Goal: Task Accomplishment & Management: Use online tool/utility

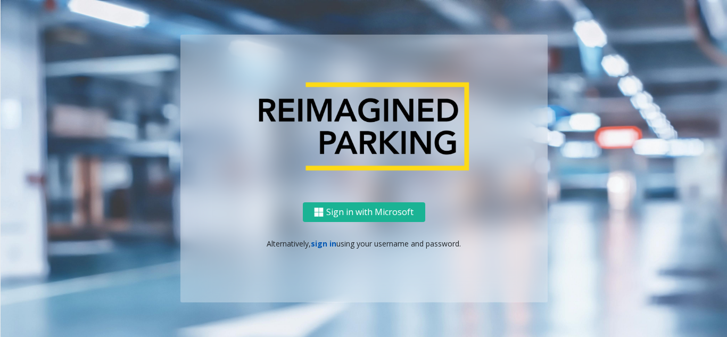
click at [323, 244] on link "sign in" at bounding box center [324, 243] width 26 height 10
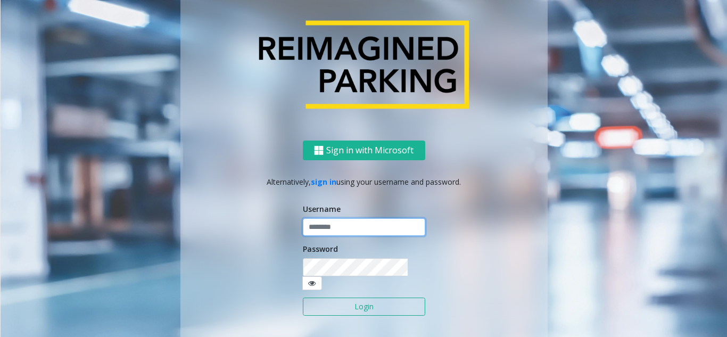
click at [329, 229] on input "text" at bounding box center [364, 227] width 122 height 18
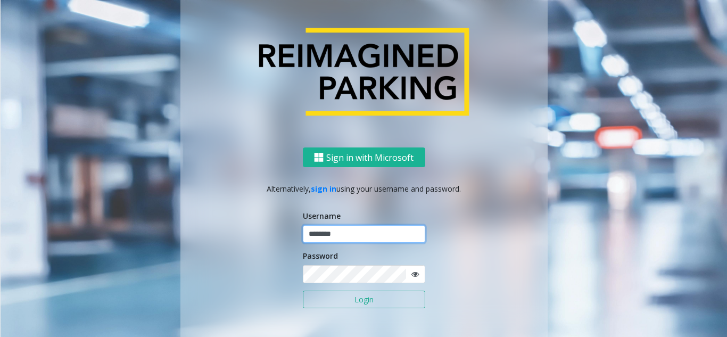
type input "********"
click at [359, 300] on button "Login" at bounding box center [364, 299] width 122 height 18
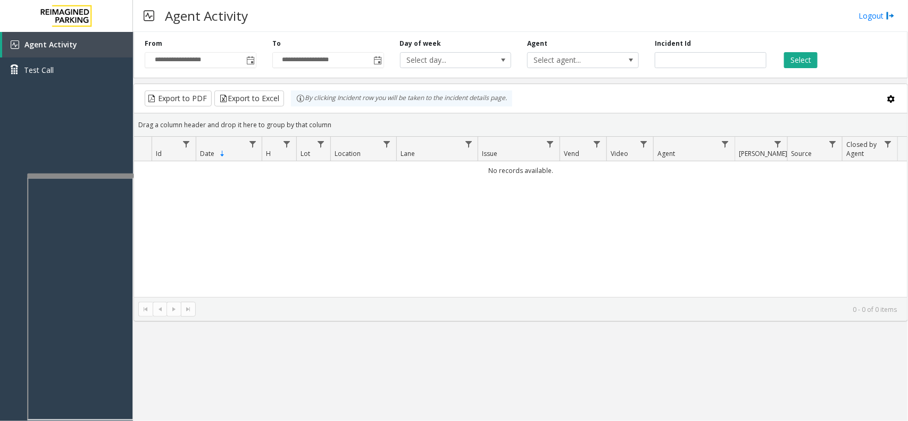
click at [81, 178] on div at bounding box center [80, 175] width 106 height 4
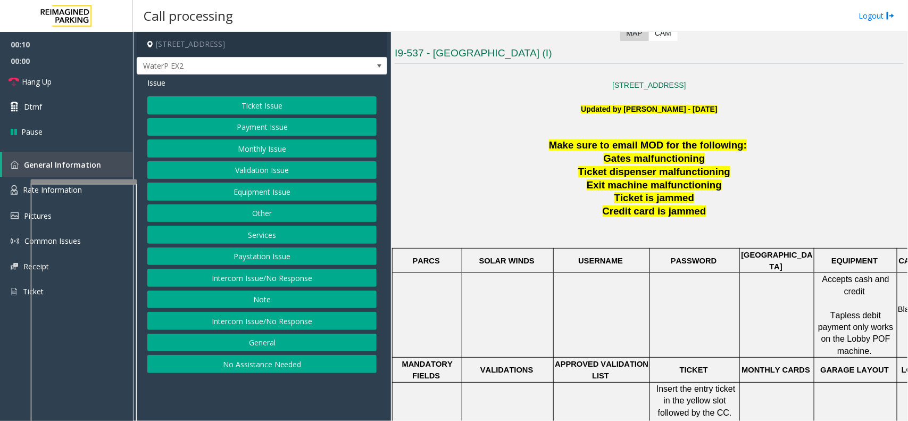
scroll to position [266, 0]
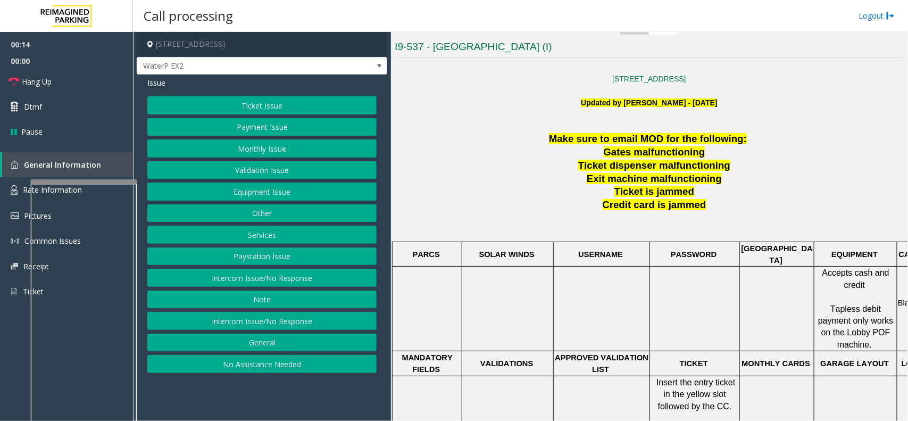
click at [237, 275] on button "Intercom Issue/No Response" at bounding box center [261, 278] width 229 height 18
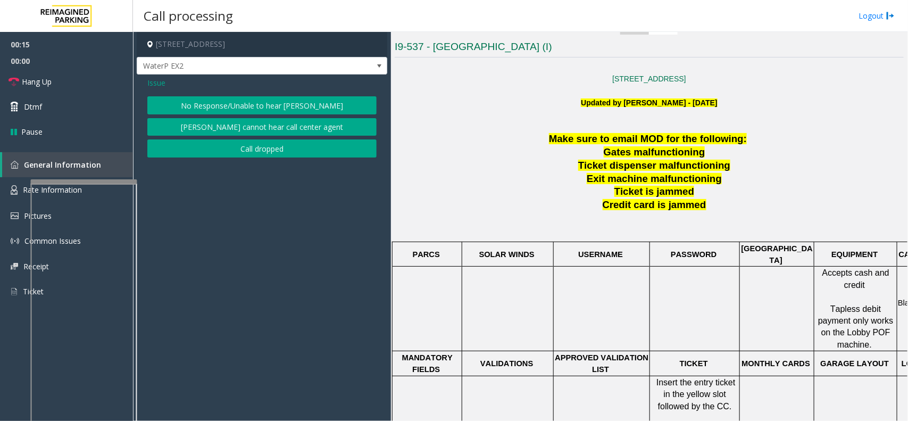
click at [261, 99] on button "No Response/Unable to hear [PERSON_NAME]" at bounding box center [261, 105] width 229 height 18
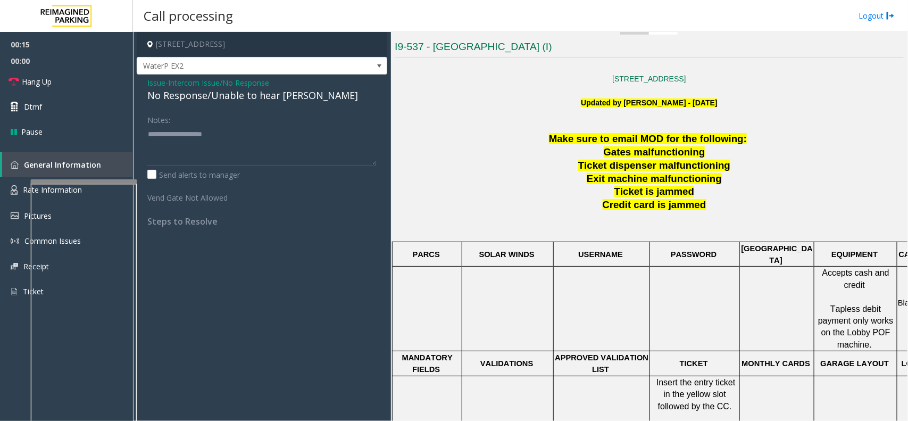
click at [236, 107] on div "Issue - Intercom Issue/No Response No Response/Unable to hear [PERSON_NAME] Not…" at bounding box center [262, 155] width 251 height 163
click at [240, 102] on div "No Response/Unable to hear [PERSON_NAME]" at bounding box center [261, 95] width 229 height 14
type textarea "**********"
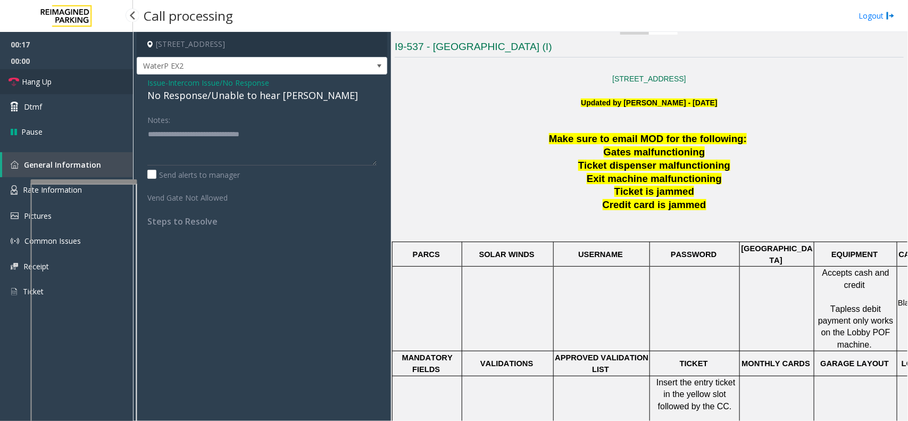
click at [89, 87] on link "Hang Up" at bounding box center [66, 81] width 133 height 25
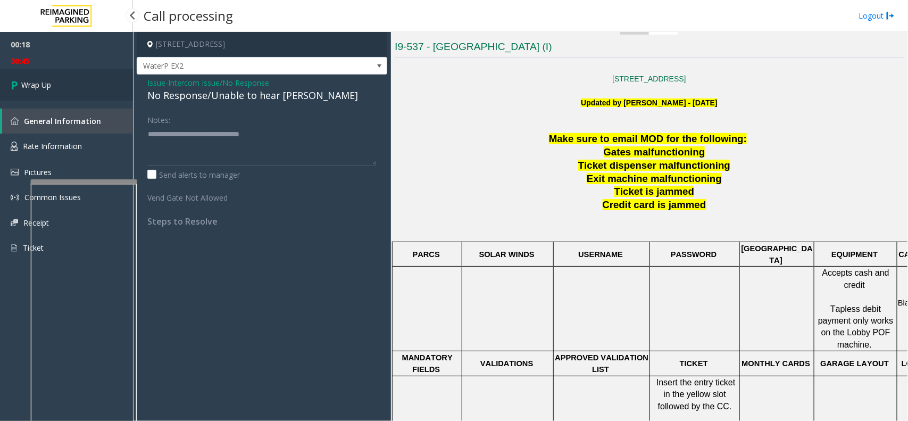
click at [94, 95] on link "Wrap Up" at bounding box center [66, 84] width 133 height 31
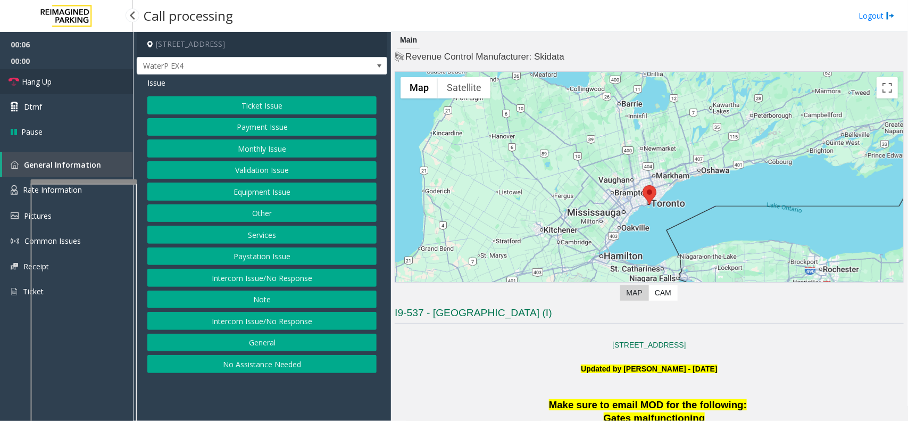
click at [98, 78] on link "Hang Up" at bounding box center [66, 81] width 133 height 25
click at [293, 336] on button "No Assistance Needed" at bounding box center [261, 364] width 229 height 18
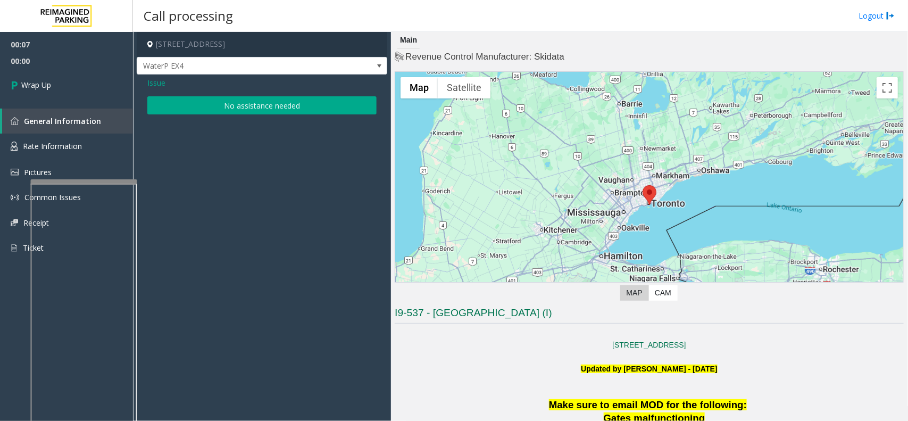
click at [244, 114] on button "No assistance needed" at bounding box center [261, 105] width 229 height 18
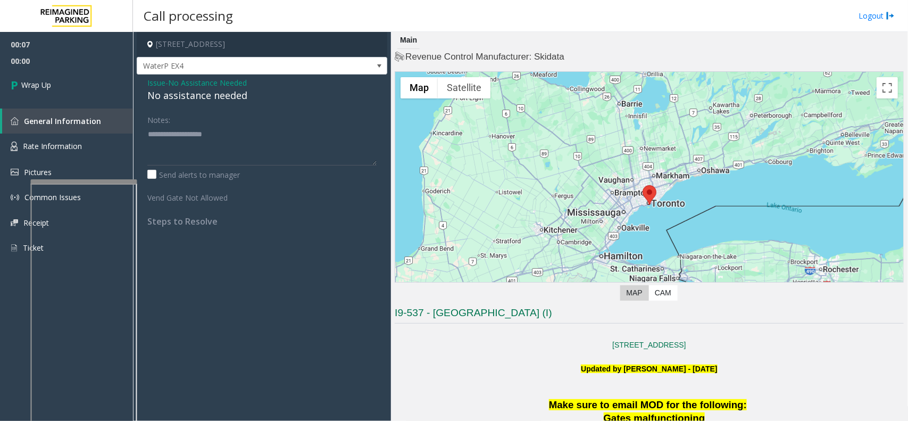
click at [182, 96] on div "No assistance needed" at bounding box center [261, 95] width 229 height 14
type textarea "**********"
click at [0, 57] on span "00:01" at bounding box center [66, 61] width 133 height 16
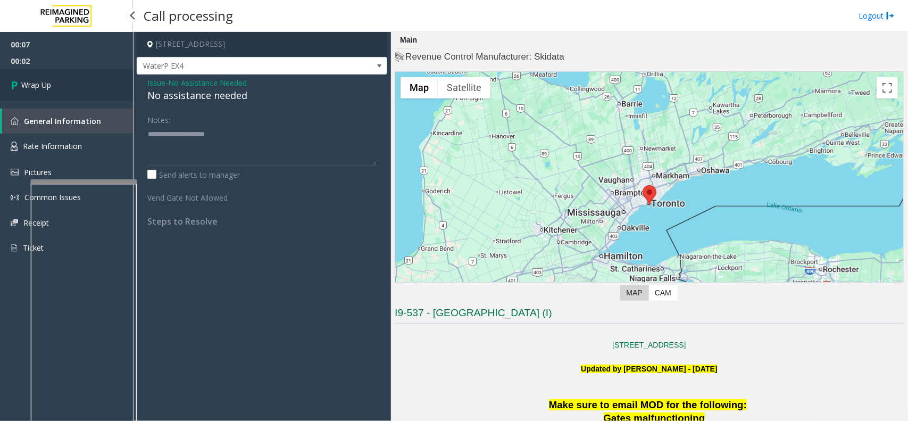
click at [53, 76] on link "Wrap Up" at bounding box center [66, 84] width 133 height 31
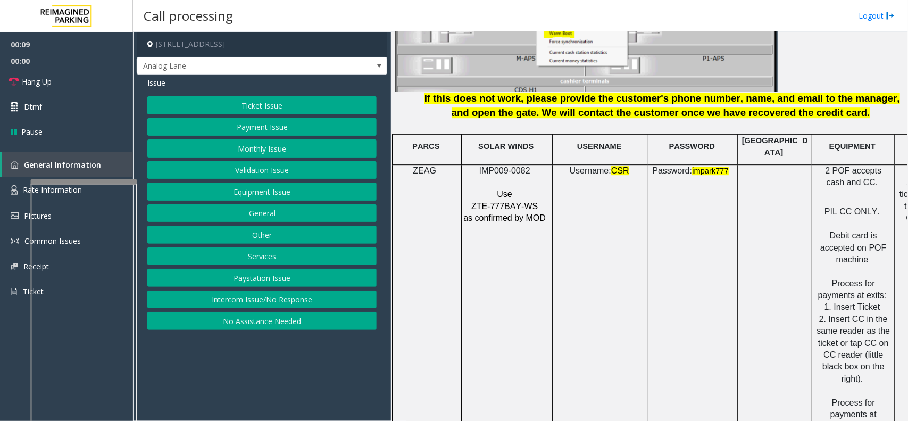
scroll to position [1463, 0]
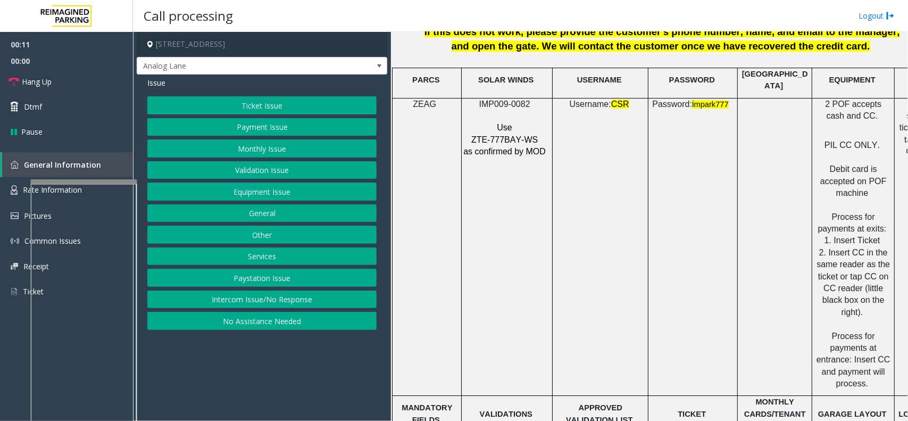
drag, startPoint x: 339, startPoint y: 306, endPoint x: 329, endPoint y: 262, distance: 44.8
click at [339, 306] on button "Intercom Issue/No Response" at bounding box center [261, 299] width 229 height 18
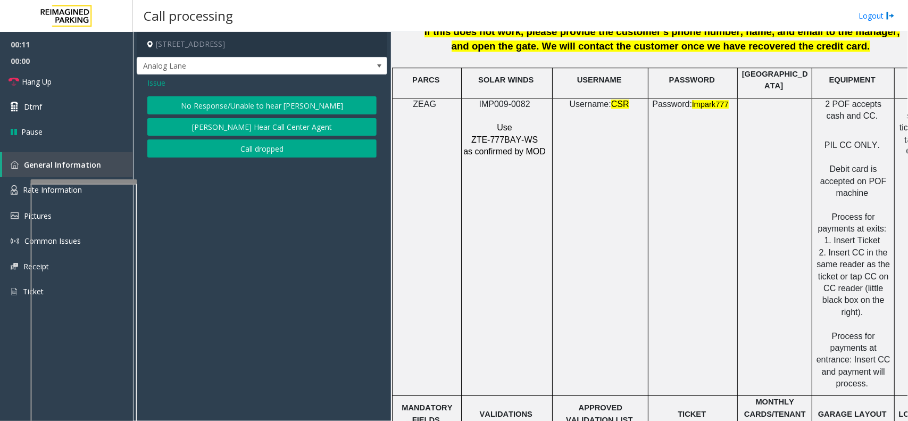
click at [301, 104] on button "No Response/Unable to hear [PERSON_NAME]" at bounding box center [261, 105] width 229 height 18
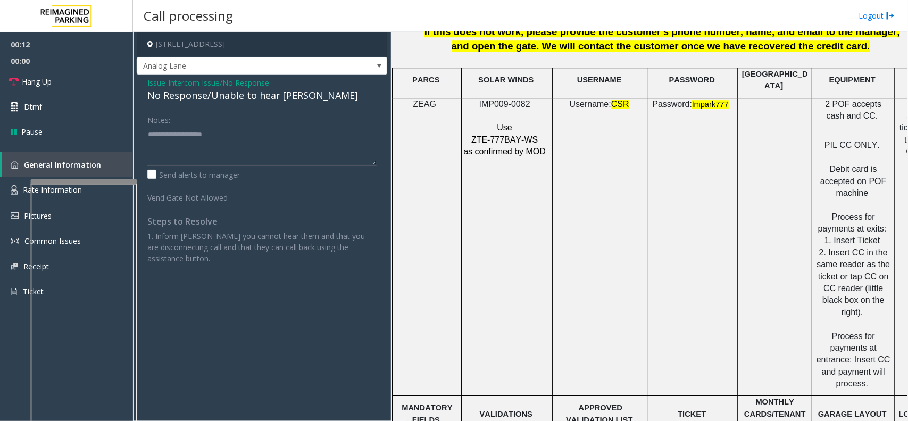
click at [243, 92] on div "No Response/Unable to hear [PERSON_NAME]" at bounding box center [261, 95] width 229 height 14
type textarea "**********"
click at [90, 80] on link "Hang Up" at bounding box center [66, 81] width 133 height 25
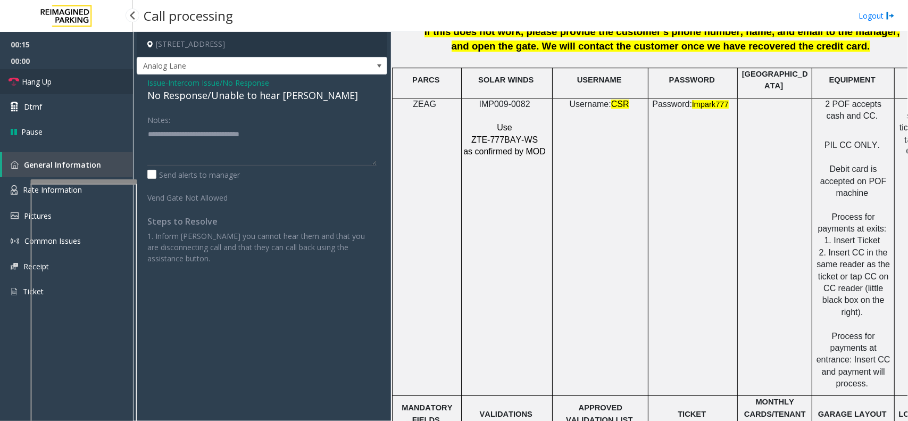
click at [90, 80] on link "Hang Up" at bounding box center [66, 81] width 133 height 25
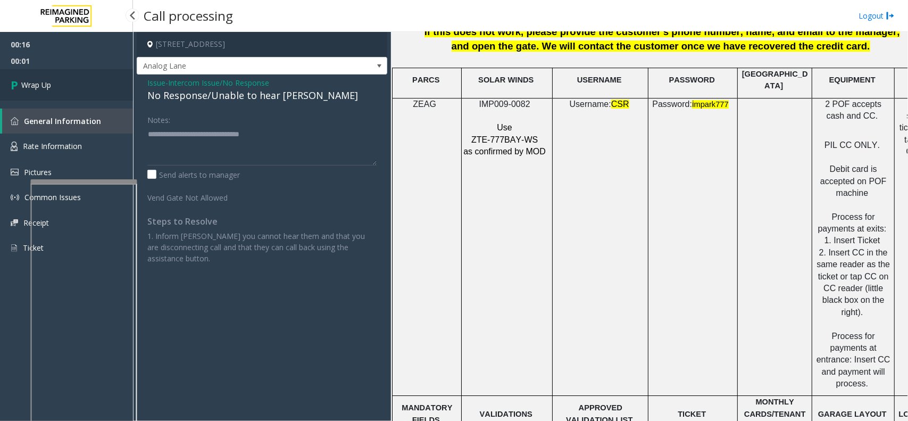
click at [73, 87] on link "Wrap Up" at bounding box center [66, 84] width 133 height 31
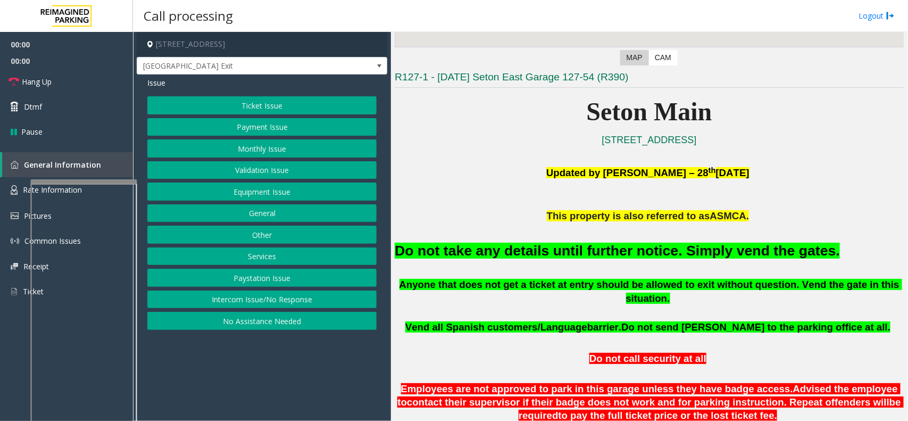
scroll to position [266, 0]
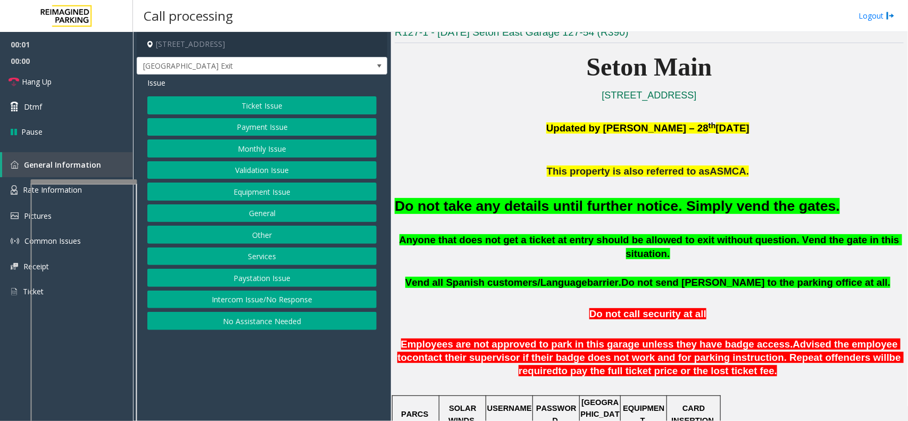
click at [318, 187] on button "Equipment Issue" at bounding box center [261, 191] width 229 height 18
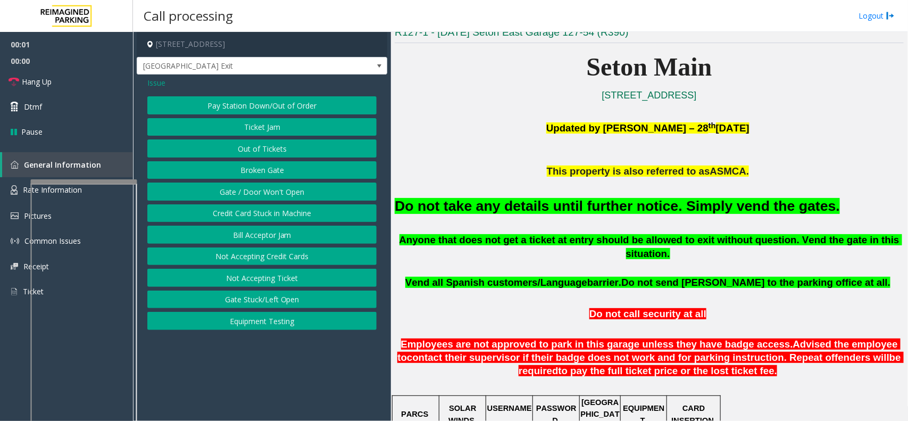
click at [318, 187] on button "Gate / Door Won't Open" at bounding box center [261, 191] width 229 height 18
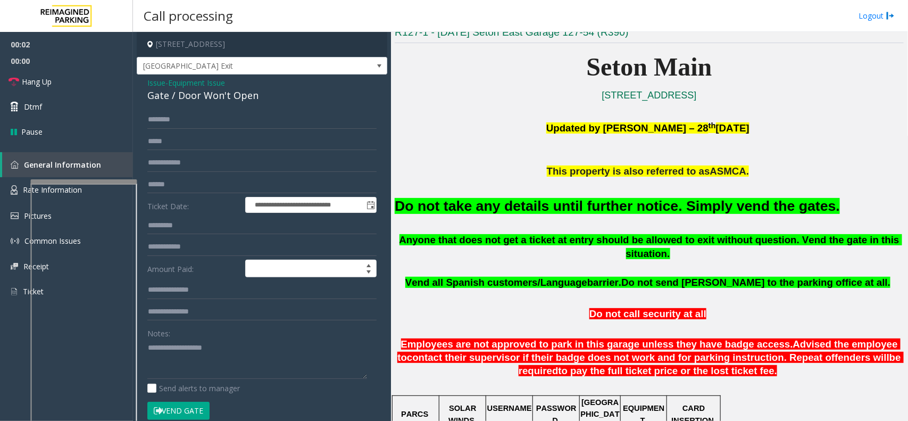
click at [194, 336] on button "Vend Gate" at bounding box center [178, 411] width 62 height 18
click at [491, 207] on font "Do not take any details until further notice. Simply vend the gates." at bounding box center [617, 206] width 445 height 16
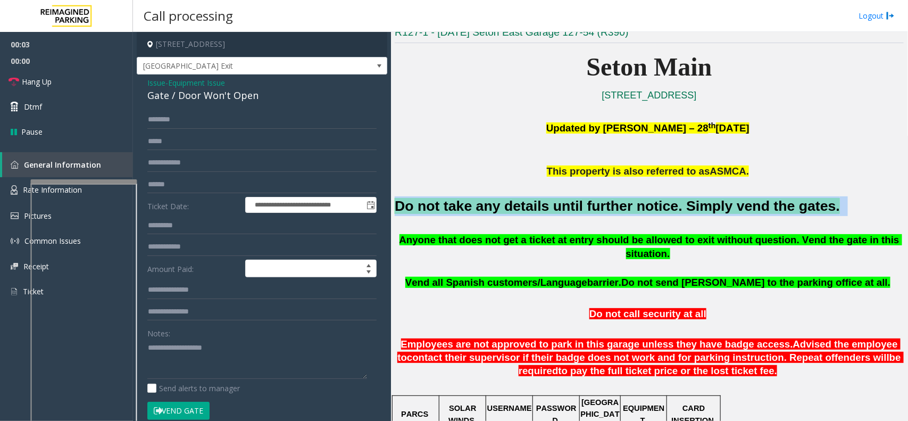
click at [491, 207] on font "Do not take any details until further notice. Simply vend the gates." at bounding box center [617, 206] width 445 height 16
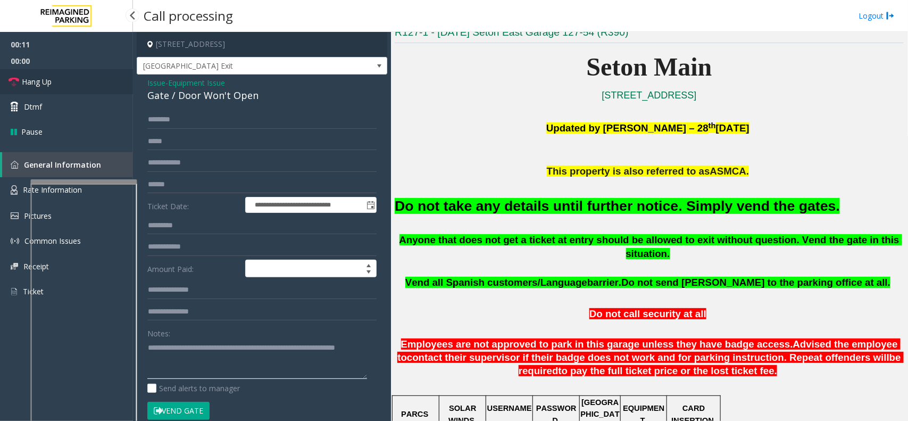
type textarea "**********"
click at [73, 91] on link "Hang Up" at bounding box center [66, 81] width 133 height 25
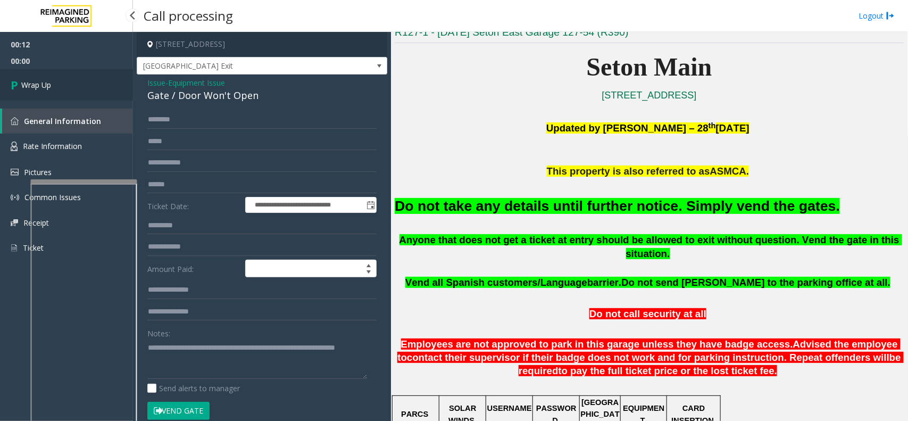
click at [73, 91] on link "Wrap Up" at bounding box center [66, 84] width 133 height 31
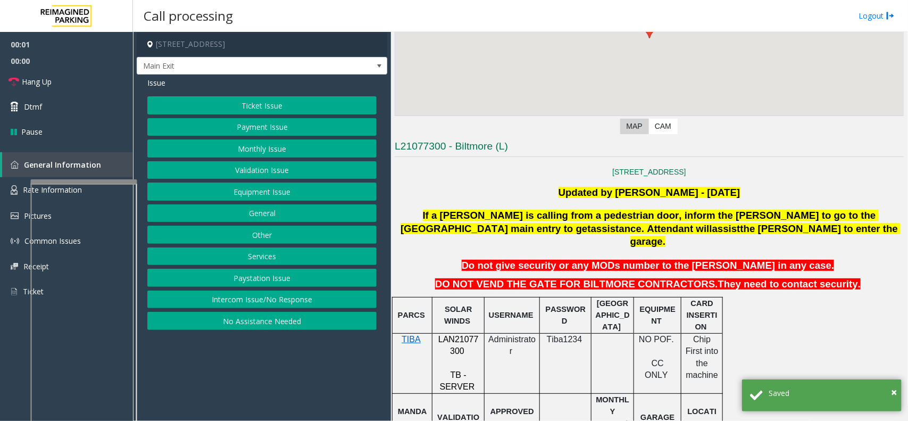
scroll to position [199, 0]
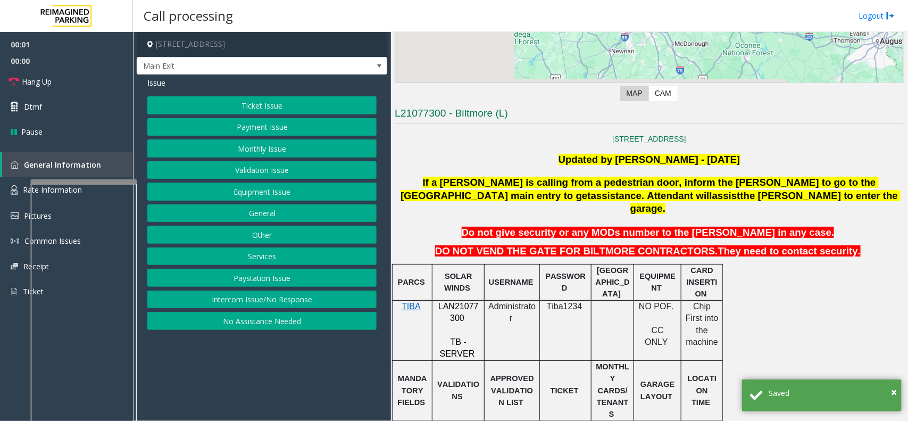
click at [458, 302] on span "LAN21077300" at bounding box center [458, 312] width 40 height 21
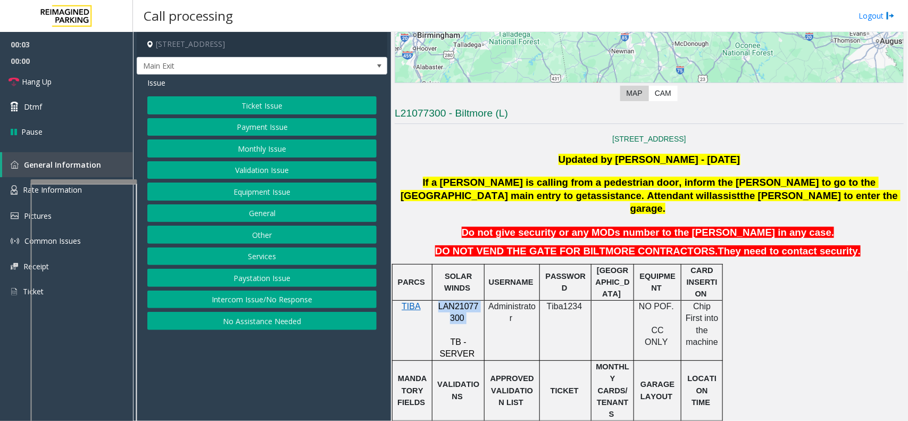
copy p "LAN21077300"
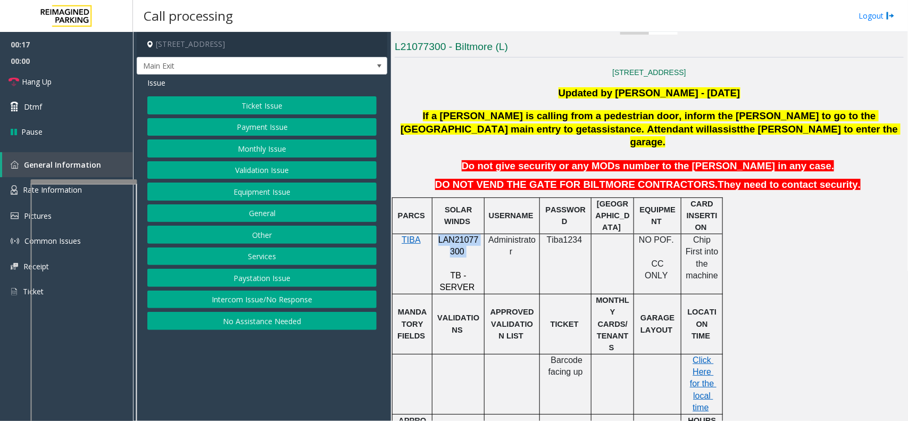
click at [287, 145] on button "Monthly Issue" at bounding box center [261, 148] width 229 height 18
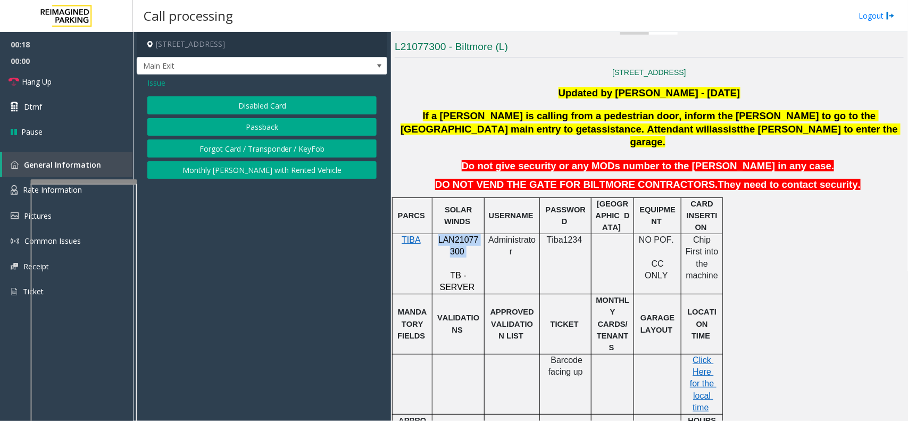
click at [262, 110] on button "Disabled Card" at bounding box center [261, 105] width 229 height 18
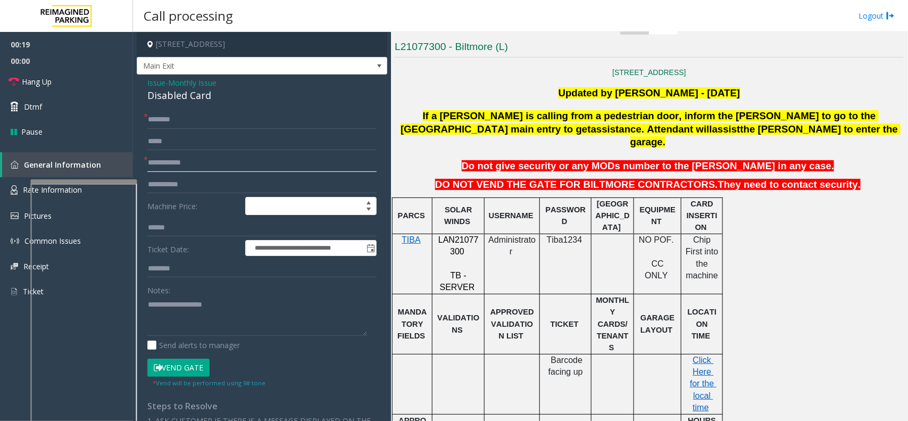
click at [182, 158] on input "text" at bounding box center [261, 163] width 229 height 18
click at [315, 162] on input "text" at bounding box center [261, 163] width 229 height 18
type input "****"
click at [225, 127] on input "text" at bounding box center [261, 120] width 229 height 18
click at [221, 123] on input "text" at bounding box center [261, 120] width 229 height 18
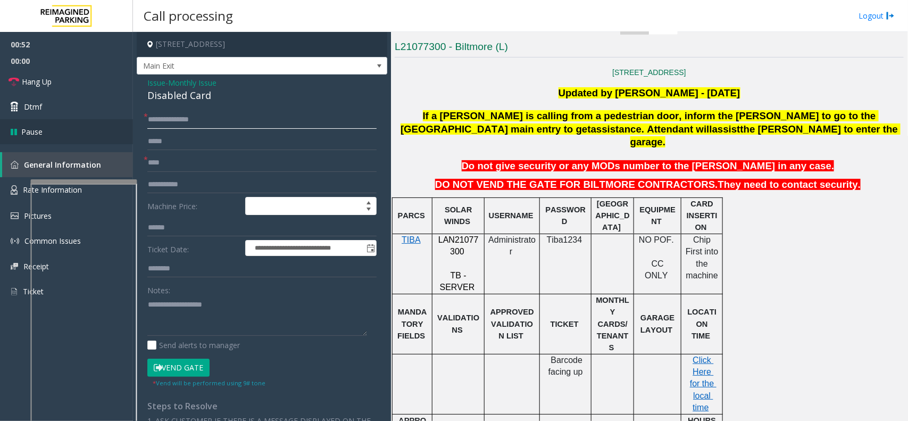
type input "**********"
click at [219, 116] on input "**********" at bounding box center [261, 120] width 229 height 18
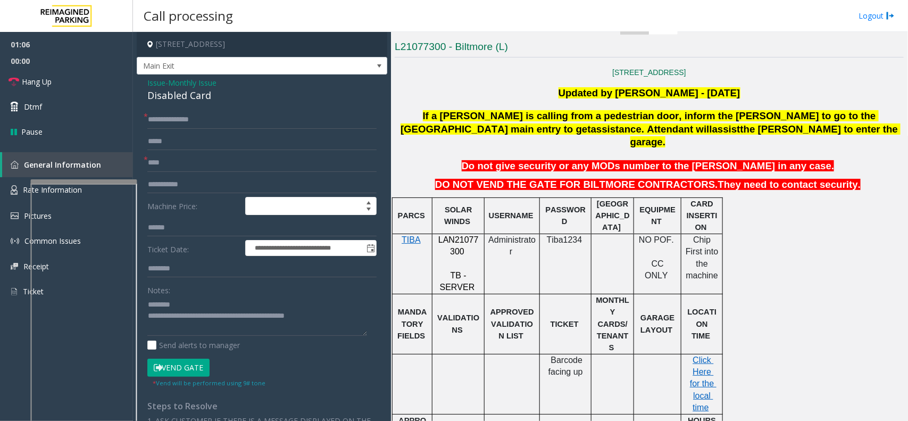
click at [190, 336] on button "Vend Gate" at bounding box center [178, 368] width 62 height 18
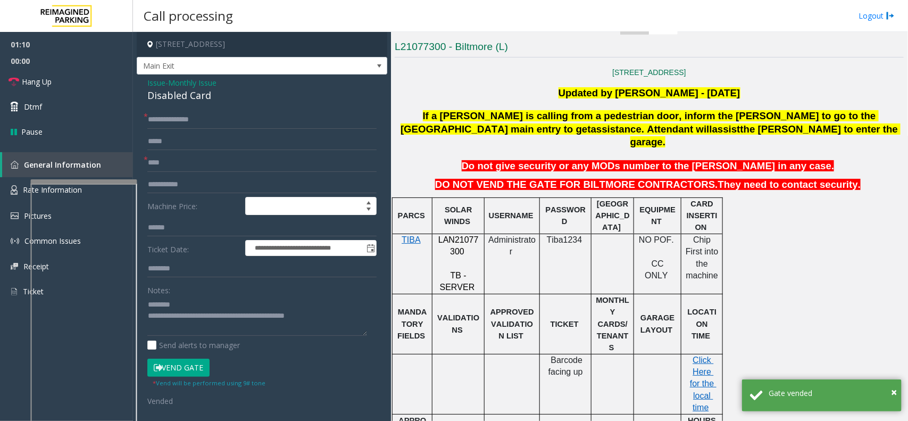
click at [169, 94] on div "Disabled Card" at bounding box center [261, 95] width 229 height 14
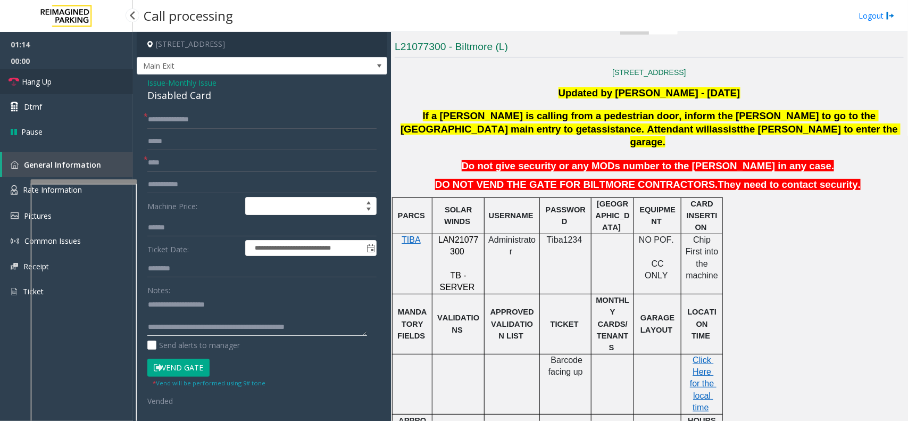
type textarea "**********"
click at [94, 86] on link "Hang Up" at bounding box center [66, 81] width 133 height 25
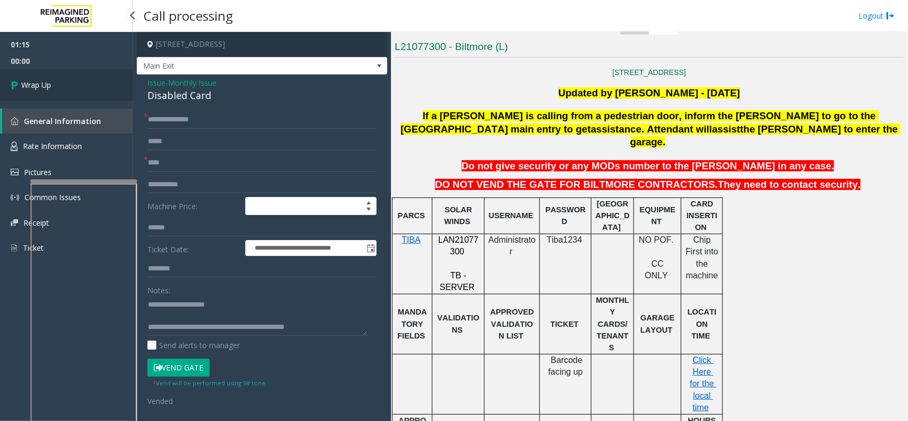
click at [94, 86] on link "Wrap Up" at bounding box center [66, 84] width 133 height 31
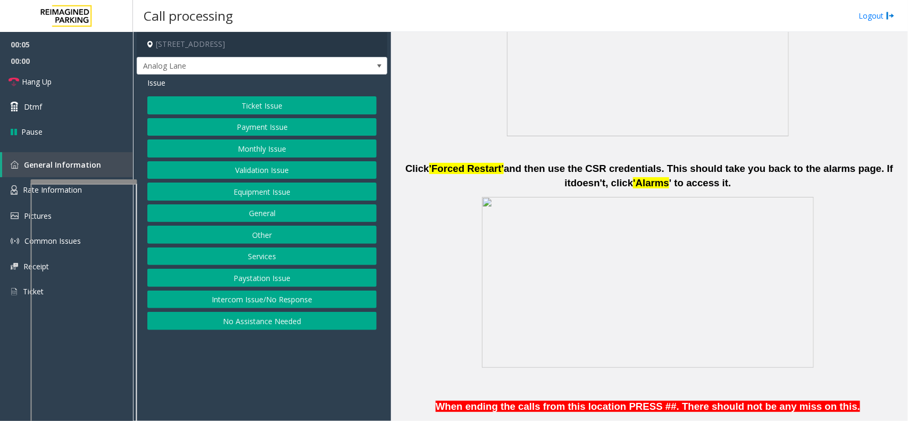
scroll to position [598, 0]
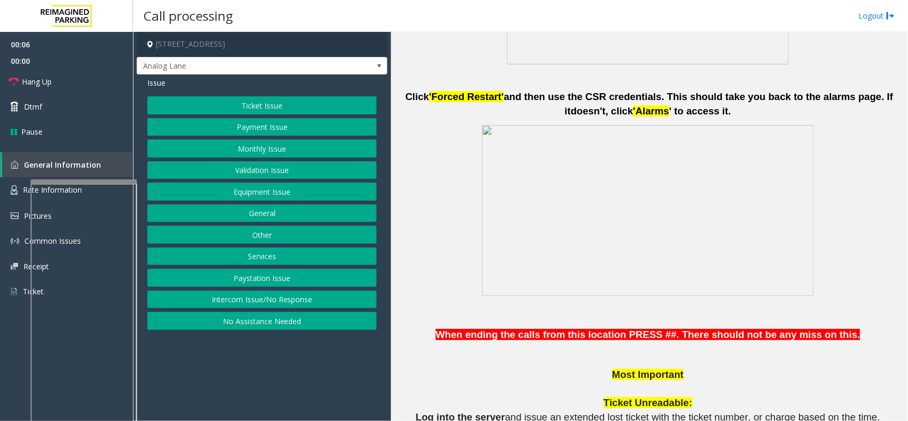
click at [293, 105] on button "Ticket Issue" at bounding box center [261, 105] width 229 height 18
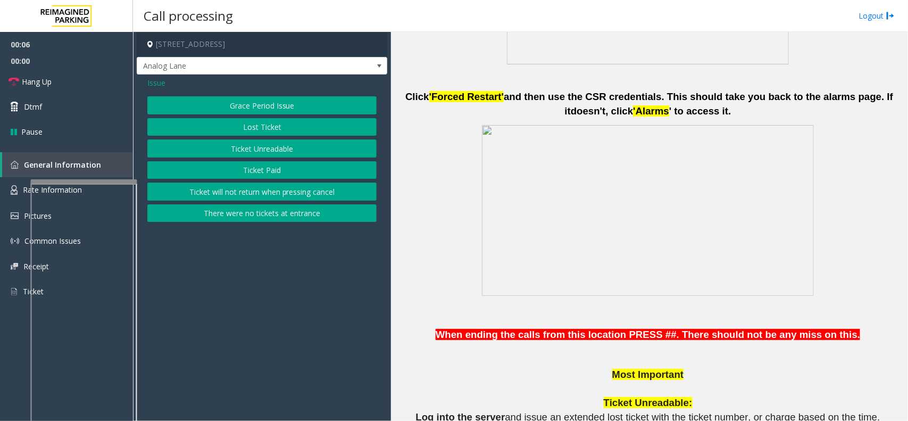
click at [251, 149] on button "Ticket Unreadable" at bounding box center [261, 148] width 229 height 18
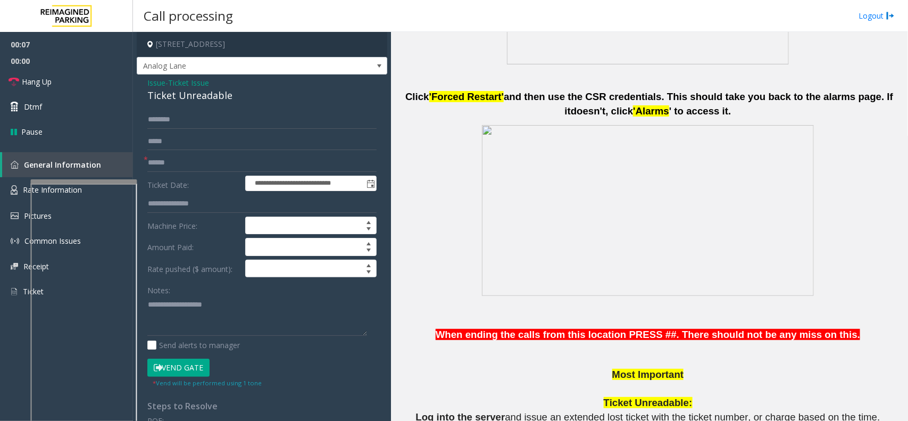
click at [196, 82] on span "Ticket Issue" at bounding box center [188, 82] width 41 height 11
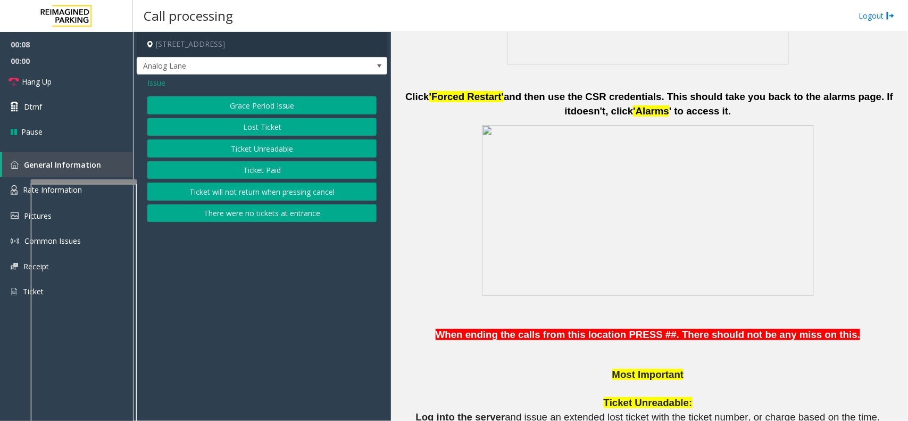
click at [243, 171] on button "Ticket Paid" at bounding box center [261, 170] width 229 height 18
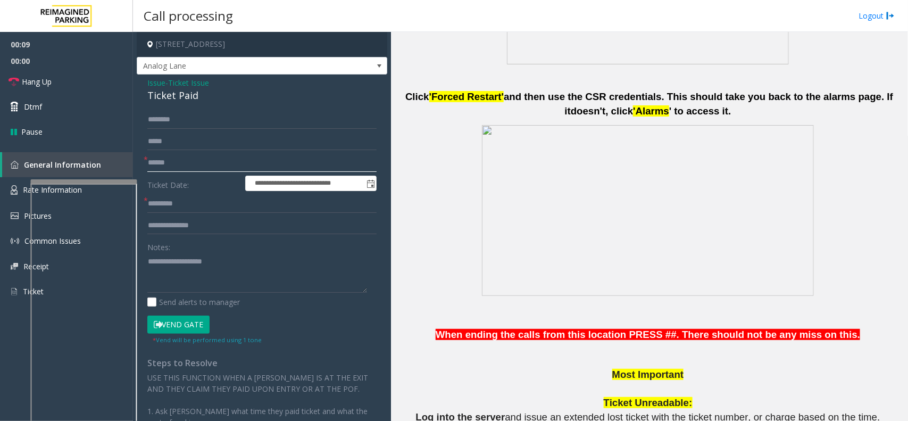
click at [190, 166] on input "text" at bounding box center [261, 163] width 229 height 18
click at [173, 95] on div "Ticket Paid" at bounding box center [261, 95] width 229 height 14
click at [211, 280] on textarea at bounding box center [257, 273] width 220 height 40
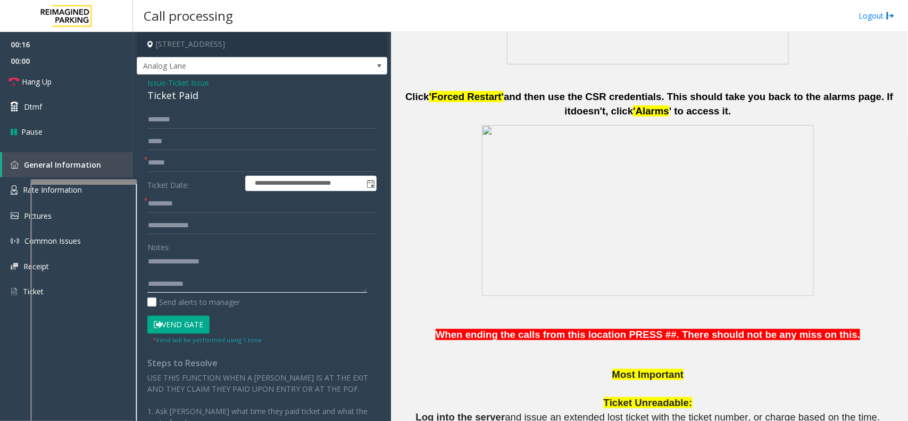
click at [210, 272] on textarea at bounding box center [257, 273] width 220 height 40
click at [274, 258] on textarea at bounding box center [257, 273] width 220 height 40
drag, startPoint x: 245, startPoint y: 267, endPoint x: 243, endPoint y: 274, distance: 7.2
click at [245, 272] on textarea at bounding box center [257, 273] width 220 height 40
type textarea "**********"
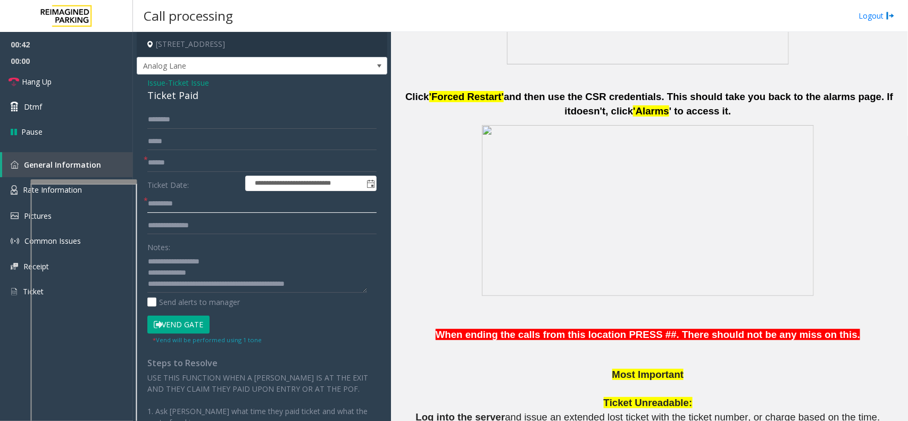
click at [192, 198] on input "text" at bounding box center [261, 204] width 229 height 18
click at [187, 161] on input "text" at bounding box center [261, 163] width 229 height 18
type input "**"
click at [177, 211] on input "text" at bounding box center [261, 204] width 229 height 18
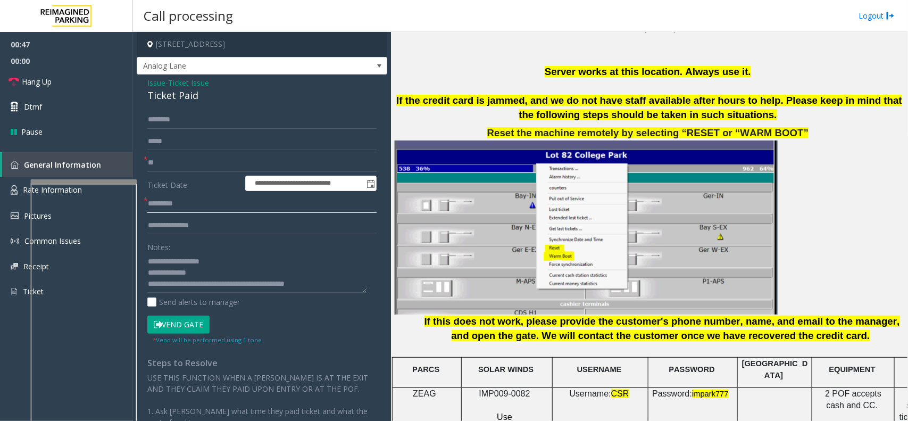
scroll to position [1197, 0]
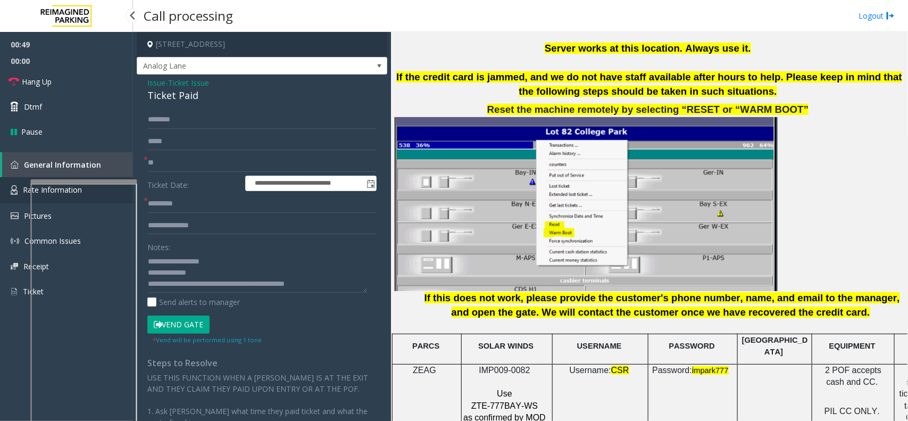
click at [12, 193] on img at bounding box center [14, 190] width 7 height 10
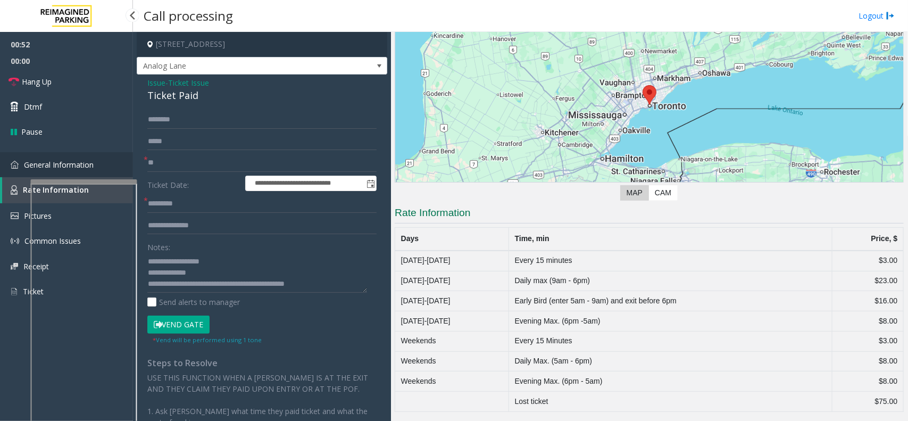
click at [20, 167] on link "General Information" at bounding box center [66, 164] width 133 height 25
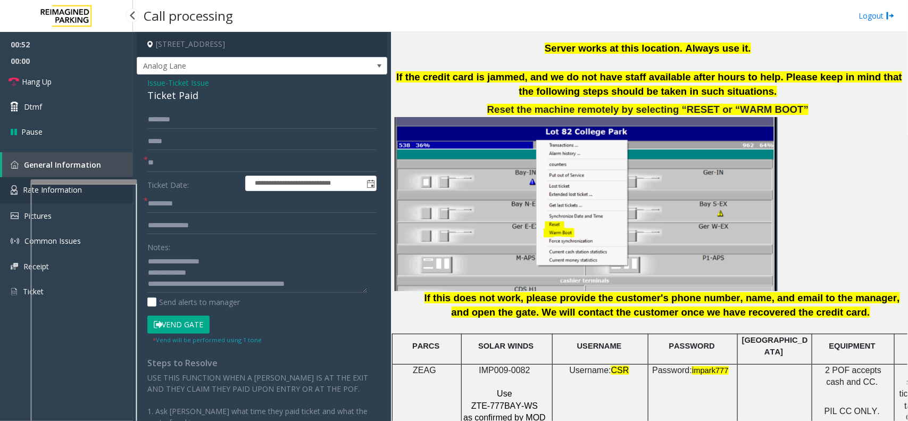
click at [11, 188] on img at bounding box center [14, 190] width 7 height 10
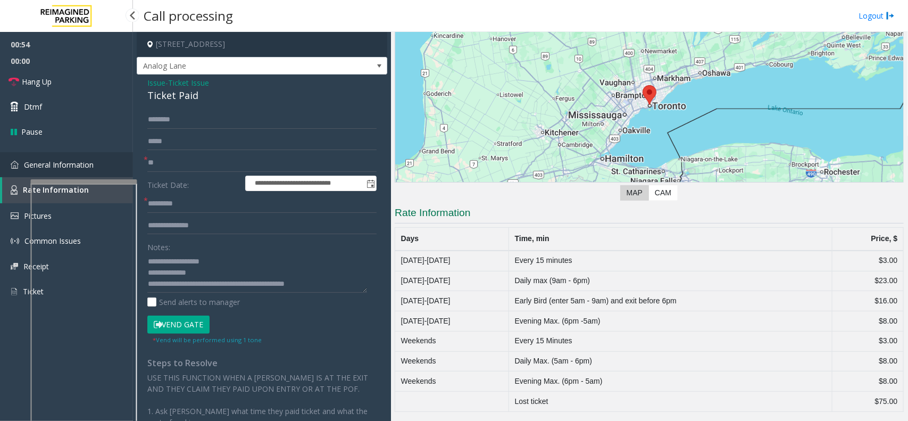
click at [14, 173] on link "General Information" at bounding box center [66, 164] width 133 height 25
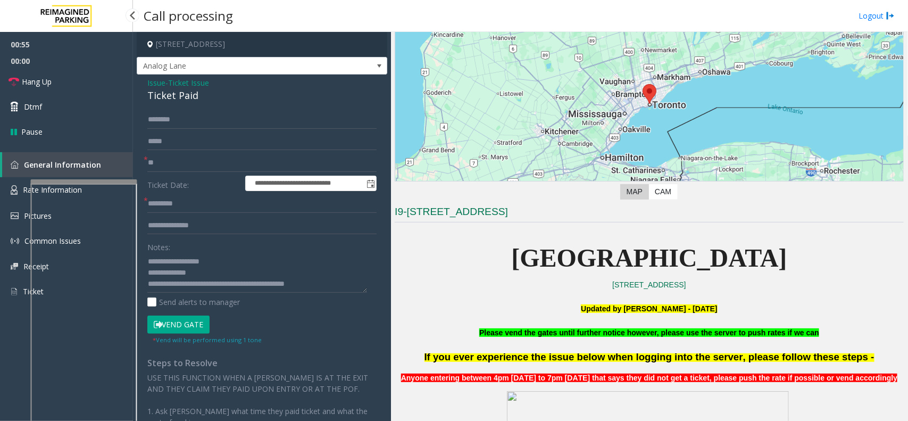
scroll to position [1197, 0]
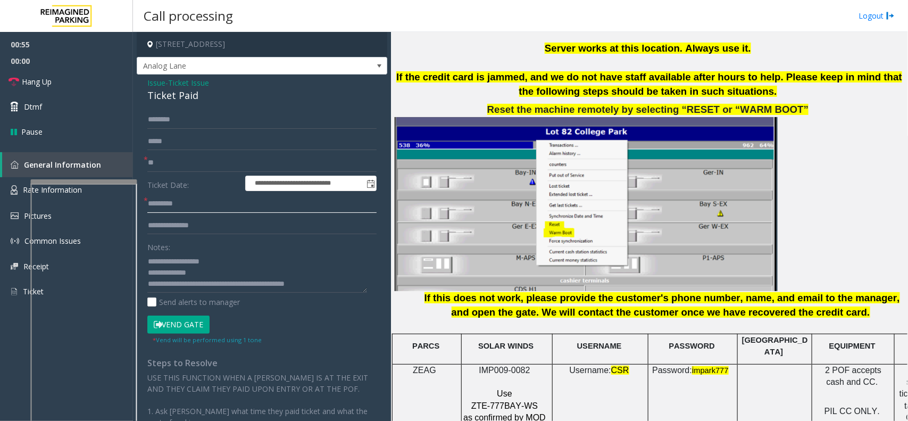
click at [190, 207] on input "text" at bounding box center [261, 204] width 229 height 18
type input "***"
click at [217, 275] on textarea at bounding box center [257, 273] width 220 height 40
click at [221, 263] on textarea at bounding box center [257, 273] width 220 height 40
click at [221, 273] on textarea at bounding box center [257, 273] width 220 height 40
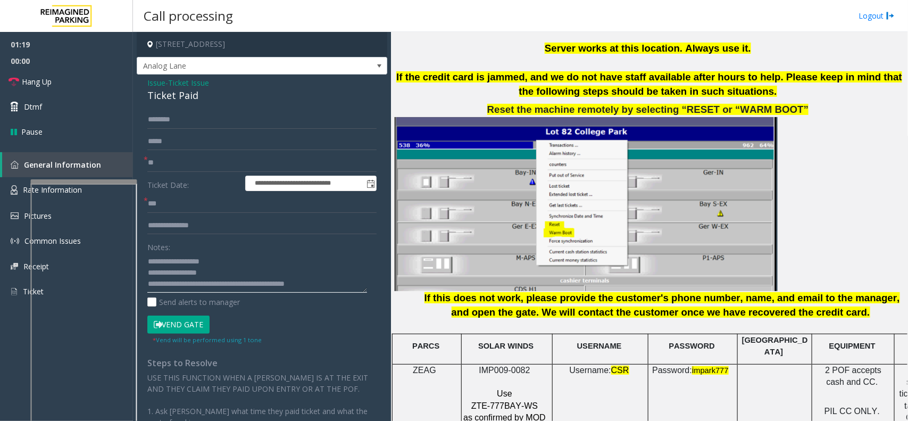
type textarea "**********"
click at [211, 118] on input "text" at bounding box center [261, 120] width 229 height 18
type input "*******"
click at [178, 336] on small "* Vend will be performed using 1 tone" at bounding box center [207, 340] width 109 height 8
click at [187, 323] on button "Vend Gate" at bounding box center [178, 324] width 62 height 18
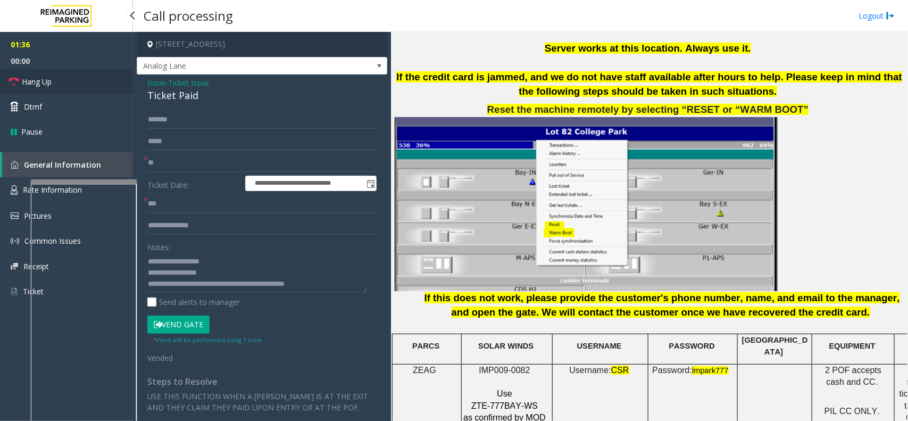
click at [96, 90] on link "Hang Up" at bounding box center [66, 81] width 133 height 25
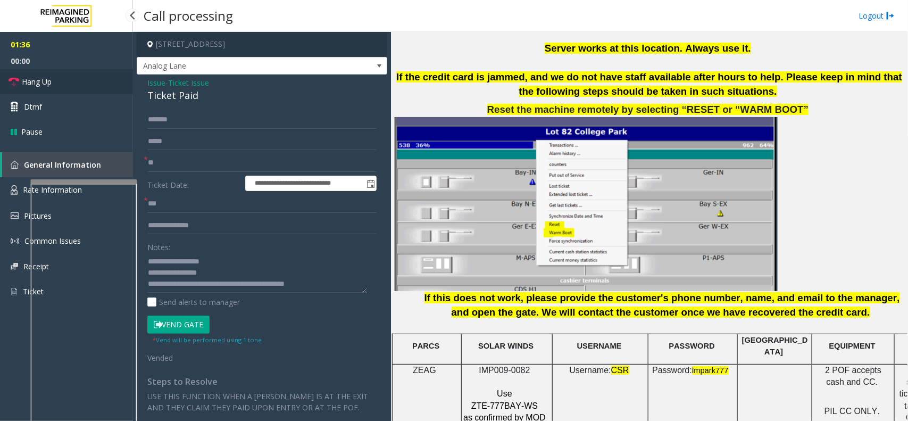
click at [96, 90] on link "Hang Up" at bounding box center [66, 81] width 133 height 25
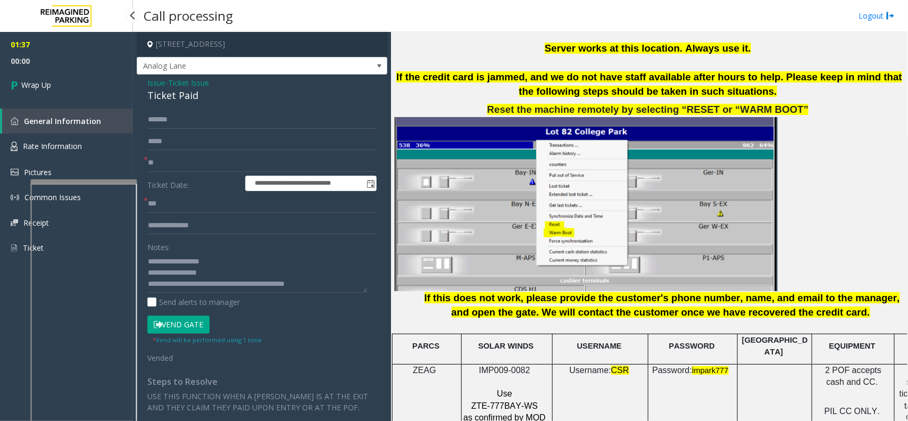
click at [96, 90] on link "Wrap Up" at bounding box center [66, 84] width 133 height 31
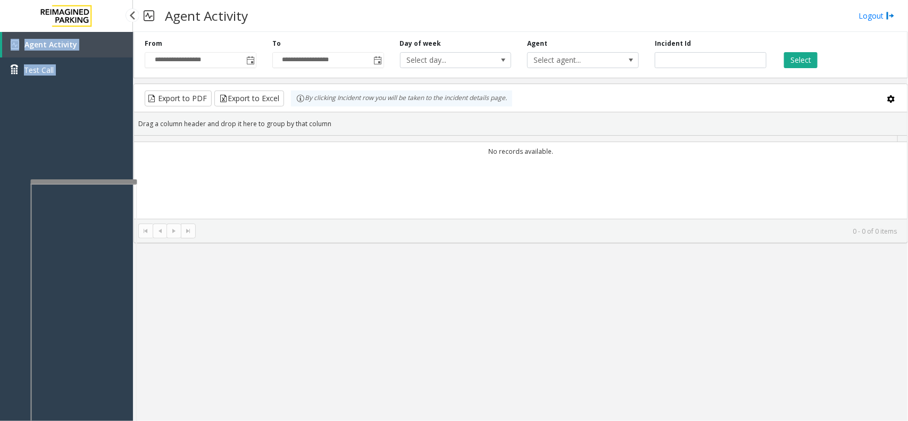
click at [96, 90] on div "Agent Activity Test Call" at bounding box center [66, 242] width 133 height 421
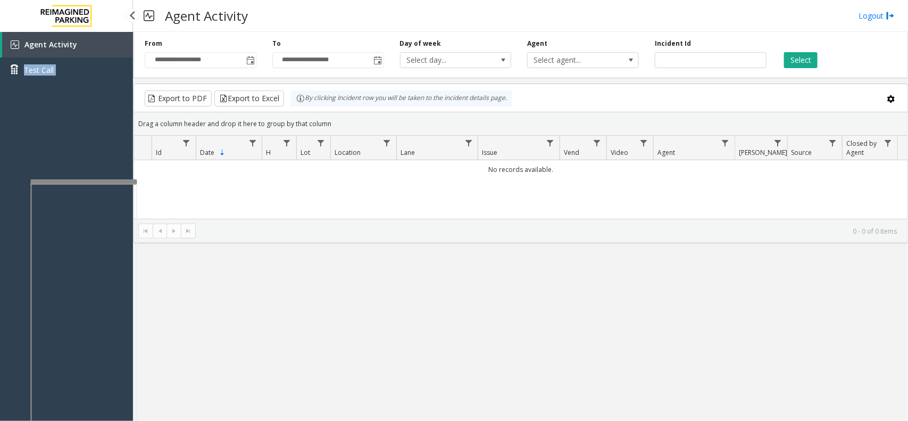
click at [88, 129] on div "Agent Activity Test Call" at bounding box center [66, 242] width 133 height 421
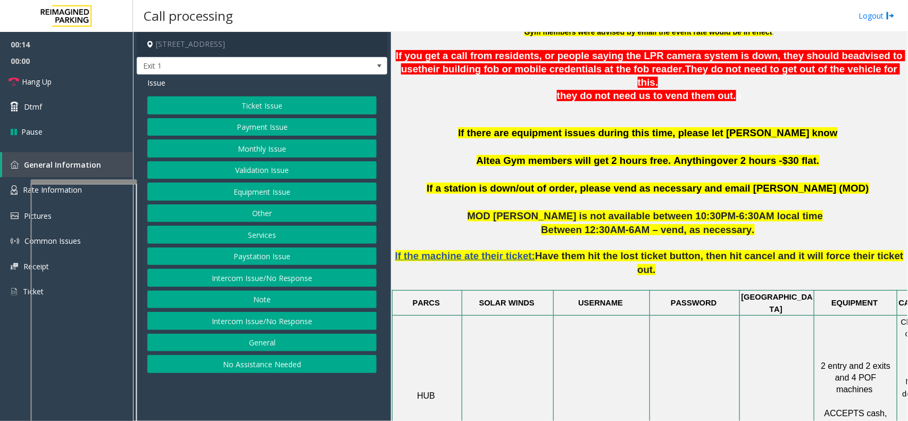
scroll to position [399, 0]
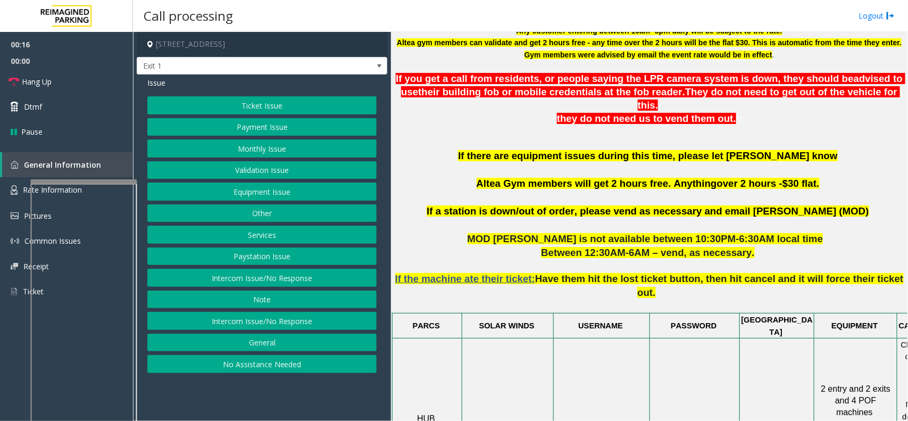
click at [280, 115] on div "Ticket Issue Payment Issue Monthly Issue Validation Issue Equipment Issue Other…" at bounding box center [261, 234] width 229 height 277
click at [270, 107] on button "Ticket Issue" at bounding box center [261, 105] width 229 height 18
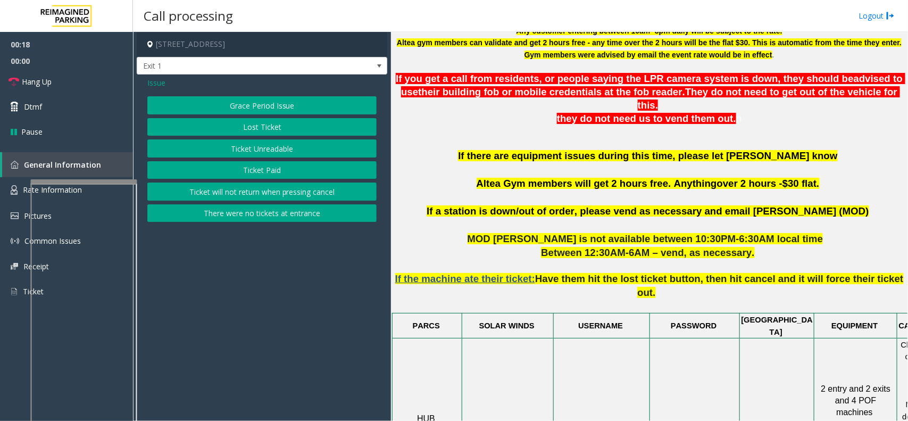
click at [222, 102] on button "Grace Period Issue" at bounding box center [261, 105] width 229 height 18
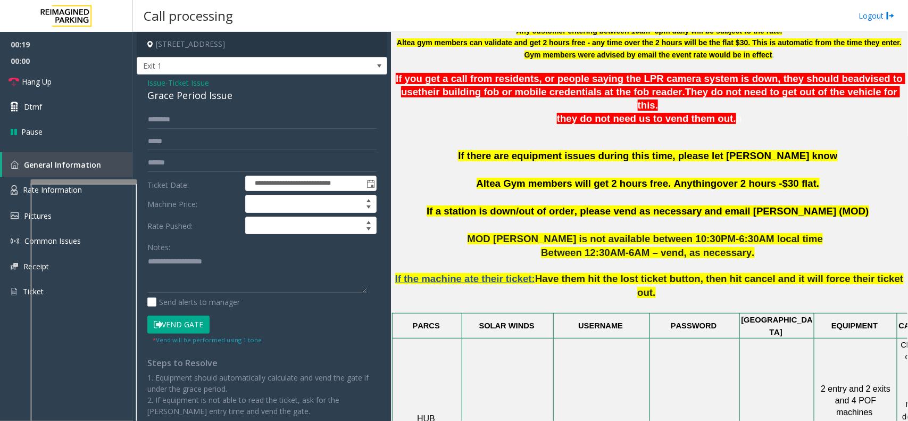
click at [153, 83] on span "Issue" at bounding box center [156, 82] width 18 height 11
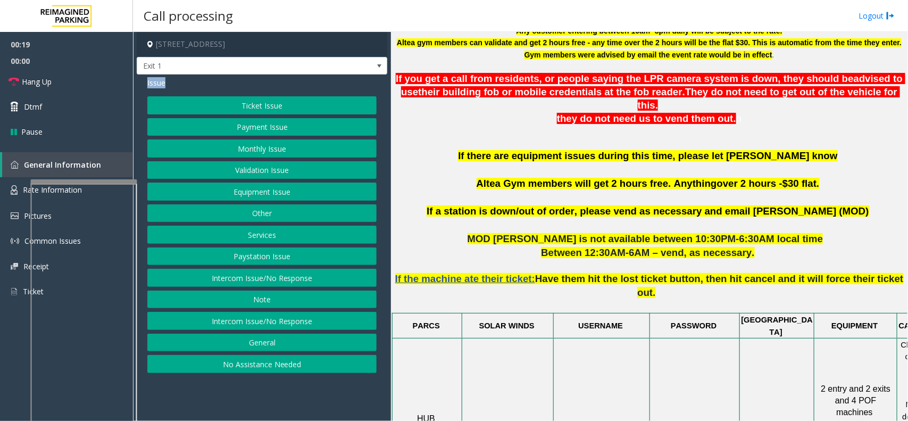
click at [153, 83] on span "Issue" at bounding box center [156, 82] width 18 height 11
click at [461, 163] on p "If there are equipment issues during this time, please let [PERSON_NAME] know A…" at bounding box center [649, 176] width 509 height 55
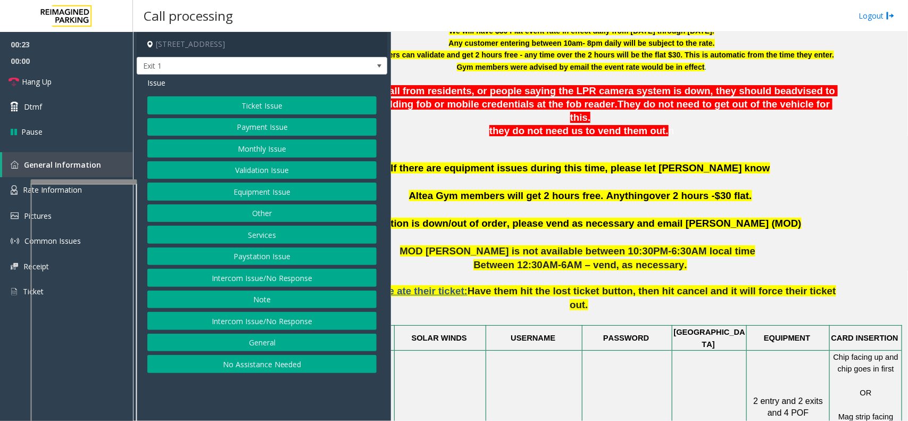
drag, startPoint x: 469, startPoint y: 331, endPoint x: 553, endPoint y: 315, distance: 86.2
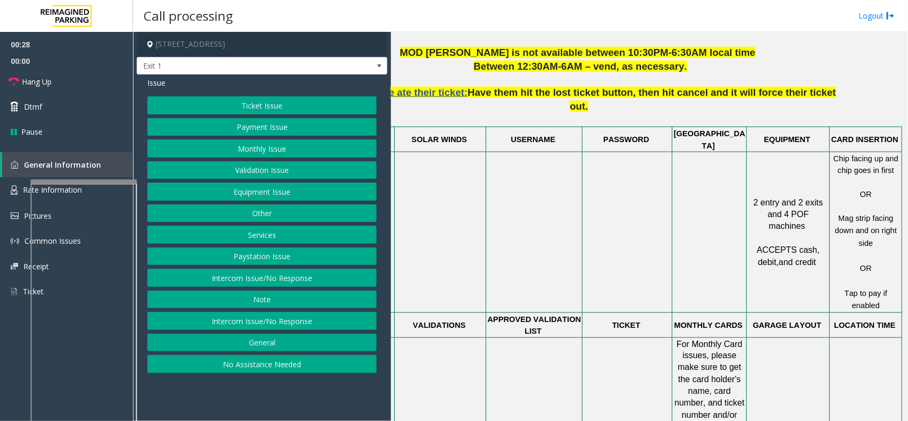
scroll to position [519, 77]
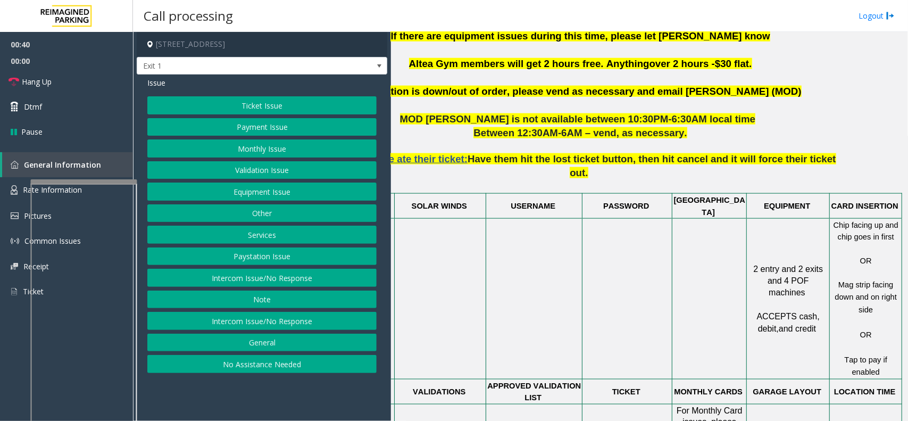
click at [263, 121] on button "Payment Issue" at bounding box center [261, 127] width 229 height 18
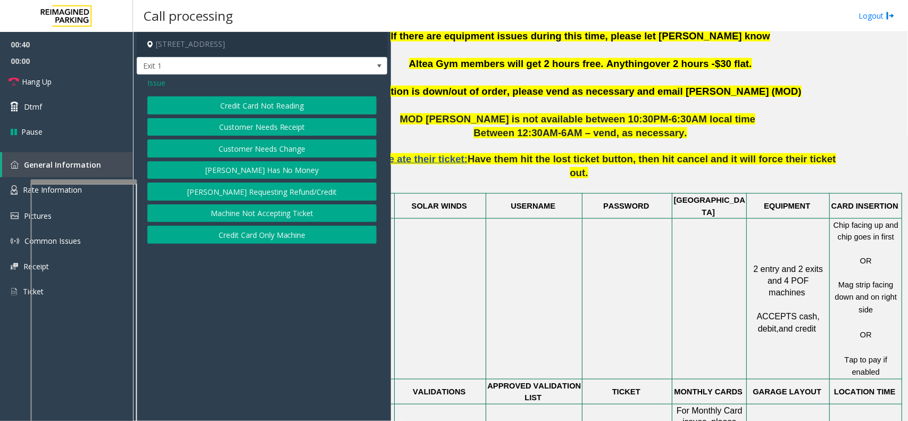
click at [277, 100] on button "Credit Card Not Reading" at bounding box center [261, 105] width 229 height 18
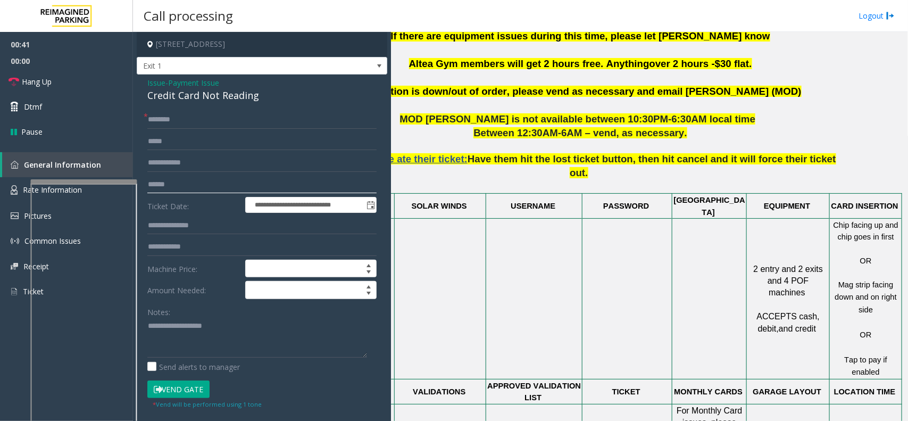
click at [184, 185] on input "text" at bounding box center [261, 185] width 229 height 18
type input "******"
type textarea "**********"
click at [176, 118] on input "text" at bounding box center [261, 120] width 229 height 18
click at [165, 118] on input "****" at bounding box center [261, 120] width 229 height 18
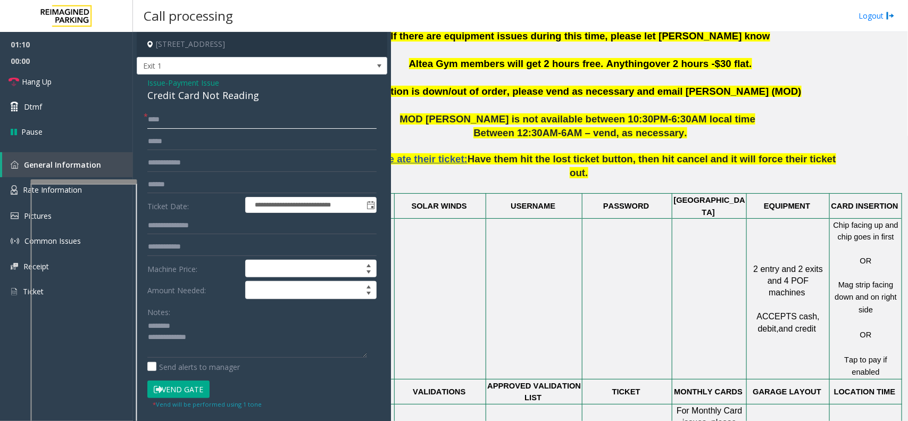
type input "****"
click at [193, 98] on div "Credit Card Not Reading" at bounding box center [261, 95] width 229 height 14
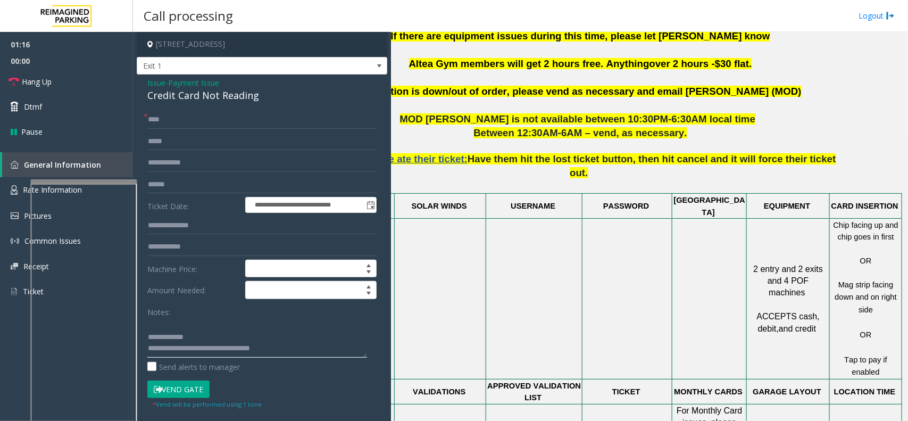
type textarea "**********"
click at [152, 114] on input "****" at bounding box center [261, 120] width 229 height 18
type input "****"
click at [190, 336] on button "Vend Gate" at bounding box center [178, 389] width 62 height 18
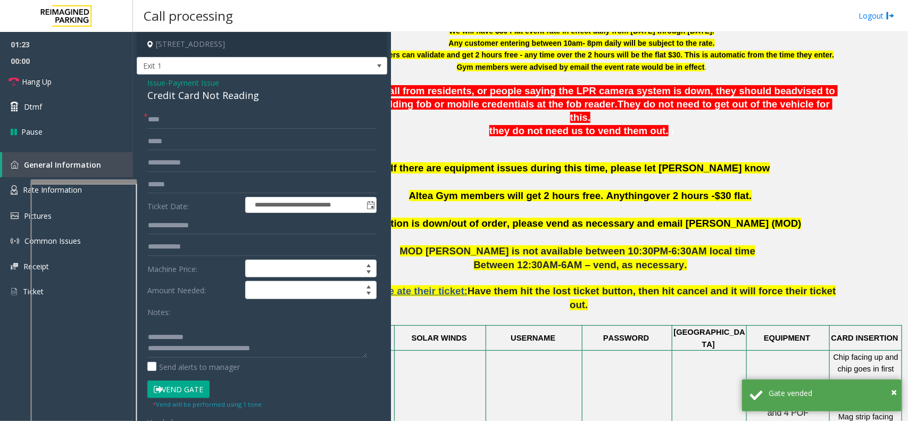
scroll to position [386, 77]
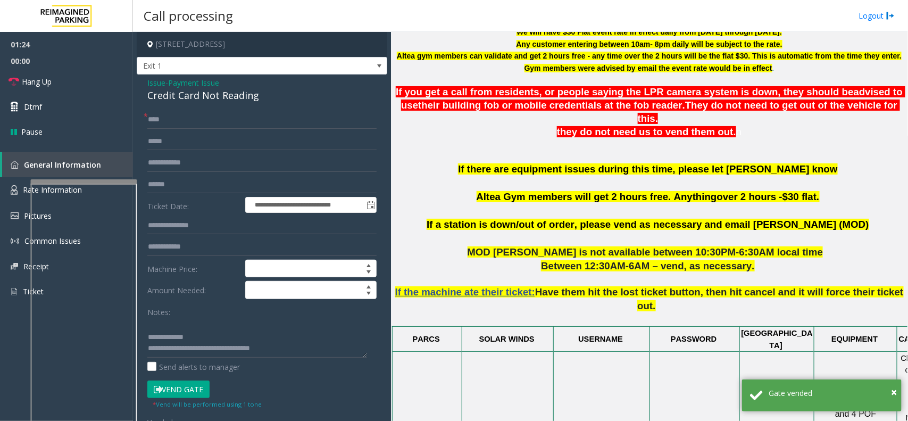
drag, startPoint x: 613, startPoint y: 137, endPoint x: 534, endPoint y: 139, distance: 79.3
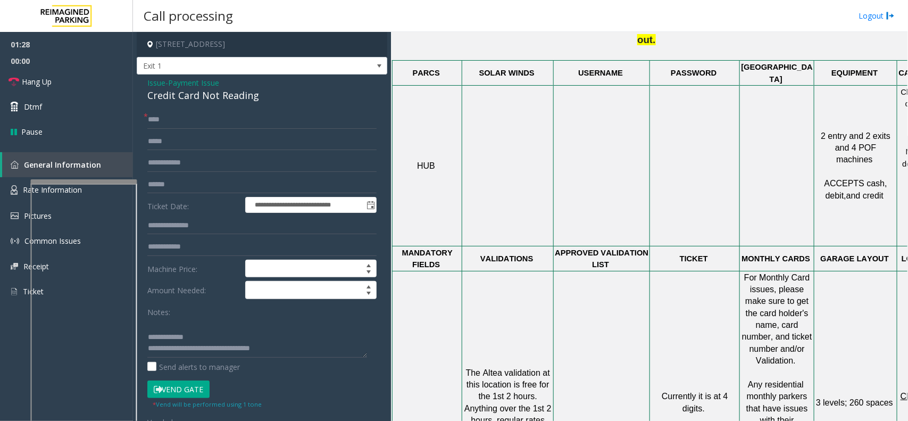
scroll to position [0, 0]
click at [57, 84] on link "Hang Up" at bounding box center [66, 81] width 133 height 25
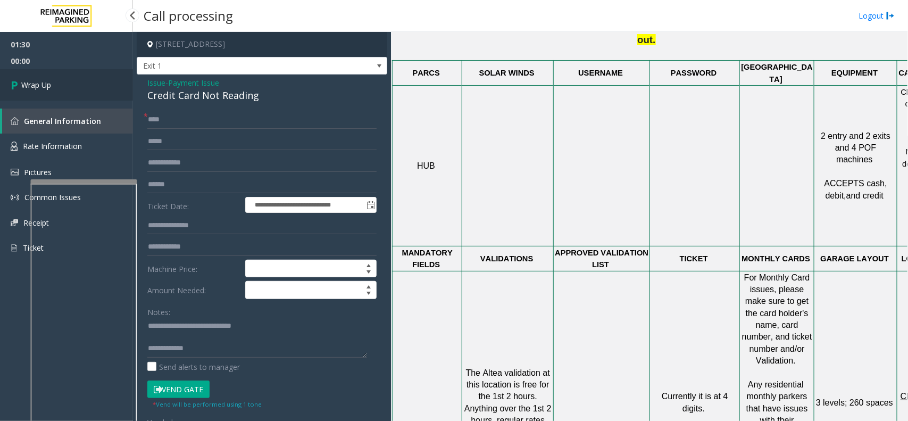
click at [57, 90] on link "Wrap Up" at bounding box center [66, 84] width 133 height 31
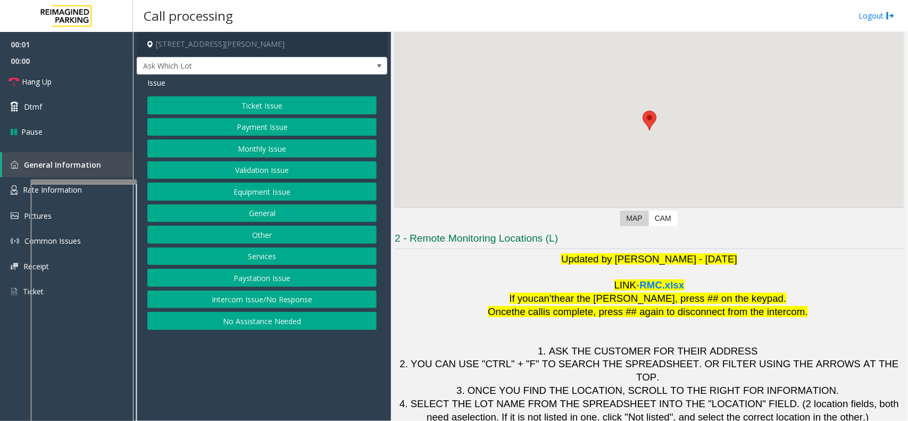
scroll to position [88, 0]
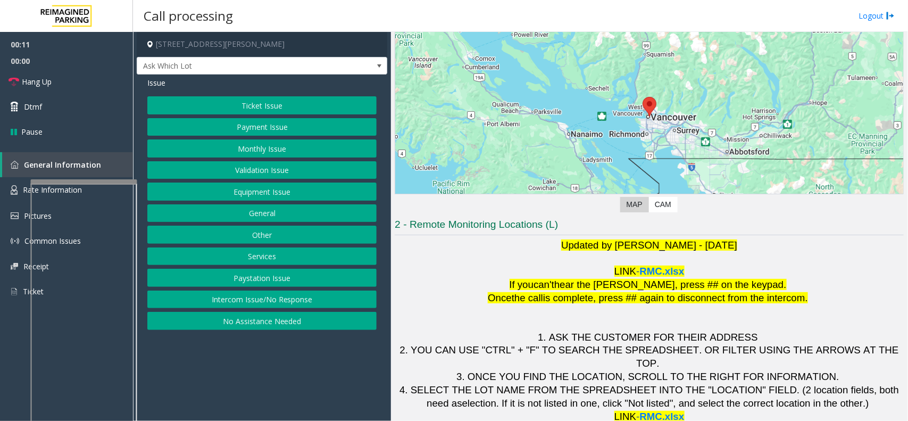
click at [239, 296] on button "Intercom Issue/No Response" at bounding box center [261, 299] width 229 height 18
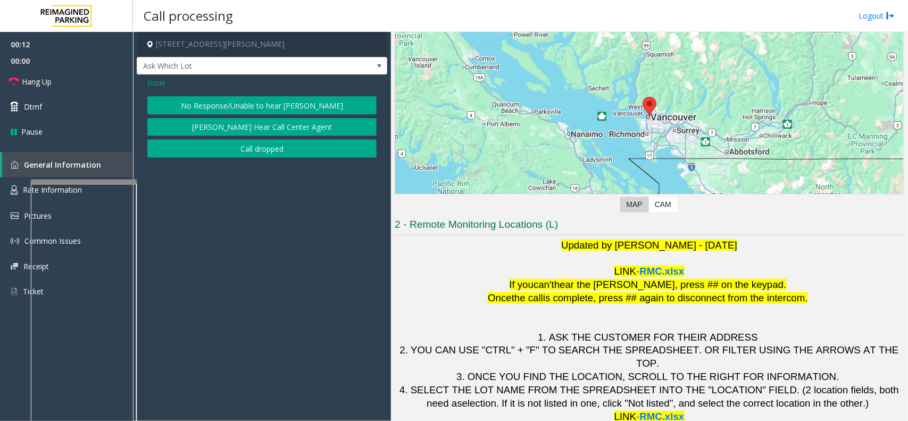
click at [263, 113] on button "No Response/Unable to hear [PERSON_NAME]" at bounding box center [261, 105] width 229 height 18
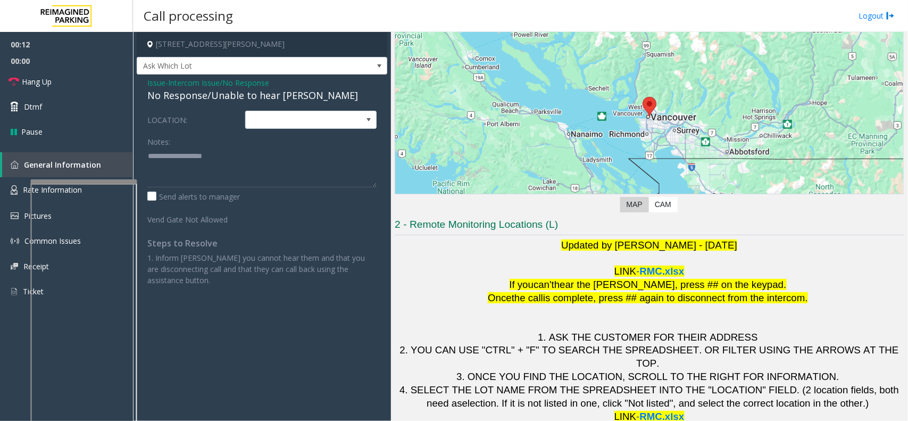
click at [274, 95] on div "No Response/Unable to hear [PERSON_NAME]" at bounding box center [261, 95] width 229 height 14
type textarea "**********"
click at [59, 86] on link "Hang Up" at bounding box center [66, 81] width 133 height 25
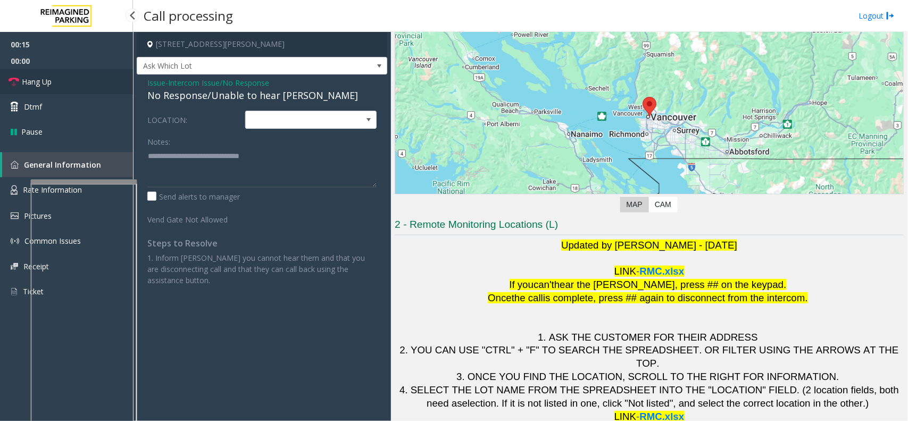
click at [59, 86] on link "Hang Up" at bounding box center [66, 81] width 133 height 25
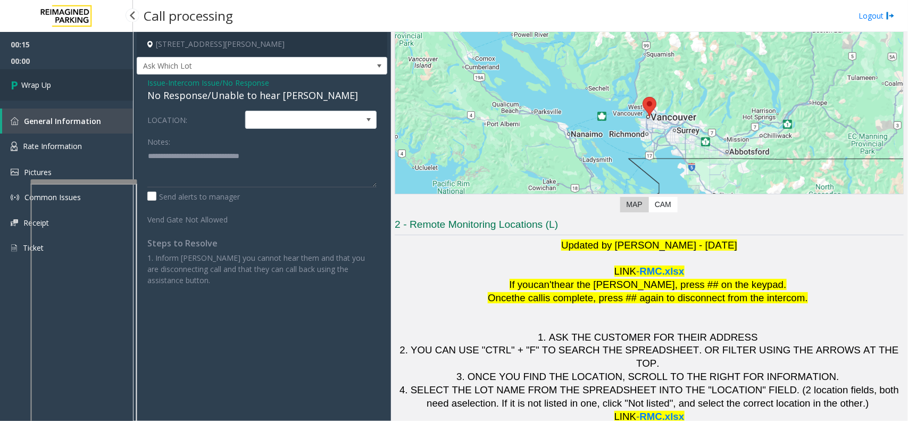
click at [59, 86] on link "Wrap Up" at bounding box center [66, 84] width 133 height 31
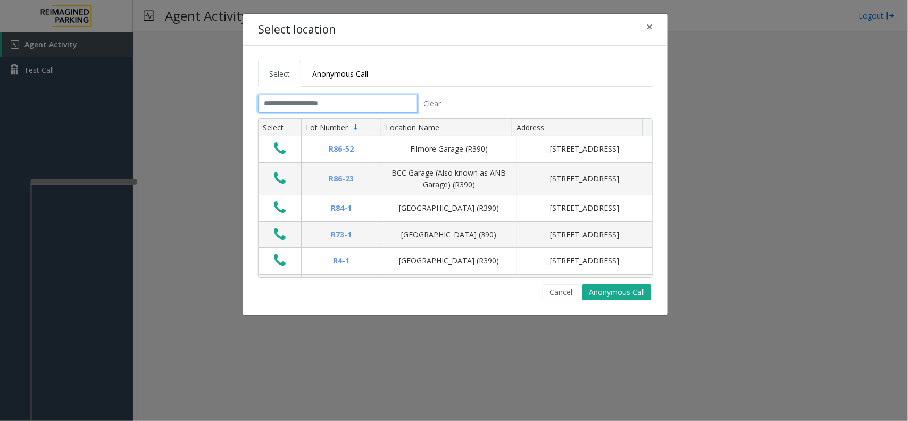
click at [306, 105] on input "text" at bounding box center [338, 104] width 160 height 18
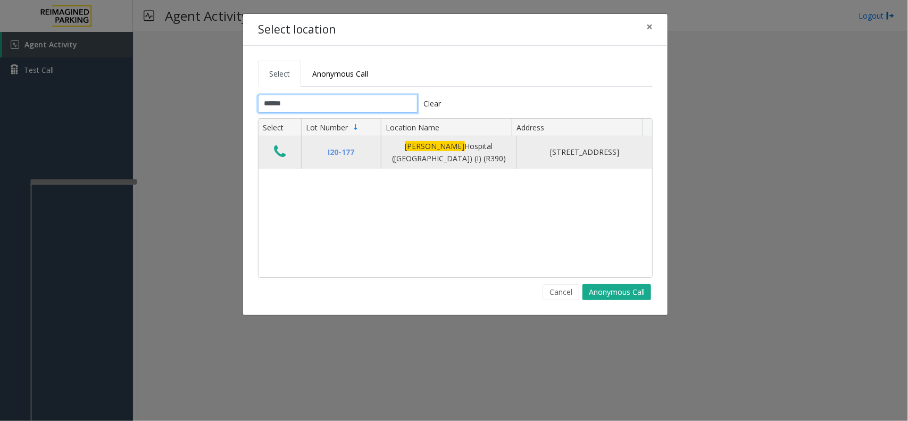
type input "******"
click at [280, 155] on icon "Data table" at bounding box center [280, 151] width 12 height 15
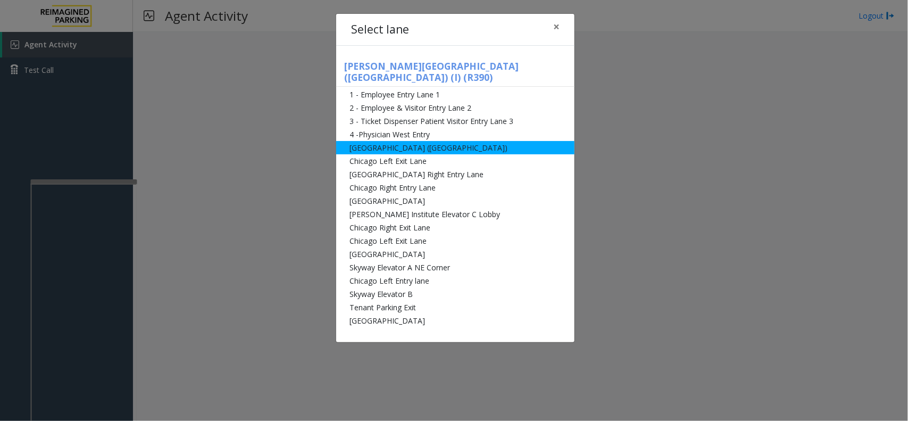
click at [394, 141] on li "[GEOGRAPHIC_DATA] ([GEOGRAPHIC_DATA])" at bounding box center [455, 147] width 238 height 13
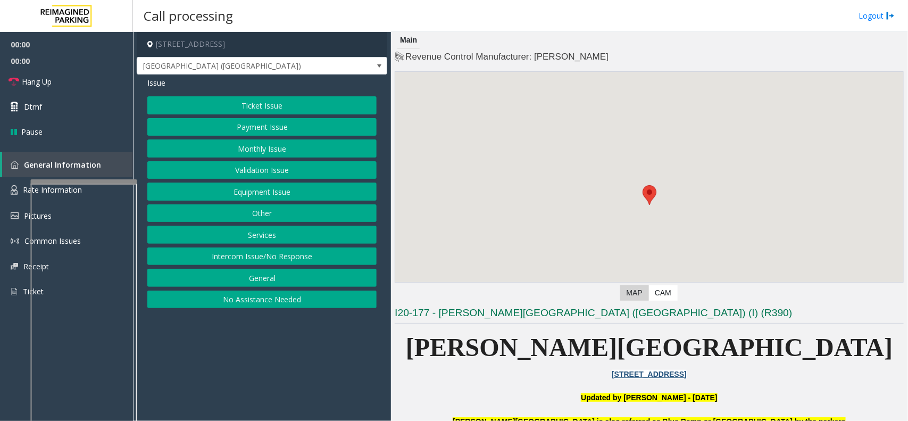
click at [255, 146] on button "Monthly Issue" at bounding box center [261, 148] width 229 height 18
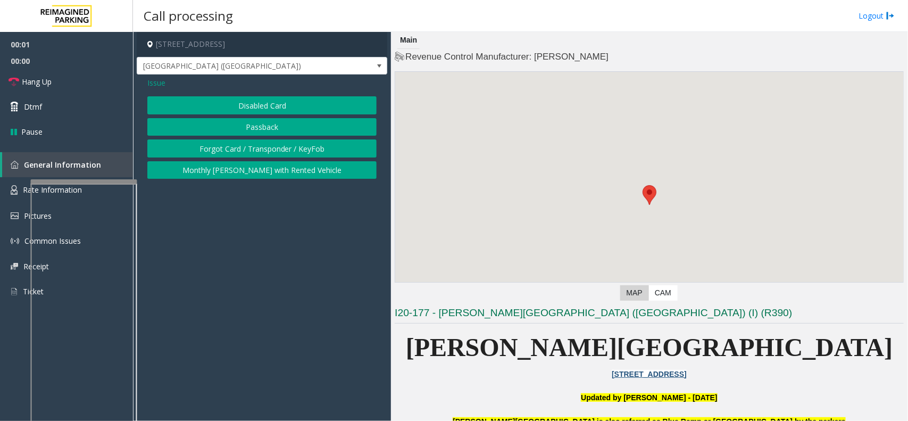
click at [256, 149] on button "Forgot Card / Transponder / KeyFob" at bounding box center [261, 148] width 229 height 18
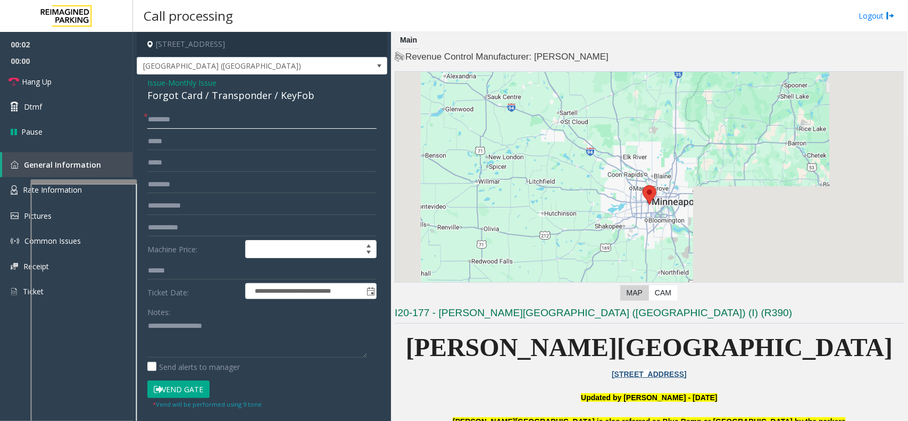
click at [211, 121] on input "text" at bounding box center [261, 120] width 229 height 18
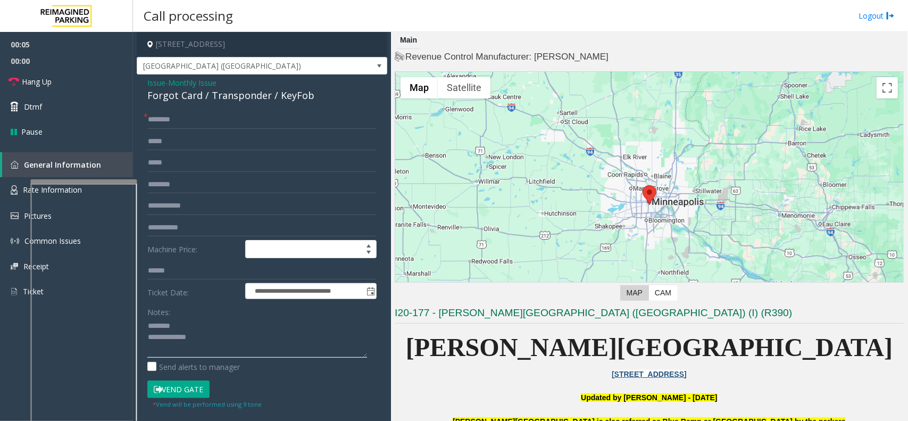
type textarea "**********"
click at [176, 121] on input "text" at bounding box center [261, 120] width 229 height 18
type input "**********"
click at [177, 336] on button "Vend Gate" at bounding box center [178, 389] width 62 height 18
click at [197, 88] on span "Monthly Issue" at bounding box center [192, 82] width 48 height 11
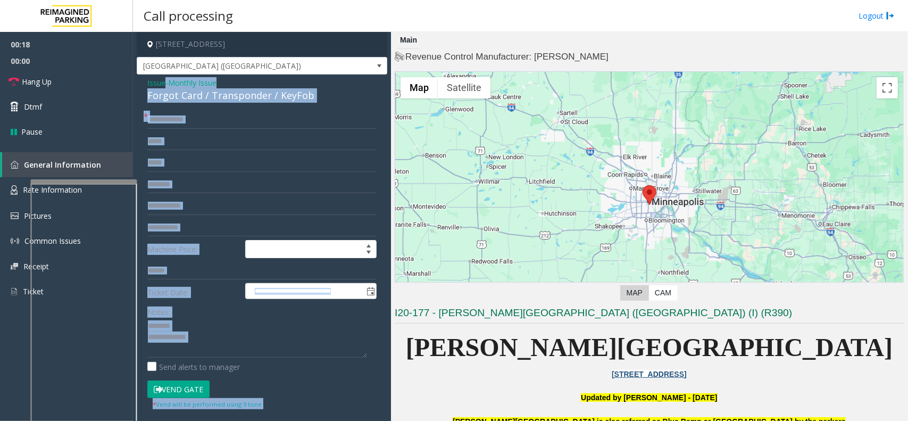
click at [197, 88] on div "Issue - Monthly Issue Forgot Card / Transponder / KeyFob" at bounding box center [261, 90] width 229 height 26
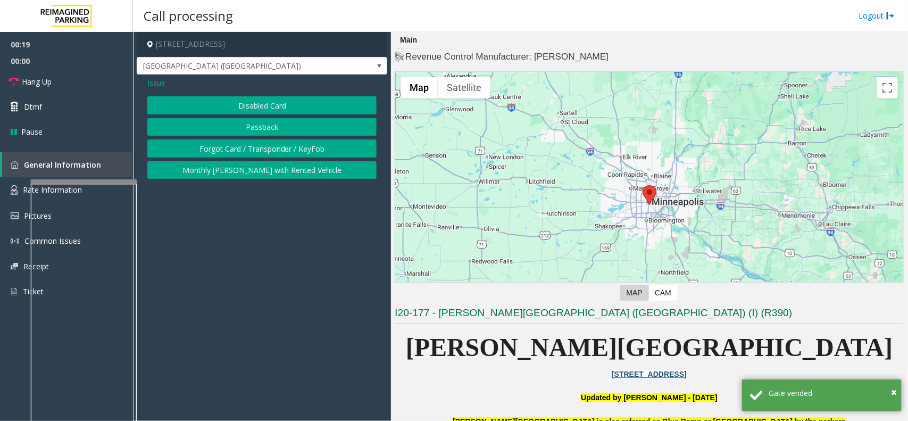
click at [265, 151] on button "Forgot Card / Transponder / KeyFob" at bounding box center [261, 148] width 229 height 18
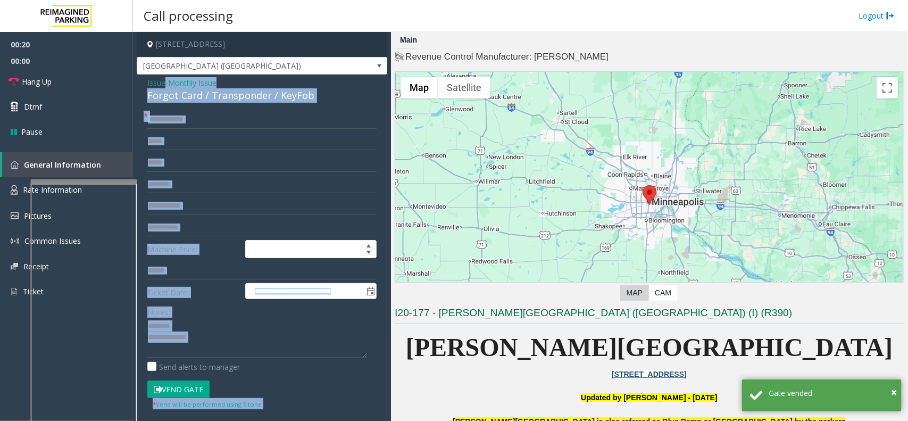
click at [215, 97] on div "Forgot Card / Transponder / KeyFob" at bounding box center [261, 95] width 229 height 14
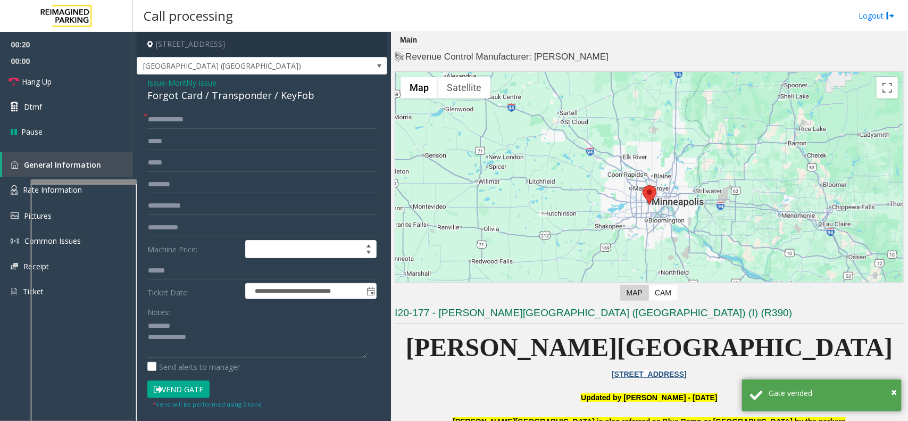
click at [232, 96] on div "Forgot Card / Transponder / KeyFob" at bounding box center [261, 95] width 229 height 14
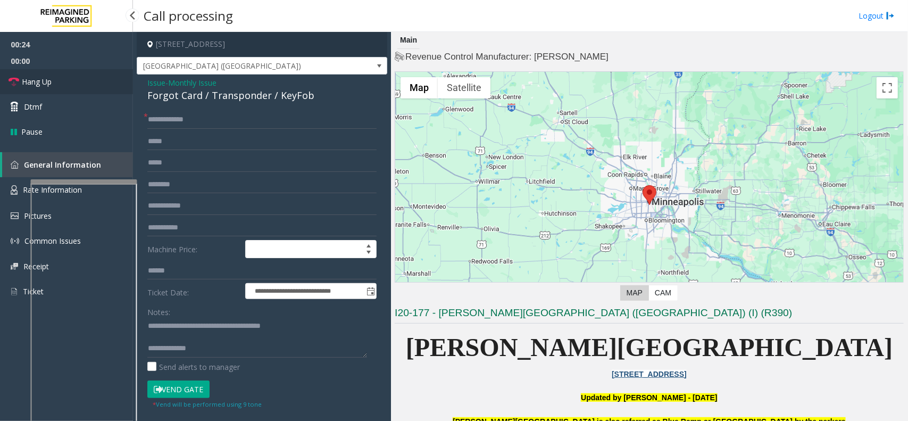
click at [105, 79] on link "Hang Up" at bounding box center [66, 81] width 133 height 25
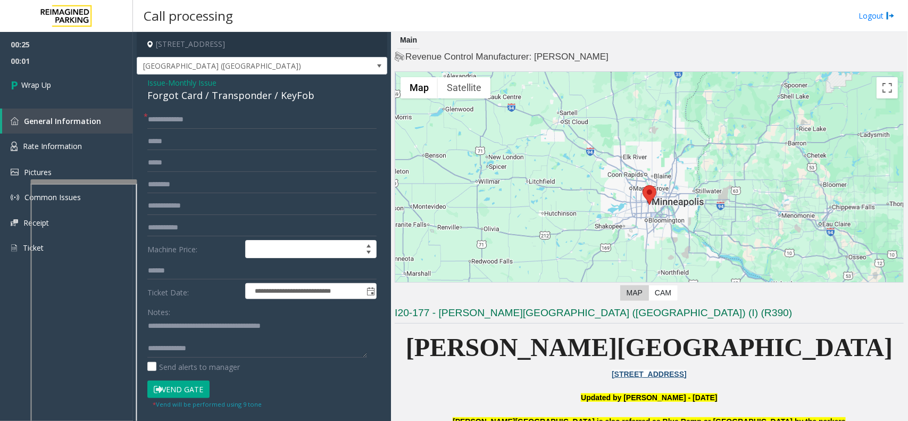
scroll to position [11, 0]
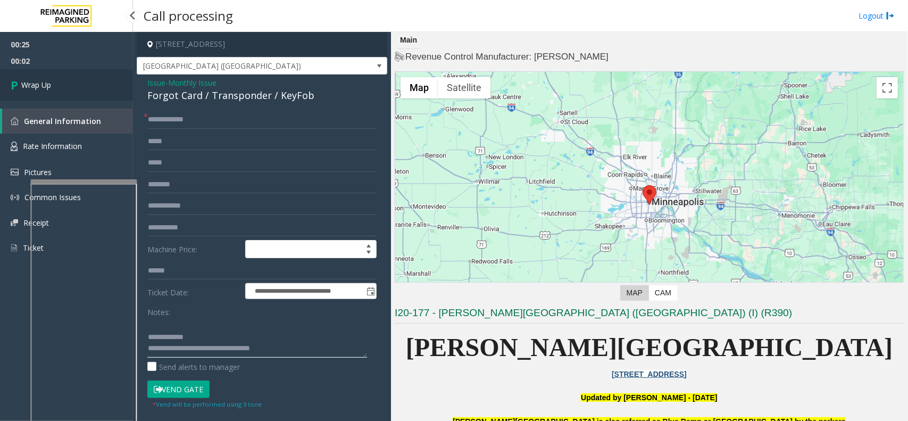
type textarea "**********"
click at [70, 92] on link "Wrap Up" at bounding box center [66, 84] width 133 height 31
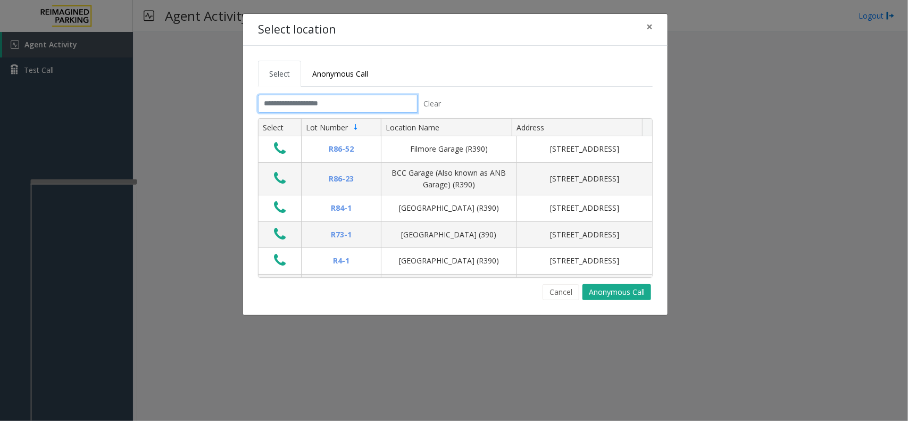
click at [321, 106] on input "text" at bounding box center [338, 104] width 160 height 18
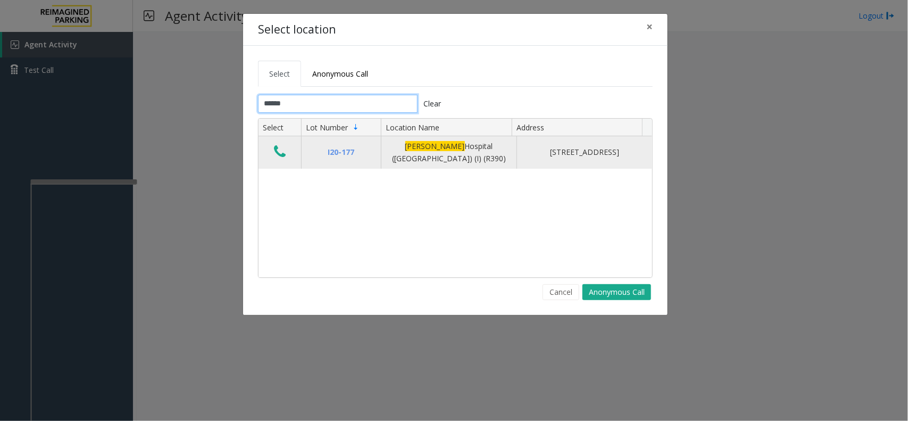
type input "******"
click at [290, 149] on td "Data table" at bounding box center [280, 152] width 43 height 32
click at [280, 158] on icon "Data table" at bounding box center [280, 151] width 12 height 15
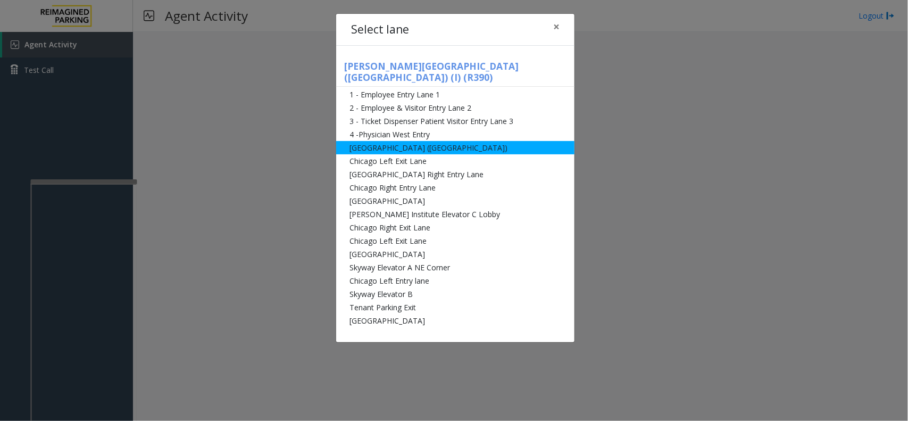
click at [380, 141] on li "[GEOGRAPHIC_DATA] ([GEOGRAPHIC_DATA])" at bounding box center [455, 147] width 238 height 13
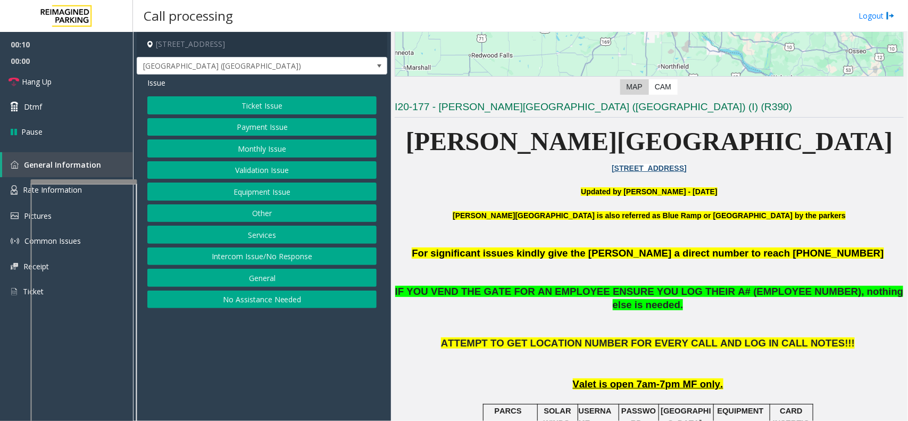
scroll to position [133, 0]
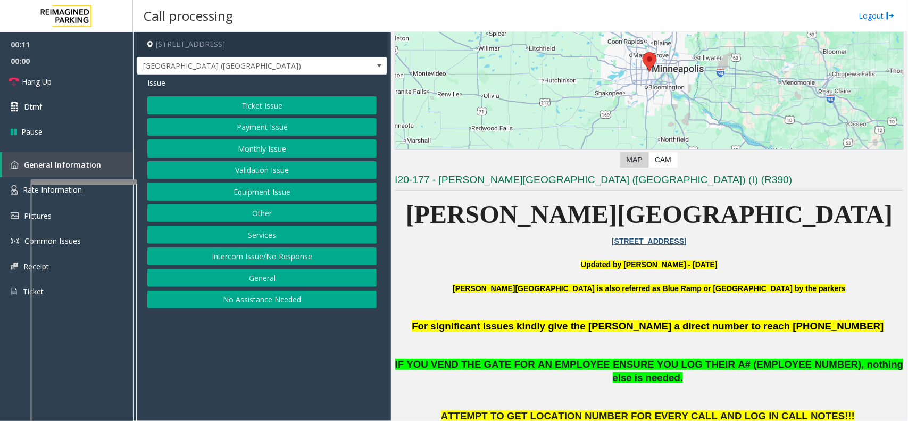
click at [307, 125] on button "Payment Issue" at bounding box center [261, 127] width 229 height 18
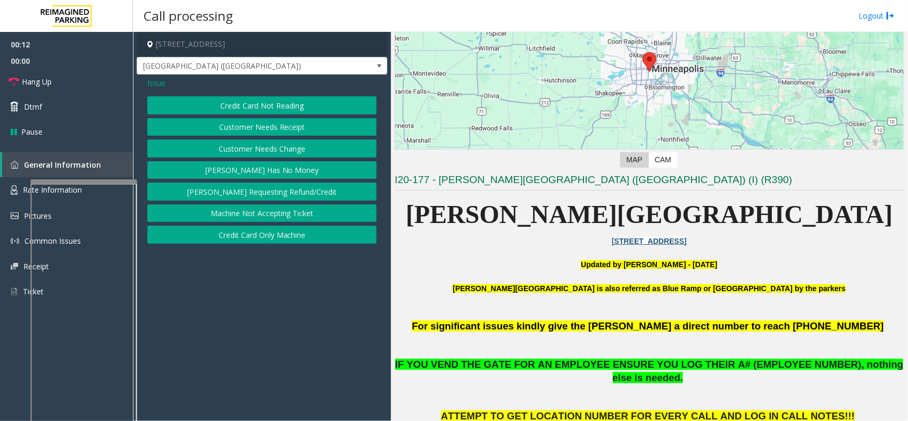
click at [292, 111] on button "Credit Card Not Reading" at bounding box center [261, 105] width 229 height 18
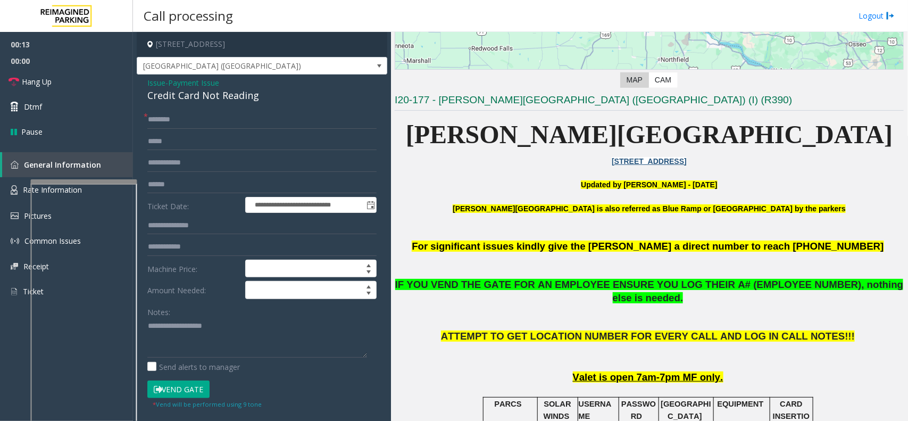
scroll to position [332, 0]
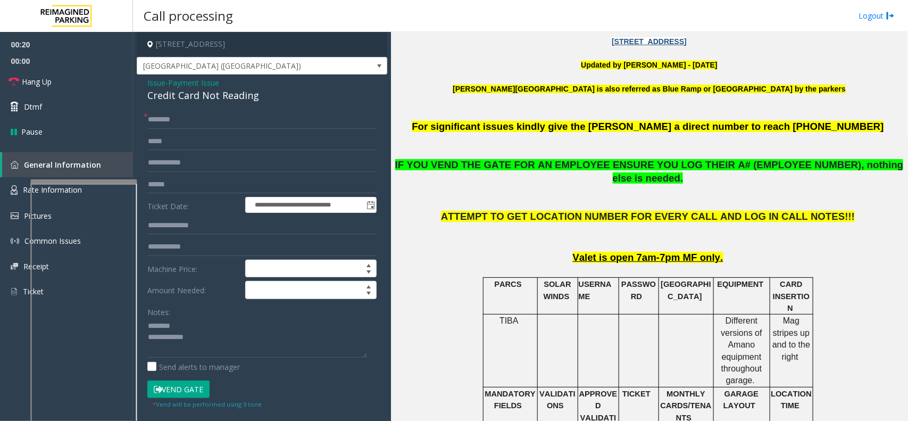
click at [211, 95] on div "Credit Card Not Reading" at bounding box center [261, 95] width 229 height 14
type textarea "**********"
click at [205, 120] on input "text" at bounding box center [261, 120] width 229 height 18
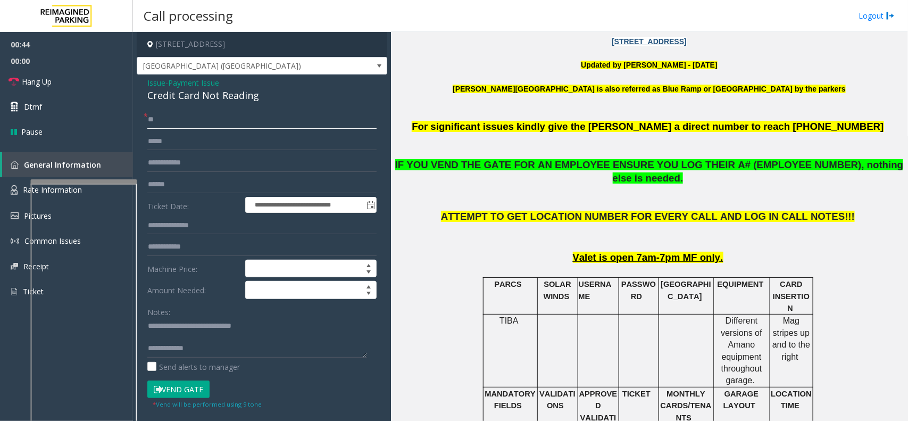
type input "**"
click at [185, 336] on form "**********" at bounding box center [261, 260] width 229 height 298
click at [171, 336] on form "**********" at bounding box center [261, 260] width 229 height 298
click at [172, 336] on button "Vend Gate" at bounding box center [178, 389] width 62 height 18
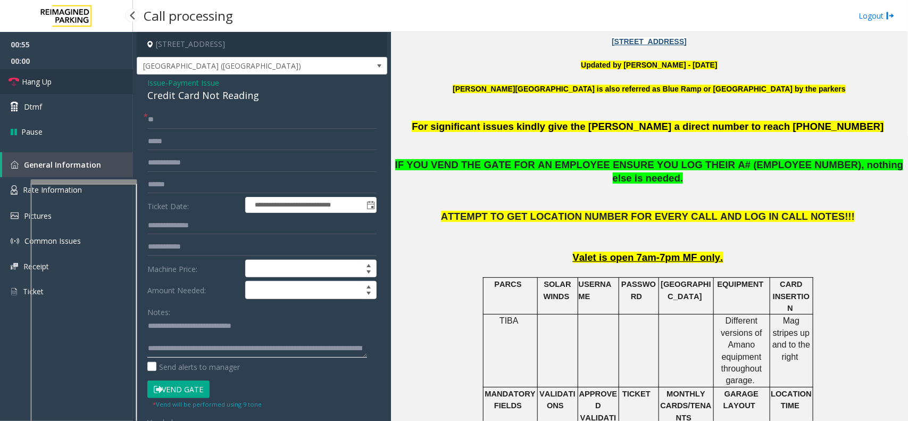
type textarea "**********"
click at [94, 80] on link "Hang Up" at bounding box center [66, 81] width 133 height 25
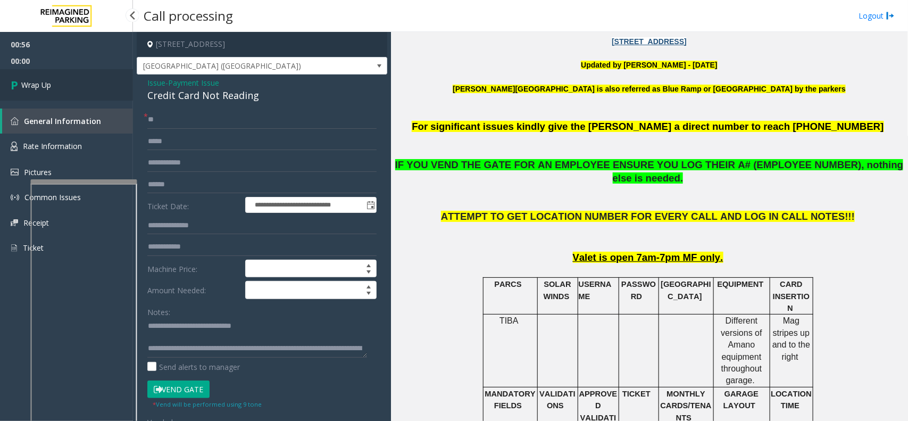
click at [94, 80] on link "Wrap Up" at bounding box center [66, 84] width 133 height 31
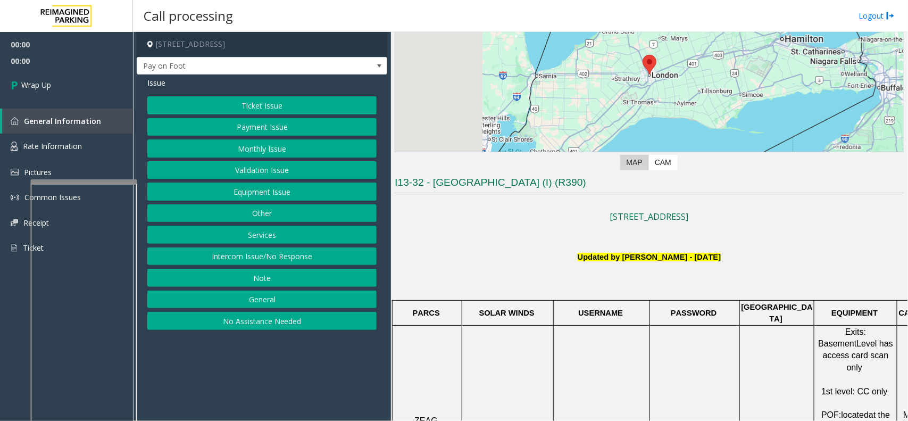
scroll to position [133, 0]
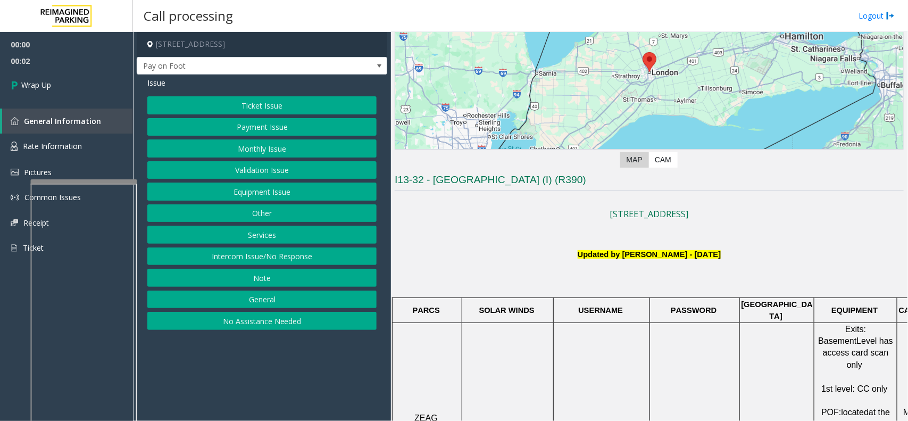
click at [270, 254] on button "Intercom Issue/No Response" at bounding box center [261, 256] width 229 height 18
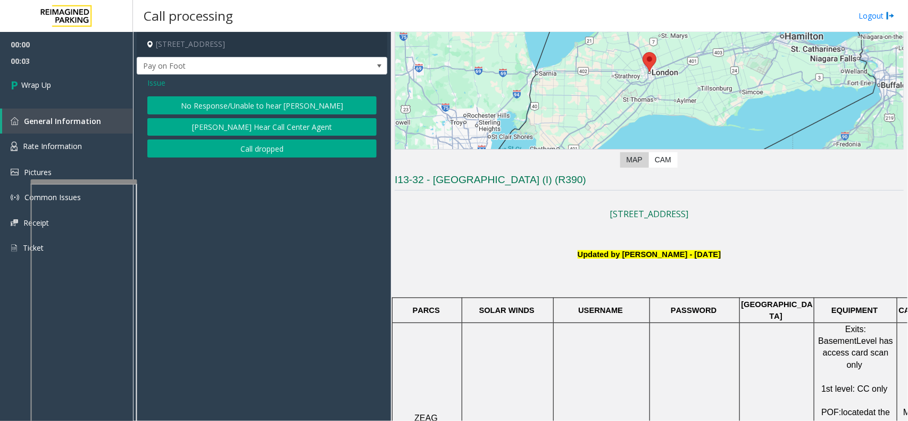
click at [270, 145] on button "Call dropped" at bounding box center [261, 148] width 229 height 18
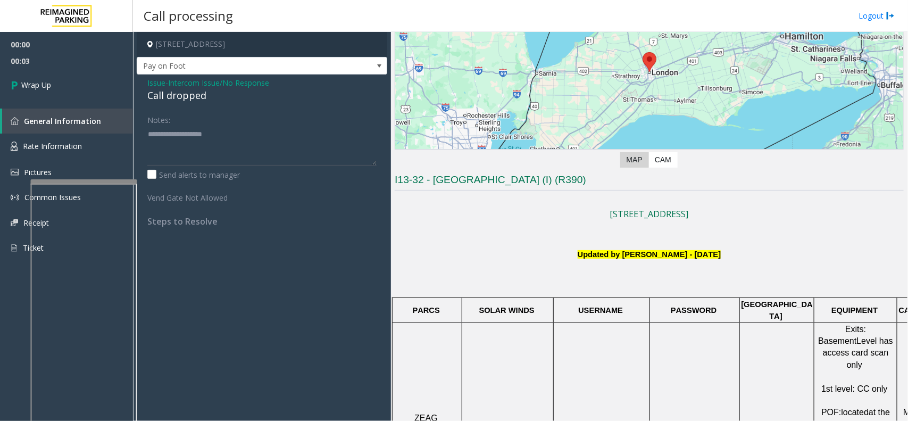
click at [164, 102] on div "Call dropped" at bounding box center [261, 95] width 229 height 14
click at [165, 99] on div "Call dropped" at bounding box center [261, 95] width 229 height 14
type textarea "**********"
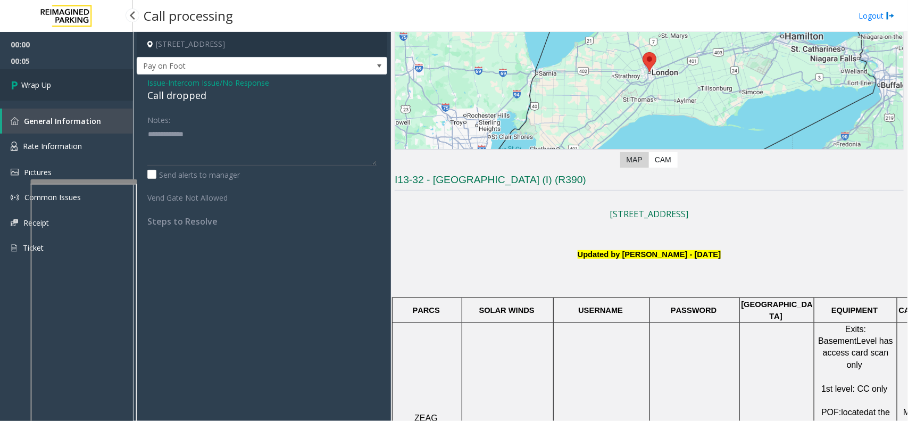
click at [64, 72] on link "Wrap Up" at bounding box center [66, 84] width 133 height 31
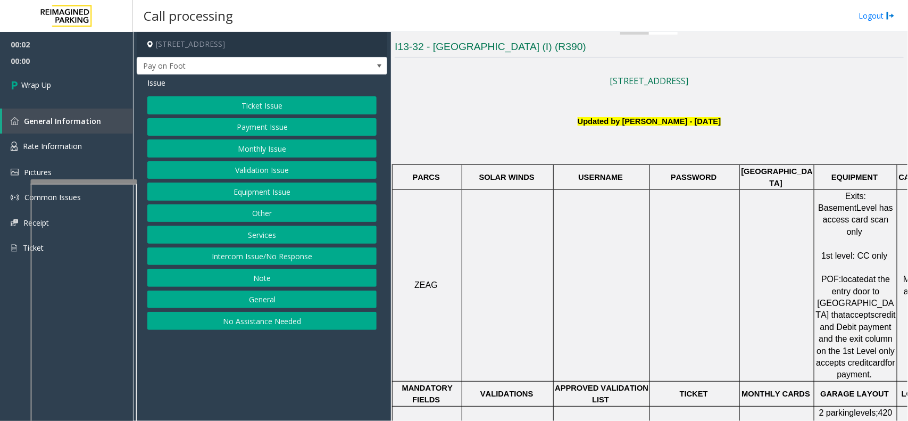
scroll to position [332, 0]
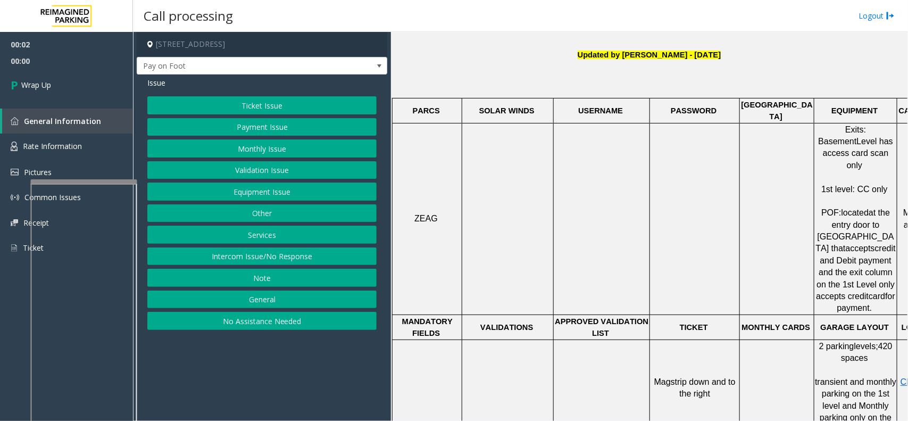
click at [290, 330] on button "No Assistance Needed" at bounding box center [261, 321] width 229 height 18
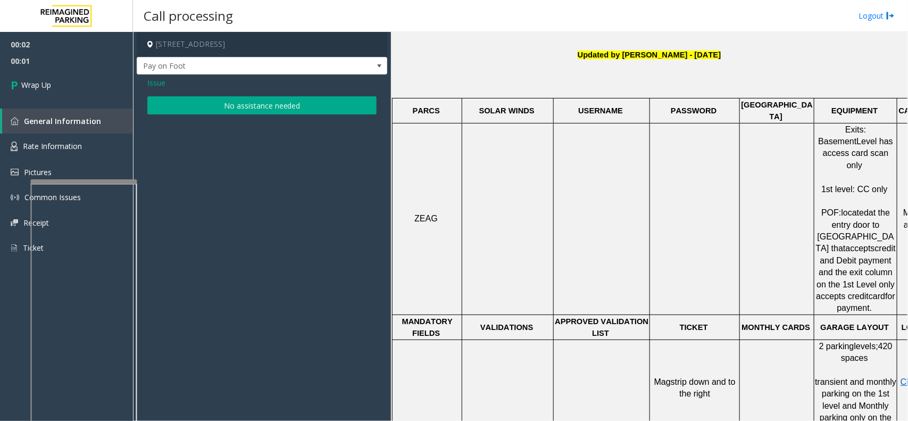
click at [145, 81] on div "Issue No assistance needed" at bounding box center [262, 96] width 251 height 45
click at [161, 86] on span "Issue" at bounding box center [156, 82] width 18 height 11
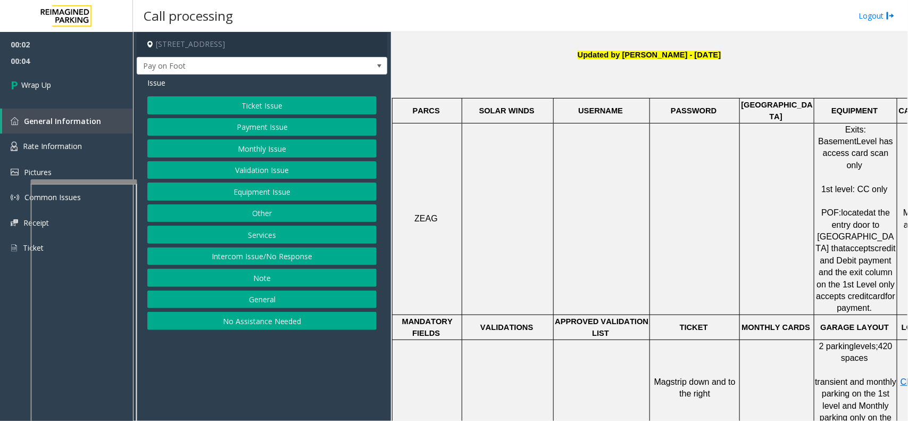
click at [273, 256] on button "Intercom Issue/No Response" at bounding box center [261, 256] width 229 height 18
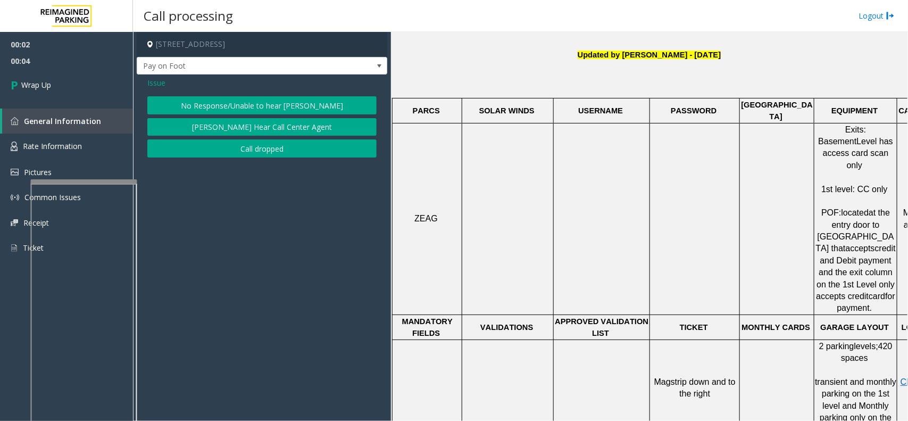
click at [282, 141] on button "Call dropped" at bounding box center [261, 148] width 229 height 18
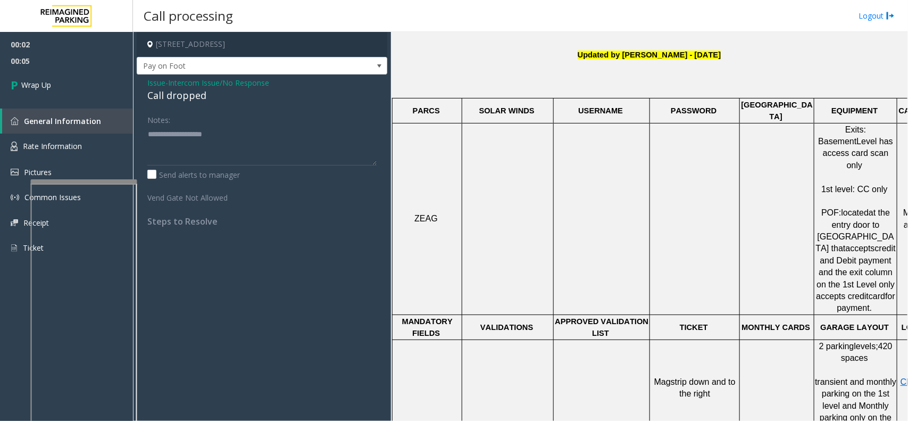
click at [193, 96] on div "Call dropped" at bounding box center [261, 95] width 229 height 14
type textarea "**********"
click at [94, 105] on div "00:02 00:06 Wrap Up General Information Rate Information Pictures Common Issues…" at bounding box center [66, 150] width 133 height 237
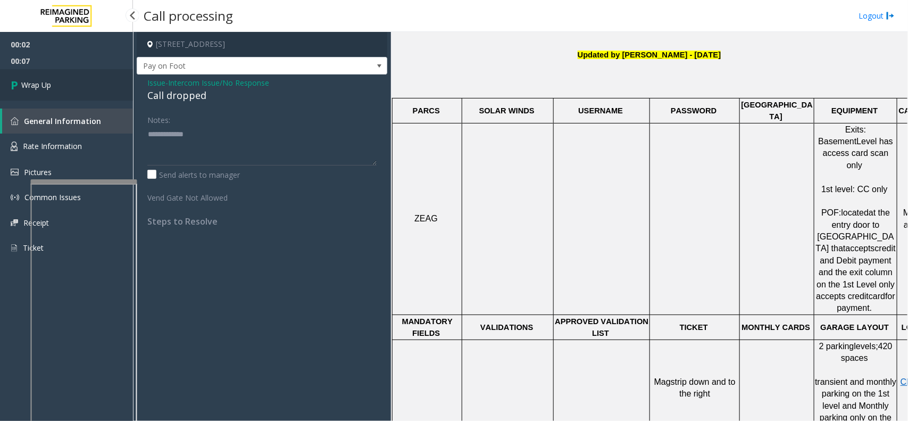
click at [94, 99] on link "Wrap Up" at bounding box center [66, 84] width 133 height 31
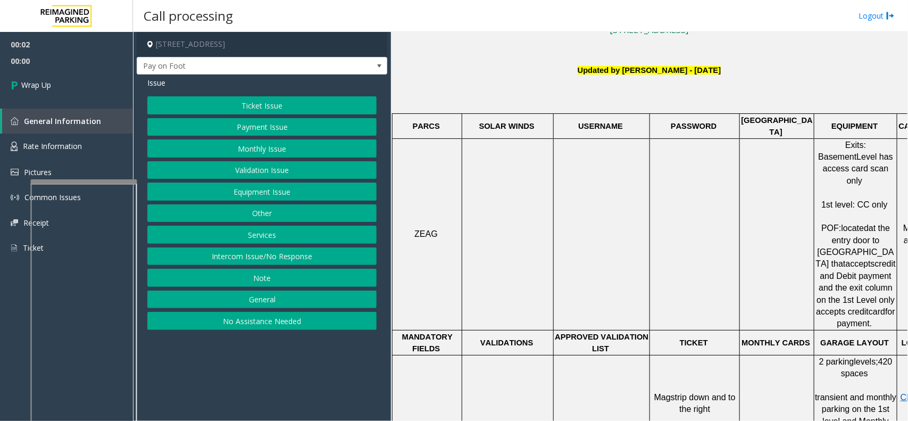
scroll to position [332, 0]
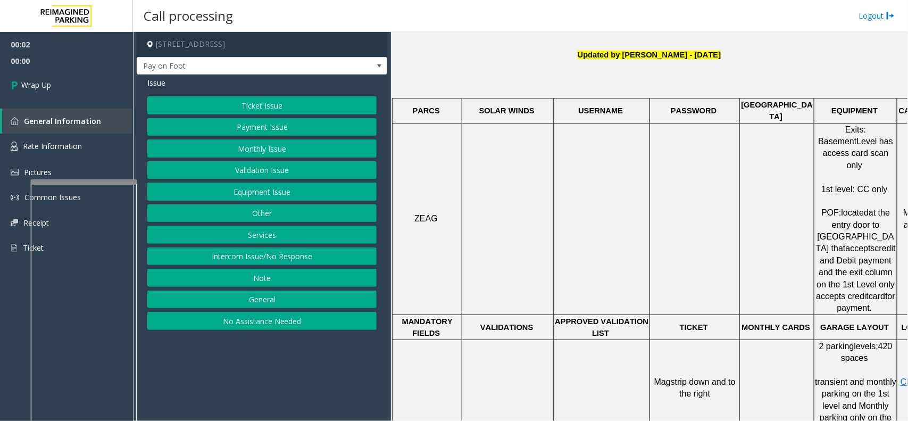
drag, startPoint x: 224, startPoint y: 256, endPoint x: 228, endPoint y: 248, distance: 8.8
click at [224, 256] on button "Intercom Issue/No Response" at bounding box center [261, 256] width 229 height 18
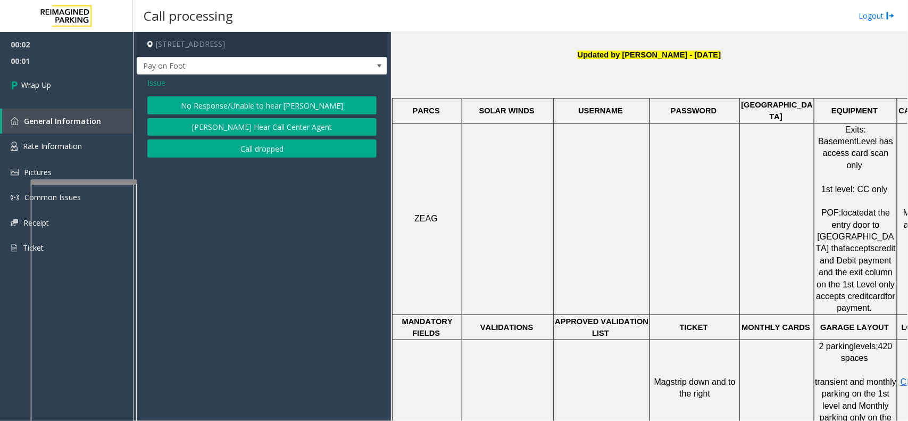
click at [239, 152] on button "Call dropped" at bounding box center [261, 148] width 229 height 18
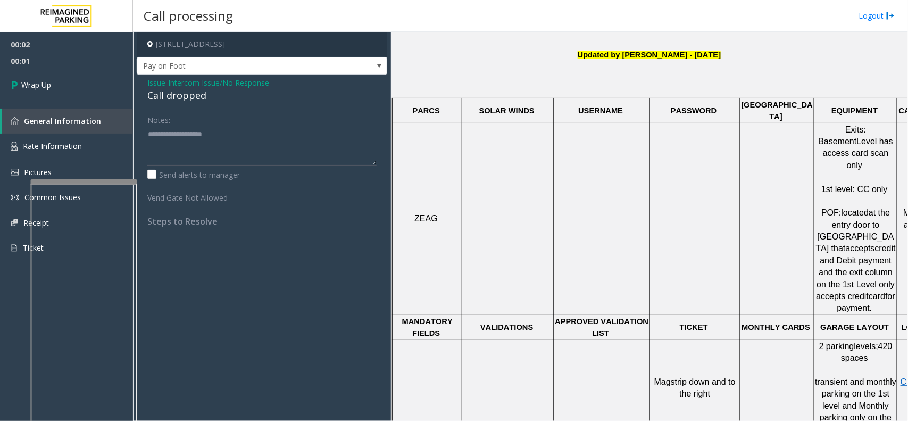
click at [161, 102] on div "Call dropped" at bounding box center [261, 95] width 229 height 14
type textarea "**********"
click at [62, 75] on link "Wrap Up" at bounding box center [66, 84] width 133 height 31
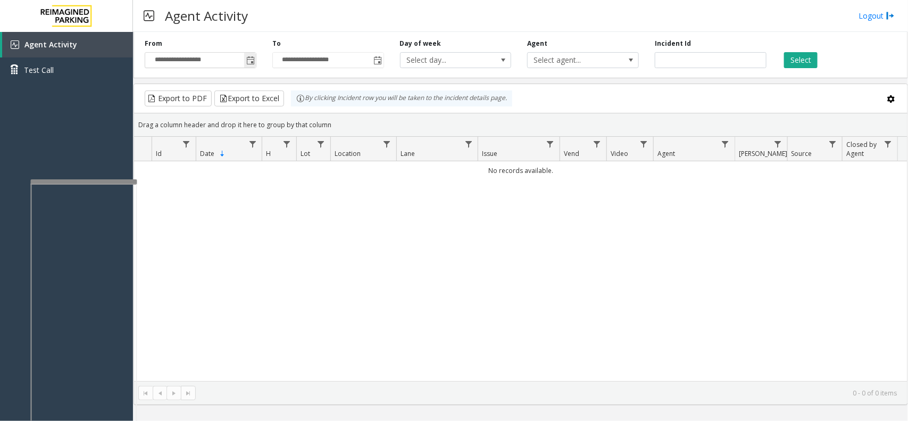
click at [248, 57] on span "Toggle popup" at bounding box center [250, 60] width 9 height 9
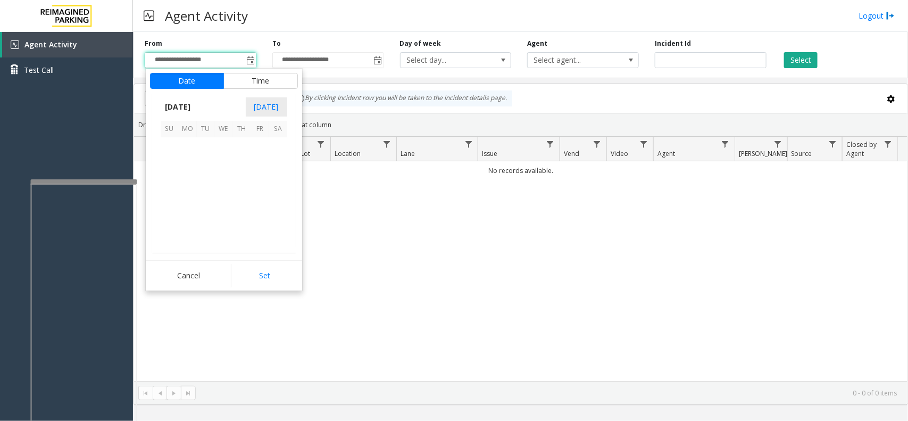
scroll to position [190716, 0]
click at [176, 201] on span "17" at bounding box center [170, 201] width 18 height 18
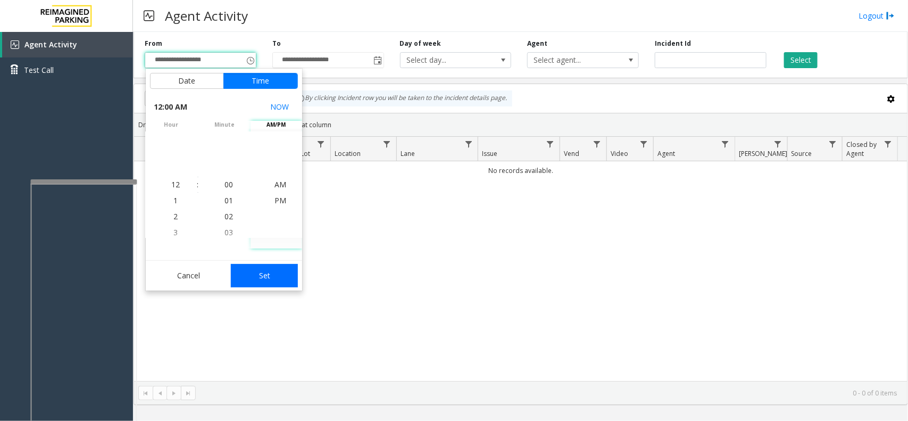
click at [262, 272] on button "Set" at bounding box center [264, 275] width 67 height 23
type input "**********"
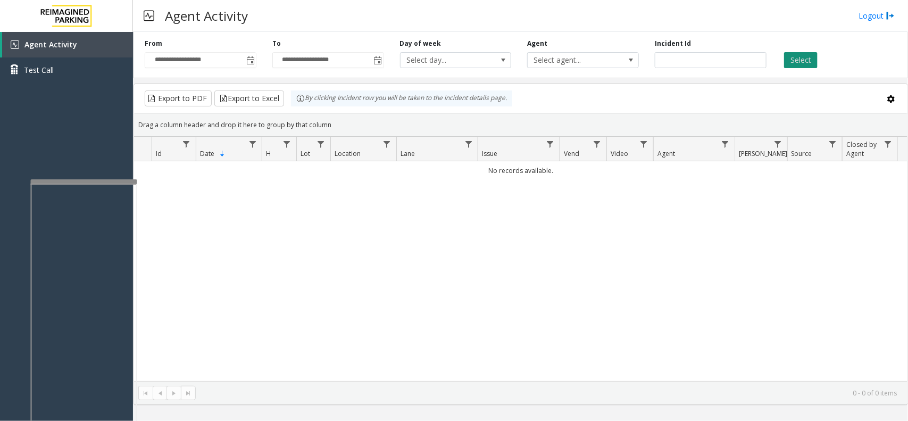
click at [726, 57] on button "Select" at bounding box center [801, 60] width 34 height 16
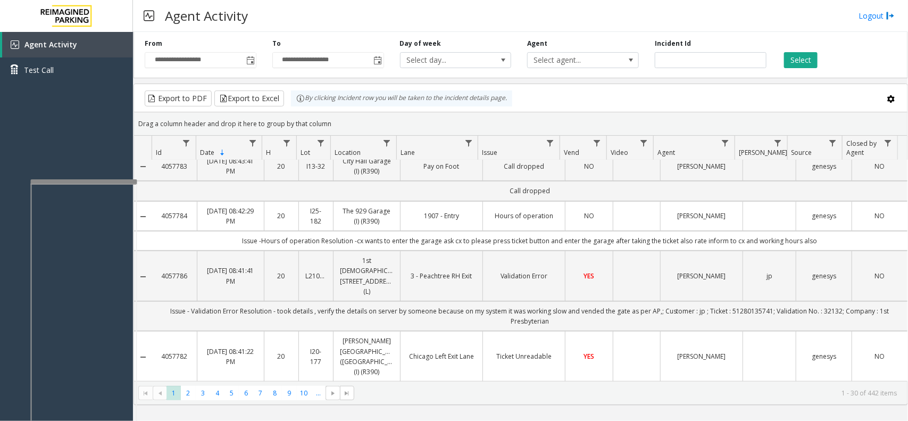
scroll to position [0, 0]
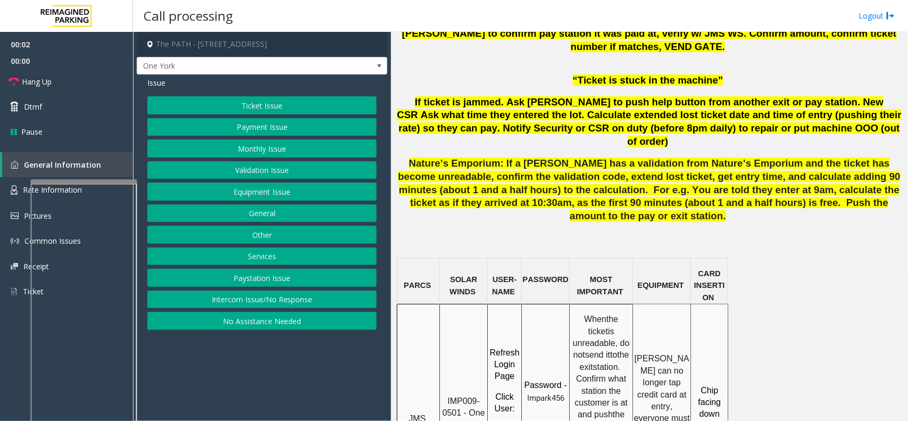
scroll to position [798, 0]
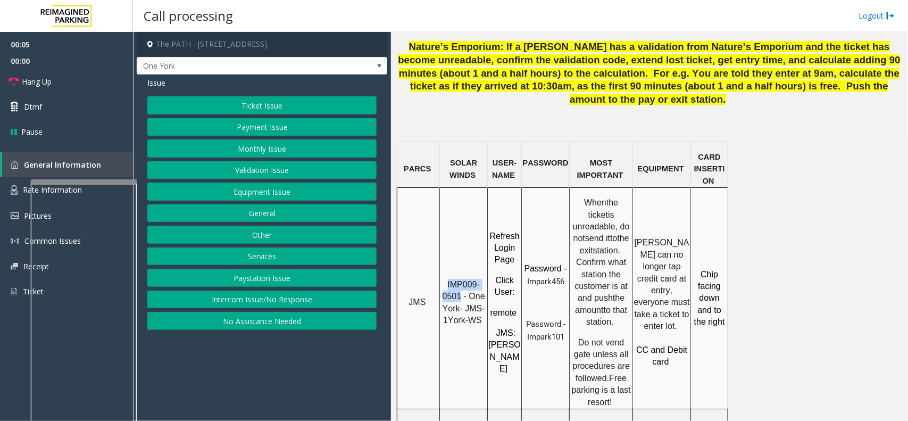
drag, startPoint x: 460, startPoint y: 217, endPoint x: 447, endPoint y: 202, distance: 19.2
click at [447, 279] on p "IMP009-0501 - One York- JMS-1York-WS" at bounding box center [463, 303] width 46 height 48
copy span "IMP009-0501"
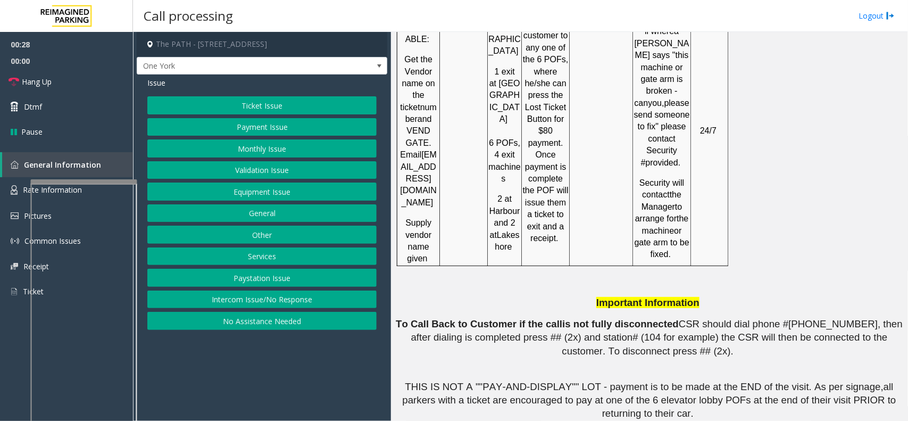
scroll to position [1795, 0]
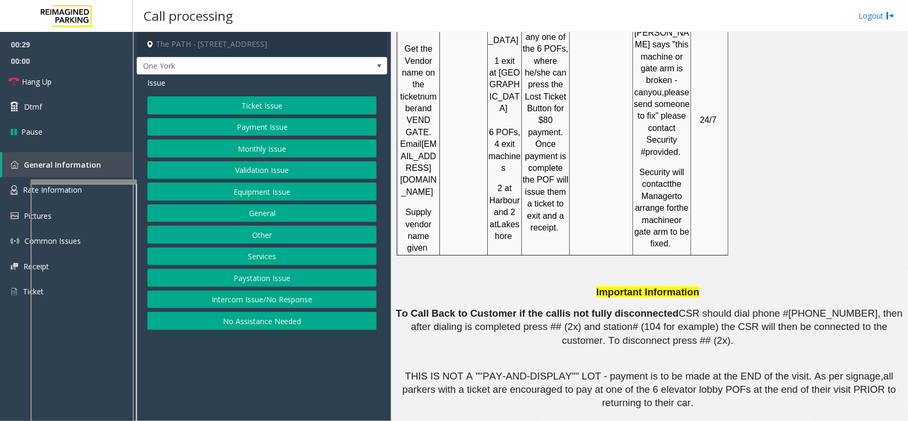
click at [254, 168] on button "Validation Issue" at bounding box center [261, 170] width 229 height 18
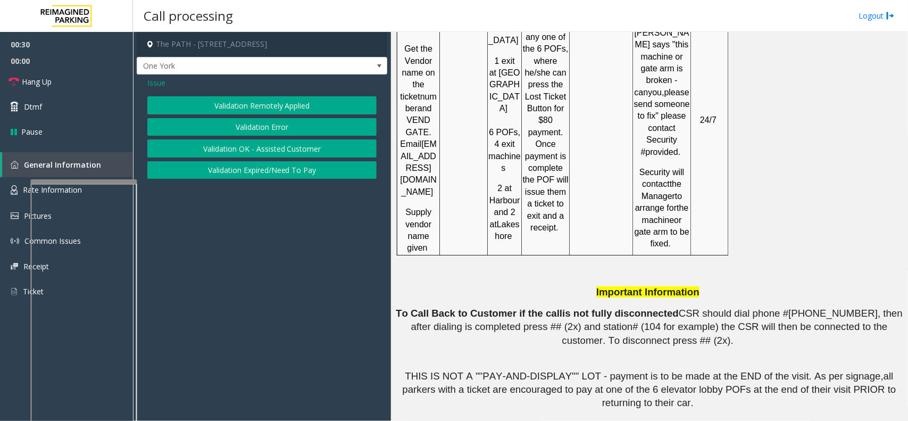
click at [261, 121] on button "Validation Error" at bounding box center [261, 127] width 229 height 18
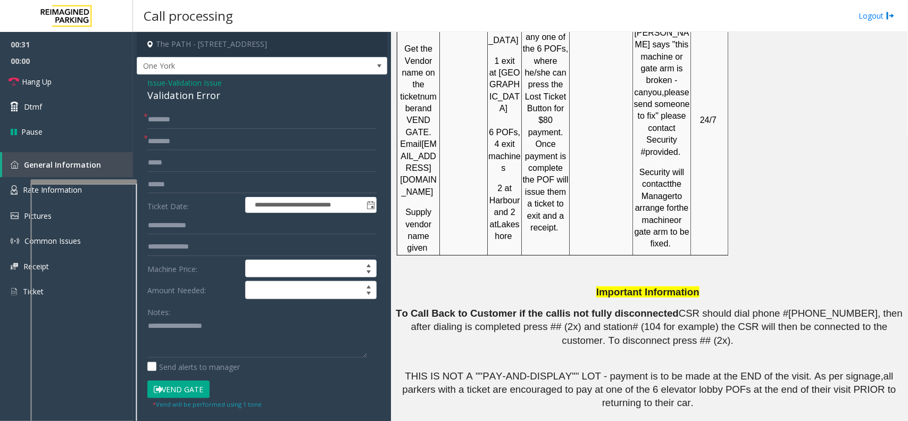
click at [181, 174] on form "**********" at bounding box center [261, 260] width 229 height 298
click at [179, 187] on input "text" at bounding box center [261, 185] width 229 height 18
type input "*"
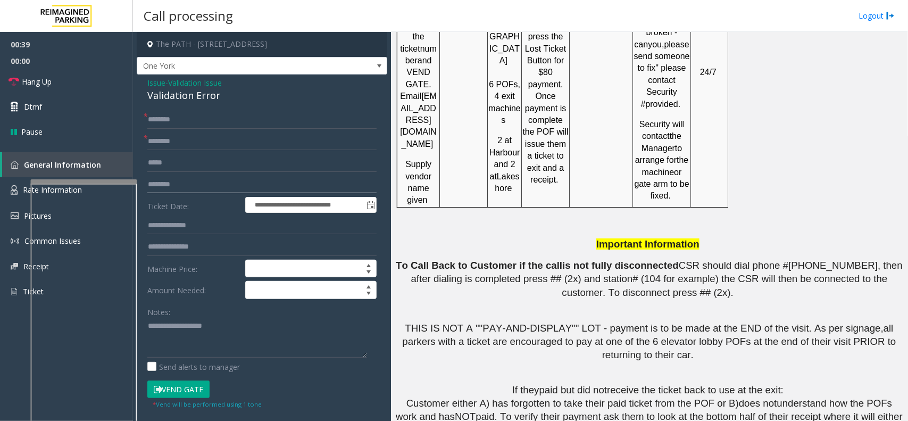
scroll to position [1677, 0]
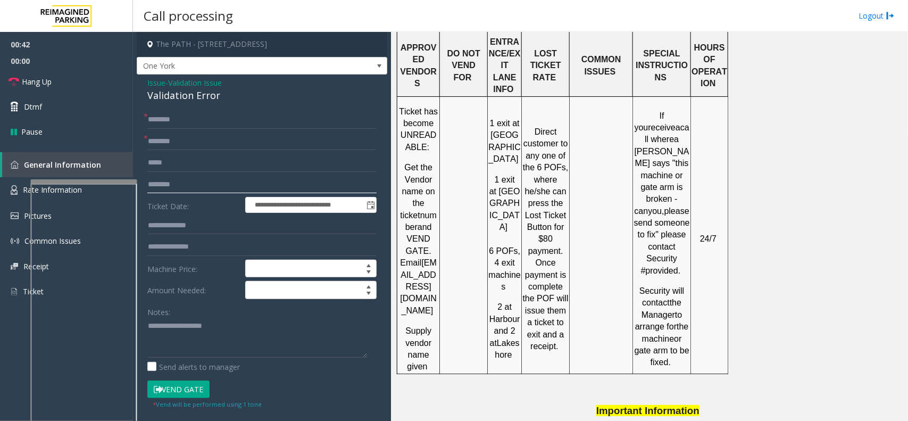
type input "********"
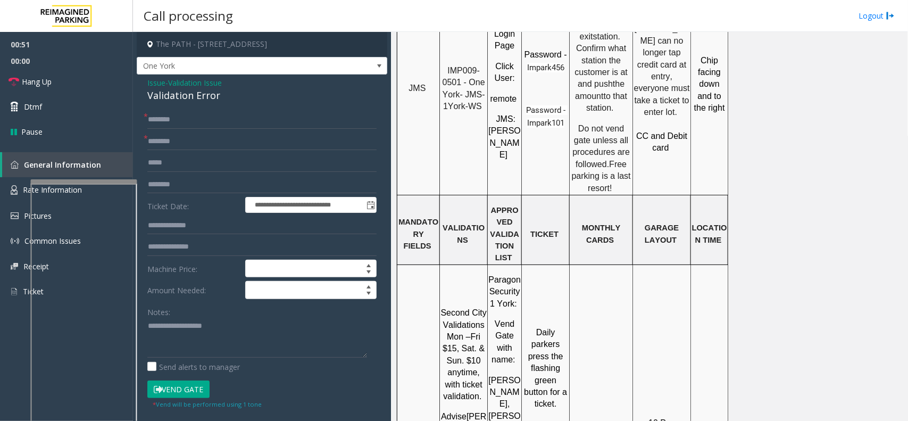
scroll to position [812, 0]
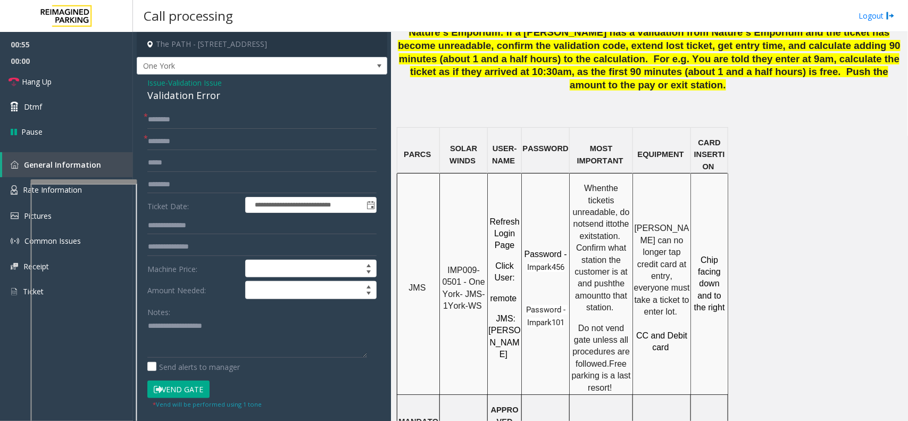
drag, startPoint x: 194, startPoint y: 81, endPoint x: 184, endPoint y: 81, distance: 10.1
click at [194, 81] on span "Validation Issue" at bounding box center [195, 82] width 54 height 11
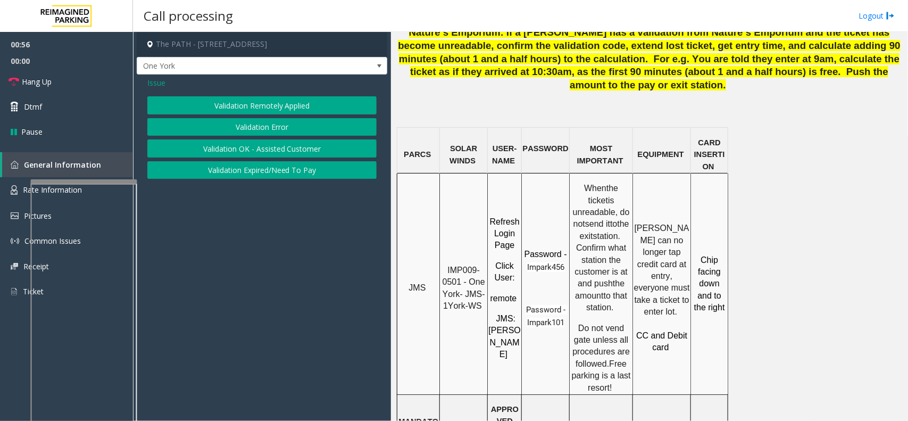
click at [156, 81] on span "Issue" at bounding box center [156, 82] width 18 height 11
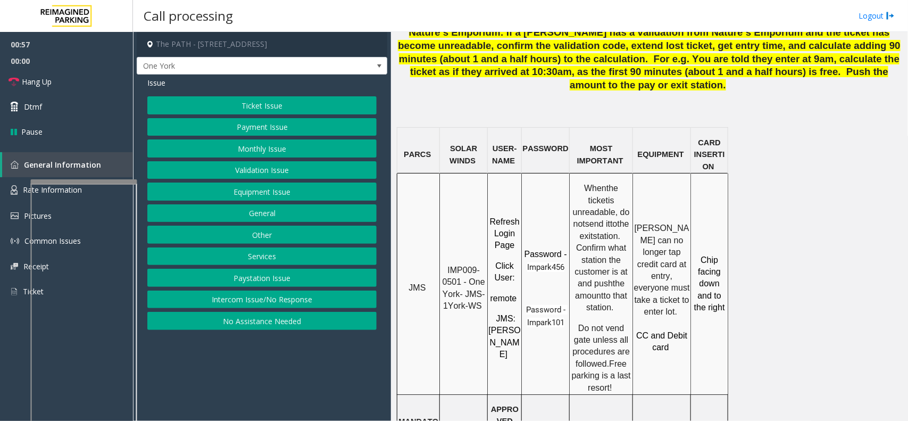
click at [265, 113] on button "Ticket Issue" at bounding box center [261, 105] width 229 height 18
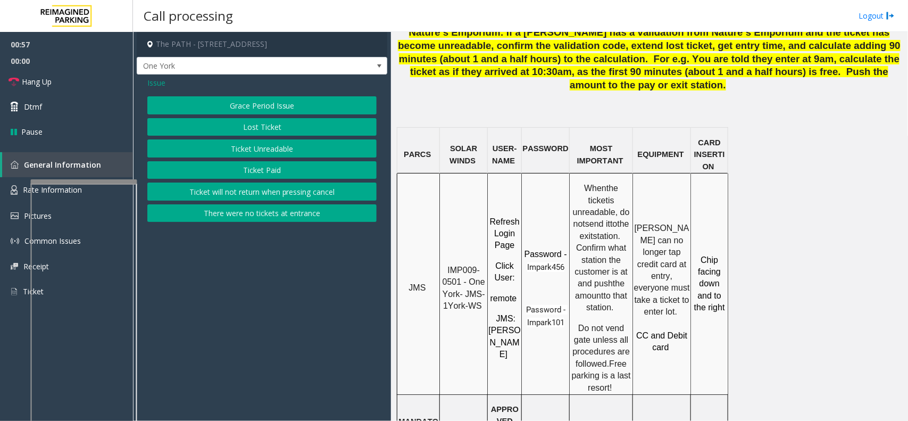
click at [248, 140] on button "Ticket Unreadable" at bounding box center [261, 148] width 229 height 18
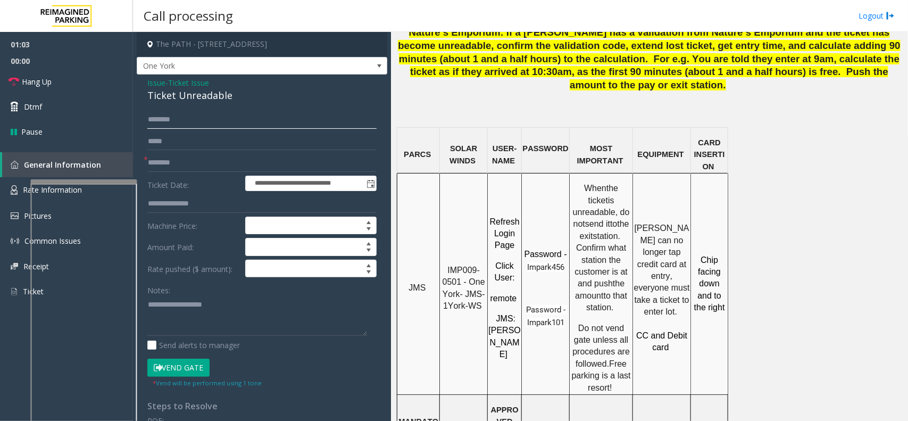
click at [213, 126] on input "text" at bounding box center [261, 120] width 229 height 18
click at [165, 94] on div "Ticket Unreadable" at bounding box center [261, 95] width 229 height 14
click at [190, 96] on div "Ticket Unreadable" at bounding box center [261, 95] width 229 height 14
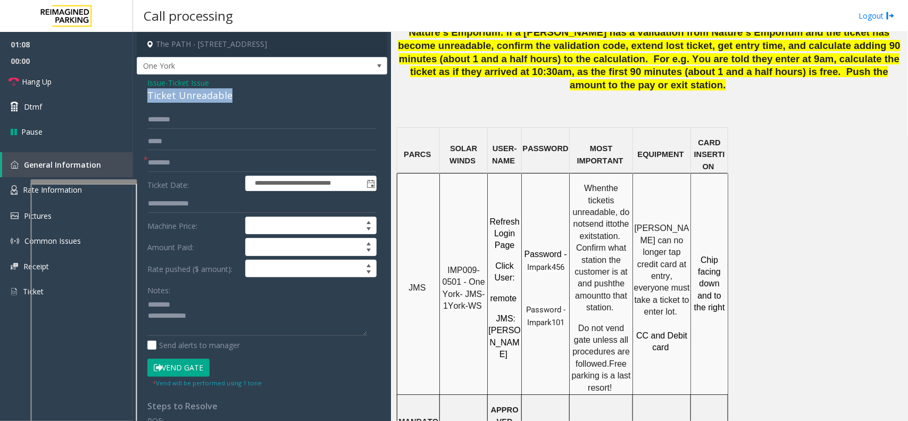
click at [190, 96] on div "Ticket Unreadable" at bounding box center [261, 95] width 229 height 14
type textarea "**********"
click at [203, 125] on input "text" at bounding box center [261, 120] width 229 height 18
click at [217, 118] on input "text" at bounding box center [261, 120] width 229 height 18
click at [167, 118] on input "*****" at bounding box center [261, 120] width 229 height 18
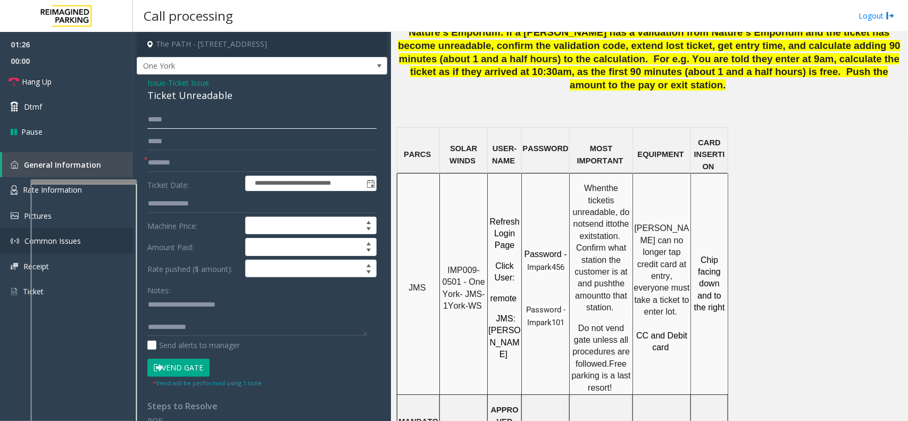
type input "*****"
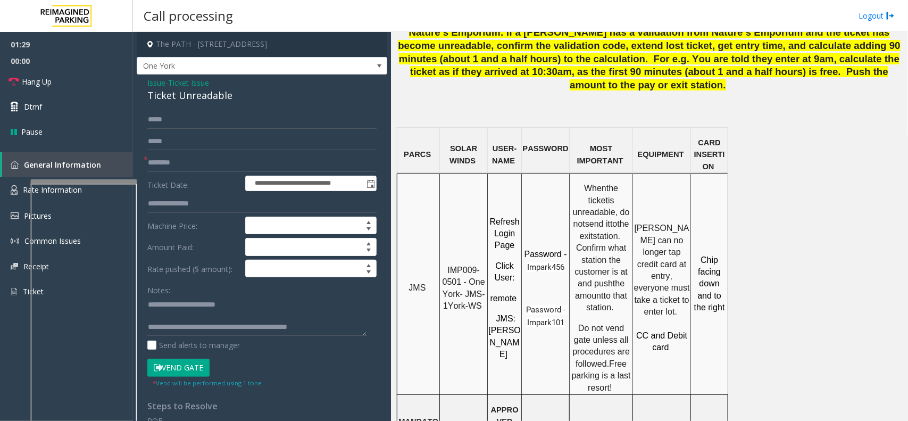
click at [177, 336] on button "Vend Gate" at bounding box center [178, 368] width 62 height 18
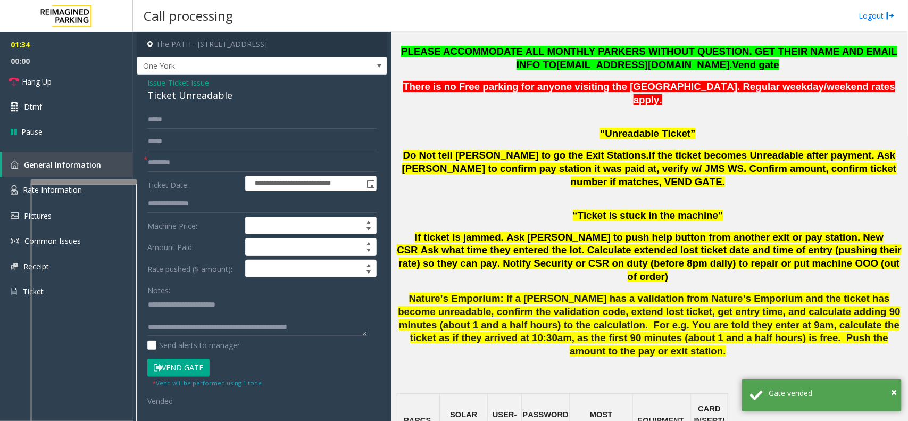
scroll to position [0, 0]
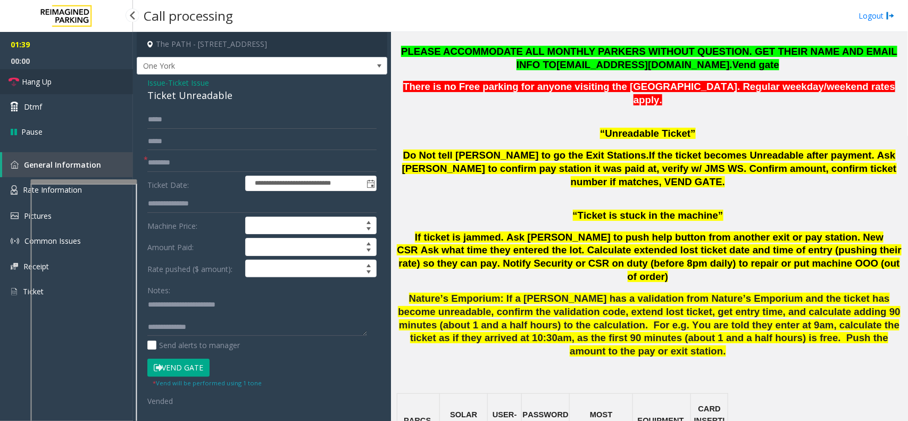
click at [80, 78] on link "Hang Up" at bounding box center [66, 81] width 133 height 25
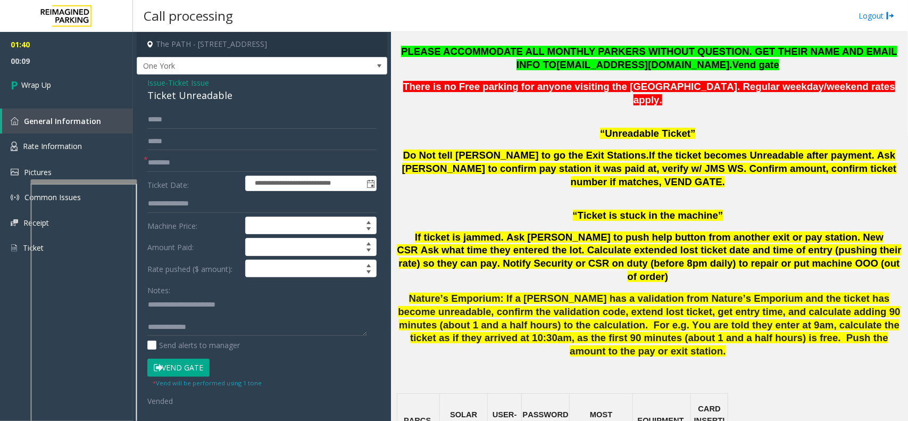
scroll to position [11, 0]
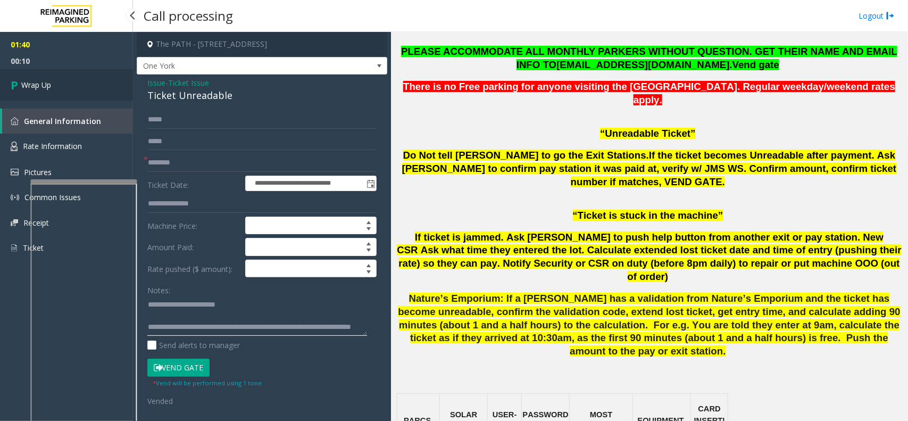
type textarea "**********"
click at [78, 70] on link "Wrap Up" at bounding box center [66, 84] width 133 height 31
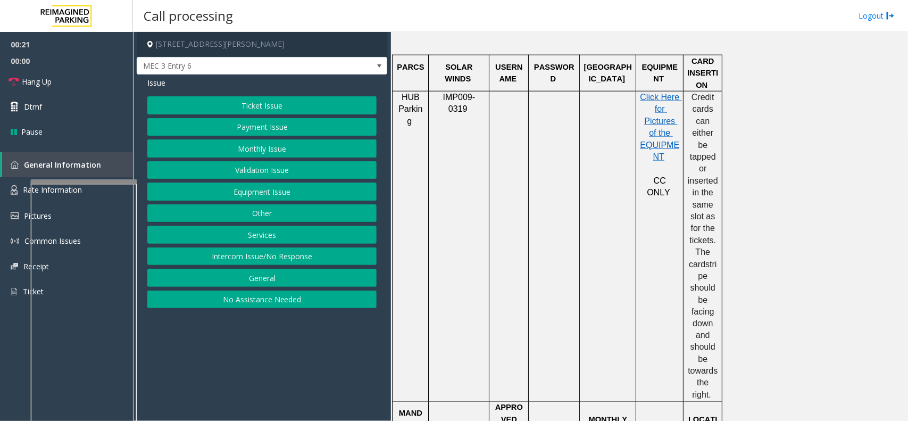
scroll to position [598, 0]
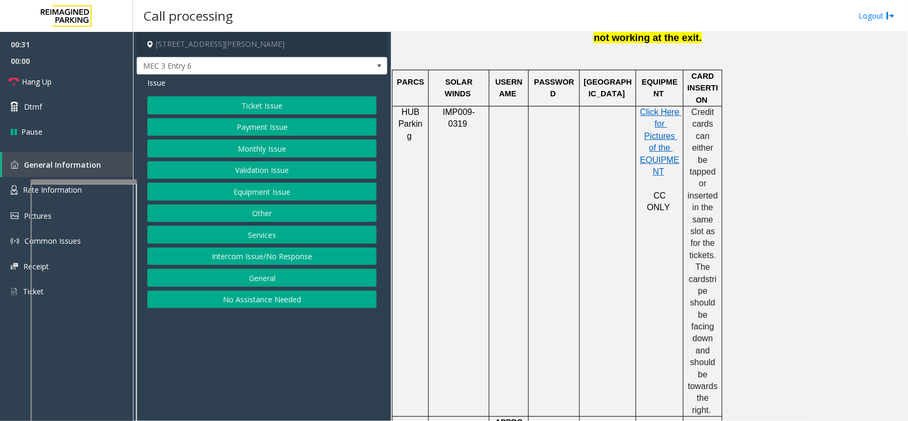
click at [275, 149] on button "Monthly Issue" at bounding box center [261, 148] width 229 height 18
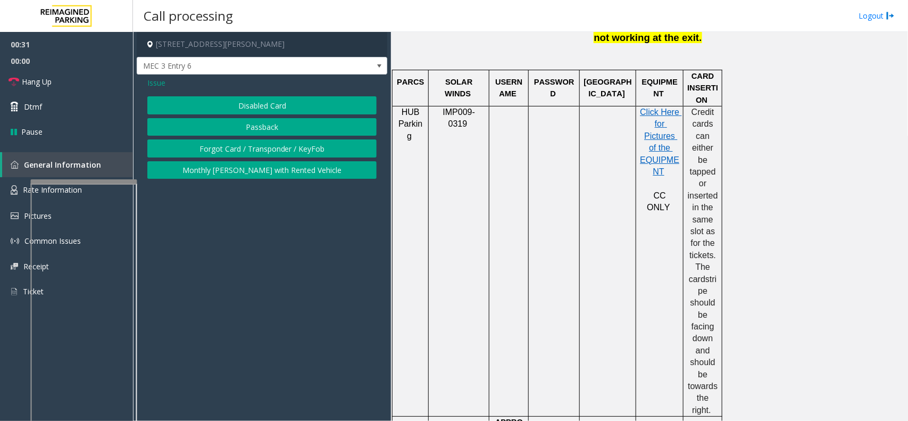
click at [275, 105] on button "Disabled Card" at bounding box center [261, 105] width 229 height 18
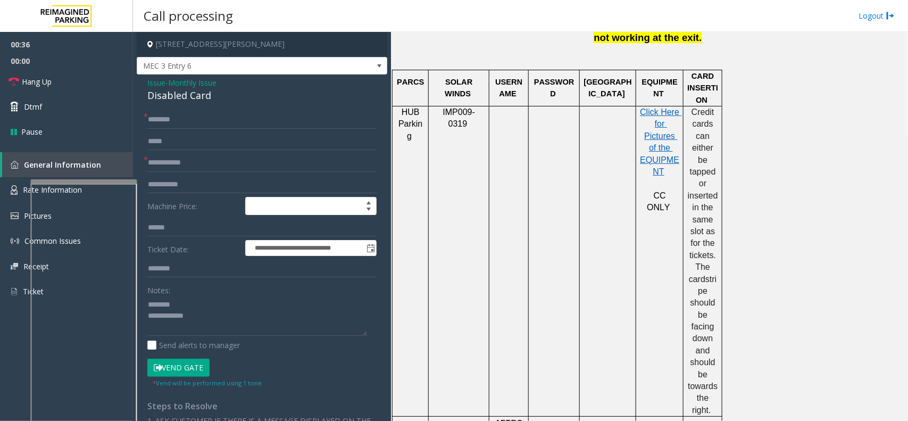
click at [192, 94] on div "Disabled Card" at bounding box center [261, 95] width 229 height 14
click at [202, 95] on div "Disabled Card" at bounding box center [261, 95] width 229 height 14
click at [185, 97] on div "Disabled Card" at bounding box center [261, 95] width 229 height 14
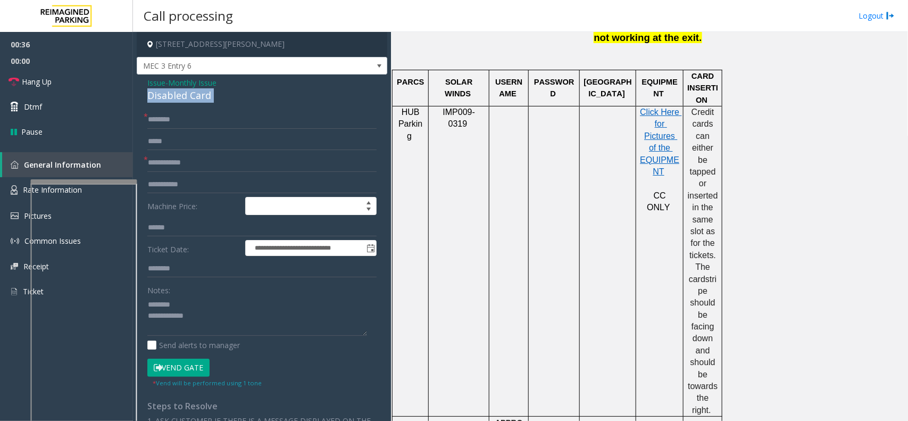
click at [185, 97] on div "Disabled Card" at bounding box center [261, 95] width 229 height 14
type textarea "**********"
click at [228, 154] on input "text" at bounding box center [261, 163] width 229 height 18
type input "**"
click at [232, 123] on input "text" at bounding box center [261, 120] width 229 height 18
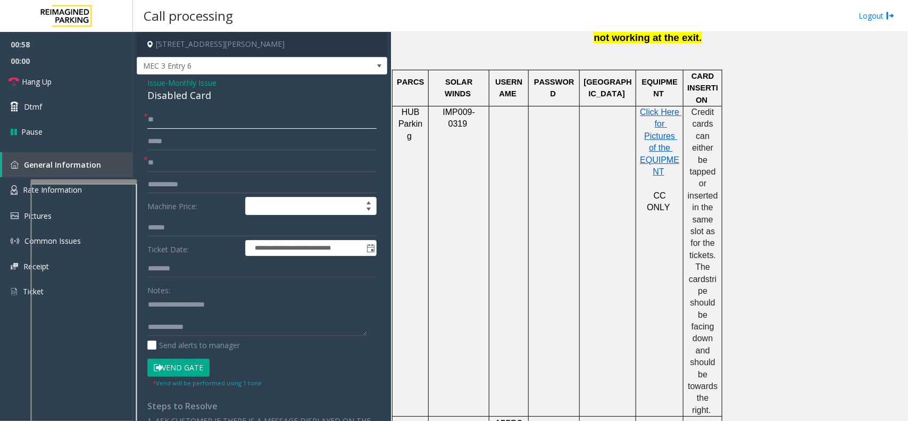
type input "**"
click at [209, 330] on textarea at bounding box center [257, 316] width 220 height 40
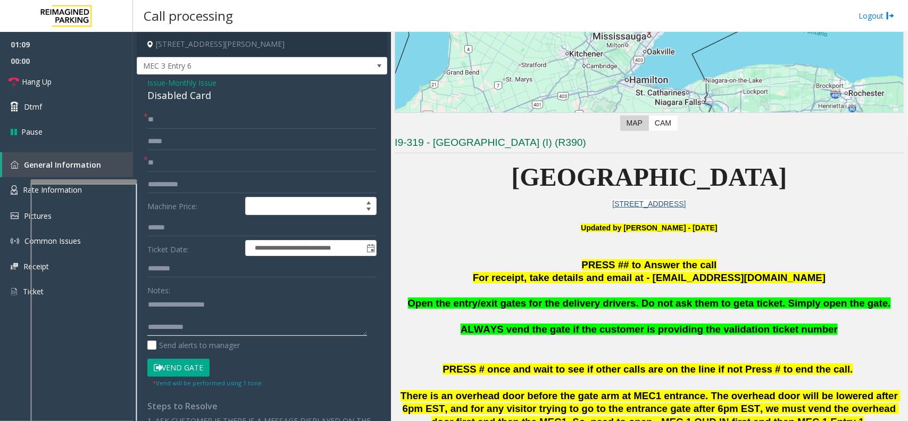
scroll to position [133, 0]
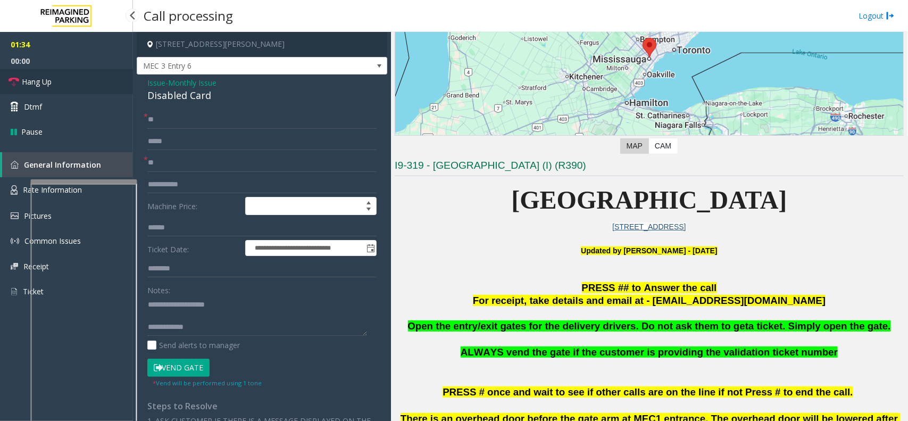
click at [30, 76] on span "Hang Up" at bounding box center [37, 81] width 30 height 11
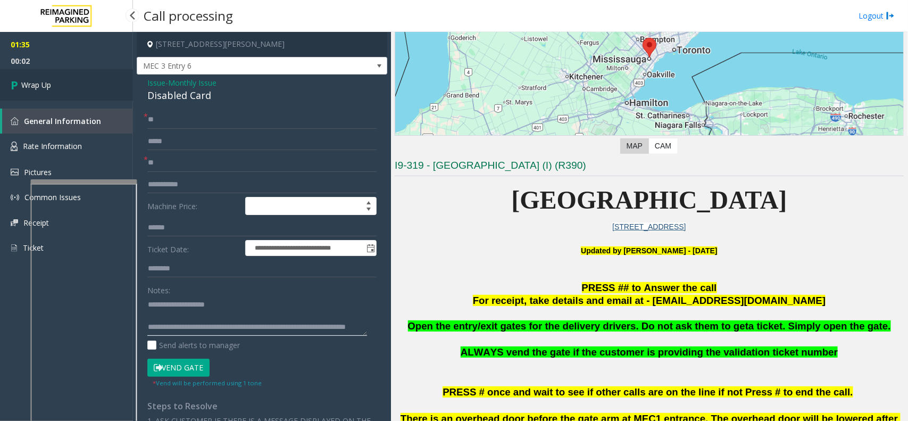
type textarea "**********"
click at [101, 93] on link "Wrap Up" at bounding box center [66, 84] width 133 height 31
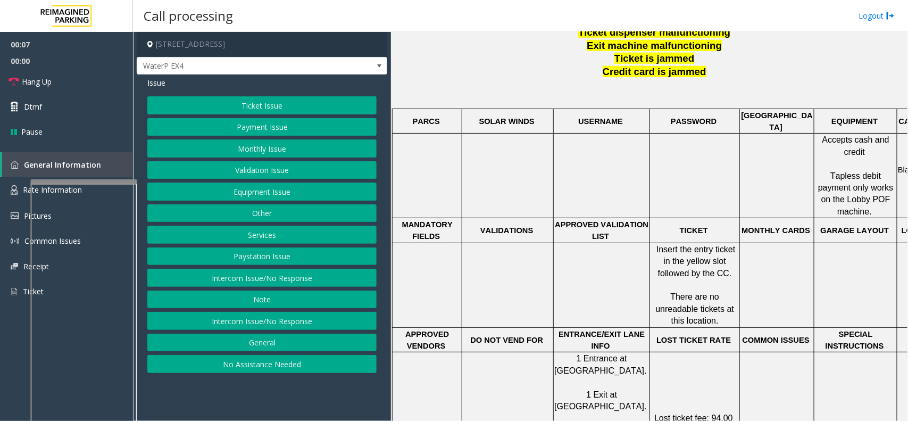
scroll to position [465, 0]
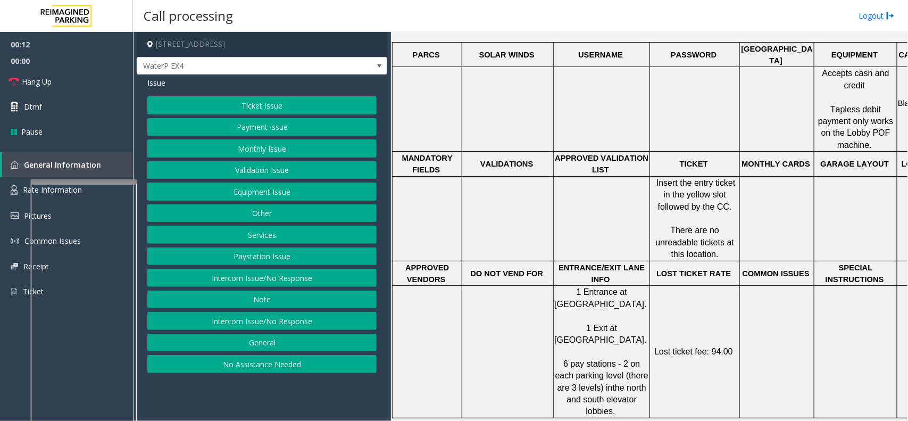
click at [268, 276] on button "Intercom Issue/No Response" at bounding box center [261, 278] width 229 height 18
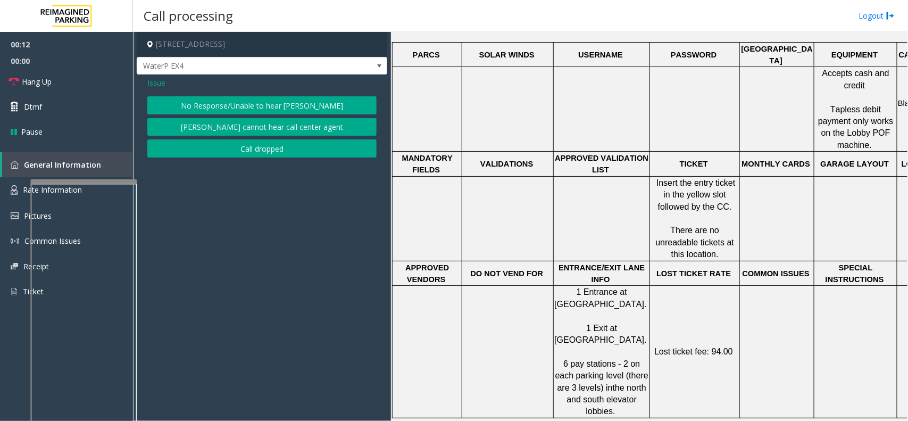
click at [246, 105] on button "No Response/Unable to hear [PERSON_NAME]" at bounding box center [261, 105] width 229 height 18
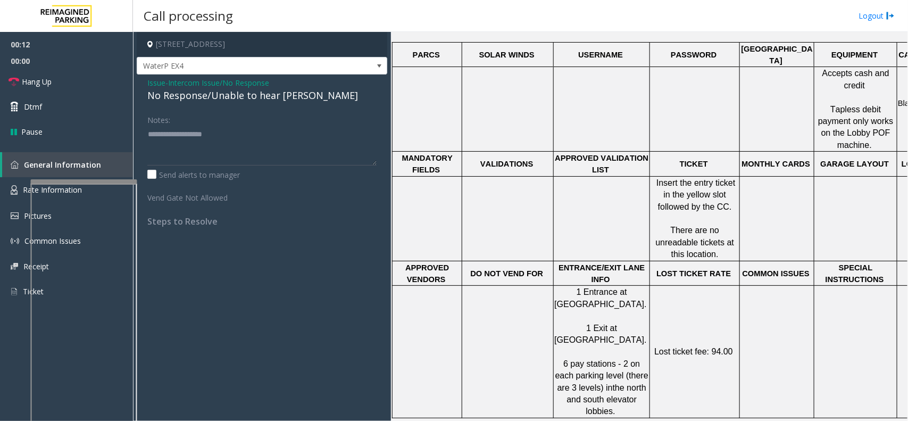
click at [201, 87] on span "Intercom Issue/No Response" at bounding box center [218, 82] width 101 height 11
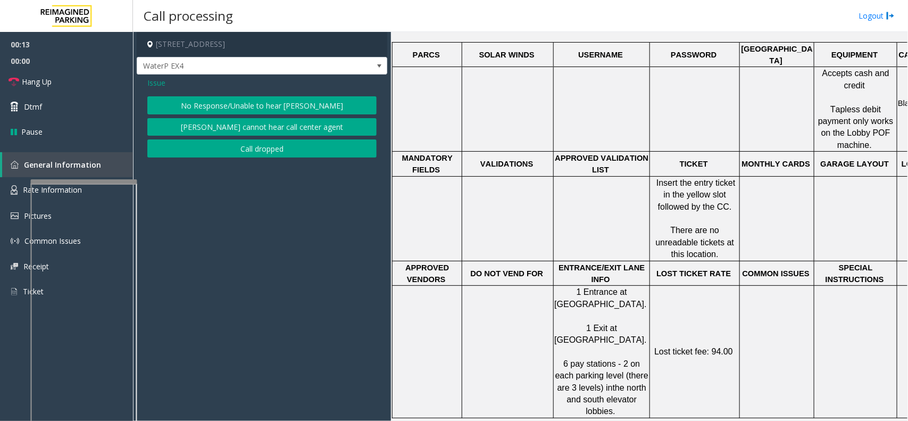
click at [201, 87] on div "Issue" at bounding box center [261, 82] width 229 height 11
click at [264, 110] on button "No Response/Unable to hear [PERSON_NAME]" at bounding box center [261, 105] width 229 height 18
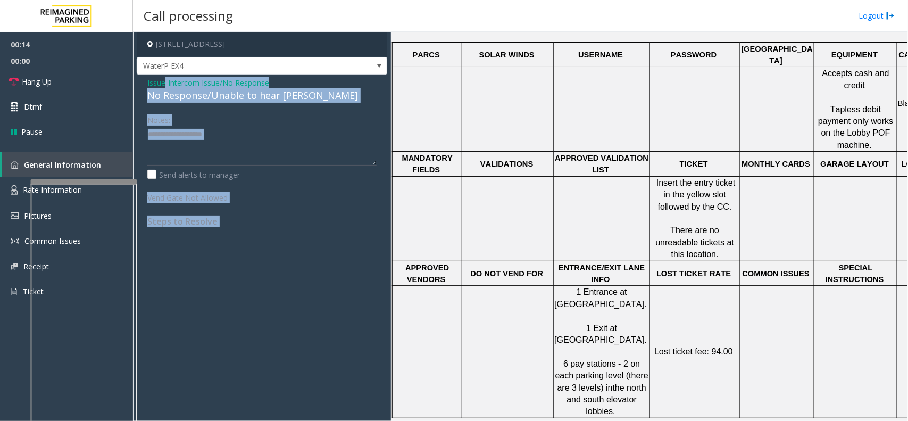
click at [265, 101] on div "No Response/Unable to hear [PERSON_NAME]" at bounding box center [261, 95] width 229 height 14
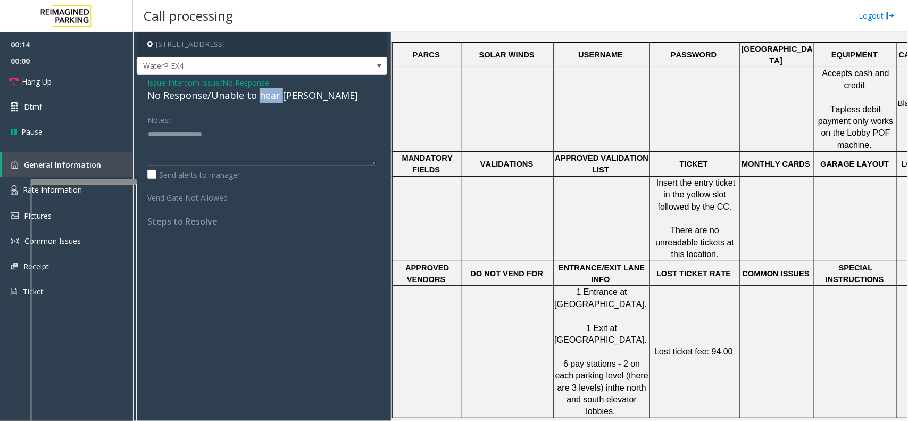
click at [265, 101] on div "No Response/Unable to hear [PERSON_NAME]" at bounding box center [261, 95] width 229 height 14
type textarea "**********"
click at [57, 80] on link "Hang Up" at bounding box center [66, 81] width 133 height 25
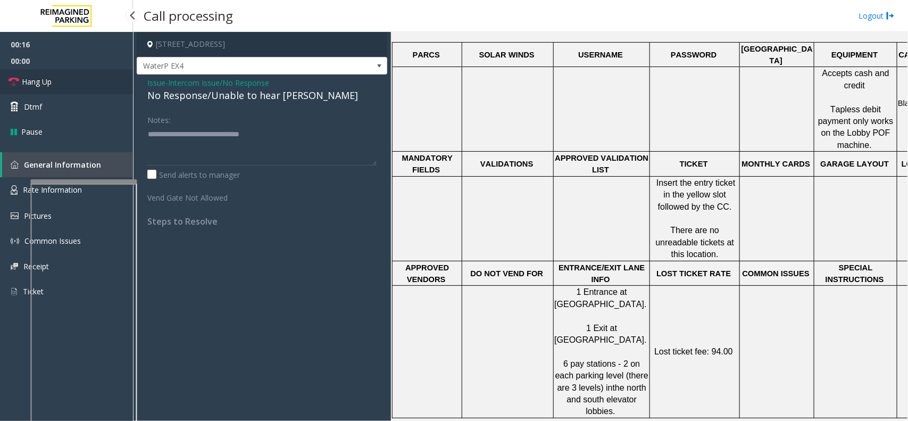
click at [57, 80] on link "Hang Up" at bounding box center [66, 81] width 133 height 25
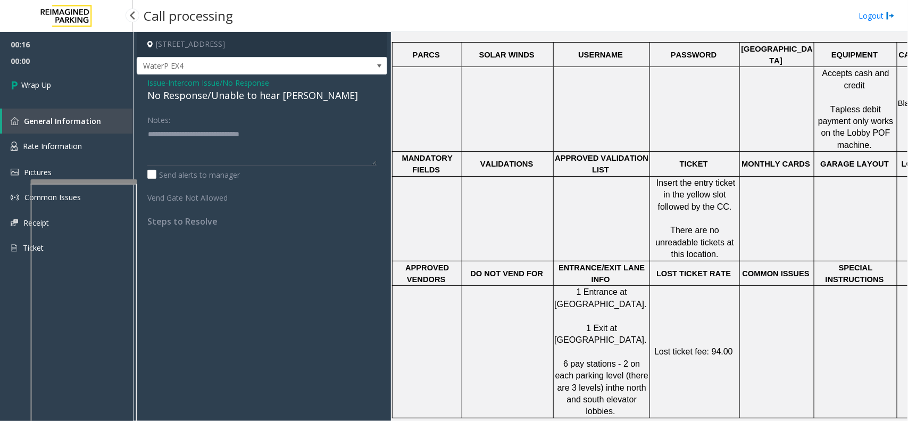
click at [57, 80] on link "Wrap Up" at bounding box center [66, 84] width 133 height 31
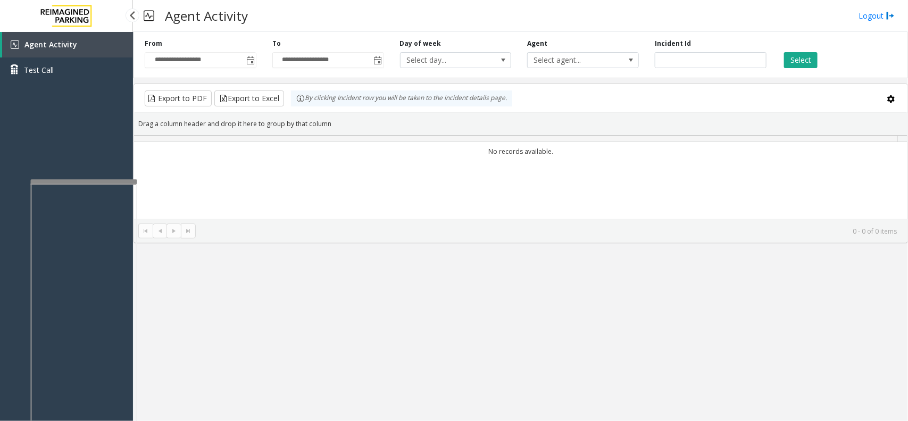
click at [57, 80] on link "Test Call" at bounding box center [66, 69] width 133 height 25
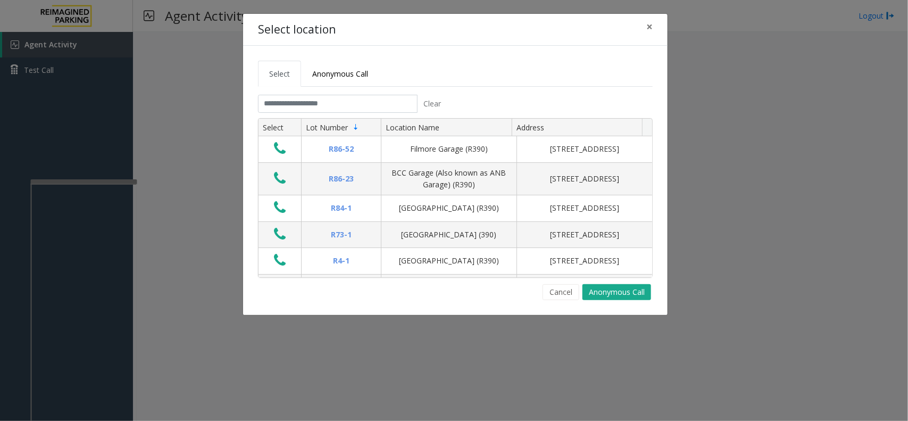
click at [211, 78] on div "Select location × Select Anonymous Call Clear Select Lot Number Location Name A…" at bounding box center [454, 210] width 908 height 421
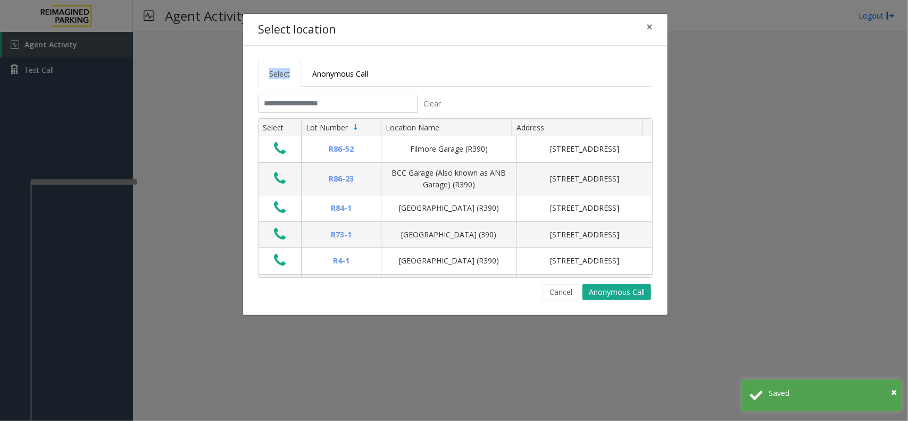
click at [211, 78] on div "Select location × Select Anonymous Call Clear Select Lot Number Location Name A…" at bounding box center [454, 210] width 908 height 421
click at [637, 20] on div "Select location ×" at bounding box center [455, 30] width 425 height 32
click at [661, 24] on div "Select location ×" at bounding box center [455, 30] width 425 height 32
click at [650, 27] on span "×" at bounding box center [649, 26] width 6 height 15
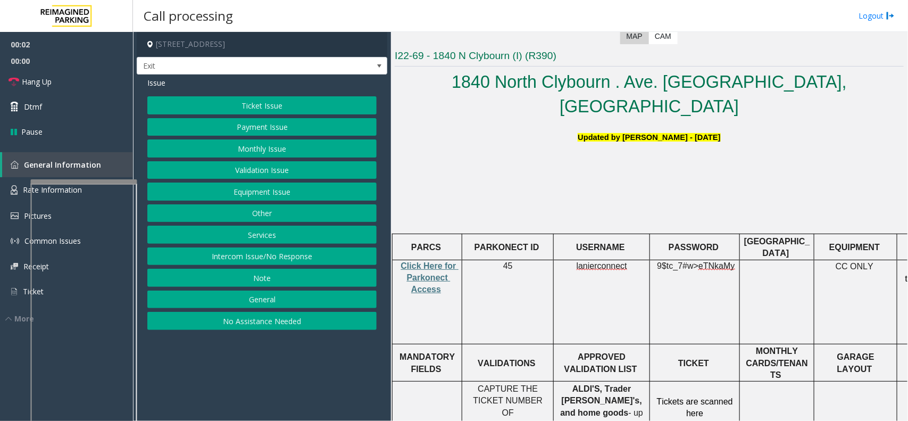
scroll to position [266, 0]
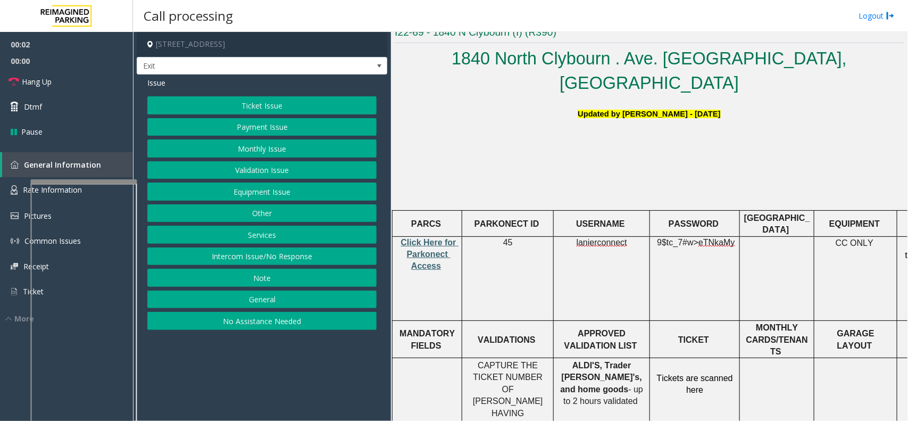
click at [438, 238] on span "Click Here for Parkonect Access" at bounding box center [430, 254] width 58 height 33
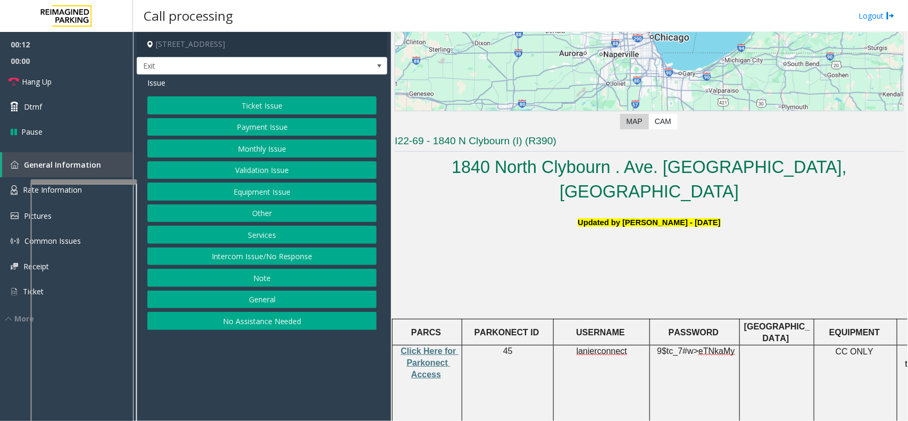
scroll to position [224, 0]
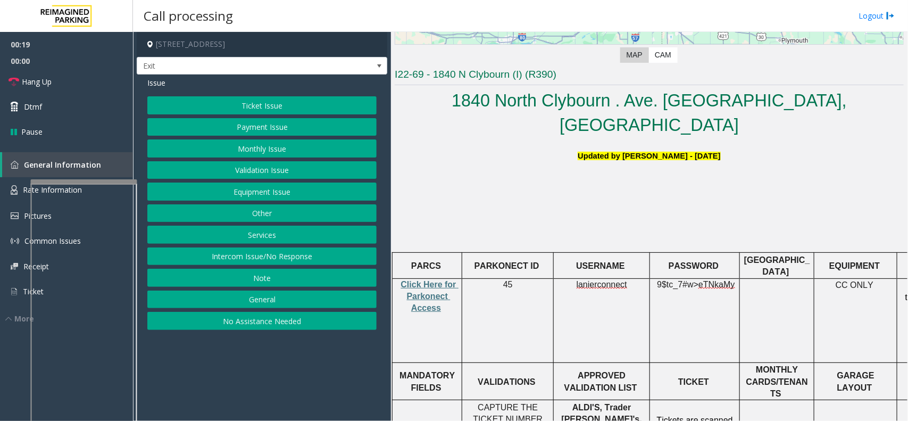
click at [235, 243] on button "Services" at bounding box center [261, 235] width 229 height 18
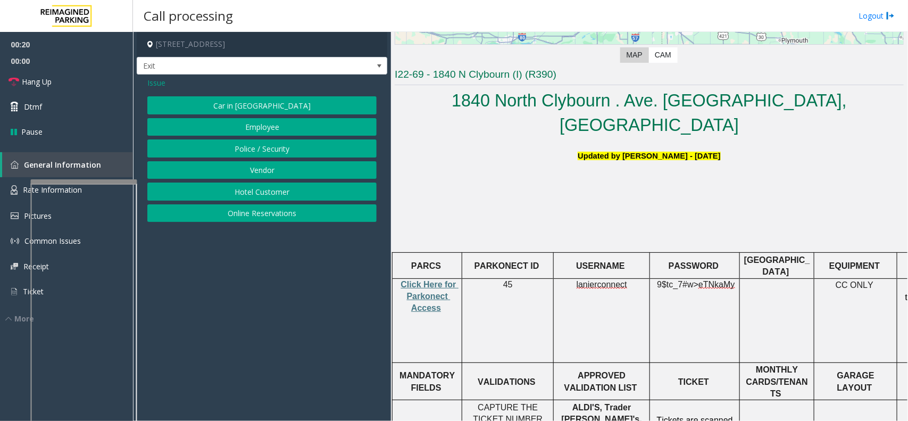
click at [258, 213] on button "Online Reservations" at bounding box center [261, 213] width 229 height 18
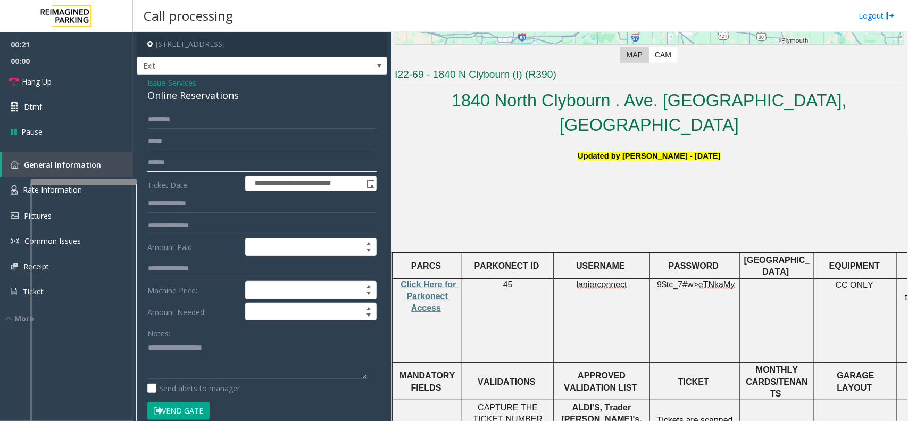
click at [187, 164] on input "text" at bounding box center [261, 163] width 229 height 18
type textarea "**********"
click at [187, 161] on input "text" at bounding box center [261, 163] width 229 height 18
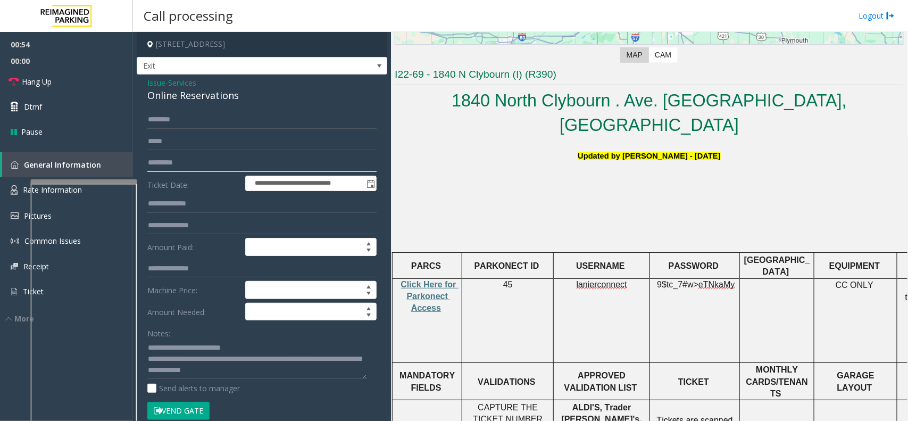
type input "*********"
click at [184, 336] on button "Vend Gate" at bounding box center [178, 411] width 62 height 18
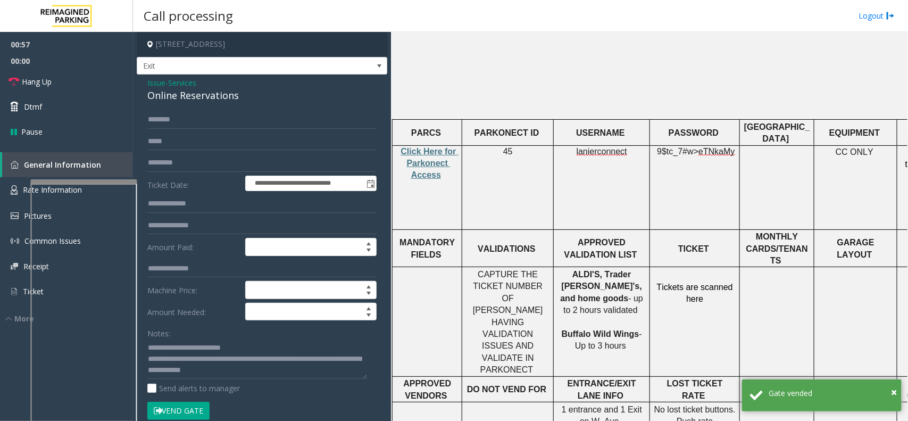
scroll to position [157, 0]
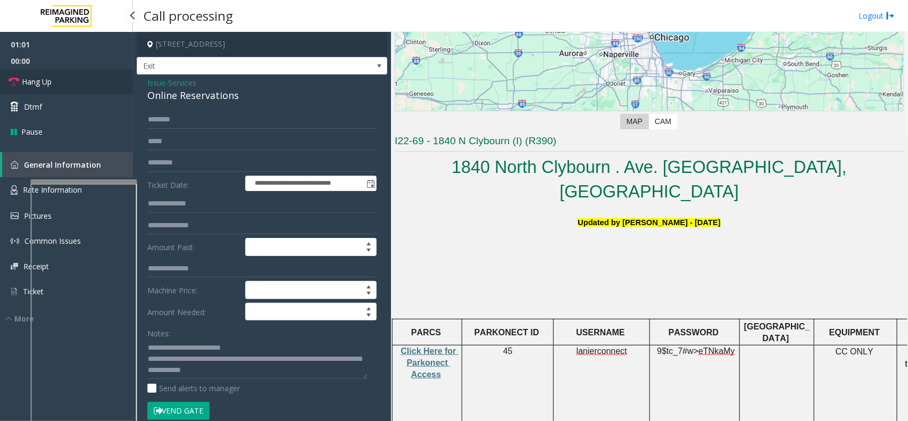
click at [80, 87] on link "Hang Up" at bounding box center [66, 81] width 133 height 25
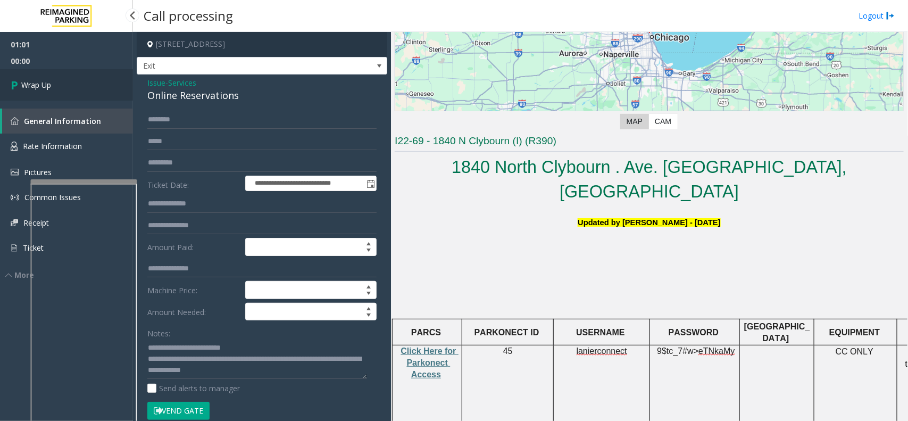
click at [80, 87] on link "Wrap Up" at bounding box center [66, 84] width 133 height 31
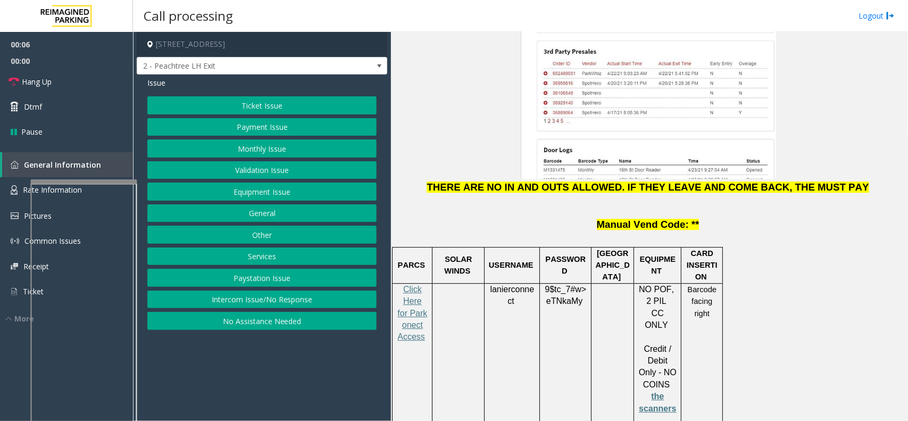
scroll to position [1330, 0]
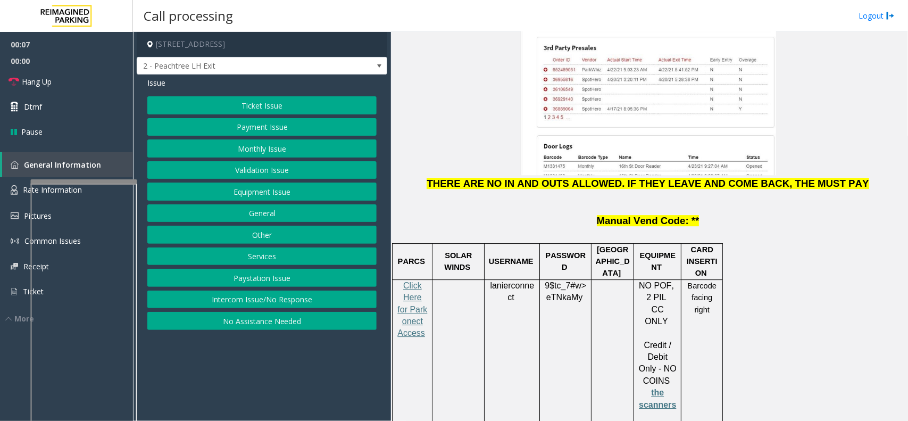
click at [405, 280] on p "Click Here for Parkonect Access" at bounding box center [412, 315] width 32 height 71
click at [412, 281] on span "Click Here for Parkonect Access" at bounding box center [412, 309] width 30 height 57
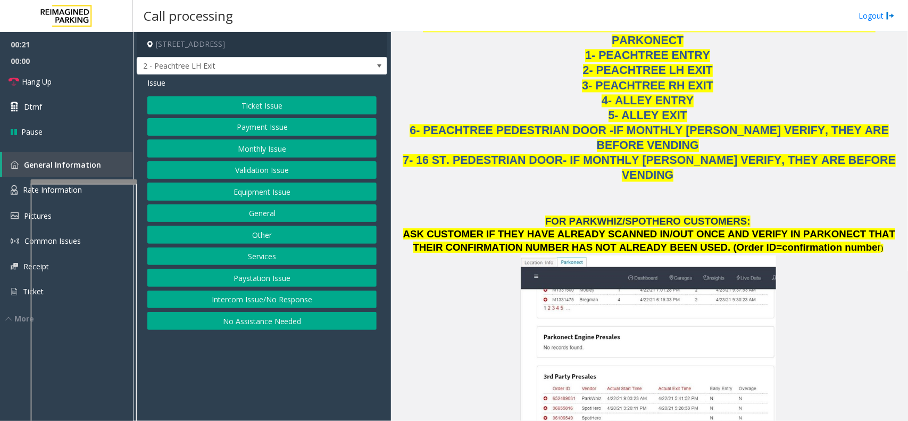
scroll to position [1064, 0]
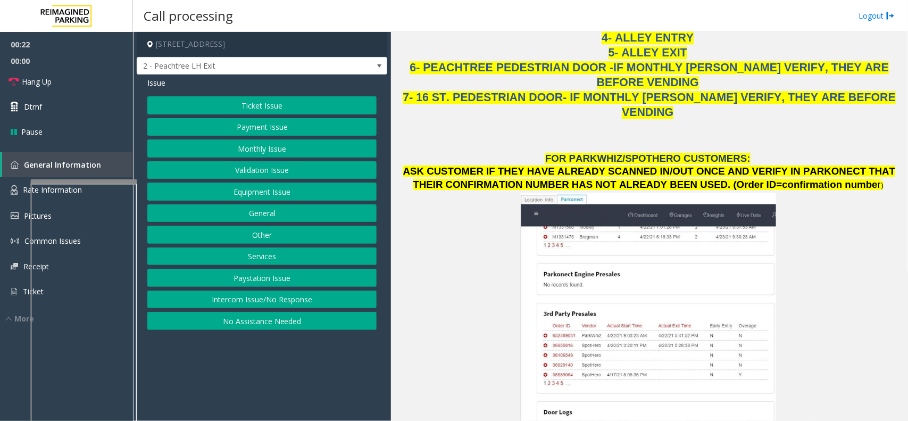
click at [254, 111] on button "Ticket Issue" at bounding box center [261, 105] width 229 height 18
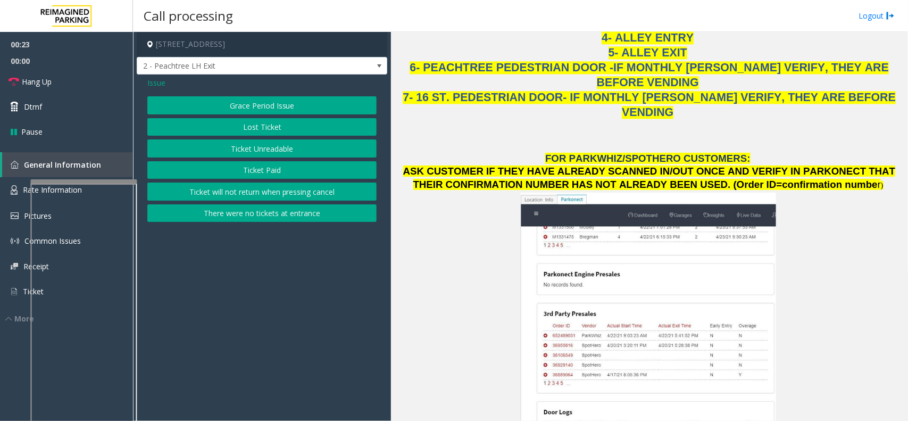
click at [259, 142] on button "Ticket Unreadable" at bounding box center [261, 148] width 229 height 18
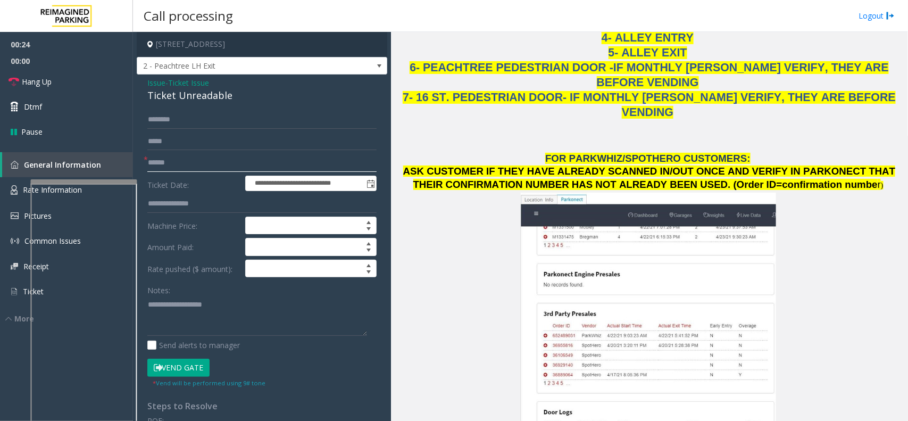
click at [164, 154] on input "text" at bounding box center [261, 163] width 229 height 18
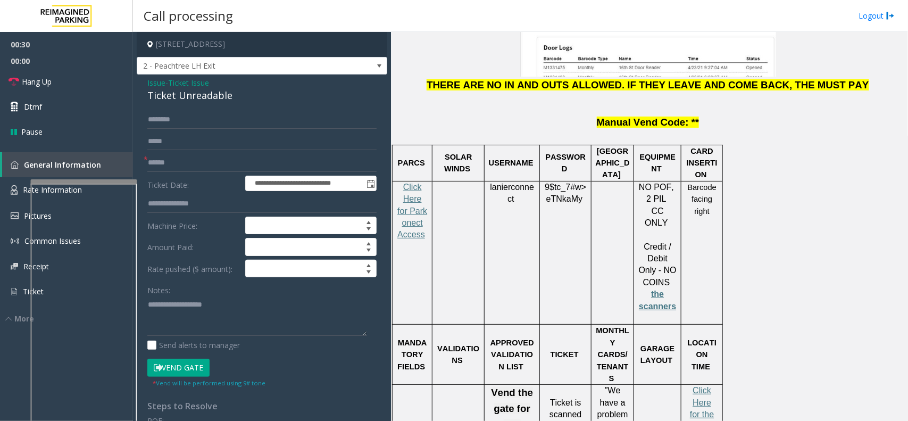
scroll to position [1596, 0]
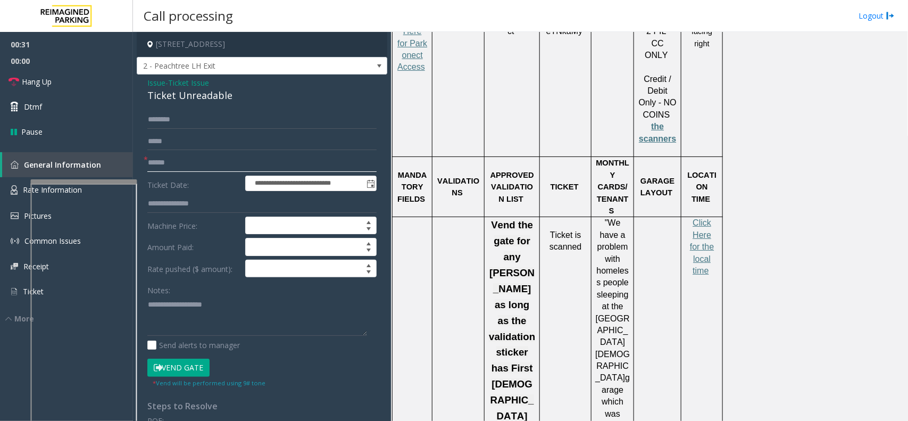
click at [204, 163] on input "text" at bounding box center [261, 163] width 229 height 18
type input "**********"
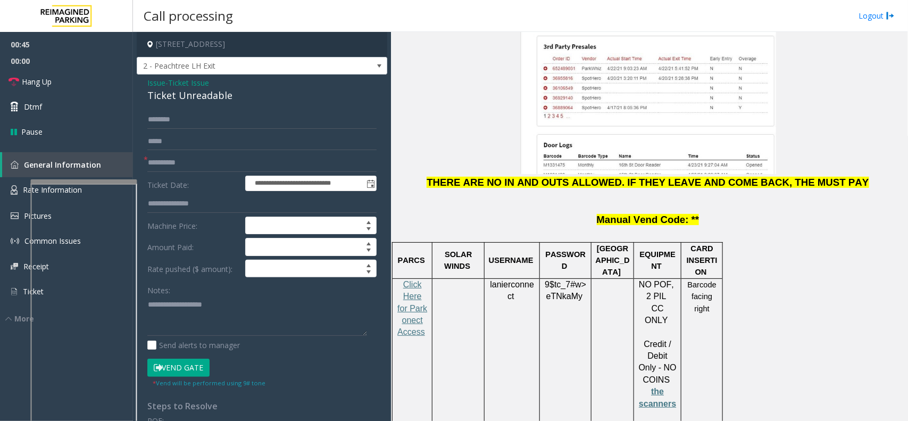
scroll to position [1330, 0]
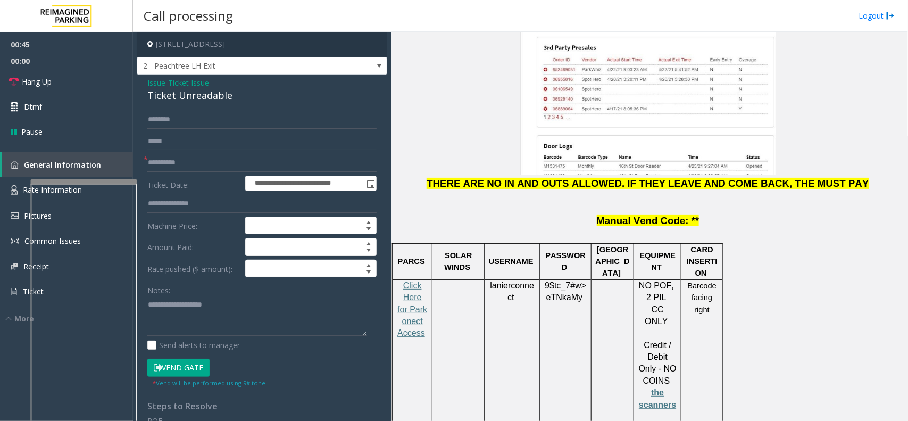
click at [512, 281] on span "lanierconnect" at bounding box center [512, 291] width 44 height 21
click at [567, 281] on span "9$tc_7#w>" at bounding box center [565, 285] width 41 height 9
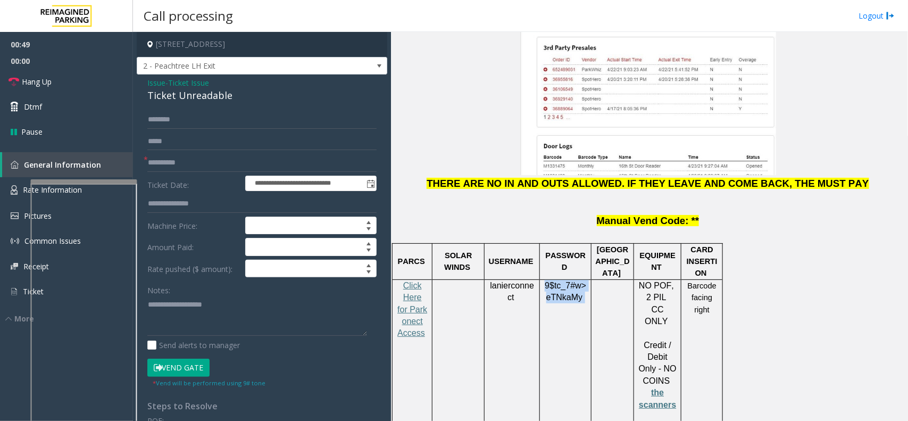
click at [567, 281] on span "9$tc_7#w>" at bounding box center [565, 285] width 41 height 9
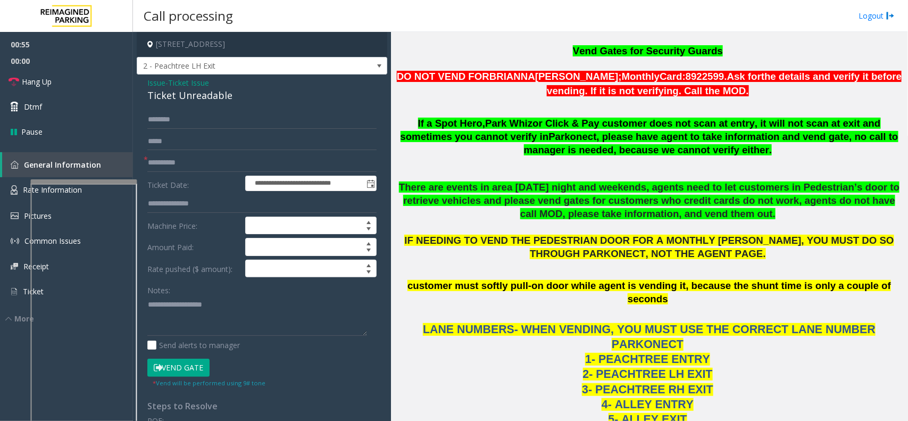
scroll to position [665, 0]
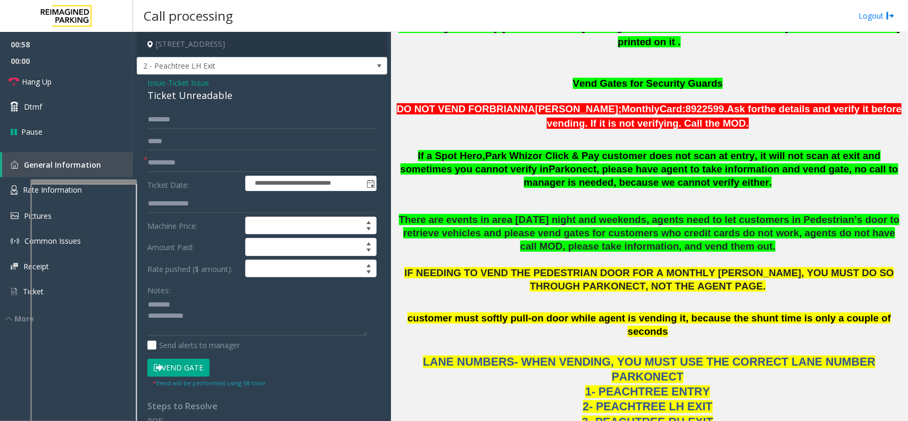
click at [197, 101] on div "Ticket Unreadable" at bounding box center [261, 95] width 229 height 14
click at [629, 195] on p at bounding box center [649, 201] width 509 height 13
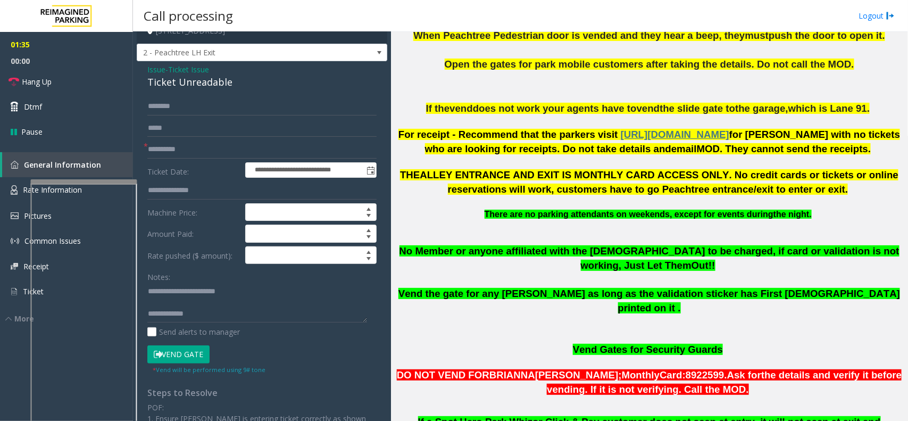
scroll to position [0, 0]
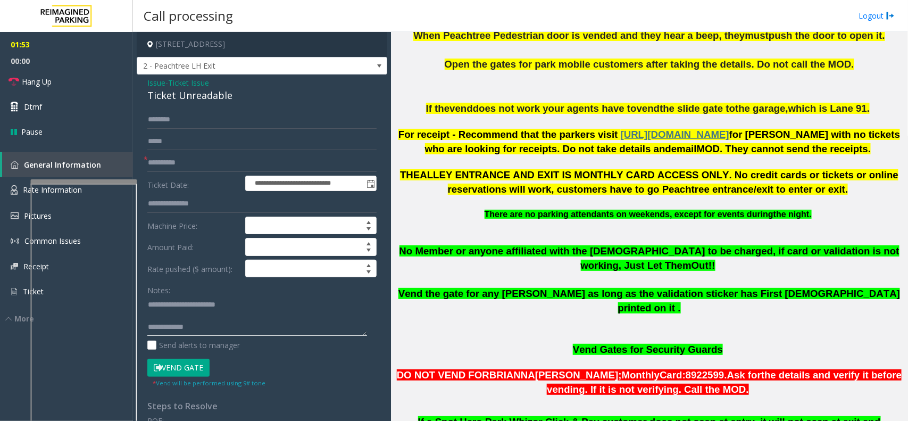
click at [246, 332] on textarea at bounding box center [257, 316] width 220 height 40
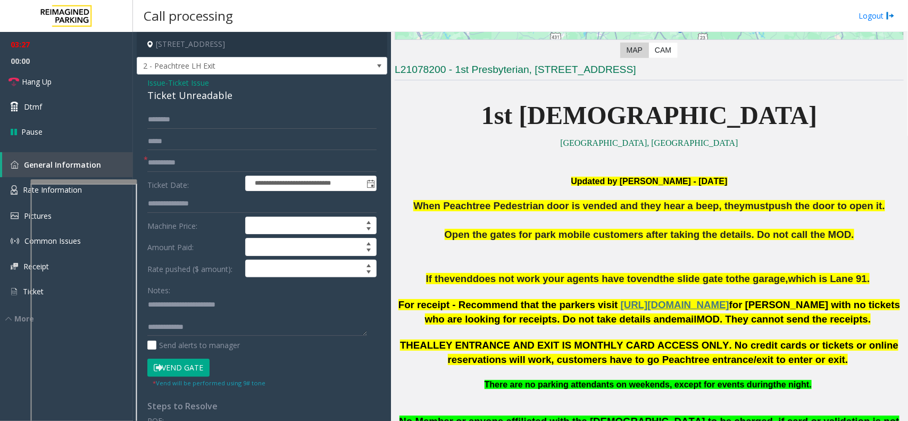
scroll to position [199, 0]
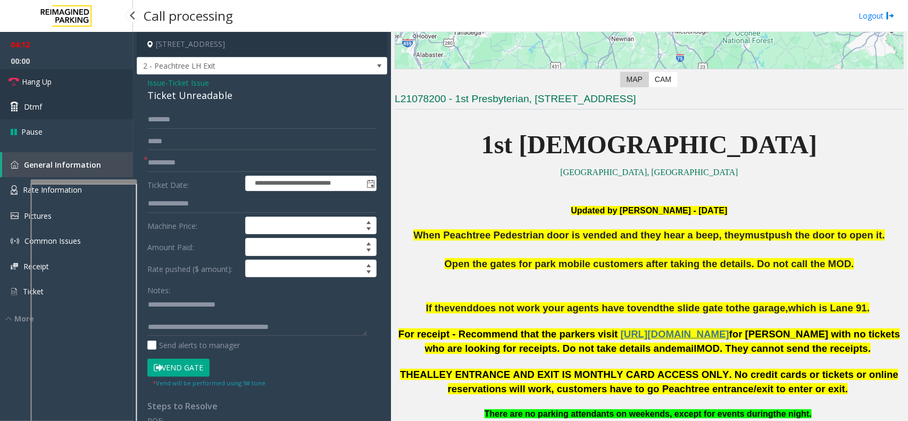
drag, startPoint x: 81, startPoint y: 88, endPoint x: 82, endPoint y: 94, distance: 6.1
click at [81, 88] on link "Hang Up" at bounding box center [66, 81] width 133 height 25
click at [323, 329] on textarea at bounding box center [257, 316] width 220 height 40
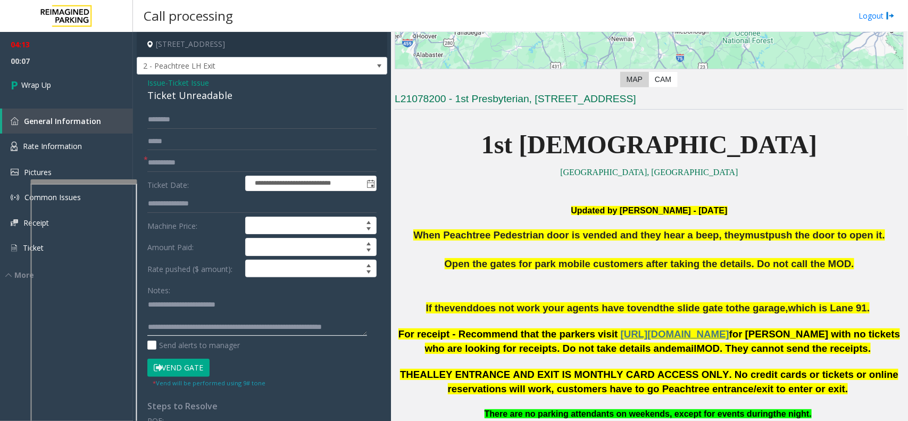
scroll to position [7, 0]
type textarea "**********"
click at [89, 88] on link "Wrap Up" at bounding box center [66, 84] width 133 height 31
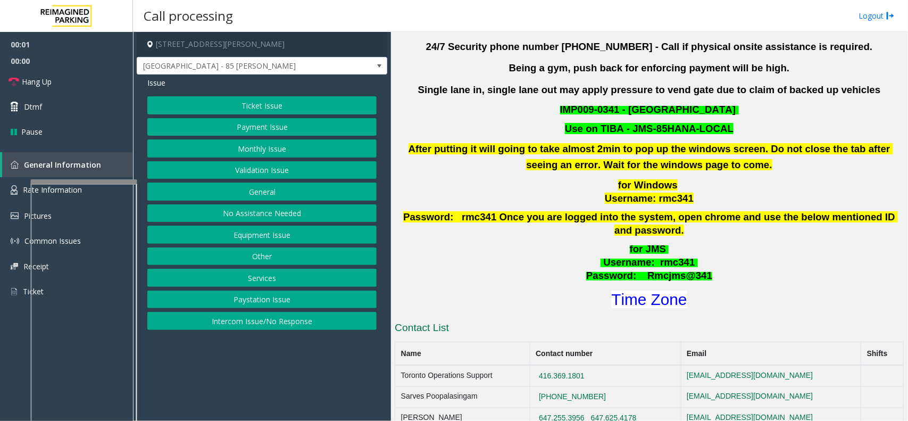
scroll to position [332, 0]
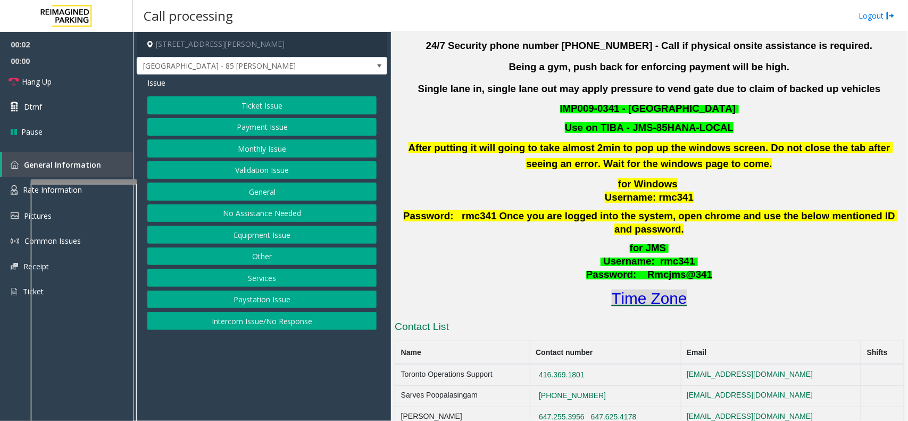
drag, startPoint x: 636, startPoint y: 273, endPoint x: 636, endPoint y: 280, distance: 6.9
click at [636, 279] on div "for JMS Username : rmc341 Password: Rmcjms@341 Time Zone" at bounding box center [649, 276] width 509 height 68
click at [636, 289] on font "Time Zone" at bounding box center [650, 298] width 76 height 18
click at [235, 169] on button "Validation Issue" at bounding box center [261, 170] width 229 height 18
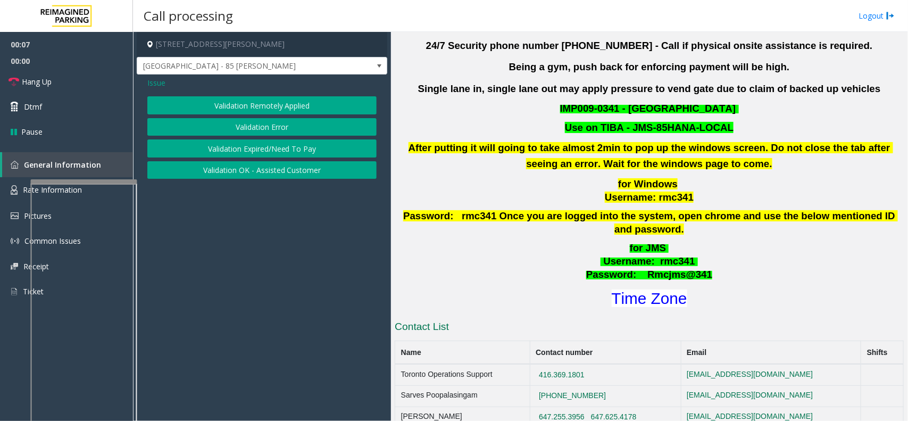
click at [249, 132] on button "Validation Error" at bounding box center [261, 127] width 229 height 18
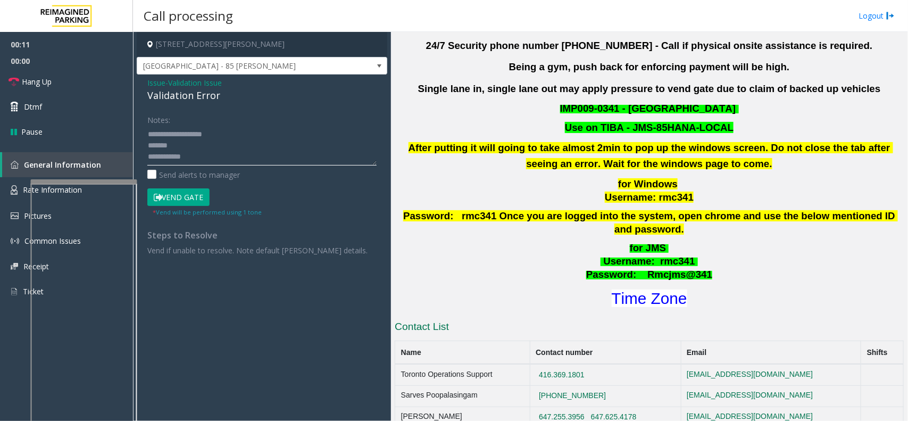
click at [205, 149] on textarea at bounding box center [261, 146] width 229 height 40
click at [196, 155] on textarea at bounding box center [261, 146] width 229 height 40
click at [194, 110] on div "Issue - Validation Issue Validation Error Notes: Send alerts to manager Vend Ga…" at bounding box center [262, 170] width 251 height 192
click at [184, 136] on textarea at bounding box center [261, 146] width 229 height 40
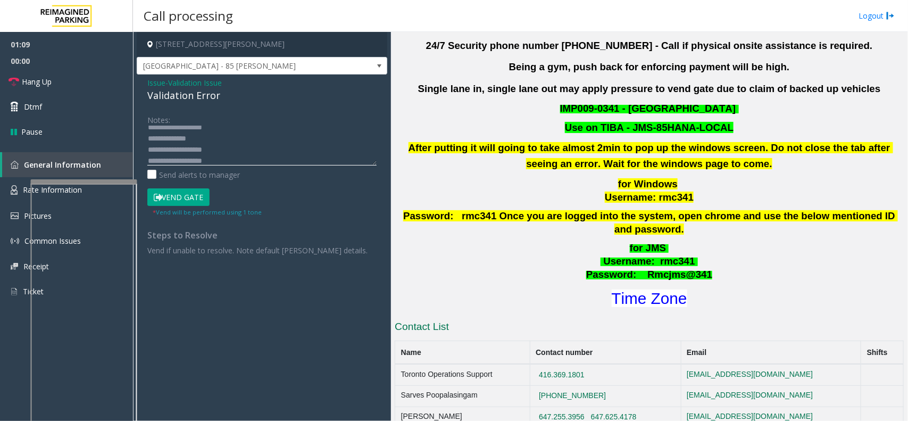
click at [193, 139] on textarea at bounding box center [261, 146] width 229 height 40
click at [237, 144] on textarea at bounding box center [261, 146] width 229 height 40
type textarea "**********"
click at [192, 199] on button "Vend Gate" at bounding box center [178, 197] width 62 height 18
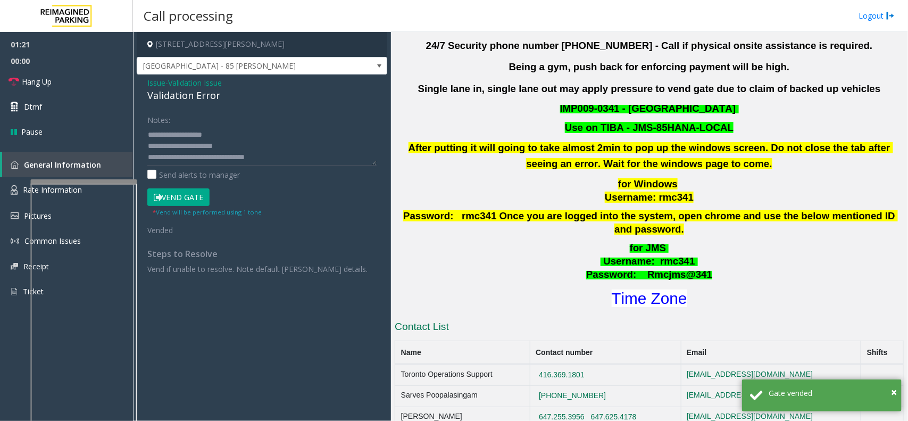
scroll to position [0, 0]
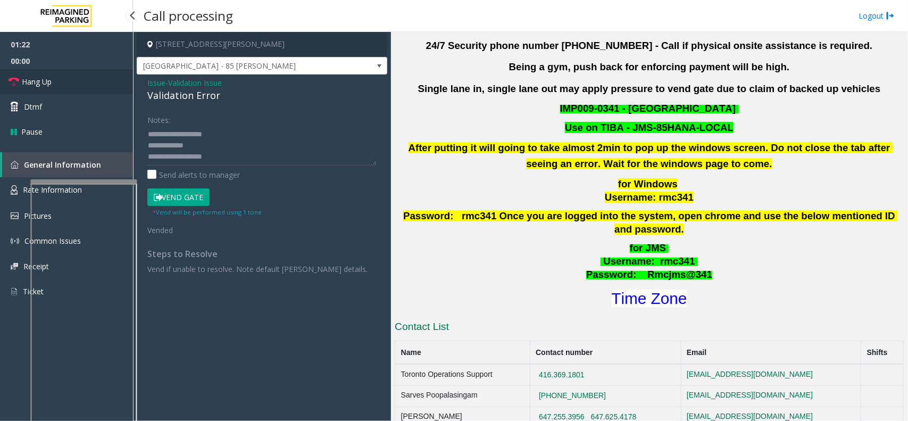
click at [80, 86] on link "Hang Up" at bounding box center [66, 81] width 133 height 25
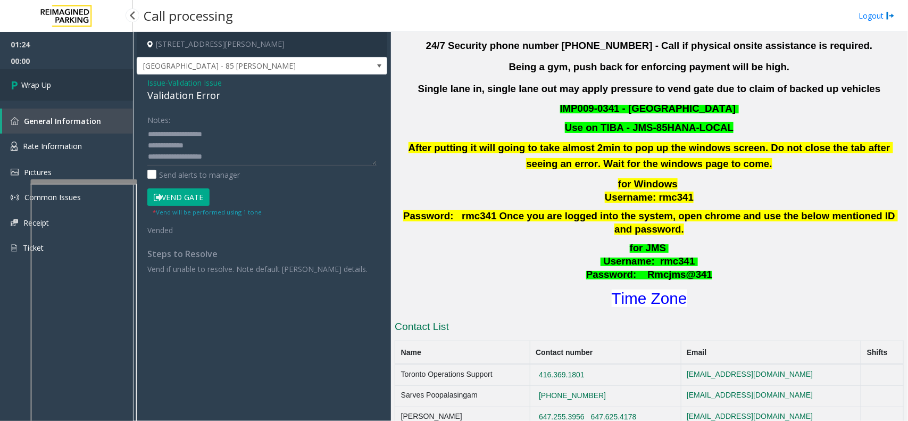
click at [61, 94] on link "Wrap Up" at bounding box center [66, 84] width 133 height 31
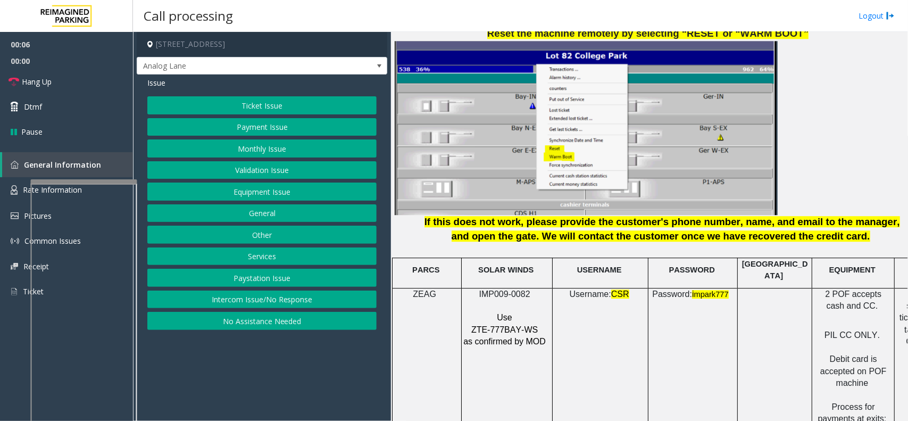
scroll to position [1330, 0]
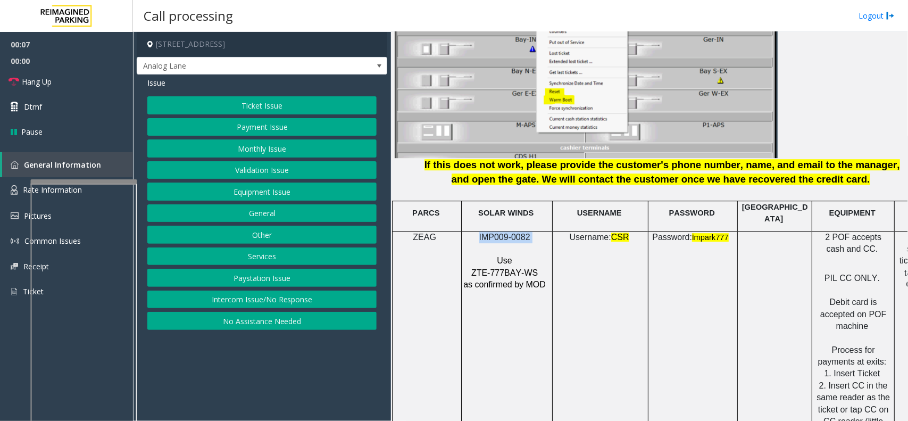
drag, startPoint x: 532, startPoint y: 227, endPoint x: 470, endPoint y: 235, distance: 62.8
click at [470, 235] on p "IMP009-0082" at bounding box center [506, 237] width 86 height 12
copy p "IMP009-0082"
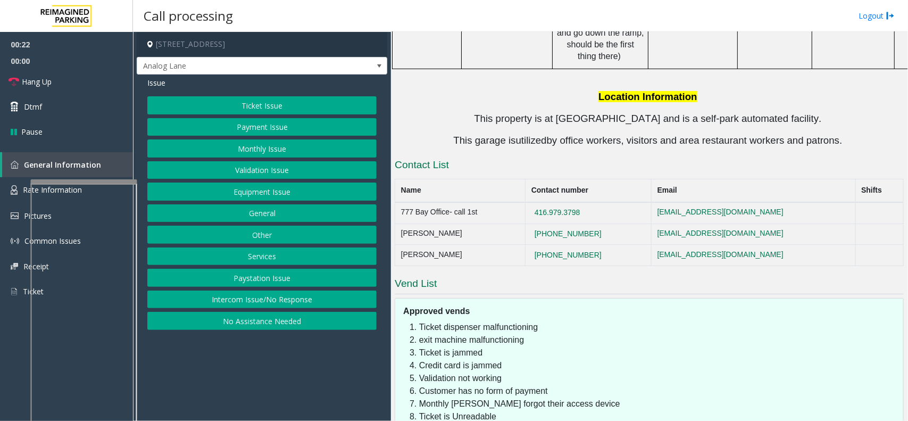
scroll to position [2128, 0]
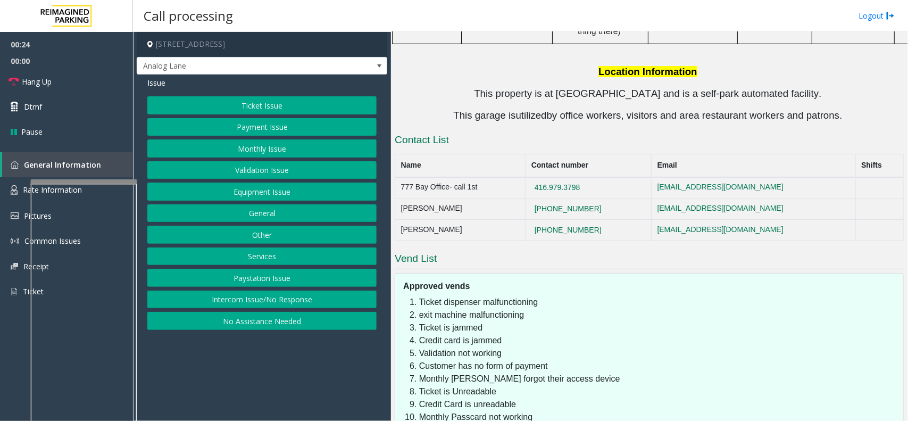
click at [269, 148] on button "Monthly Issue" at bounding box center [261, 148] width 229 height 18
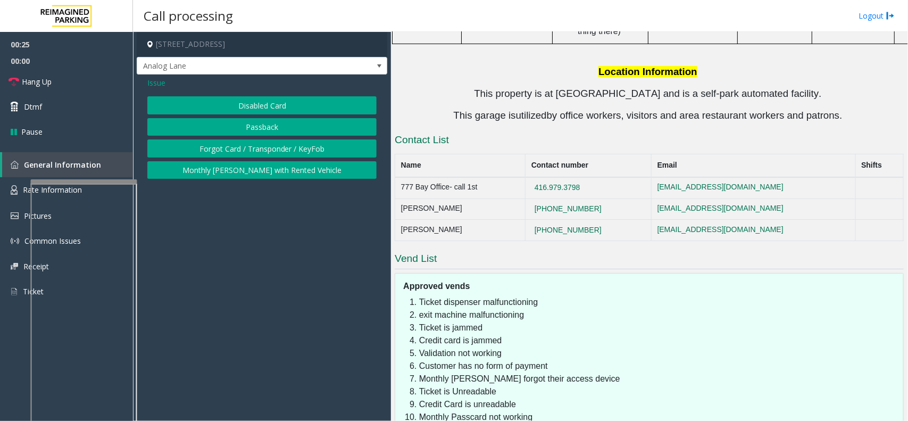
click at [251, 107] on button "Disabled Card" at bounding box center [261, 105] width 229 height 18
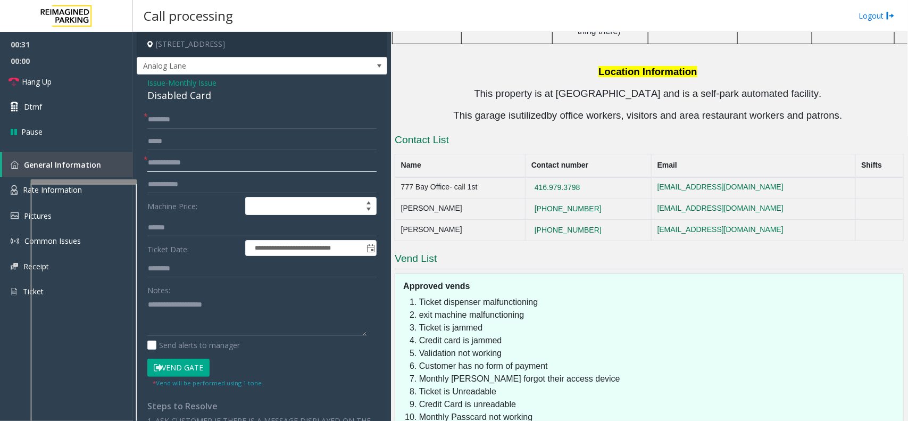
click at [229, 161] on input "text" at bounding box center [261, 163] width 229 height 18
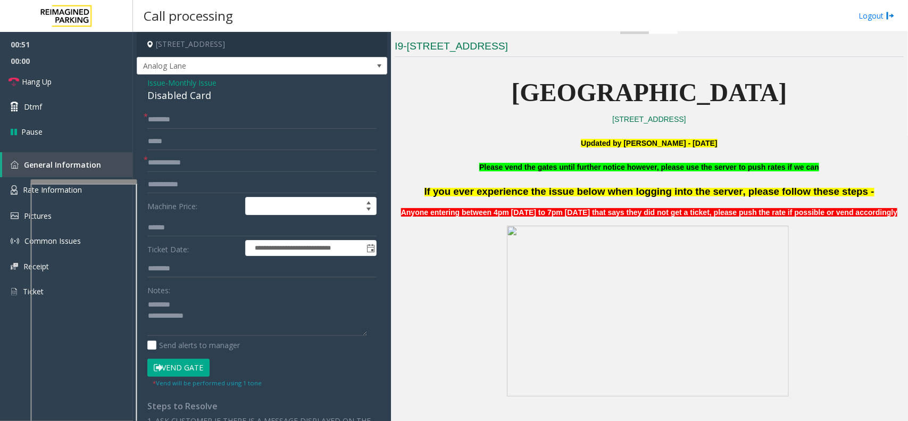
scroll to position [266, 0]
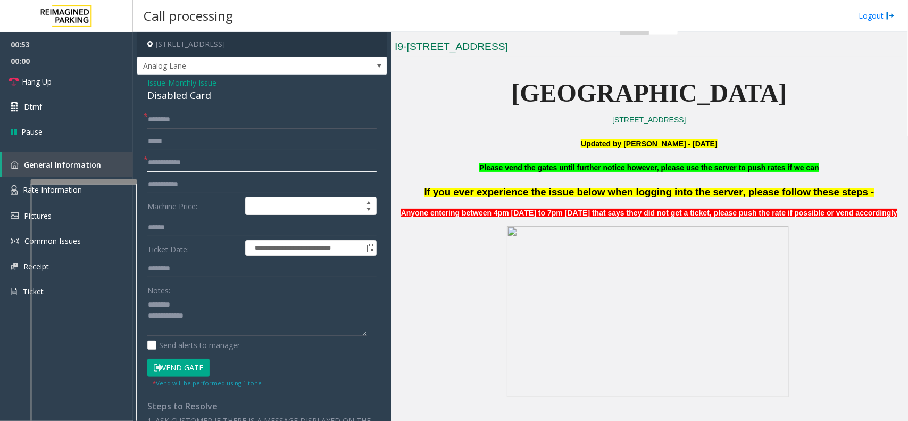
click at [194, 165] on input "text" at bounding box center [261, 163] width 229 height 18
click at [177, 101] on div "Disabled Card" at bounding box center [261, 95] width 229 height 14
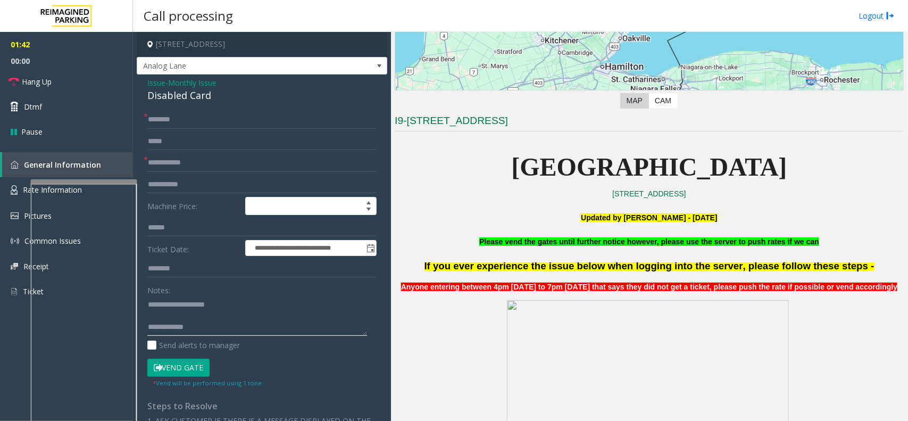
scroll to position [174, 0]
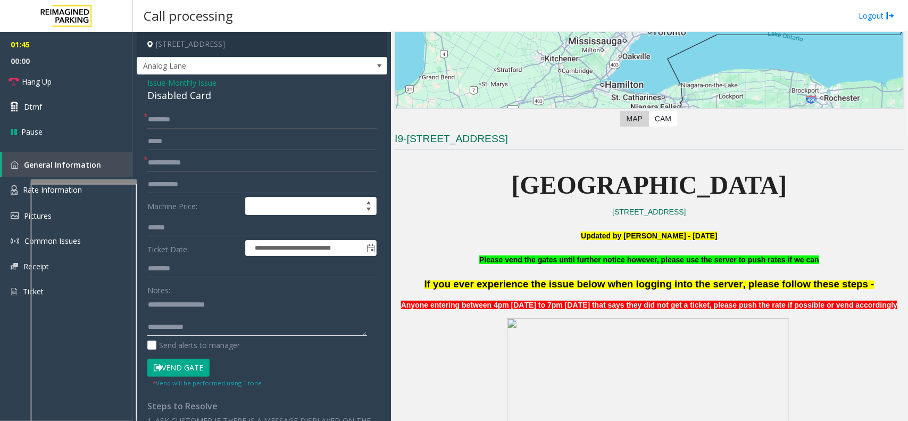
type textarea "**********"
click at [202, 160] on input "text" at bounding box center [261, 163] width 229 height 18
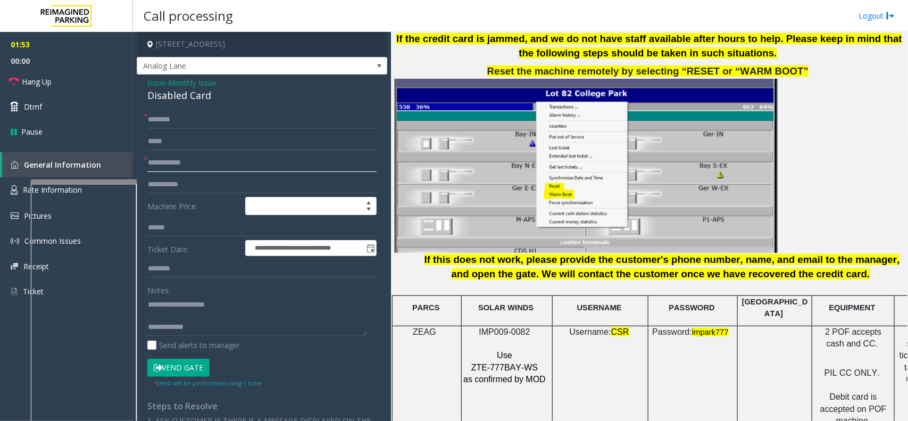
scroll to position [1238, 0]
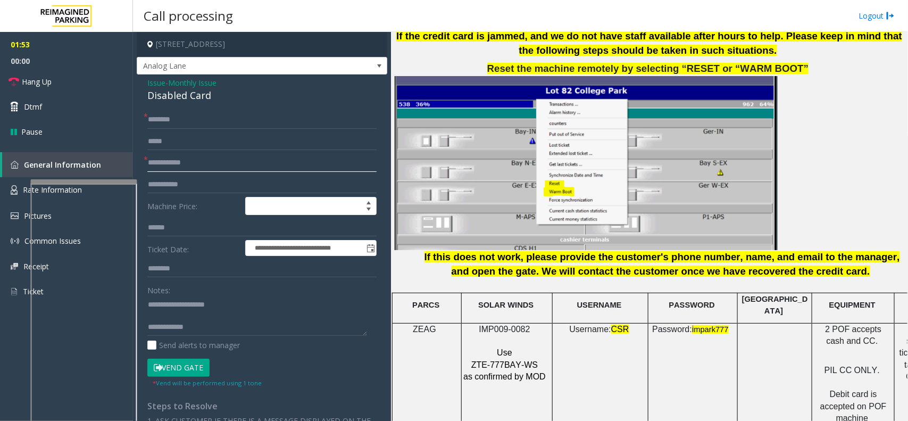
click at [176, 163] on input "text" at bounding box center [261, 163] width 229 height 18
type input "**"
click at [196, 120] on input "text" at bounding box center [261, 120] width 229 height 18
click at [161, 314] on textarea at bounding box center [257, 316] width 220 height 40
type textarea "**********"
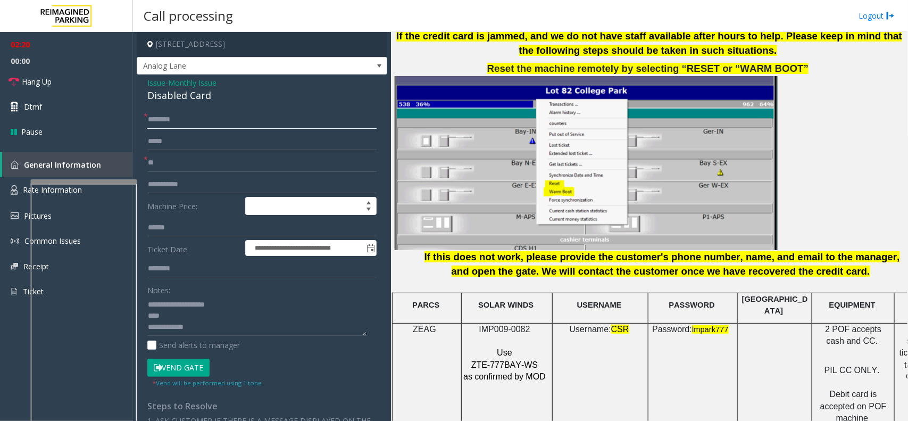
click at [179, 126] on input "text" at bounding box center [261, 120] width 229 height 18
click at [164, 118] on input "**********" at bounding box center [261, 120] width 229 height 18
click at [168, 119] on input "**********" at bounding box center [261, 120] width 229 height 18
click at [172, 118] on input "**********" at bounding box center [261, 120] width 229 height 18
click at [176, 122] on input "**********" at bounding box center [261, 120] width 229 height 18
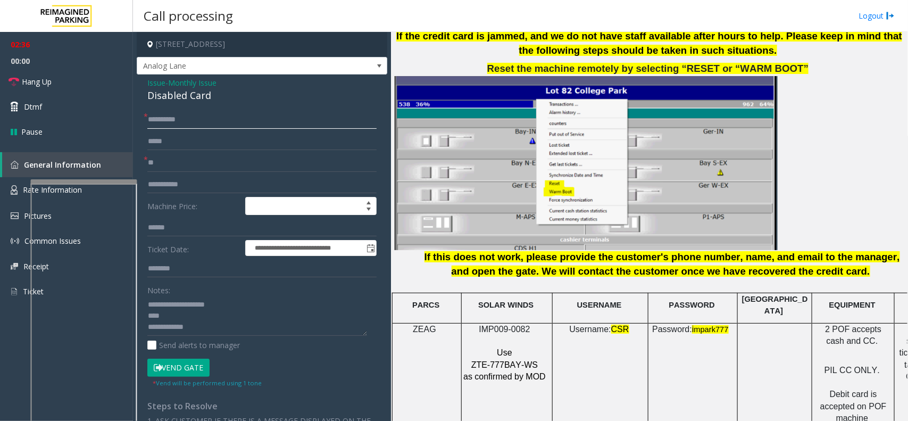
click at [179, 118] on input "**********" at bounding box center [261, 120] width 229 height 18
click at [185, 118] on input "**********" at bounding box center [261, 120] width 229 height 18
type input "**********"
click at [172, 157] on input "**" at bounding box center [261, 163] width 229 height 18
click at [168, 315] on textarea at bounding box center [257, 316] width 220 height 40
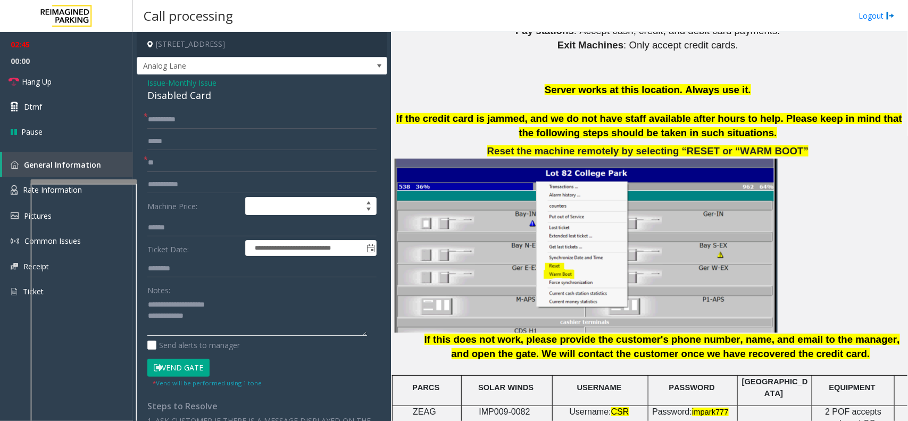
scroll to position [972, 0]
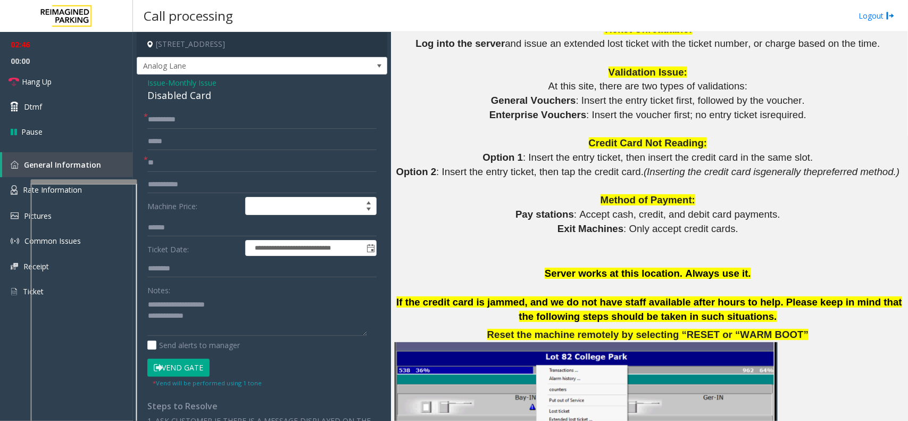
click at [168, 336] on button "Vend Gate" at bounding box center [178, 368] width 62 height 18
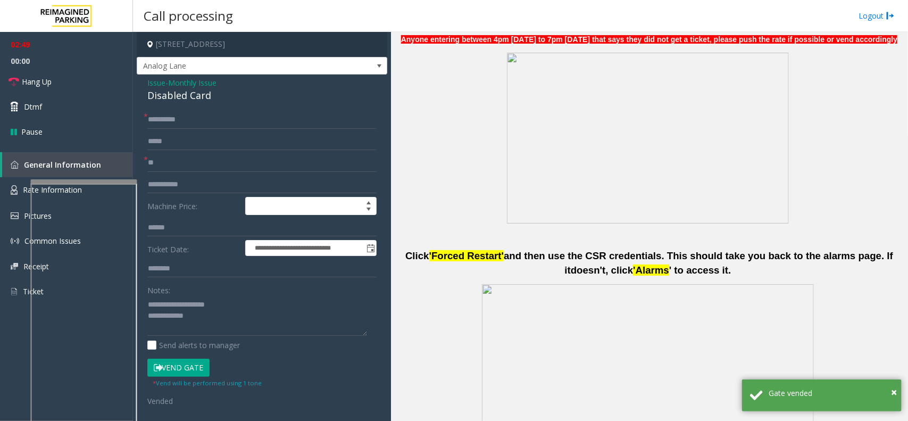
scroll to position [440, 0]
click at [230, 315] on textarea at bounding box center [257, 316] width 220 height 40
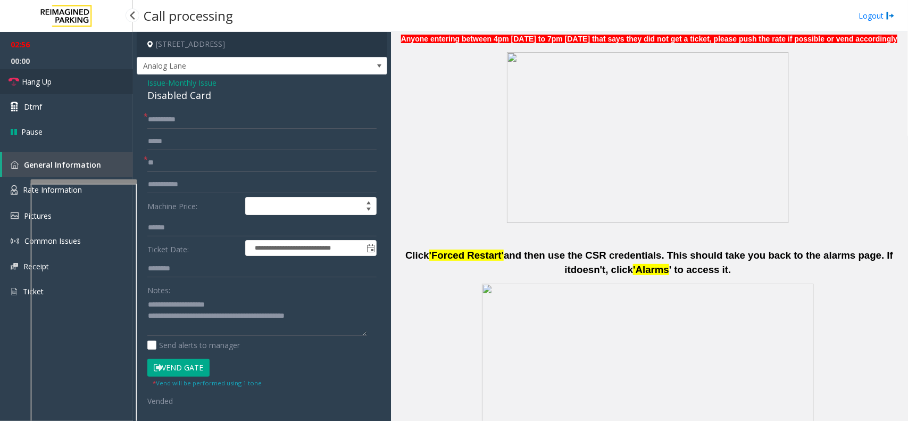
click at [73, 76] on link "Hang Up" at bounding box center [66, 81] width 133 height 25
click at [177, 328] on textarea at bounding box center [257, 316] width 220 height 40
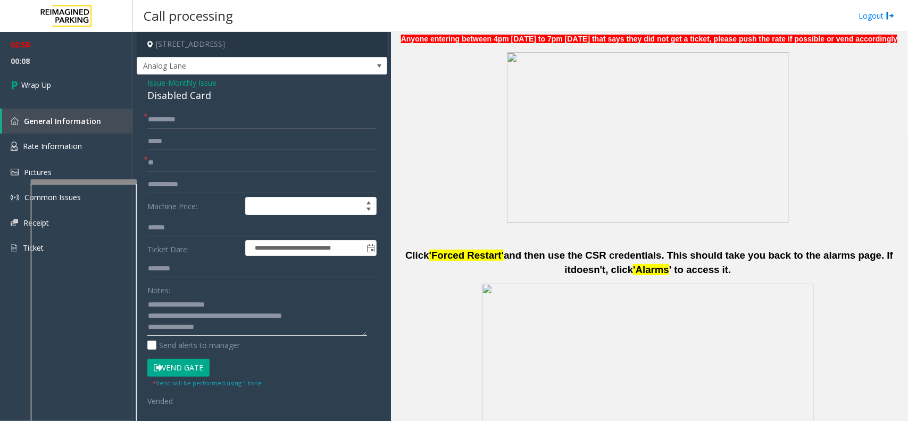
click at [198, 326] on textarea at bounding box center [257, 316] width 220 height 40
type textarea "**********"
click at [80, 93] on link "Wrap Up" at bounding box center [66, 84] width 133 height 31
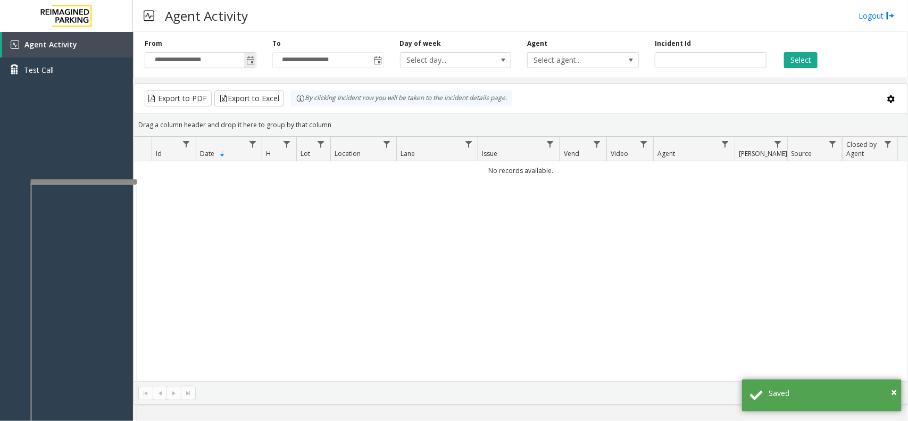
click at [244, 64] on span "Toggle popup" at bounding box center [250, 60] width 12 height 17
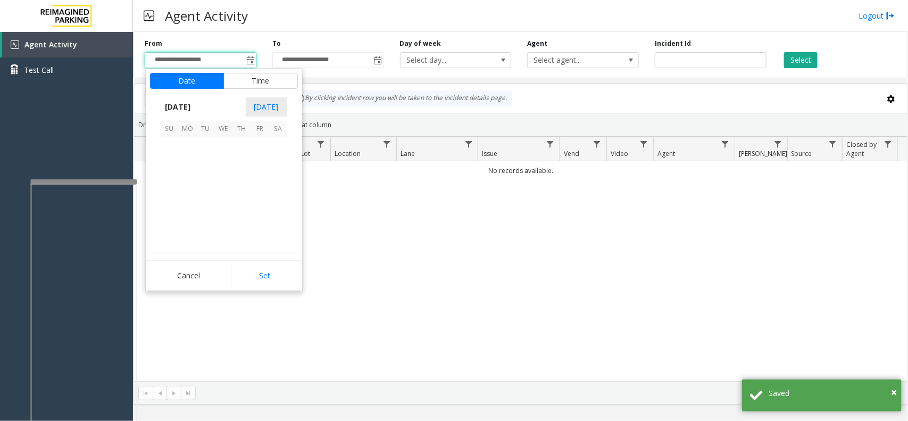
scroll to position [190716, 0]
click at [171, 202] on span "17" at bounding box center [170, 201] width 18 height 18
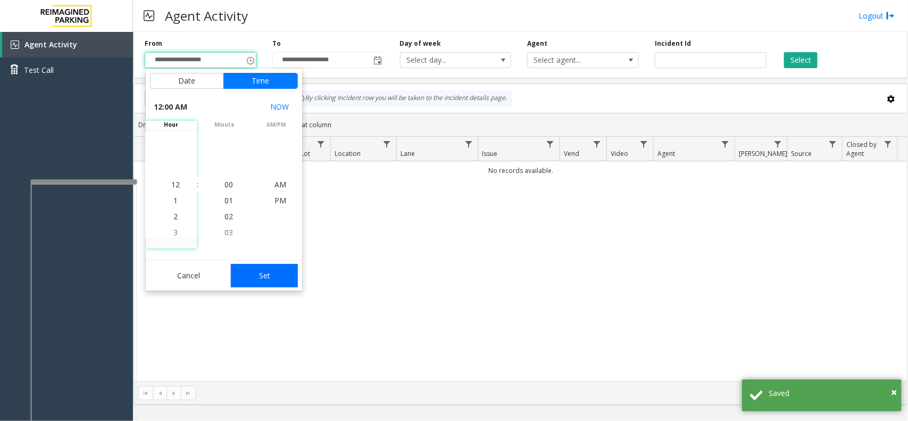
click at [243, 271] on button "Set" at bounding box center [264, 275] width 67 height 23
type input "**********"
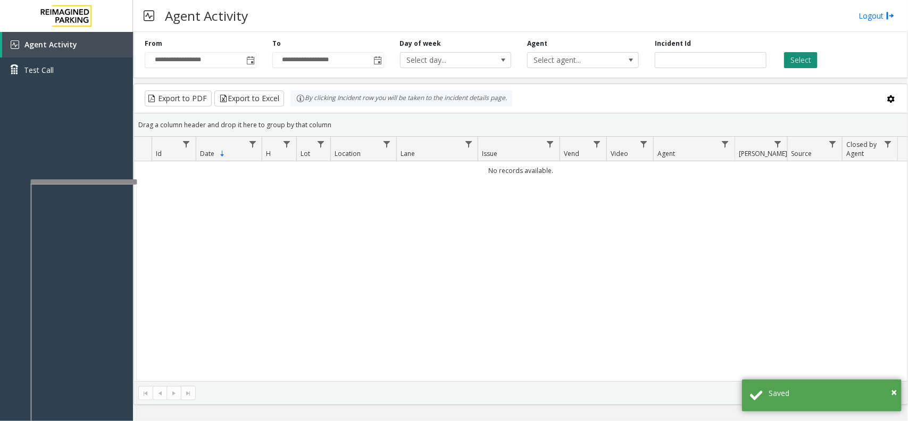
click at [726, 65] on button "Select" at bounding box center [801, 60] width 34 height 16
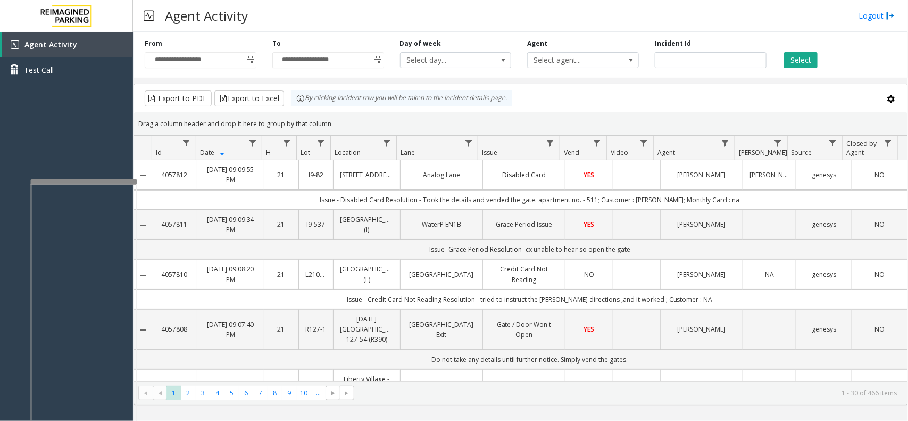
click at [477, 189] on td "Analog Lane" at bounding box center [441, 174] width 82 height 29
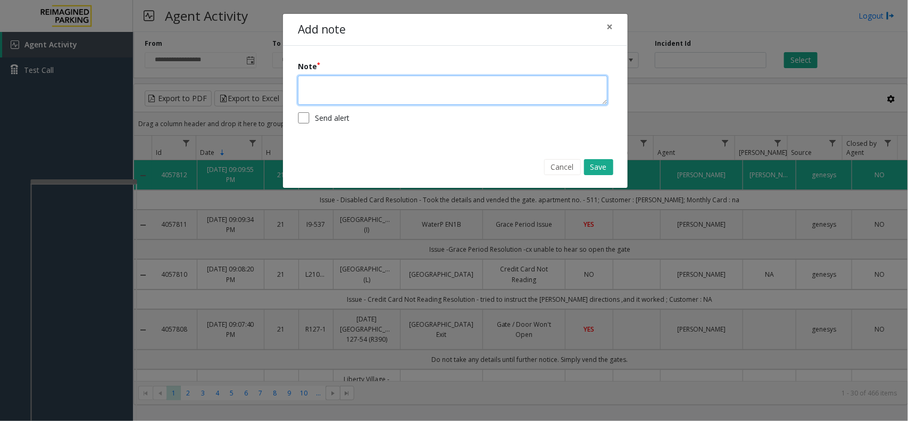
click at [463, 92] on textarea at bounding box center [453, 90] width 310 height 29
type textarea "**********"
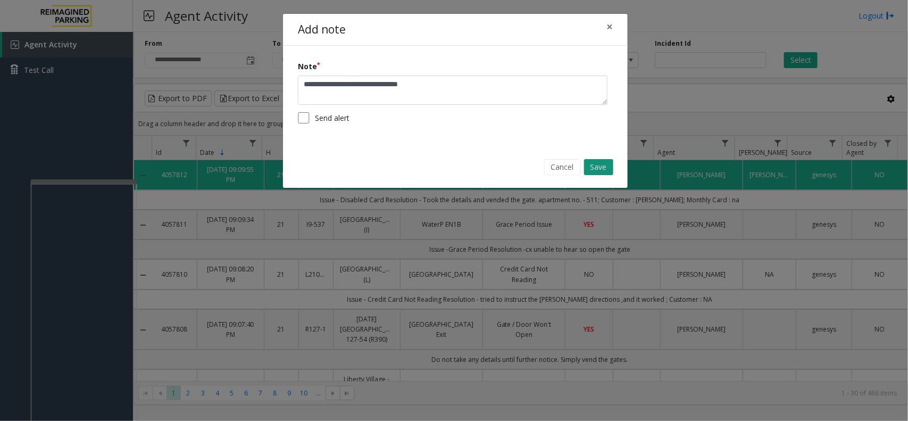
click at [593, 165] on button "Save" at bounding box center [598, 167] width 29 height 16
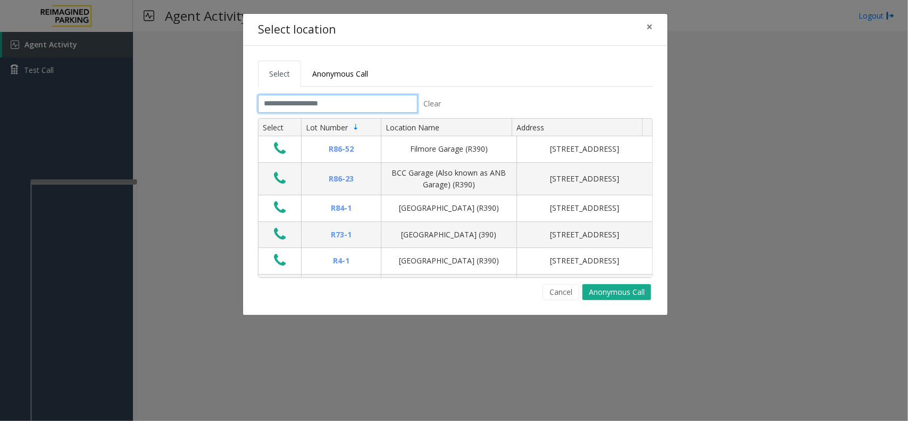
click at [395, 107] on input "text" at bounding box center [338, 104] width 160 height 18
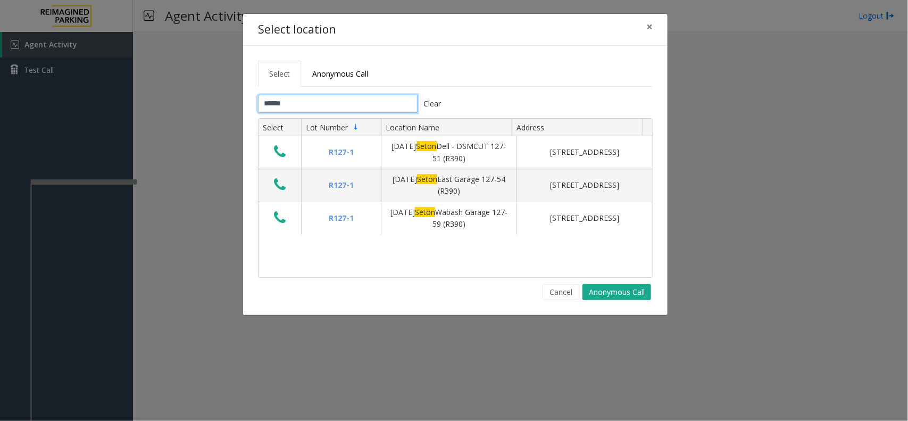
type input "*****"
click at [641, 28] on button "×" at bounding box center [649, 27] width 21 height 26
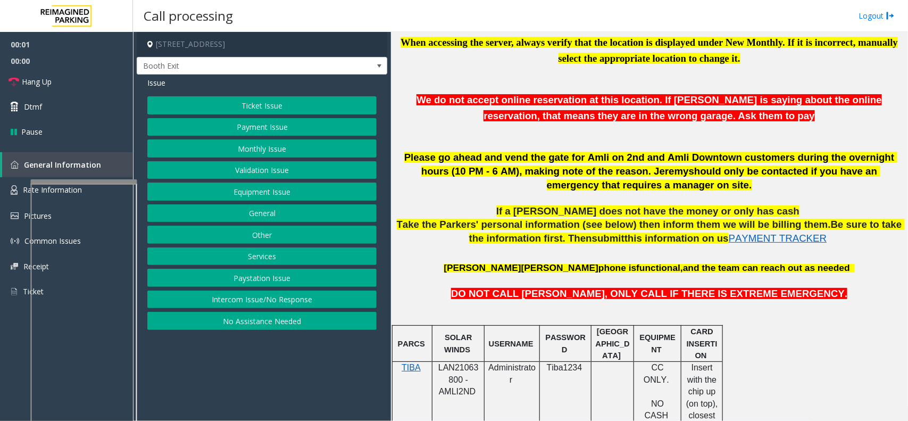
scroll to position [465, 0]
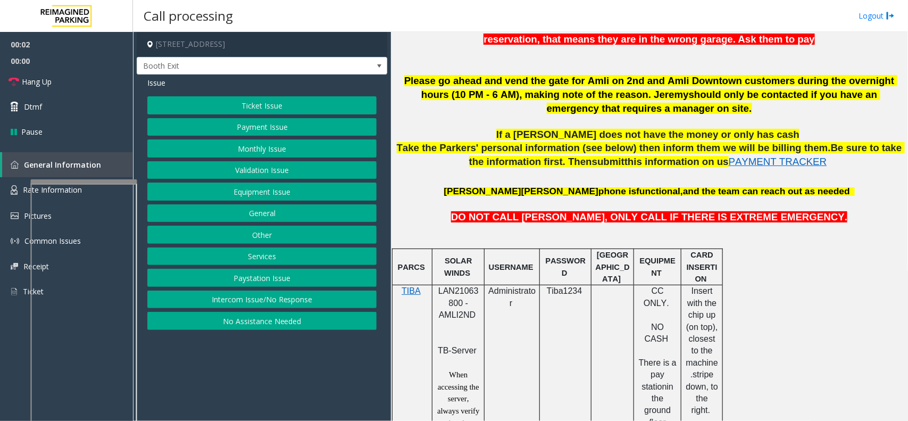
click at [461, 296] on span "LAN21063800 - AMLI2ND" at bounding box center [458, 302] width 40 height 33
copy span "LAN21063800"
click at [218, 169] on button "Validation Issue" at bounding box center [261, 170] width 229 height 18
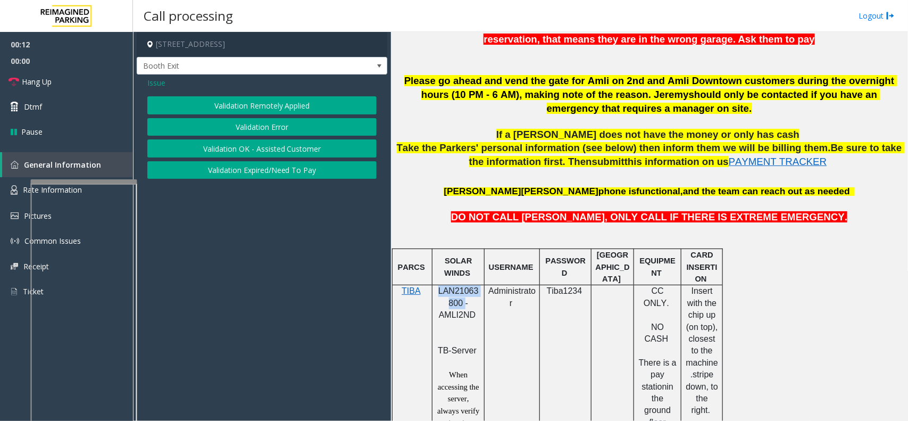
click at [222, 130] on button "Validation Error" at bounding box center [261, 127] width 229 height 18
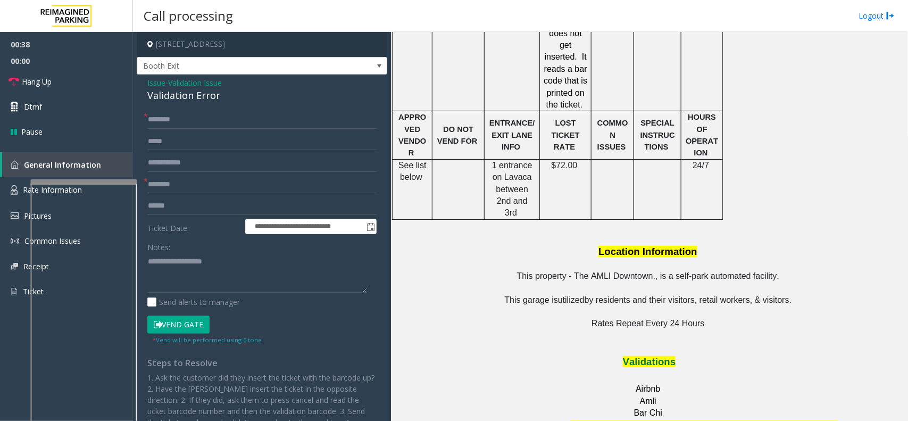
scroll to position [1130, 0]
click at [189, 181] on input "text" at bounding box center [261, 185] width 229 height 18
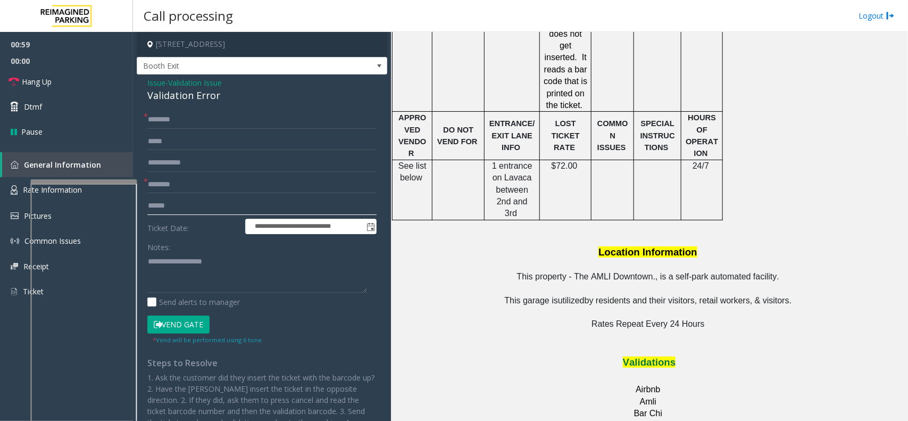
click at [192, 209] on input "text" at bounding box center [261, 206] width 229 height 18
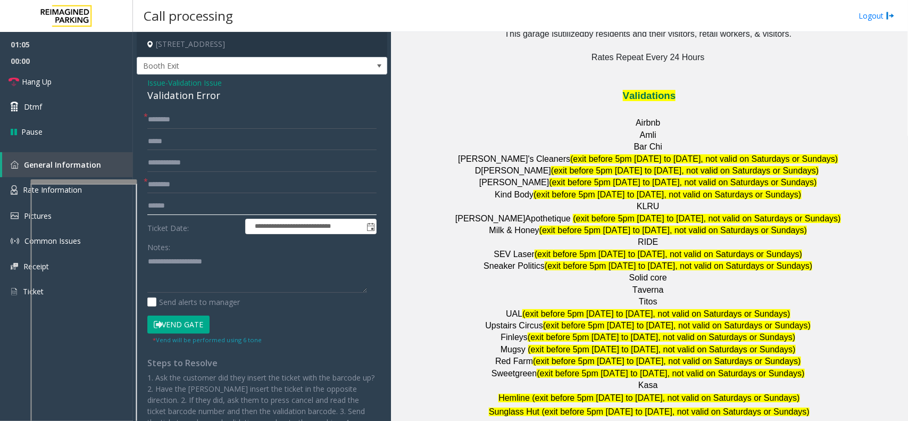
scroll to position [1463, 0]
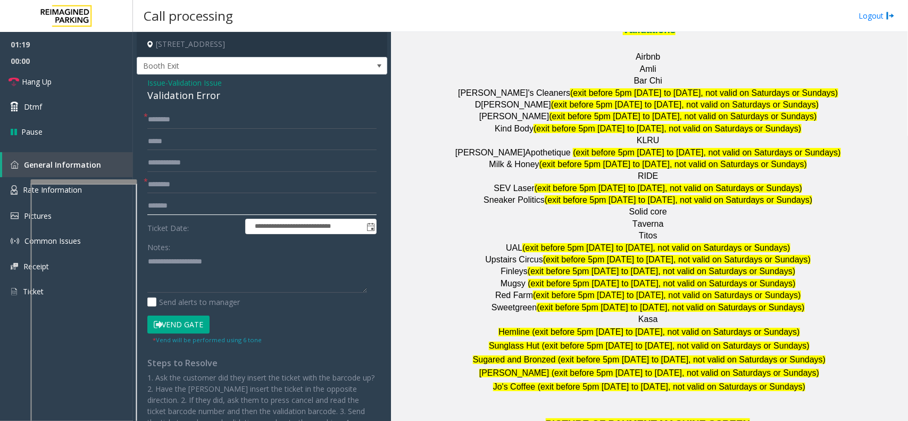
drag, startPoint x: 185, startPoint y: 204, endPoint x: 145, endPoint y: 209, distance: 40.3
click at [145, 209] on div "**********" at bounding box center [261, 297] width 245 height 372
type input "*******"
click at [185, 254] on textarea at bounding box center [257, 273] width 220 height 40
click at [170, 96] on div "Validation Error" at bounding box center [261, 95] width 229 height 14
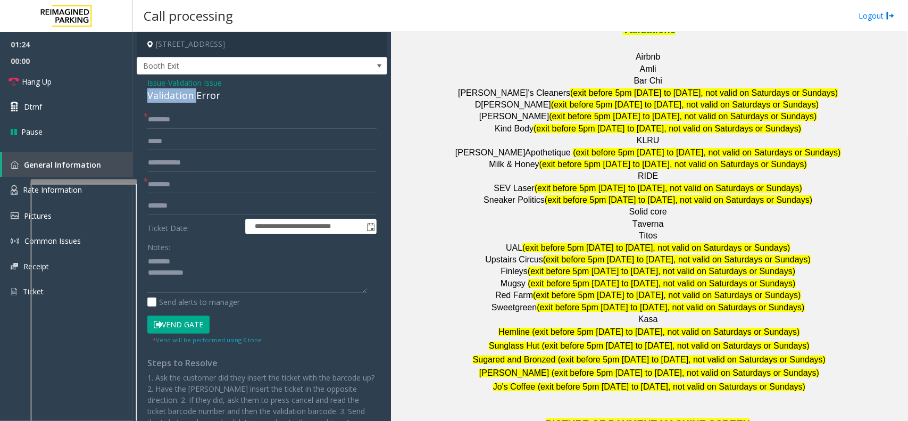
click at [170, 96] on div "Validation Error" at bounding box center [261, 95] width 229 height 14
type textarea "**********"
click at [198, 207] on input "*******" at bounding box center [261, 206] width 229 height 18
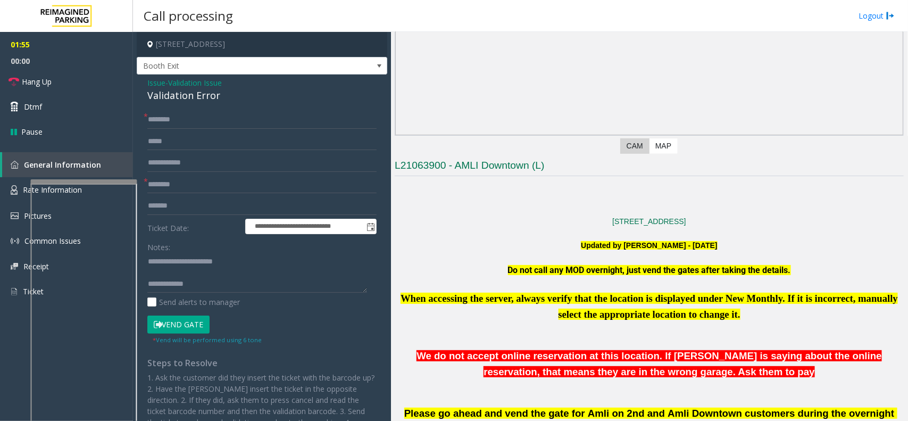
scroll to position [0, 0]
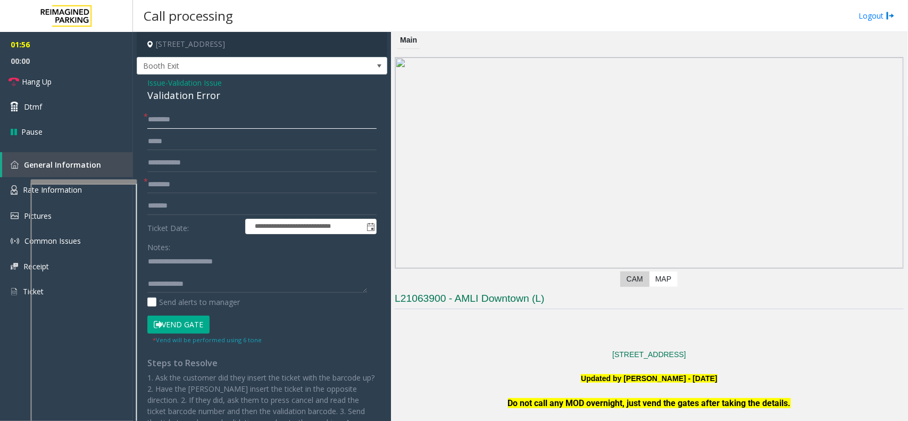
click at [254, 124] on input "text" at bounding box center [261, 120] width 229 height 18
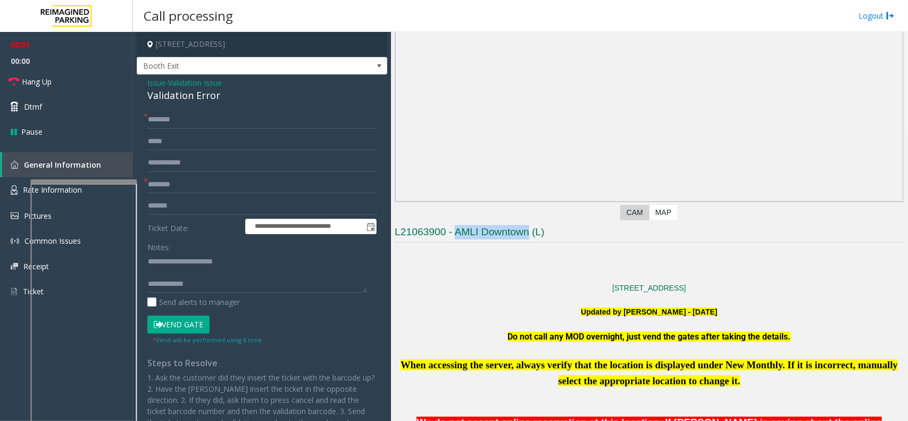
drag, startPoint x: 456, startPoint y: 232, endPoint x: 518, endPoint y: 231, distance: 61.2
click at [528, 229] on h3 "L21063900 - AMLI Downtown (L)" at bounding box center [649, 234] width 509 height 18
type input "**********"
click at [262, 256] on textarea at bounding box center [257, 273] width 220 height 40
click at [235, 284] on textarea at bounding box center [257, 273] width 220 height 40
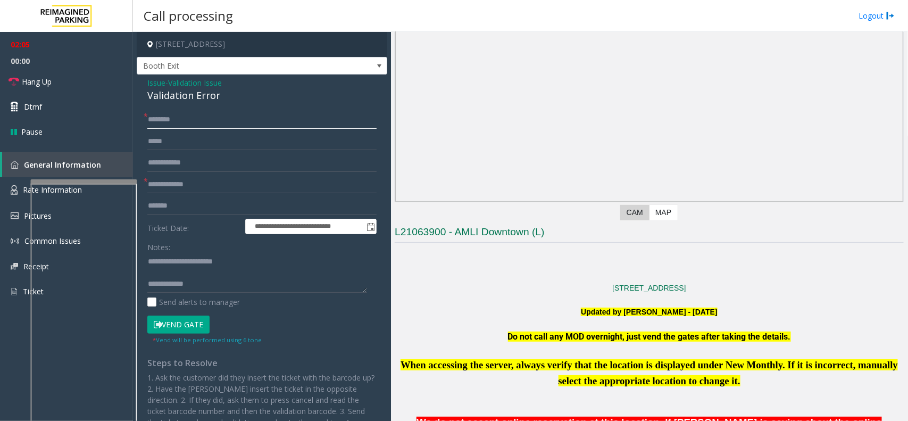
click at [165, 116] on input "text" at bounding box center [261, 120] width 229 height 18
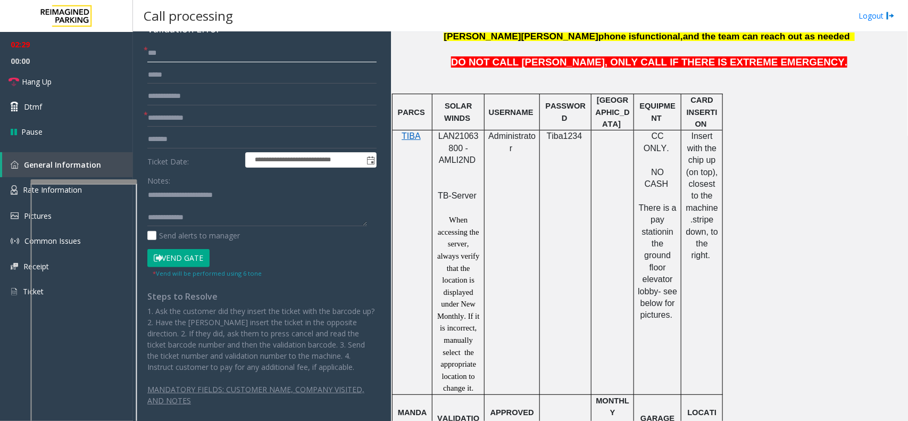
scroll to position [598, 0]
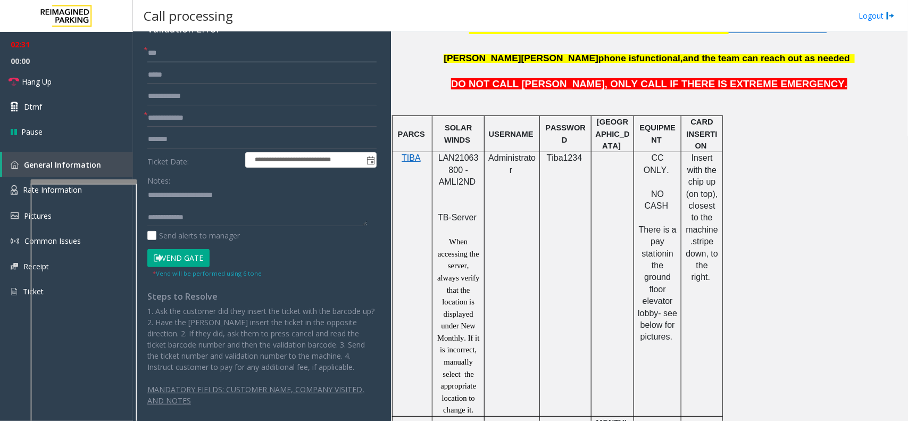
type input "***"
click at [212, 115] on input "**********" at bounding box center [261, 118] width 229 height 18
drag, startPoint x: 212, startPoint y: 115, endPoint x: 141, endPoint y: 115, distance: 70.8
click at [141, 115] on div "**********" at bounding box center [261, 230] width 245 height 372
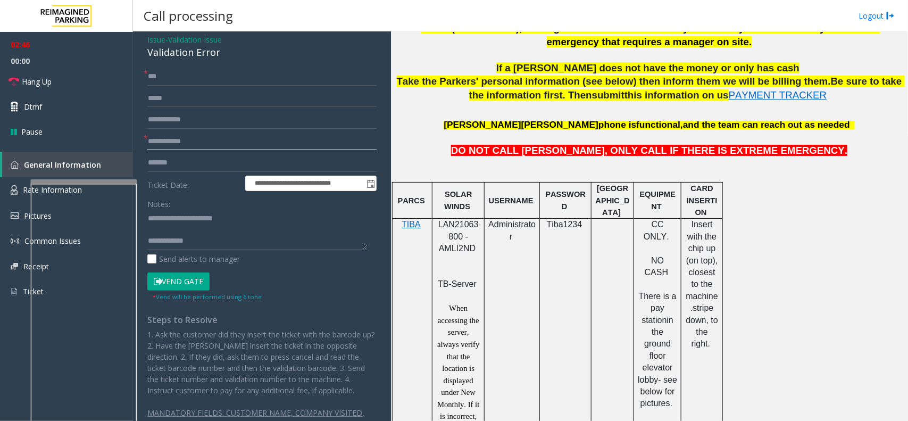
scroll to position [66, 0]
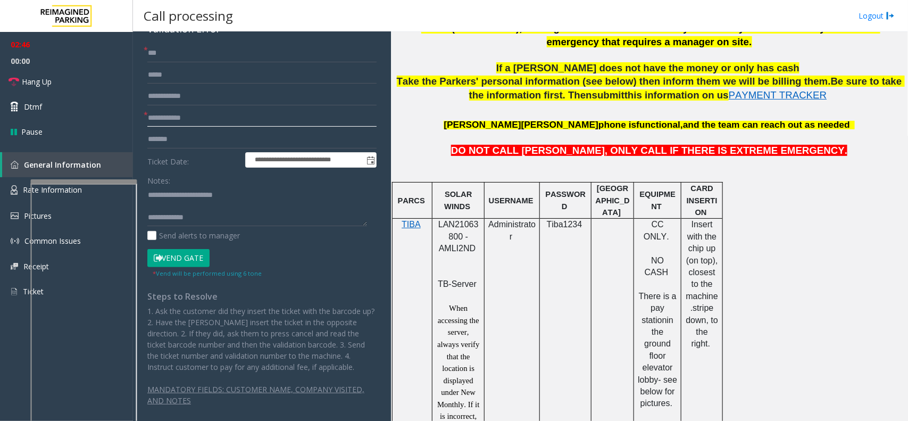
type input "**********"
click at [197, 209] on textarea at bounding box center [257, 206] width 220 height 40
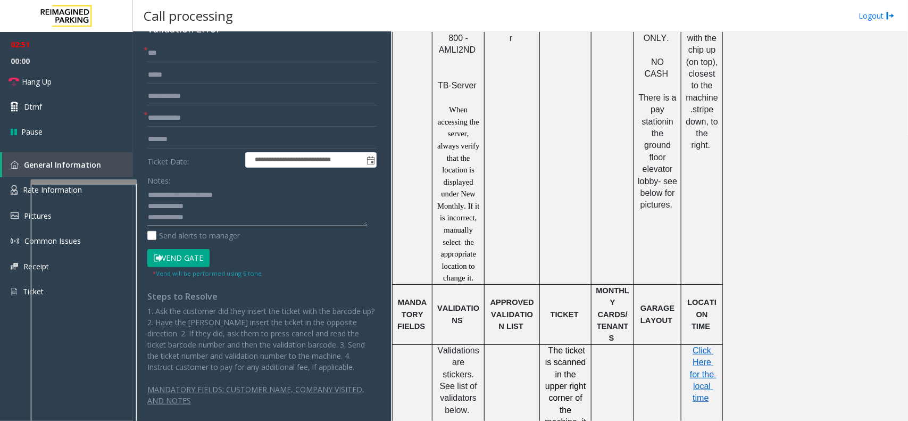
scroll to position [731, 0]
click at [708, 336] on span "Click Here for the local time" at bounding box center [703, 373] width 27 height 57
click at [224, 204] on textarea at bounding box center [257, 206] width 220 height 40
click at [197, 254] on button "Vend Gate" at bounding box center [178, 258] width 62 height 18
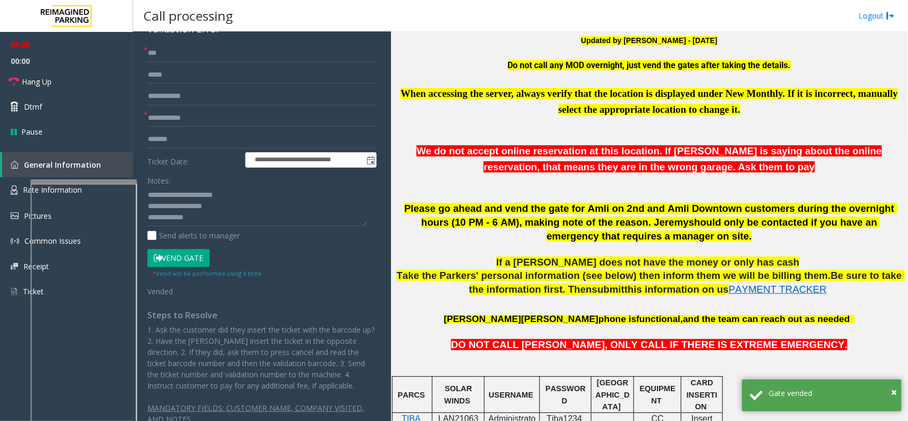
scroll to position [332, 0]
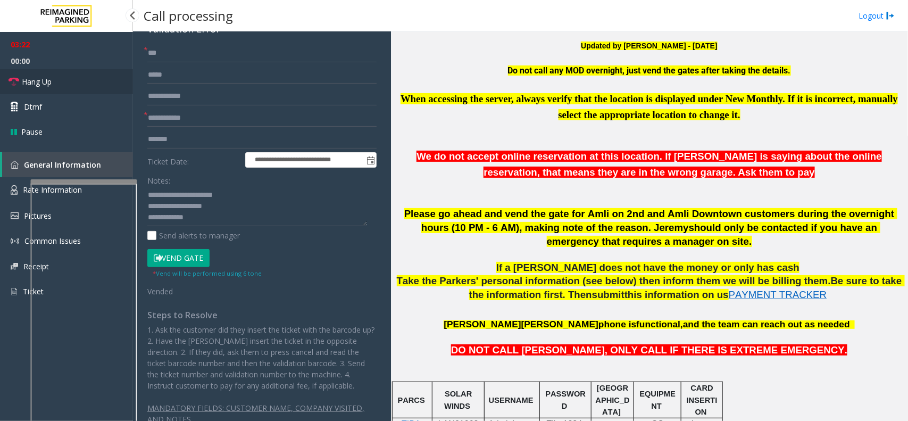
click at [90, 80] on link "Hang Up" at bounding box center [66, 81] width 133 height 25
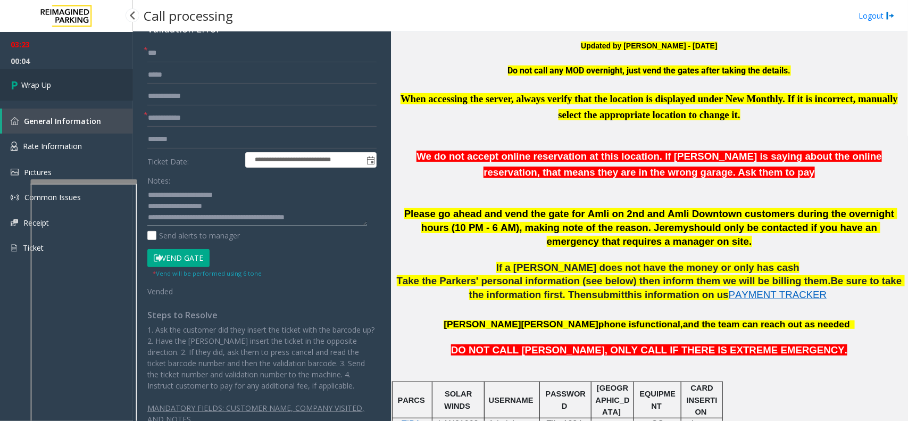
type textarea "**********"
click at [102, 92] on link "Wrap Up" at bounding box center [66, 84] width 133 height 31
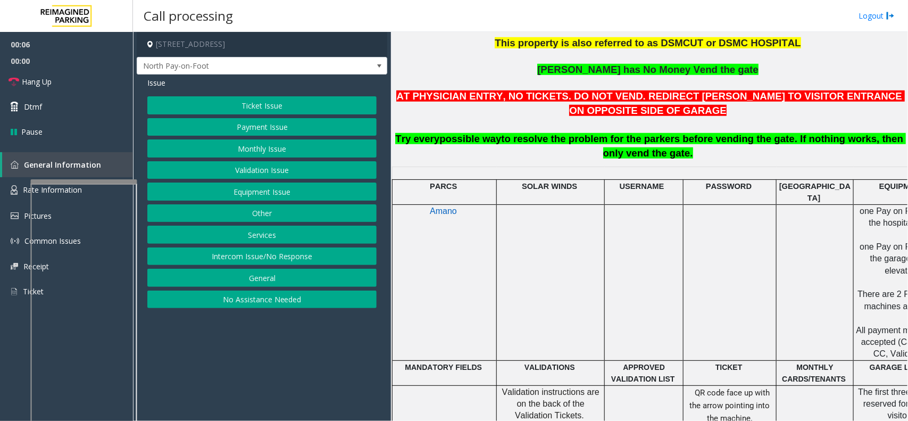
scroll to position [399, 144]
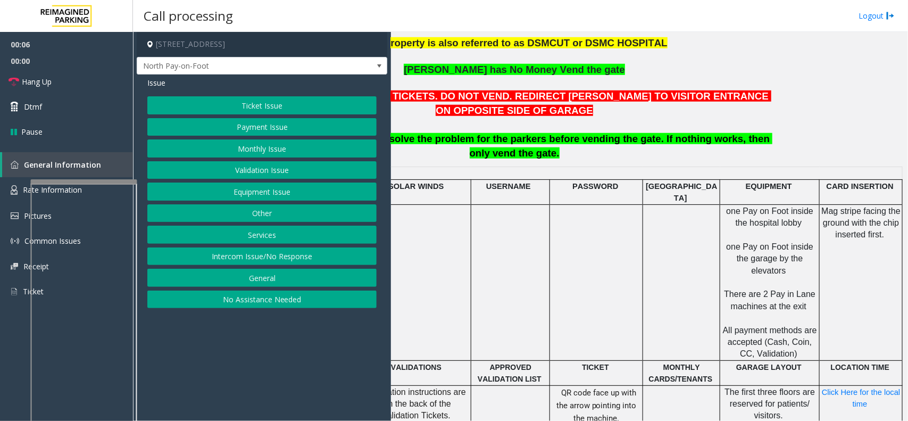
drag, startPoint x: 653, startPoint y: 250, endPoint x: 761, endPoint y: 253, distance: 108.0
click at [309, 125] on button "Payment Issue" at bounding box center [261, 127] width 229 height 18
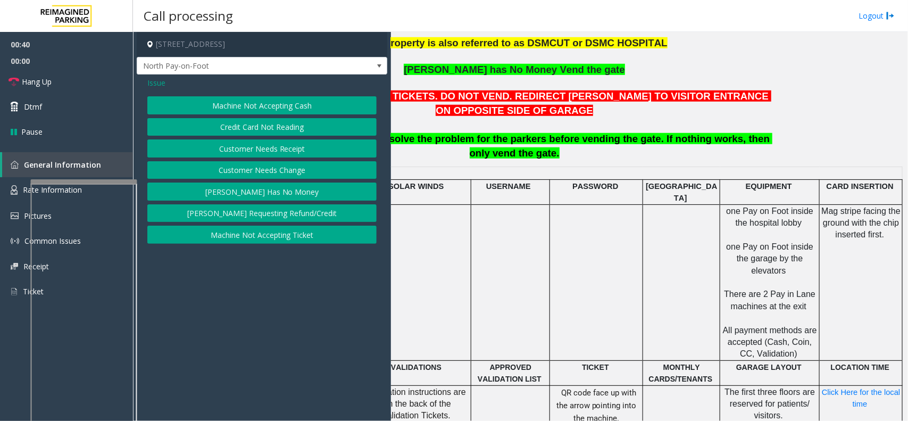
click at [259, 126] on button "Credit Card Not Reading" at bounding box center [261, 127] width 229 height 18
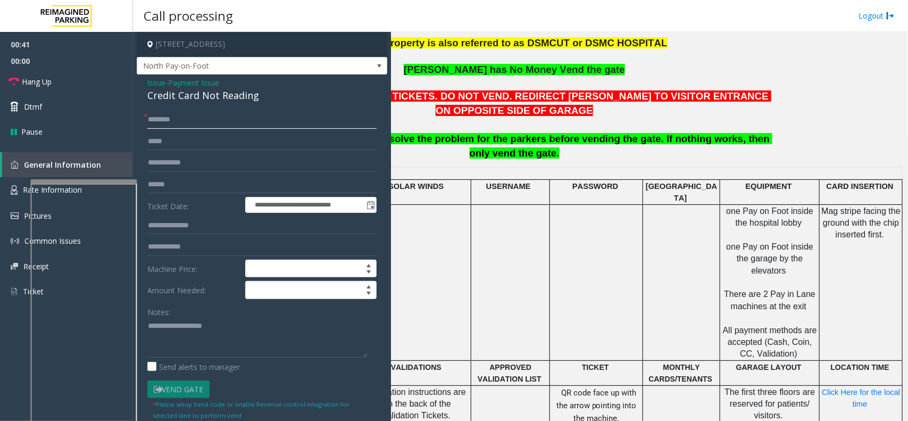
click at [197, 122] on input "text" at bounding box center [261, 120] width 229 height 18
type input "**"
click at [193, 100] on div "Credit Card Not Reading" at bounding box center [261, 95] width 229 height 14
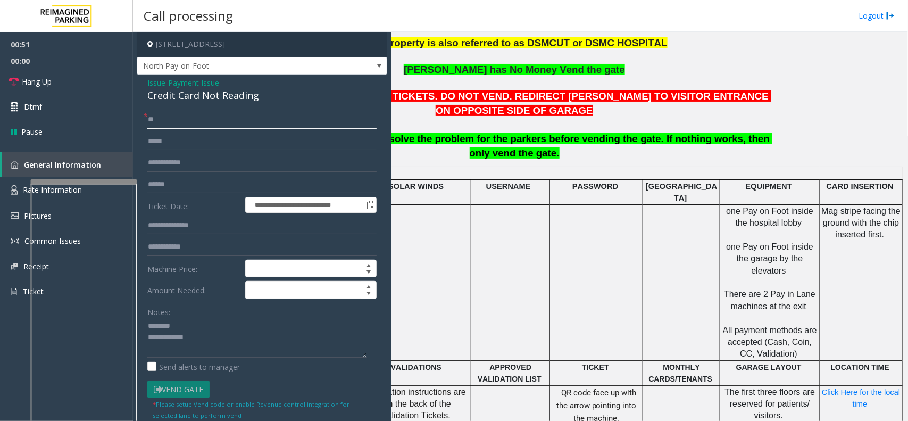
drag, startPoint x: 257, startPoint y: 104, endPoint x: 205, endPoint y: 92, distance: 53.4
click at [205, 92] on div "**********" at bounding box center [262, 349] width 251 height 551
click at [205, 92] on div "Credit Card Not Reading" at bounding box center [261, 95] width 229 height 14
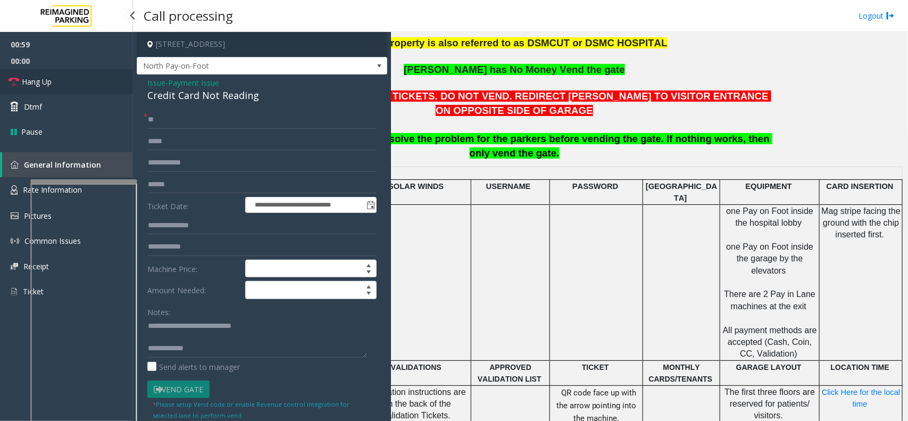
click at [56, 75] on link "Hang Up" at bounding box center [66, 81] width 133 height 25
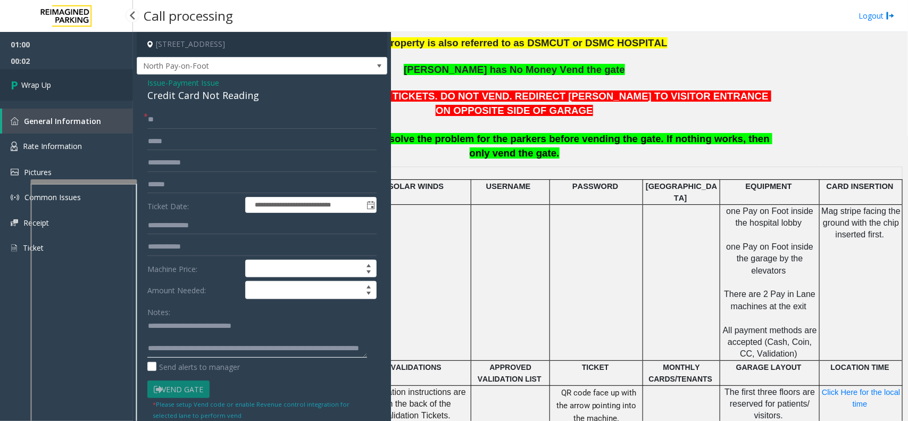
type textarea "**********"
click at [107, 93] on link "Wrap Up" at bounding box center [66, 84] width 133 height 31
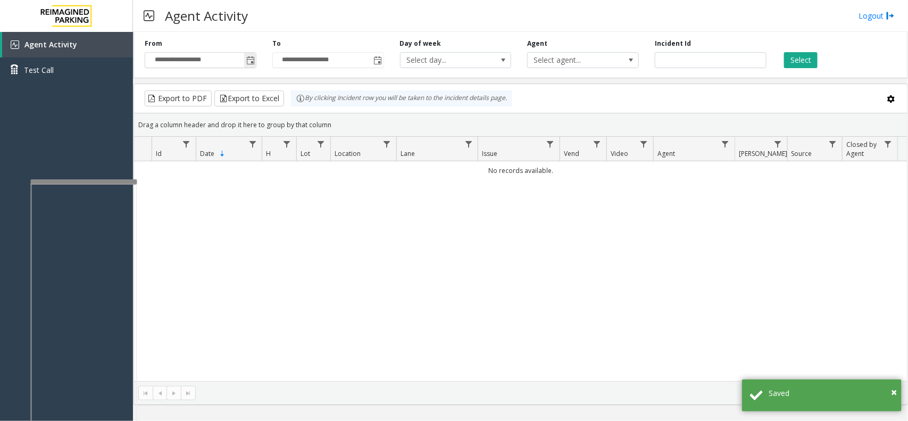
click at [244, 60] on span "Toggle popup" at bounding box center [250, 60] width 12 height 17
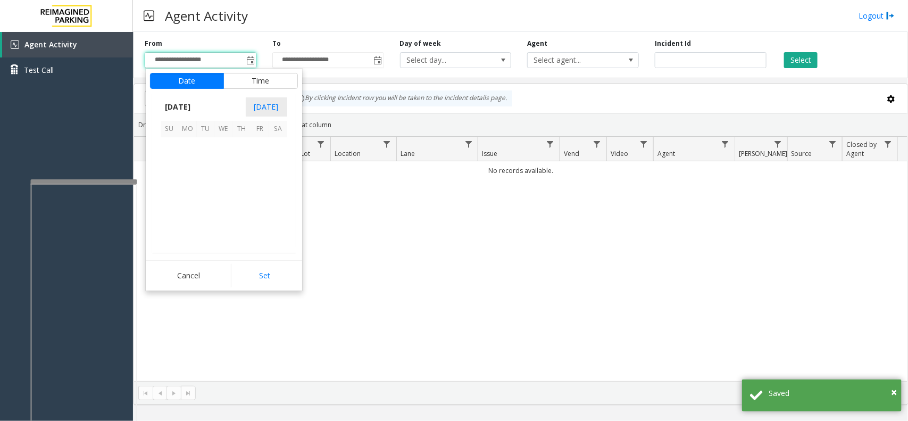
scroll to position [190716, 0]
click at [176, 204] on span "17" at bounding box center [170, 201] width 18 height 18
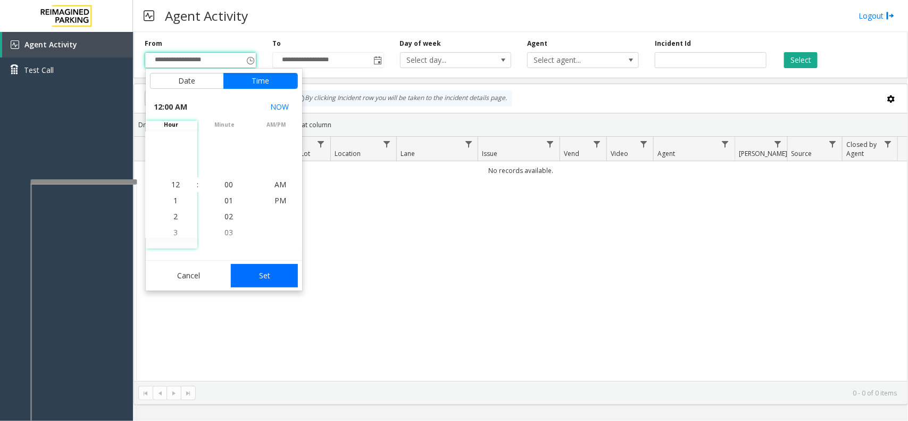
click at [253, 267] on button "Set" at bounding box center [264, 275] width 67 height 23
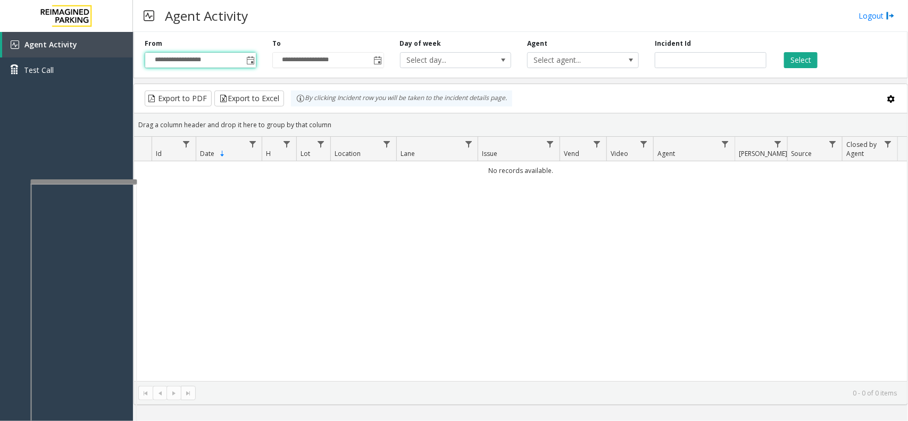
type input "**********"
click at [726, 64] on button "Select" at bounding box center [801, 60] width 34 height 16
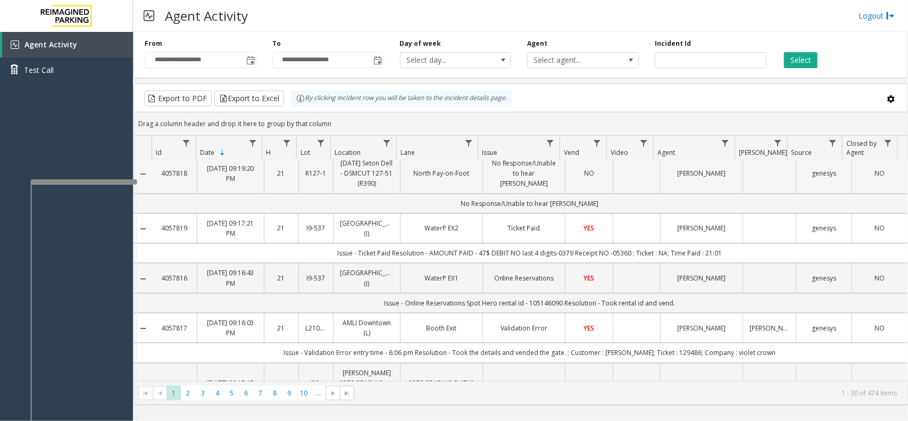
scroll to position [133, 0]
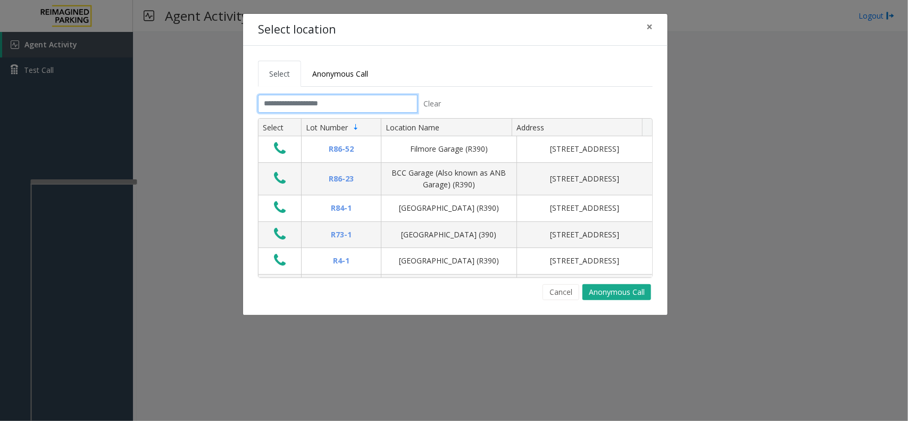
click at [296, 99] on input "text" at bounding box center [338, 104] width 160 height 18
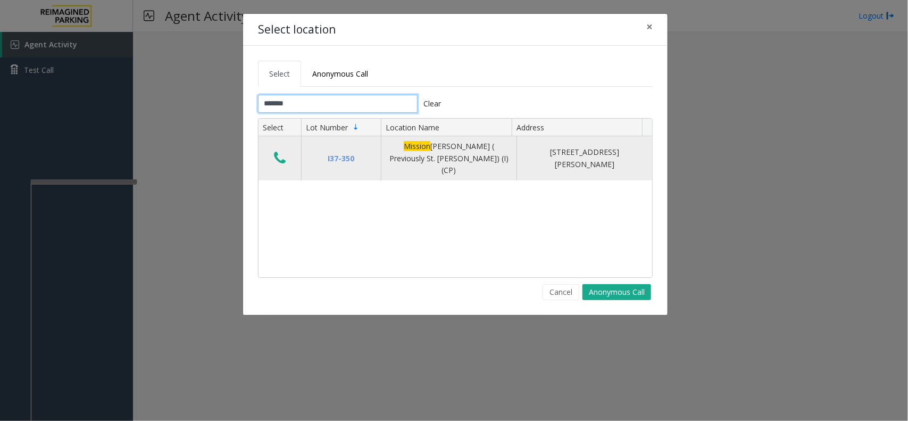
type input "*******"
click at [289, 152] on td "Data table" at bounding box center [280, 158] width 43 height 44
click at [285, 155] on icon "Data table" at bounding box center [280, 158] width 12 height 15
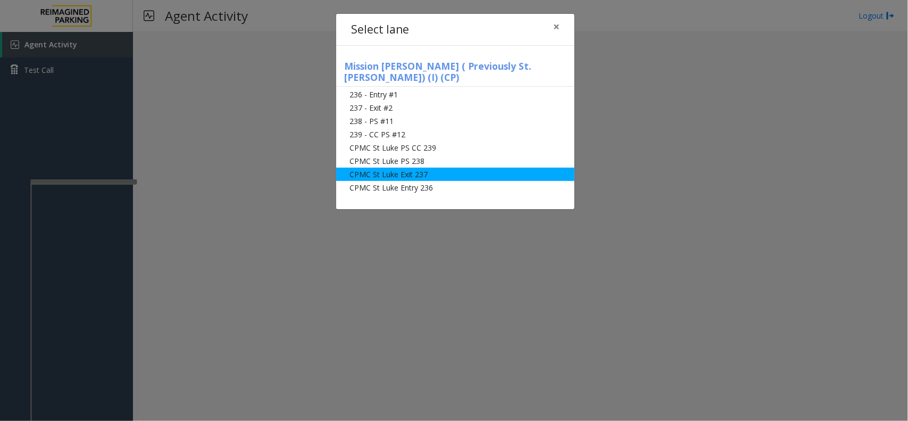
click at [443, 168] on li "CPMC St Luke Exit 237" at bounding box center [455, 174] width 238 height 13
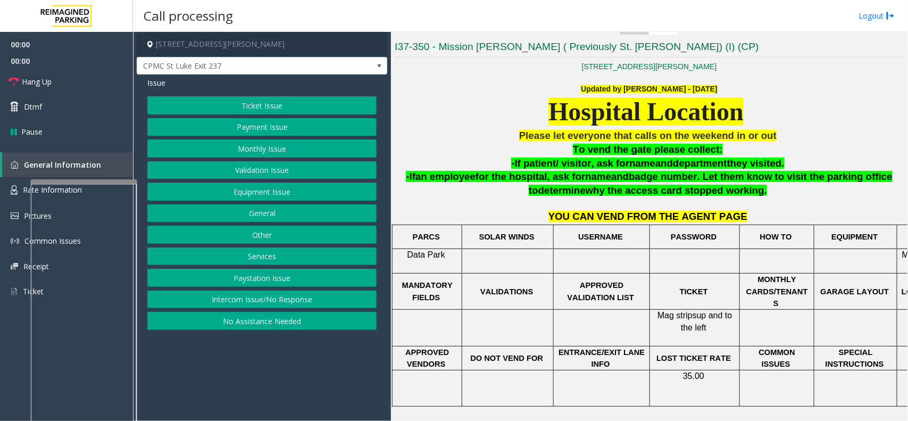
scroll to position [332, 0]
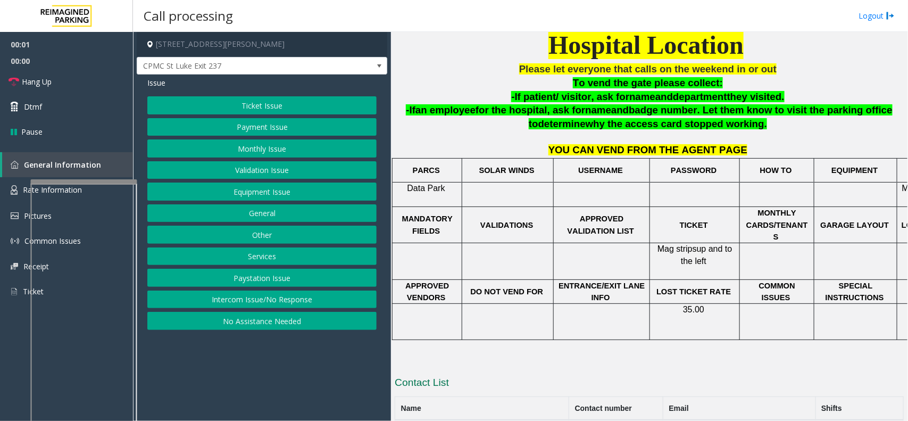
click at [278, 151] on button "Monthly Issue" at bounding box center [261, 148] width 229 height 18
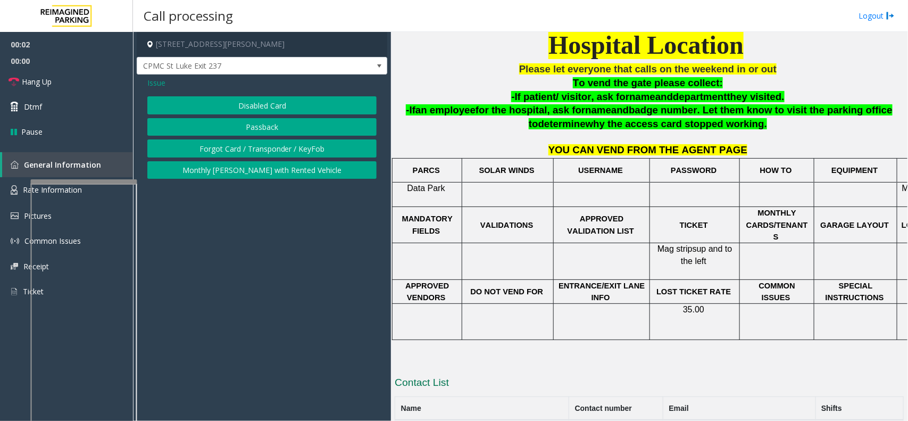
click at [260, 104] on button "Disabled Card" at bounding box center [261, 105] width 229 height 18
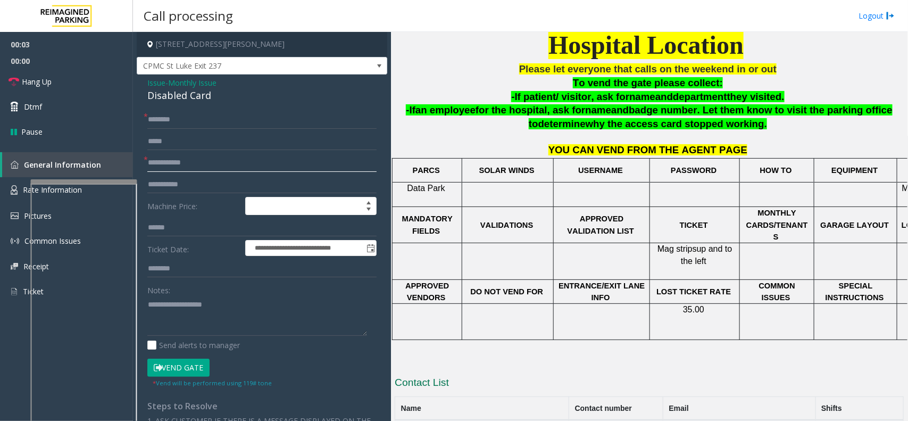
click at [203, 163] on input "text" at bounding box center [261, 163] width 229 height 18
type textarea "**********"
click at [169, 161] on input "text" at bounding box center [261, 163] width 229 height 18
type input "*********"
click at [177, 90] on div "Disabled Card" at bounding box center [261, 95] width 229 height 14
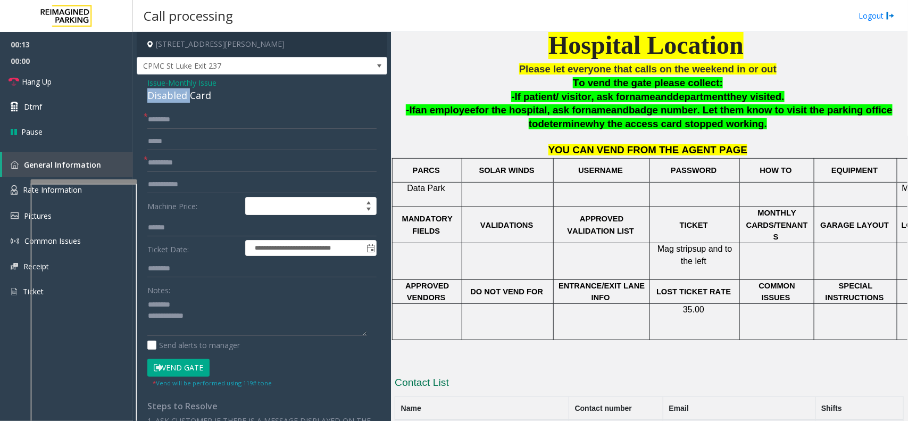
click at [177, 90] on div "Disabled Card" at bounding box center [261, 95] width 229 height 14
click at [181, 123] on input "text" at bounding box center [261, 120] width 229 height 18
type textarea "**********"
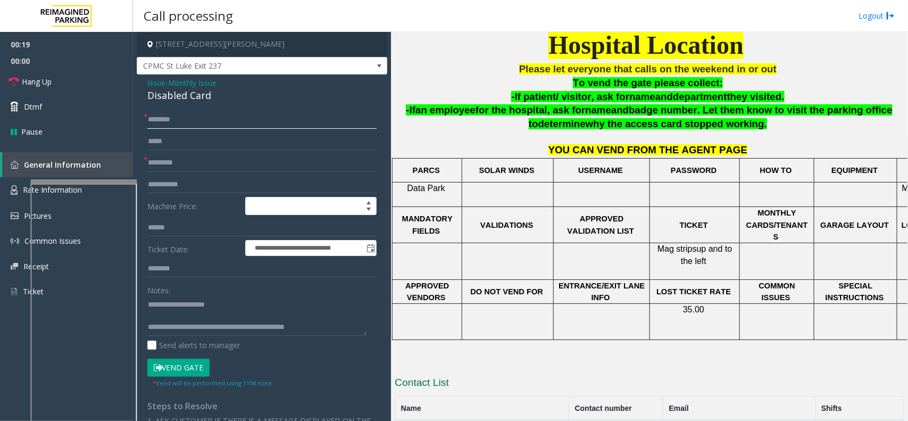
click at [214, 125] on input "text" at bounding box center [261, 120] width 229 height 18
click at [174, 121] on input "********" at bounding box center [261, 120] width 229 height 18
click at [201, 120] on input "********" at bounding box center [261, 120] width 229 height 18
click at [187, 119] on input "**********" at bounding box center [261, 120] width 229 height 18
click at [190, 118] on input "**********" at bounding box center [261, 120] width 229 height 18
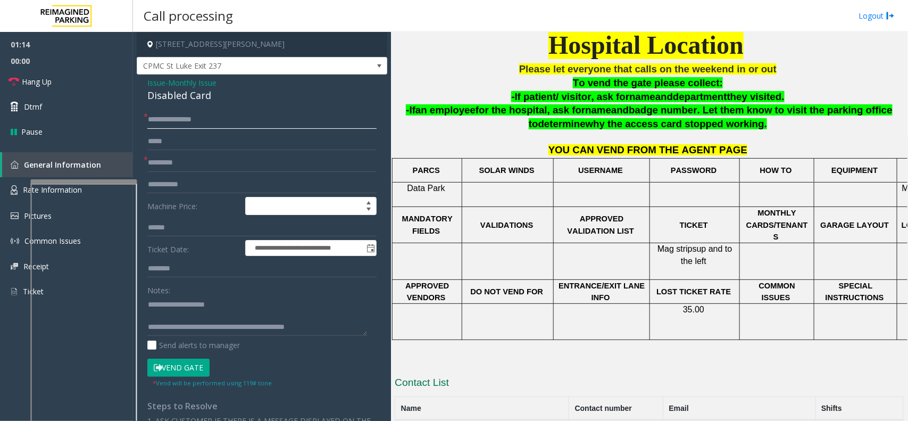
click at [192, 118] on input "**********" at bounding box center [261, 120] width 229 height 18
click at [195, 117] on input "**********" at bounding box center [261, 120] width 229 height 18
click at [201, 118] on input "**********" at bounding box center [261, 120] width 229 height 18
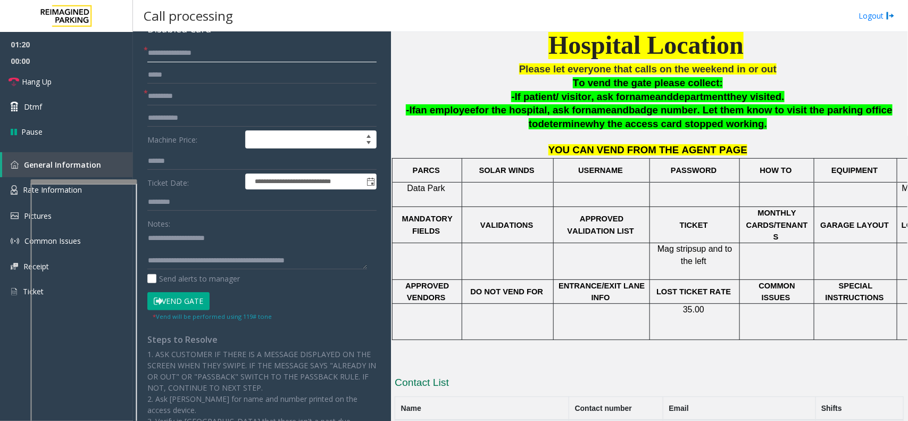
scroll to position [0, 0]
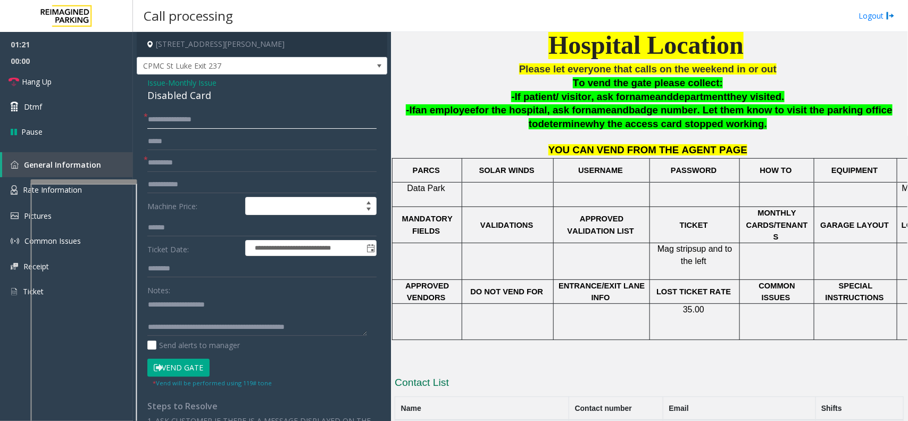
click at [180, 121] on input "**********" at bounding box center [261, 120] width 229 height 18
type input "**********"
click at [187, 336] on button "Vend Gate" at bounding box center [178, 368] width 62 height 18
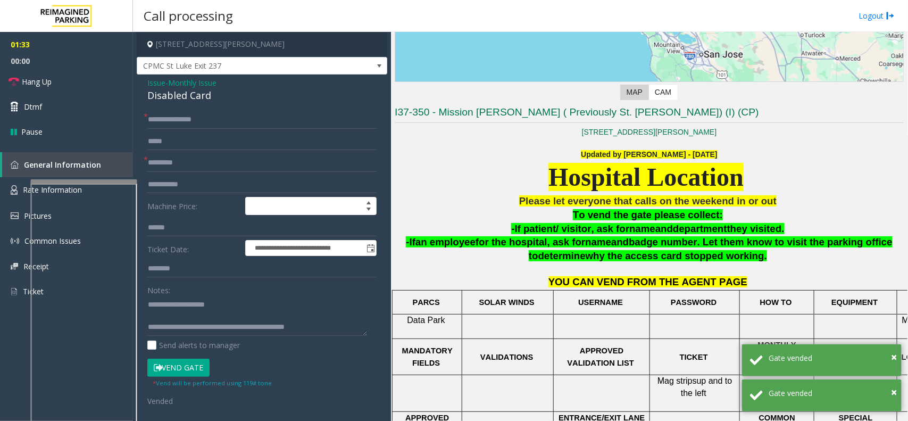
scroll to position [199, 0]
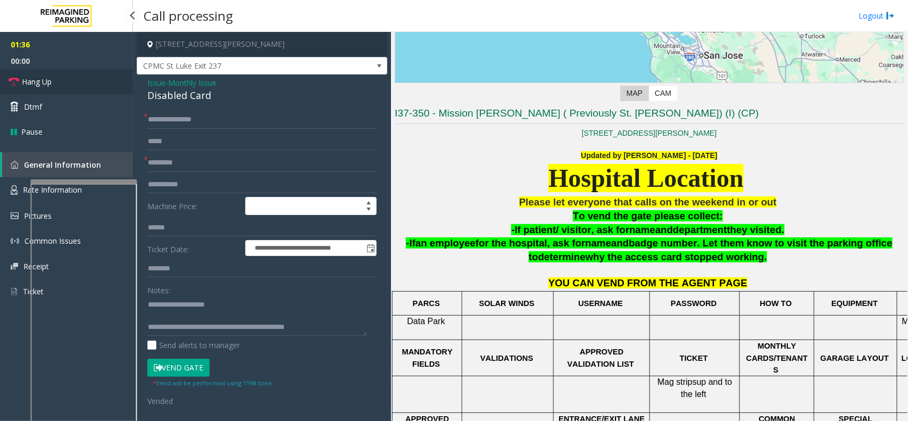
click at [110, 91] on link "Hang Up" at bounding box center [66, 81] width 133 height 25
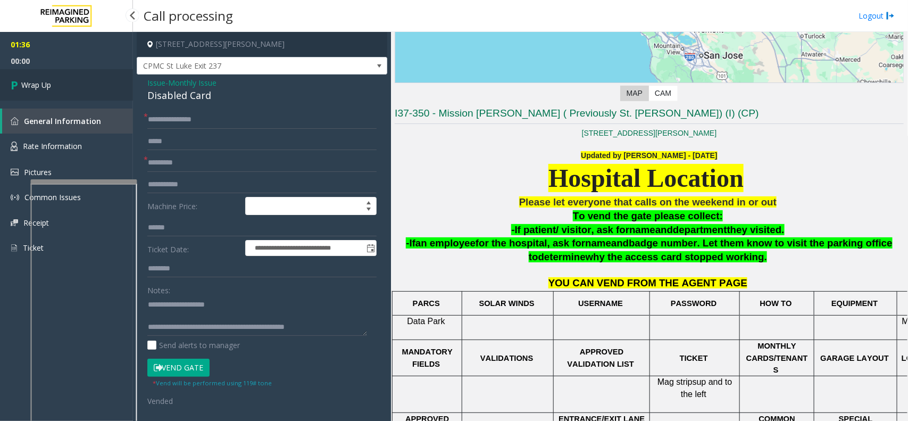
click at [110, 91] on link "Wrap Up" at bounding box center [66, 84] width 133 height 31
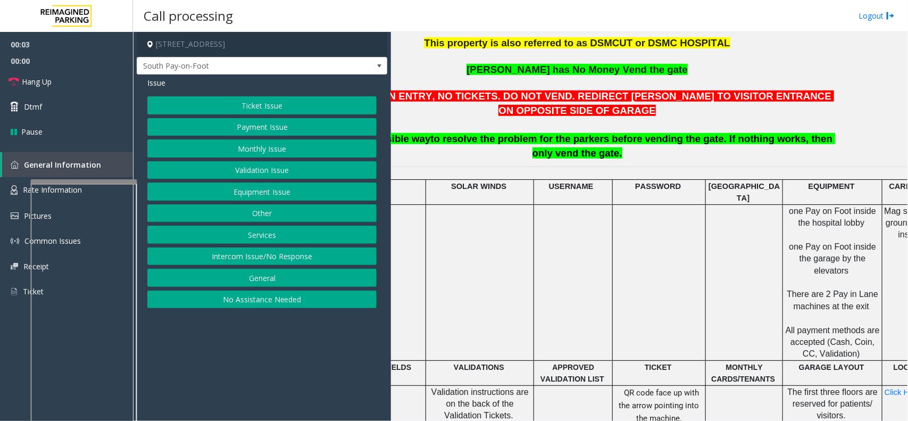
scroll to position [399, 144]
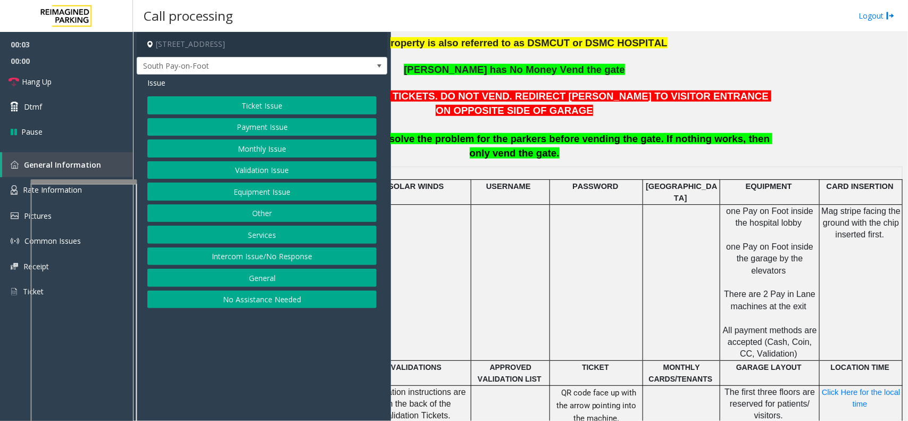
drag, startPoint x: 540, startPoint y: 223, endPoint x: 600, endPoint y: 215, distance: 59.6
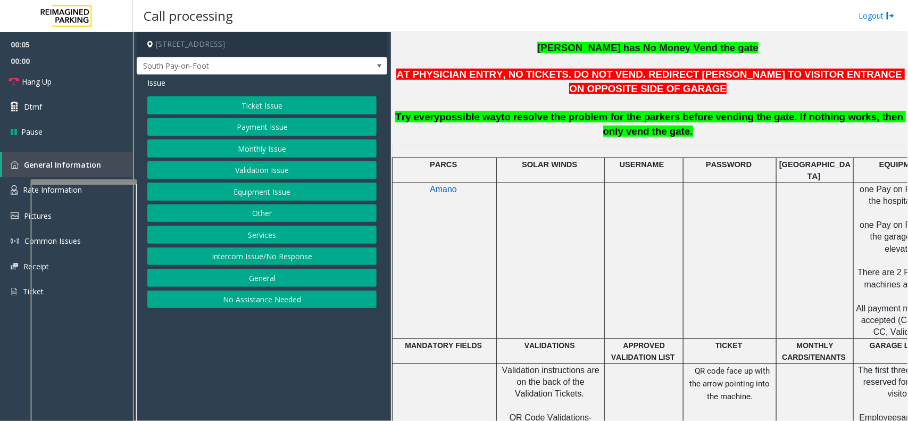
drag, startPoint x: 600, startPoint y: 215, endPoint x: 261, endPoint y: 254, distance: 341.1
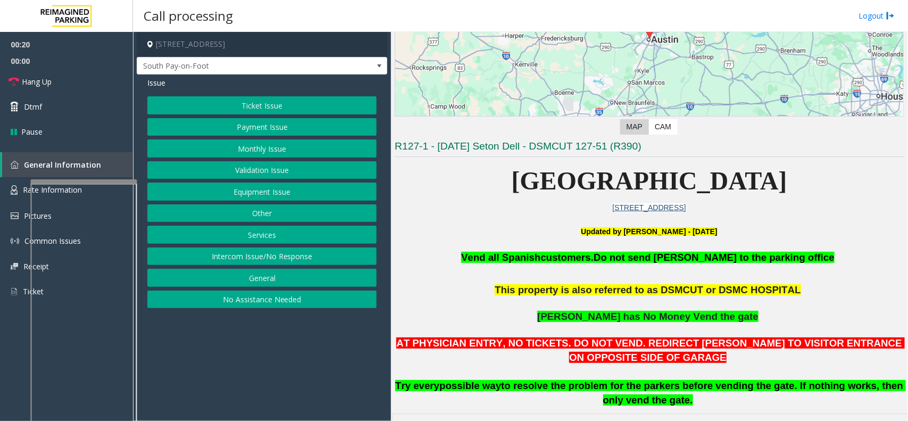
scroll to position [184, 0]
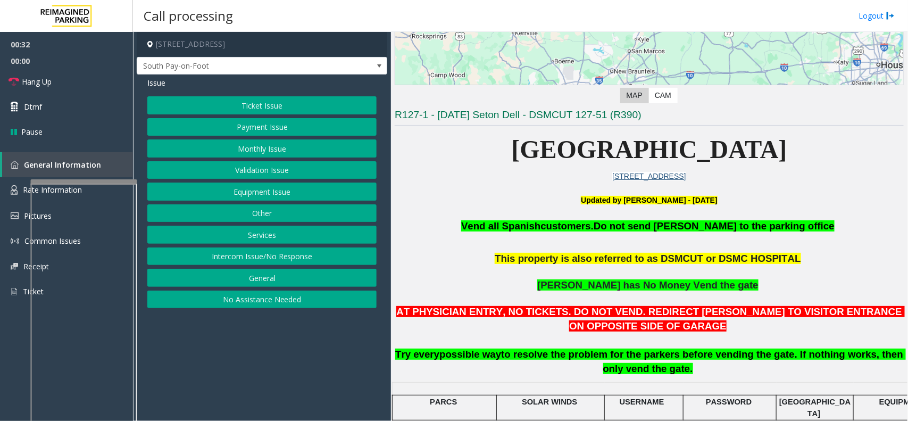
click at [317, 255] on button "Intercom Issue/No Response" at bounding box center [261, 256] width 229 height 18
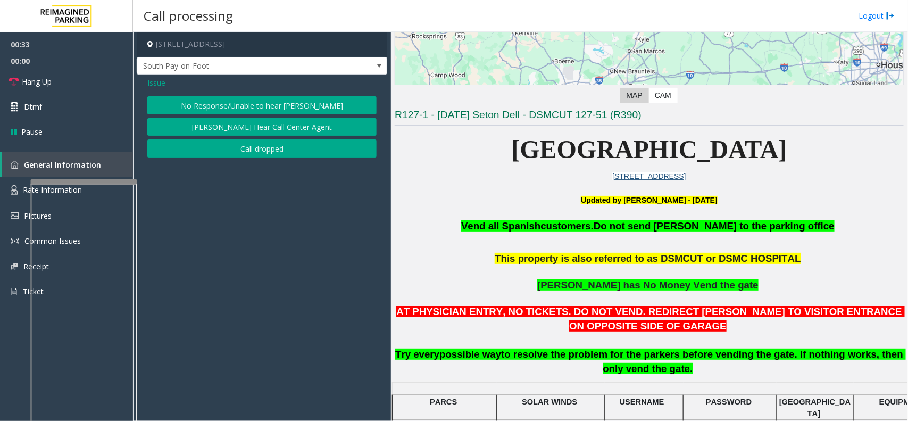
click at [260, 95] on div "Issue No Response/Unable to hear [PERSON_NAME] Cannot Hear Call Center Agent Ca…" at bounding box center [262, 118] width 251 height 88
click at [257, 102] on button "No Response/Unable to hear [PERSON_NAME]" at bounding box center [261, 105] width 229 height 18
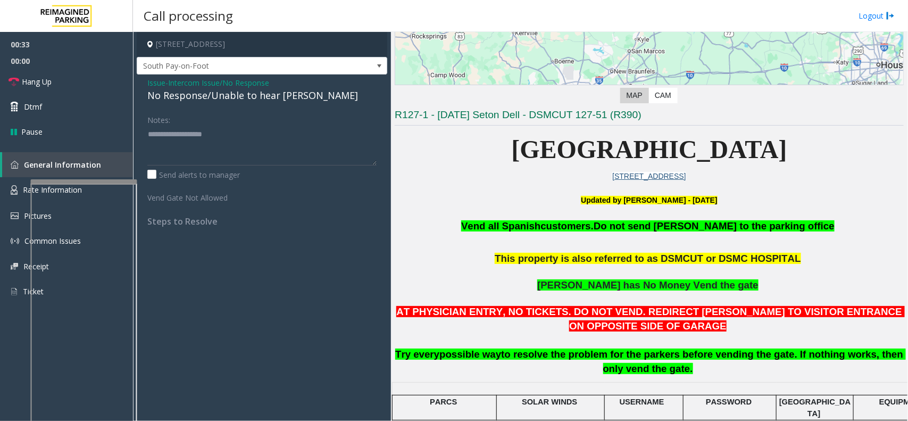
click at [259, 84] on span "Intercom Issue/No Response" at bounding box center [218, 82] width 101 height 11
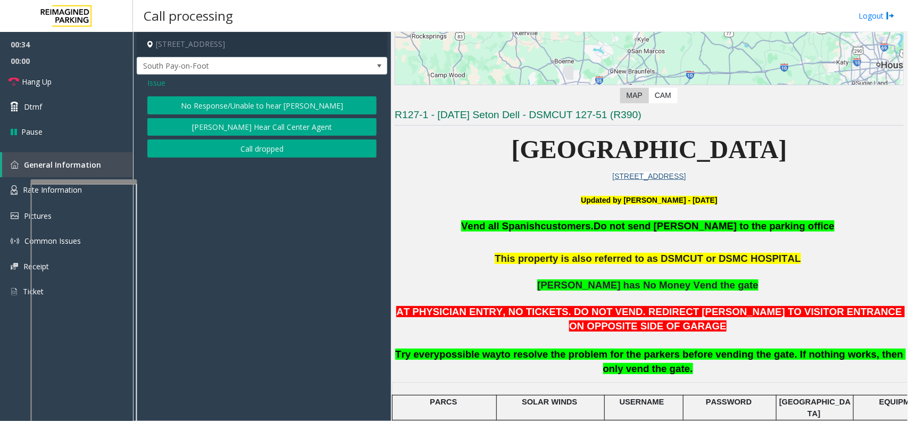
click at [267, 95] on div "Issue No Response/Unable to hear [PERSON_NAME] Cannot Hear Call Center Agent Ca…" at bounding box center [262, 118] width 251 height 88
click at [253, 98] on button "No Response/Unable to hear [PERSON_NAME]" at bounding box center [261, 105] width 229 height 18
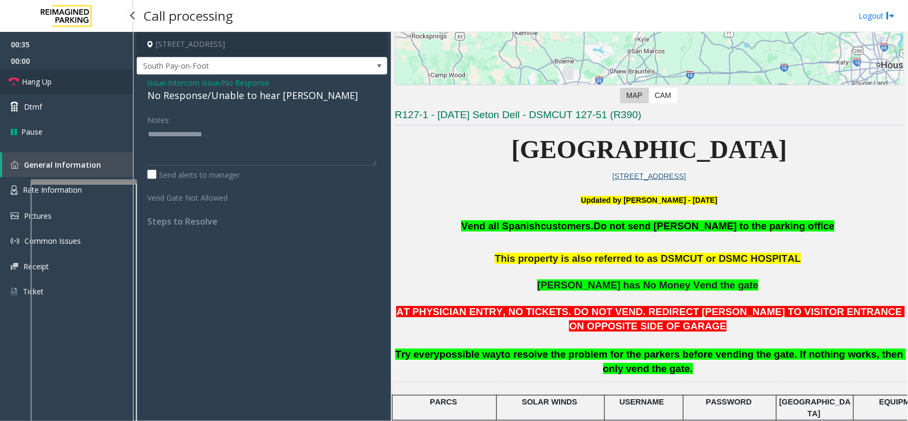
drag, startPoint x: 97, startPoint y: 85, endPoint x: 113, endPoint y: 80, distance: 16.8
click at [97, 85] on link "Hang Up" at bounding box center [66, 81] width 133 height 25
click at [220, 96] on div "No Response/Unable to hear [PERSON_NAME]" at bounding box center [261, 95] width 229 height 14
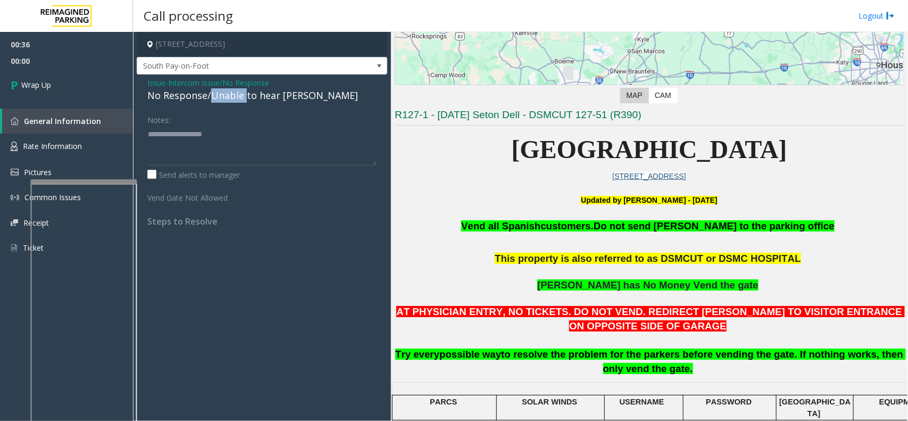
click at [220, 96] on div "No Response/Unable to hear [PERSON_NAME]" at bounding box center [261, 95] width 229 height 14
type textarea "**********"
click at [115, 91] on link "Wrap Up" at bounding box center [66, 84] width 133 height 31
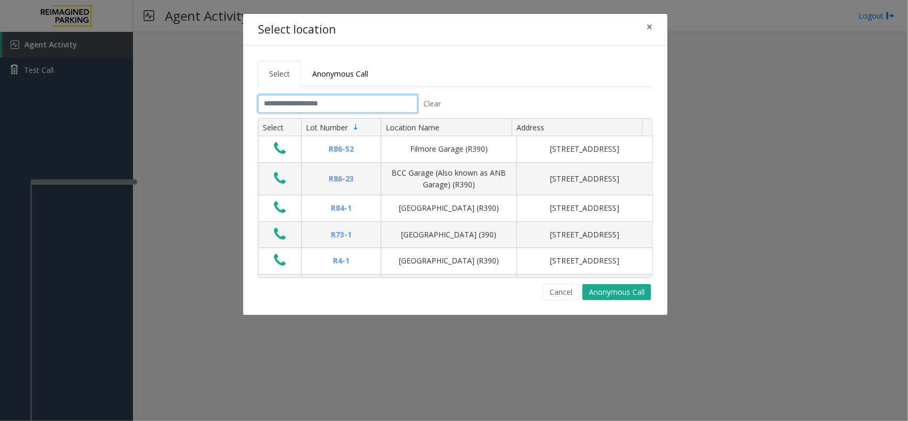
click at [342, 102] on input "text" at bounding box center [338, 104] width 160 height 18
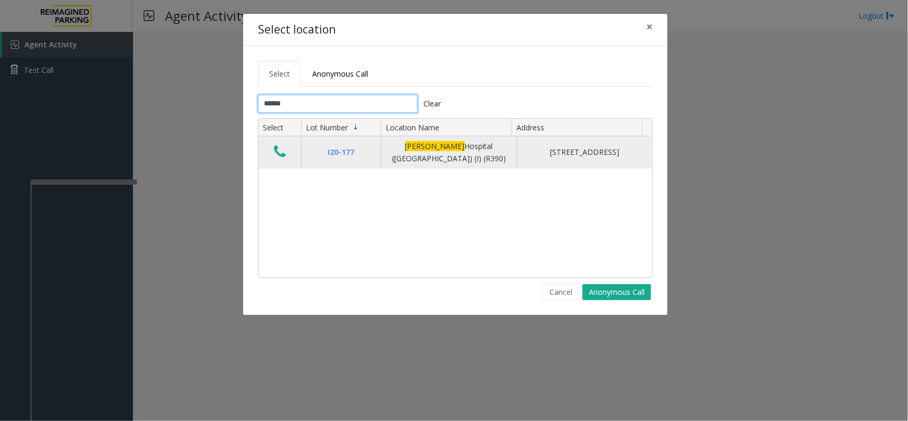
type input "******"
click at [277, 152] on icon "Data table" at bounding box center [280, 151] width 12 height 15
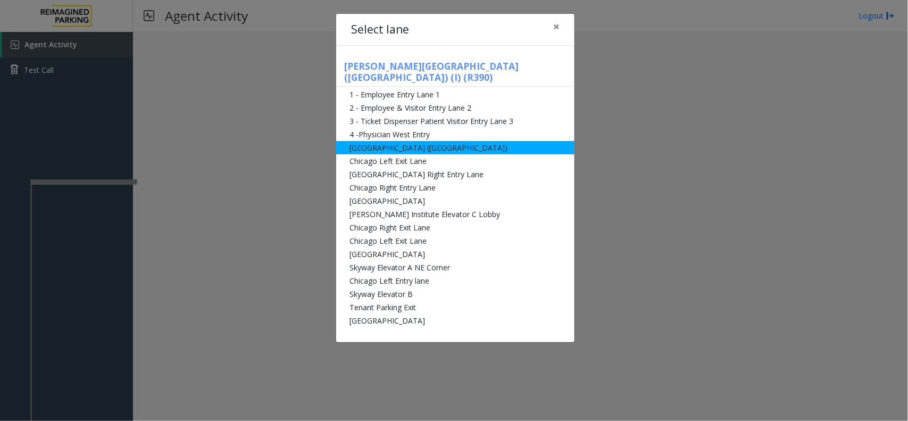
click at [362, 141] on li "[GEOGRAPHIC_DATA] ([GEOGRAPHIC_DATA])" at bounding box center [455, 147] width 238 height 13
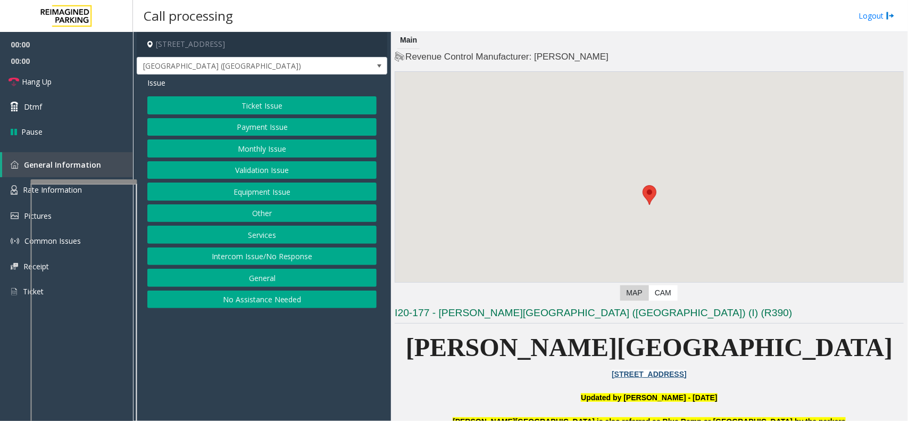
click at [280, 107] on button "Ticket Issue" at bounding box center [261, 105] width 229 height 18
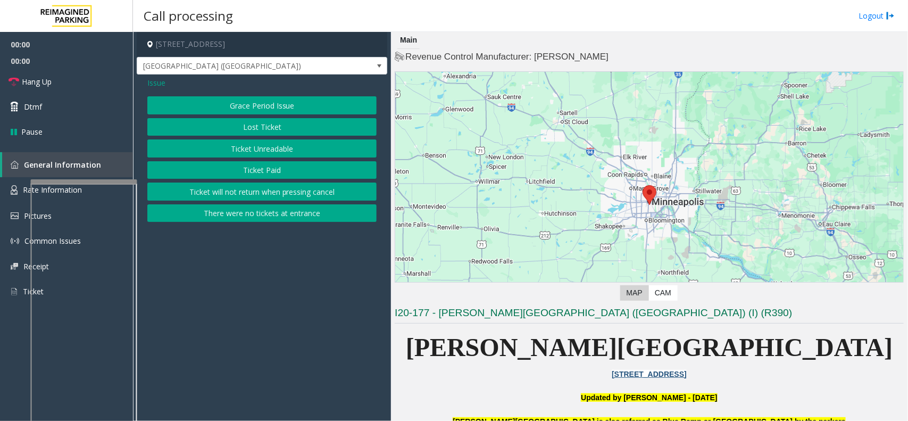
click at [270, 173] on button "Ticket Paid" at bounding box center [261, 170] width 229 height 18
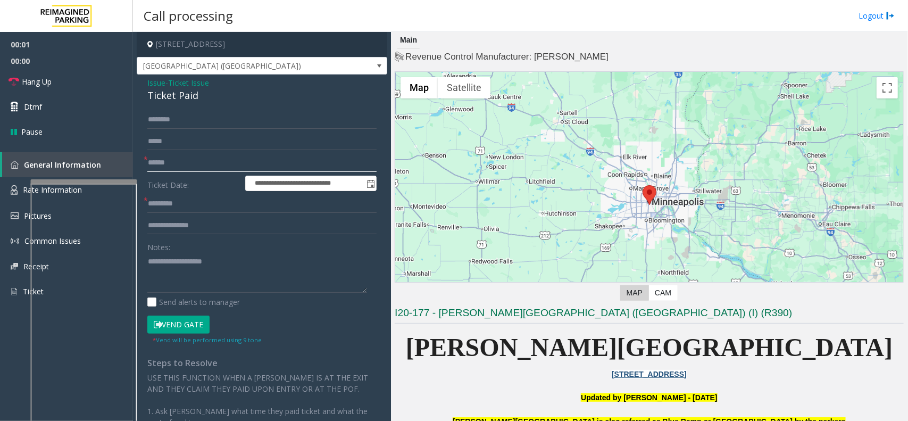
click at [185, 164] on input "text" at bounding box center [261, 163] width 229 height 18
click at [152, 198] on input "text" at bounding box center [261, 204] width 229 height 18
click at [165, 171] on input "text" at bounding box center [261, 163] width 229 height 18
click at [179, 98] on div "Ticket Paid" at bounding box center [261, 95] width 229 height 14
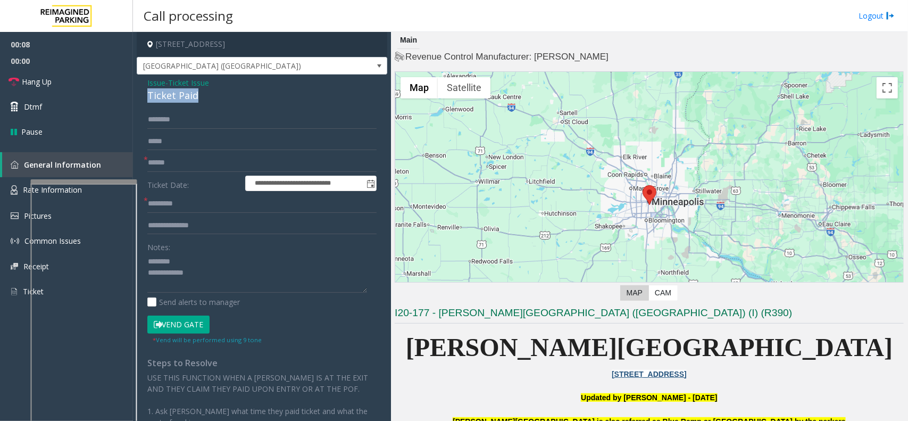
click at [179, 98] on div "Ticket Paid" at bounding box center [261, 95] width 229 height 14
type textarea "**********"
click at [184, 169] on input "text" at bounding box center [261, 163] width 229 height 18
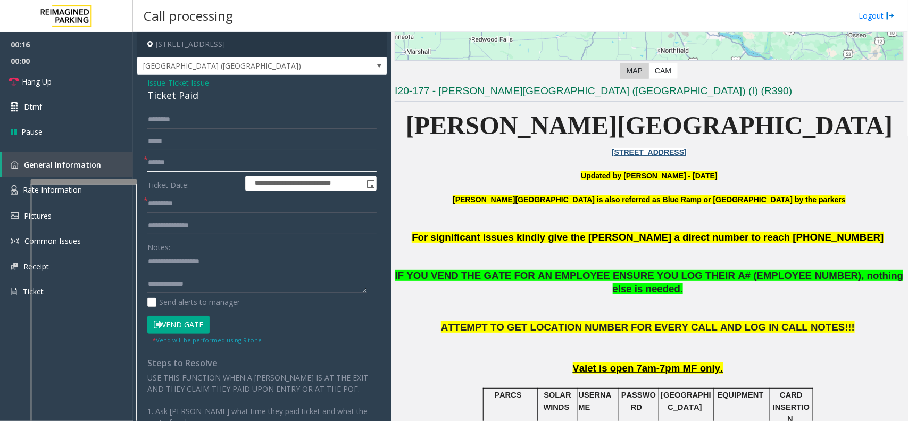
scroll to position [199, 0]
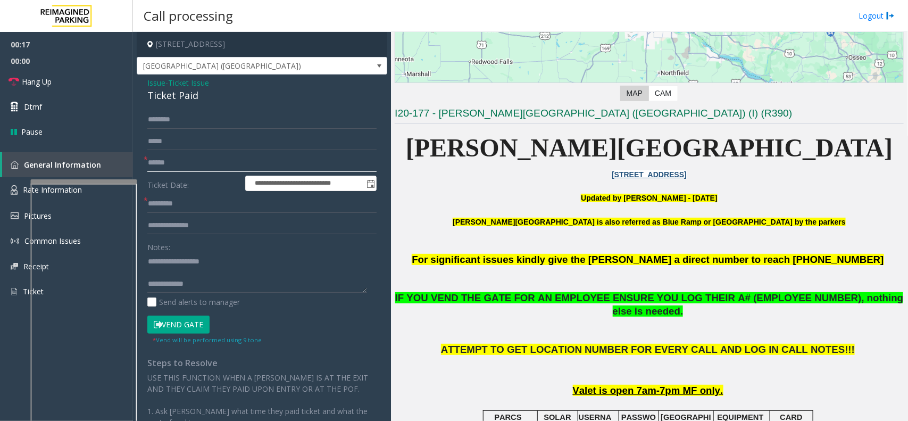
click at [229, 161] on input "text" at bounding box center [261, 163] width 229 height 18
type input "**"
click at [181, 198] on input "text" at bounding box center [261, 204] width 229 height 18
click at [19, 192] on link "Rate Information" at bounding box center [66, 190] width 133 height 26
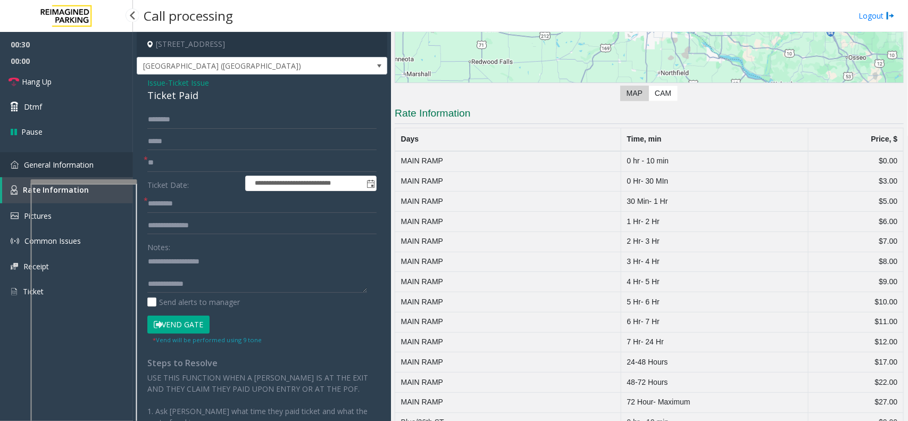
click at [26, 167] on span "General Information" at bounding box center [59, 165] width 70 height 10
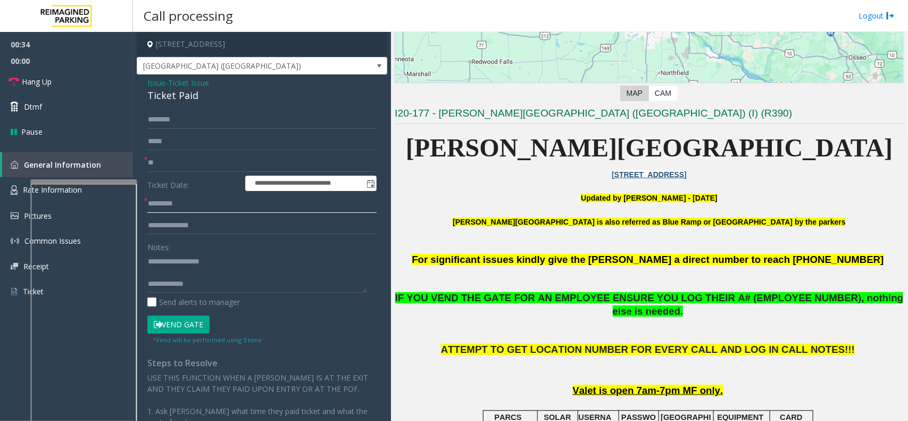
click at [178, 197] on input "text" at bounding box center [261, 204] width 229 height 18
click at [9, 182] on link "Rate Information" at bounding box center [66, 190] width 133 height 26
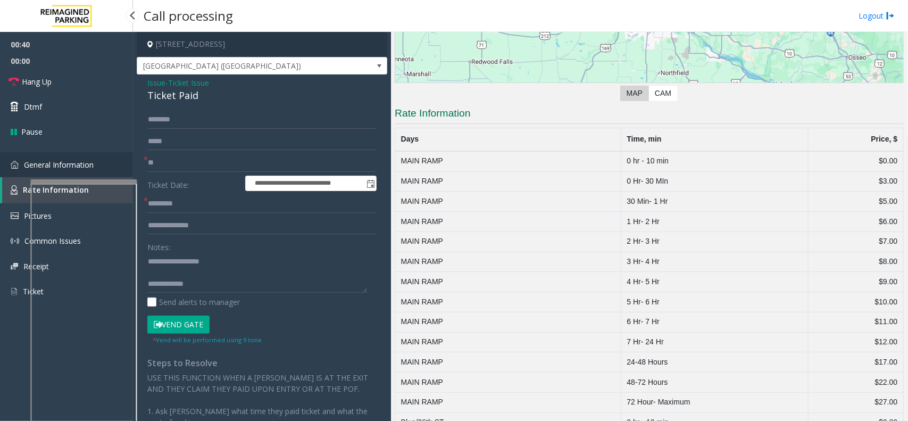
click at [25, 165] on span "General Information" at bounding box center [59, 165] width 70 height 10
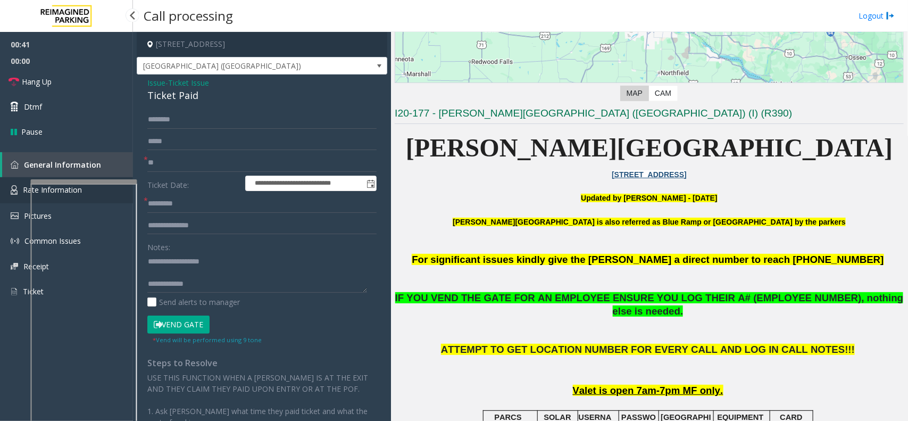
click at [13, 187] on img at bounding box center [14, 190] width 7 height 10
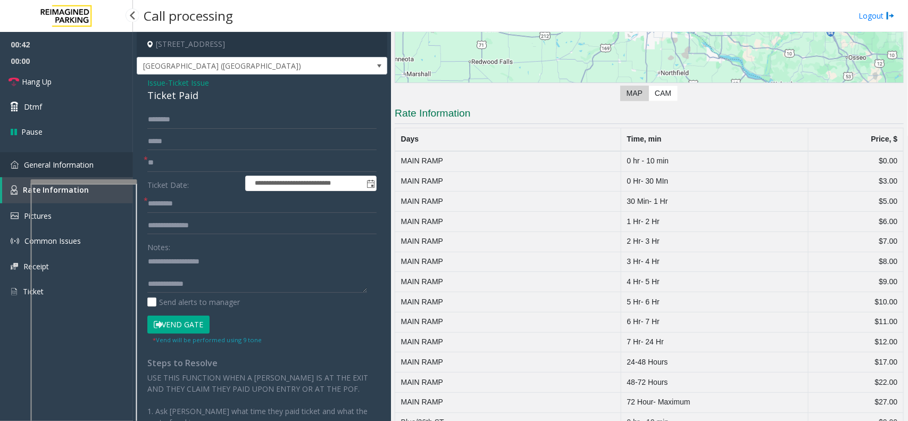
click at [14, 168] on link "General Information" at bounding box center [66, 164] width 133 height 25
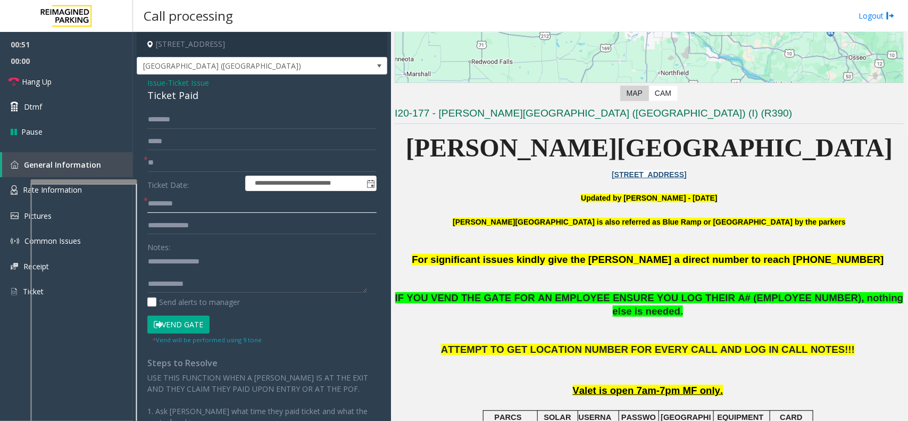
click at [174, 207] on input "text" at bounding box center [261, 204] width 229 height 18
type input "**"
click at [177, 273] on textarea at bounding box center [257, 273] width 220 height 40
click at [230, 273] on textarea at bounding box center [257, 273] width 220 height 40
click at [238, 269] on textarea at bounding box center [257, 273] width 220 height 40
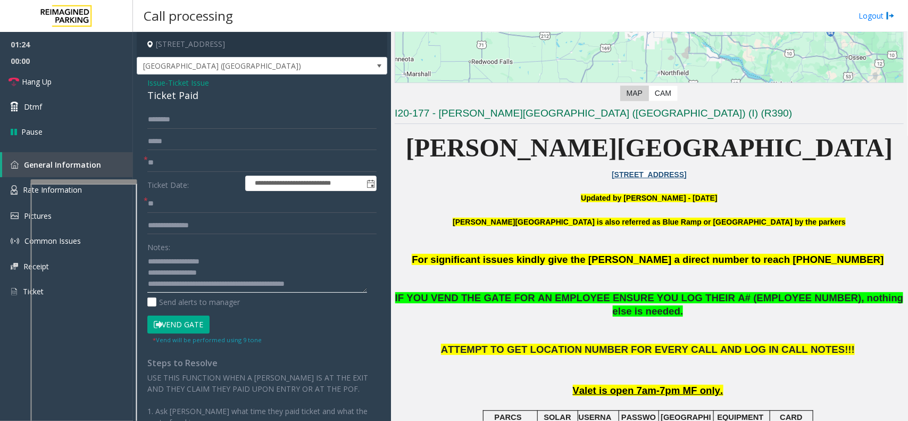
type textarea "**********"
click at [174, 120] on input "text" at bounding box center [261, 120] width 229 height 18
type input "*******"
click at [173, 327] on button "Vend Gate" at bounding box center [178, 324] width 62 height 18
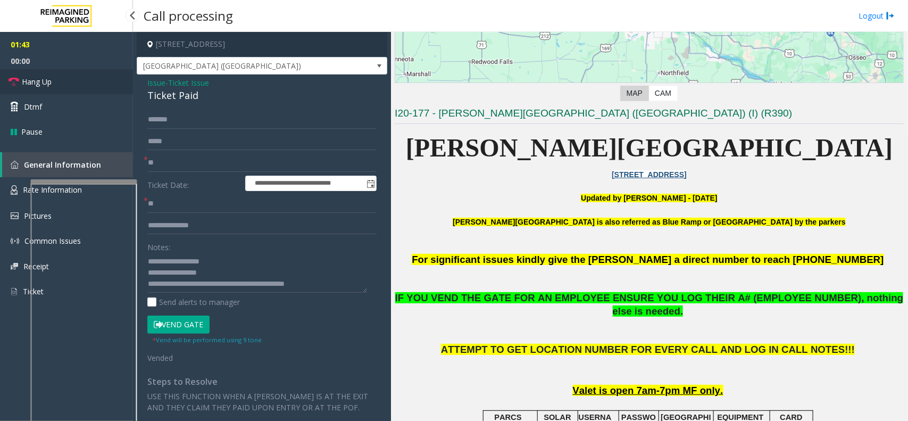
click at [73, 89] on link "Hang Up" at bounding box center [66, 81] width 133 height 25
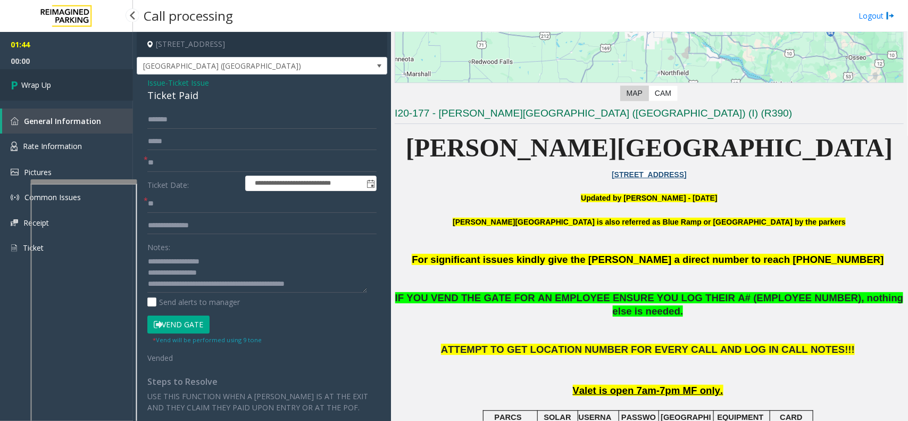
click at [70, 91] on link "Wrap Up" at bounding box center [66, 84] width 133 height 31
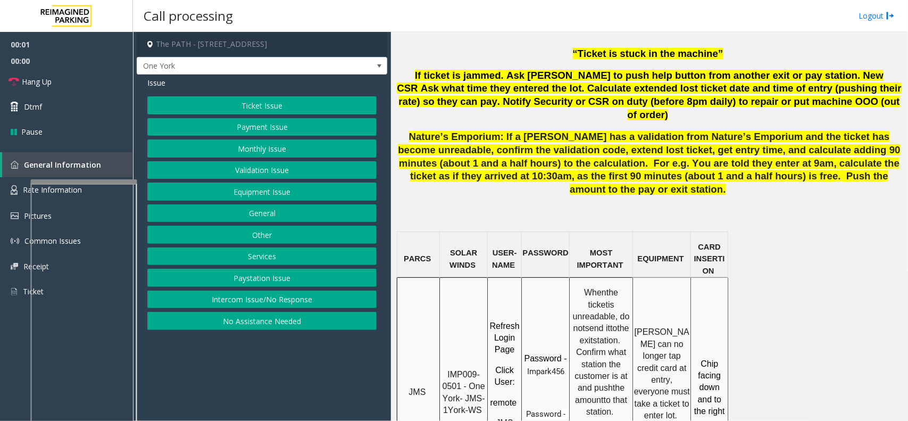
scroll to position [731, 0]
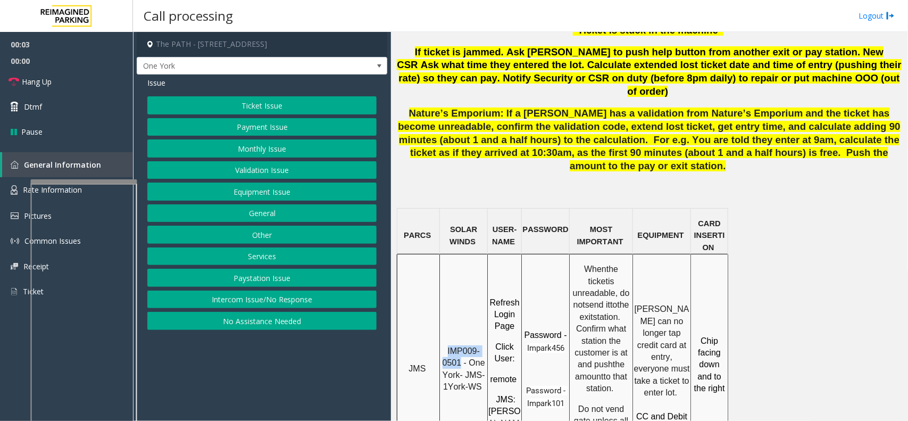
drag, startPoint x: 461, startPoint y: 282, endPoint x: 434, endPoint y: 270, distance: 29.8
click at [434, 270] on tr "JMS IMP009-0501 - One York- JMS-1York-WS Refresh Login Page Click User : remote…" at bounding box center [562, 364] width 331 height 221
copy tr "IMP009-0501"
click at [189, 102] on button "Ticket Issue" at bounding box center [261, 105] width 229 height 18
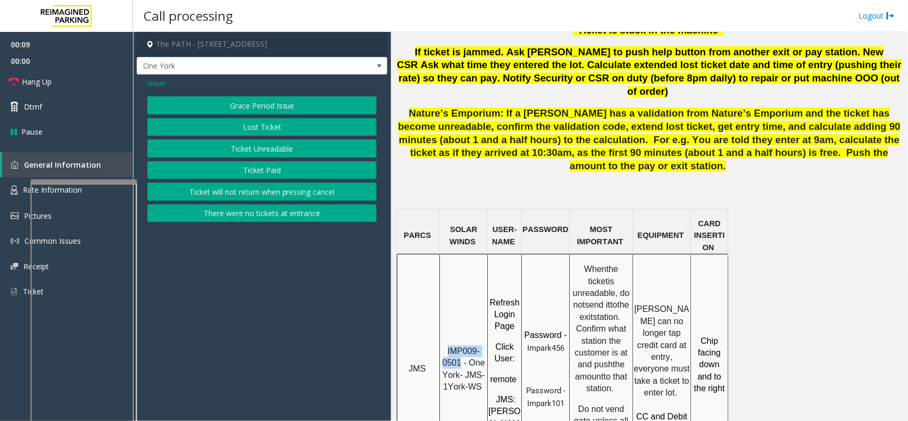
click at [267, 145] on button "Ticket Unreadable" at bounding box center [261, 148] width 229 height 18
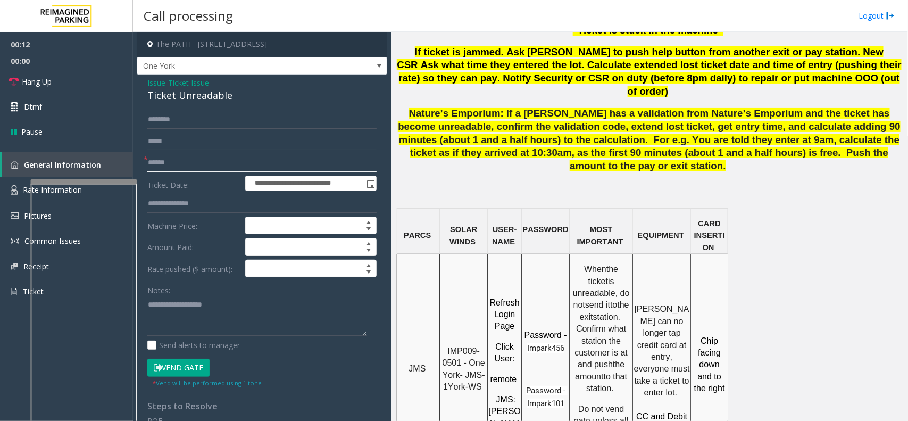
click at [208, 158] on input "text" at bounding box center [261, 163] width 229 height 18
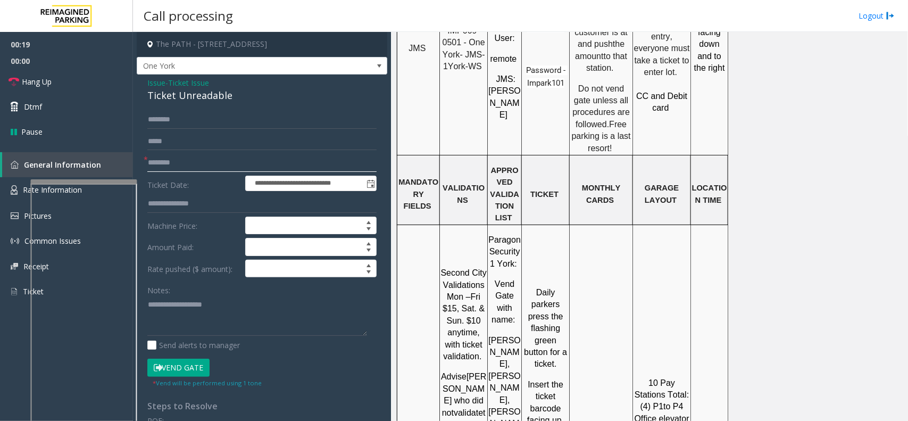
scroll to position [1064, 0]
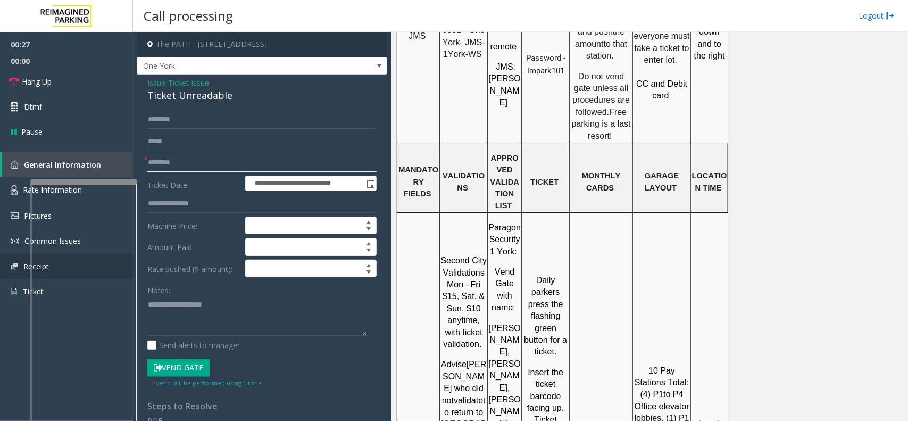
type input "********"
click at [198, 99] on div "Ticket Unreadable" at bounding box center [261, 95] width 229 height 14
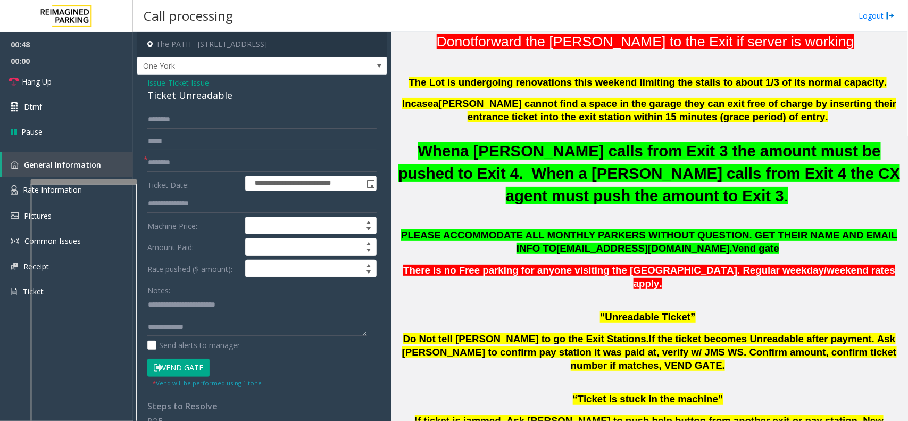
scroll to position [332, 0]
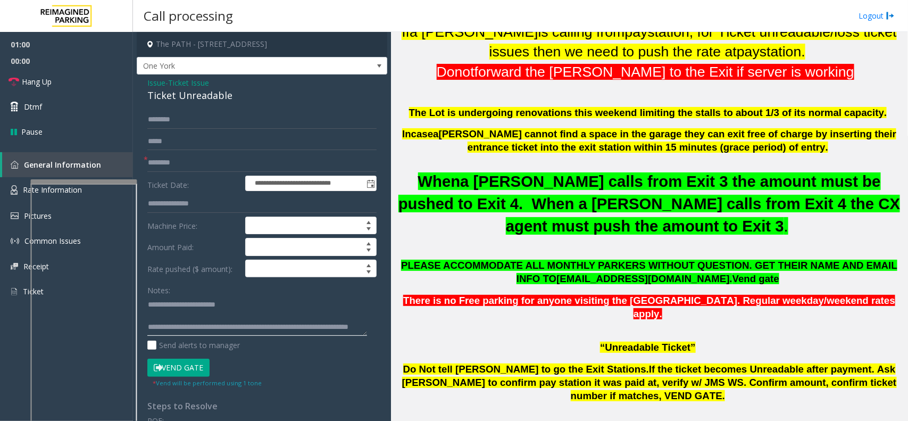
type textarea "**********"
click at [217, 128] on input "text" at bounding box center [261, 120] width 229 height 18
type input "****"
click at [203, 336] on button "Vend Gate" at bounding box center [178, 368] width 62 height 18
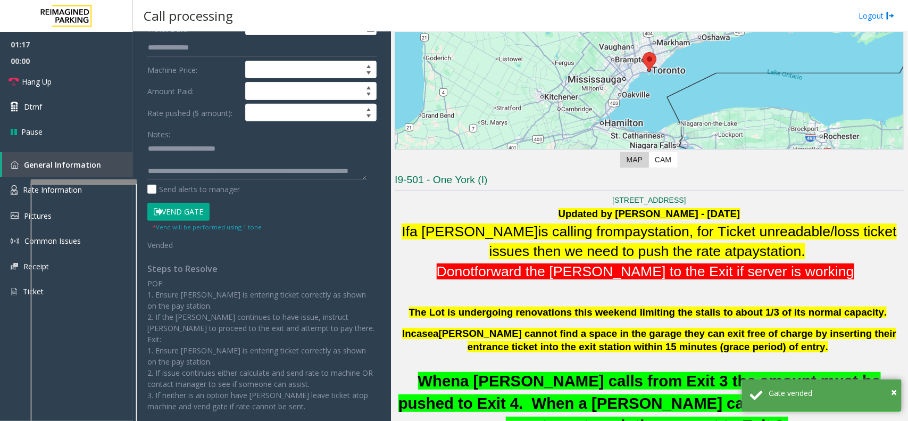
scroll to position [0, 0]
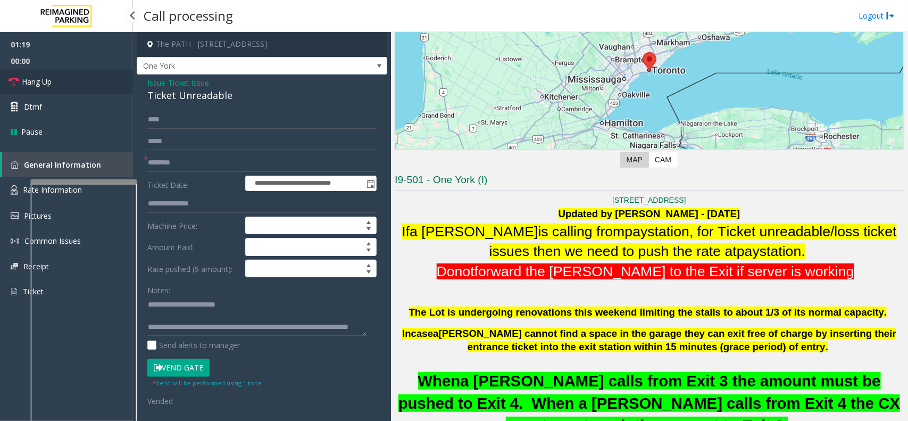
click at [110, 92] on link "Hang Up" at bounding box center [66, 81] width 133 height 25
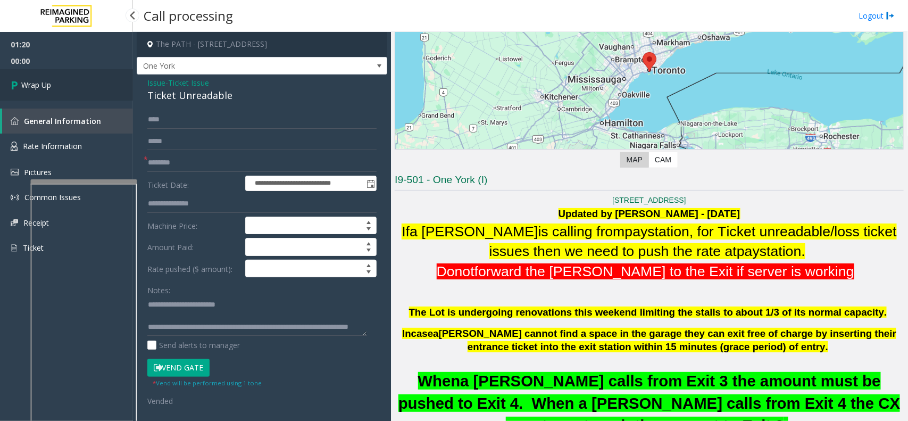
click at [110, 92] on link "Wrap Up" at bounding box center [66, 84] width 133 height 31
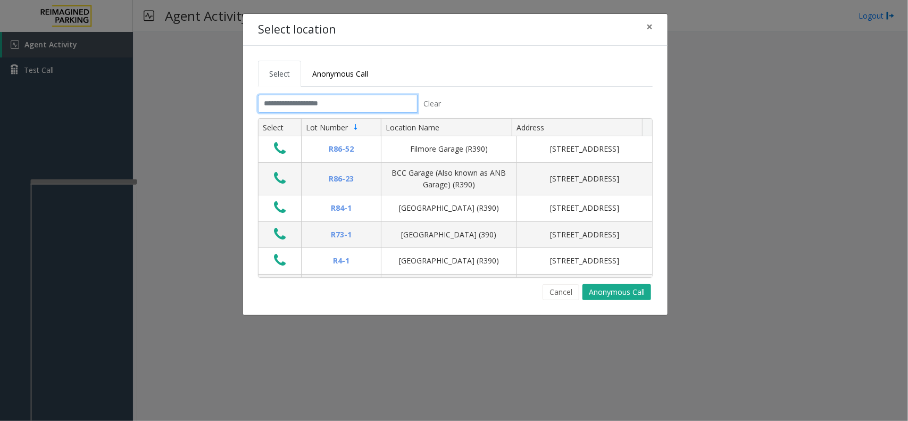
click at [317, 96] on input "text" at bounding box center [338, 104] width 160 height 18
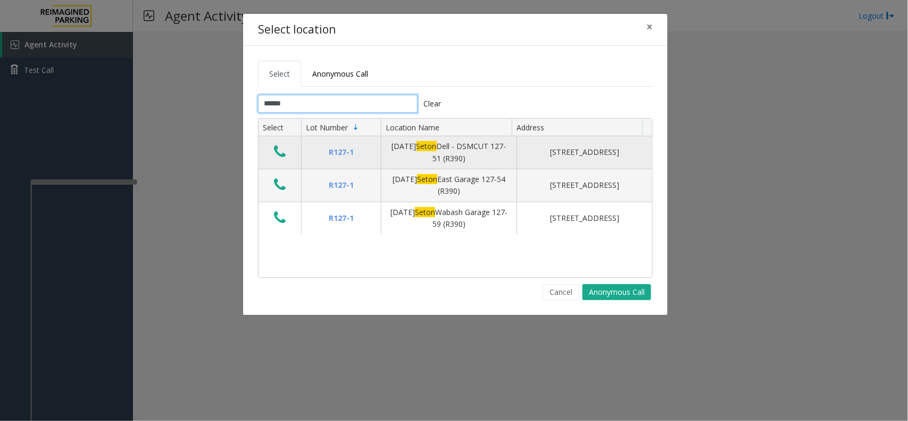
type input "*****"
click at [278, 151] on icon "Data table" at bounding box center [280, 151] width 12 height 15
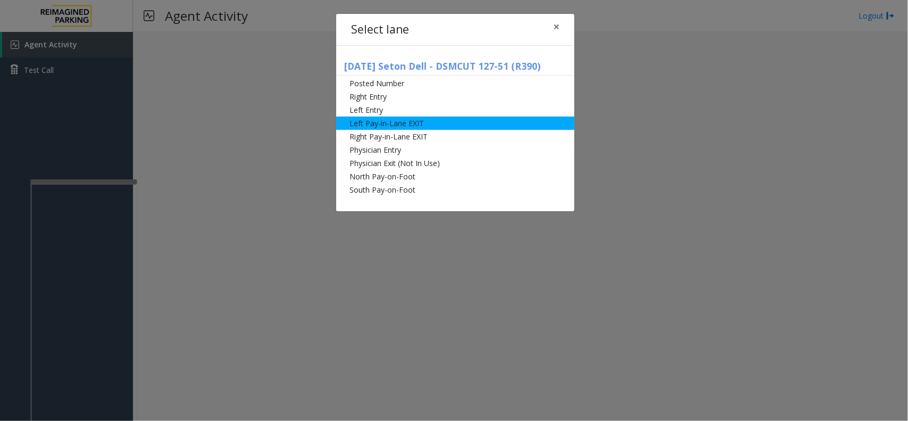
click at [360, 126] on li "Left Pay-in-Lane EXIT" at bounding box center [455, 123] width 238 height 13
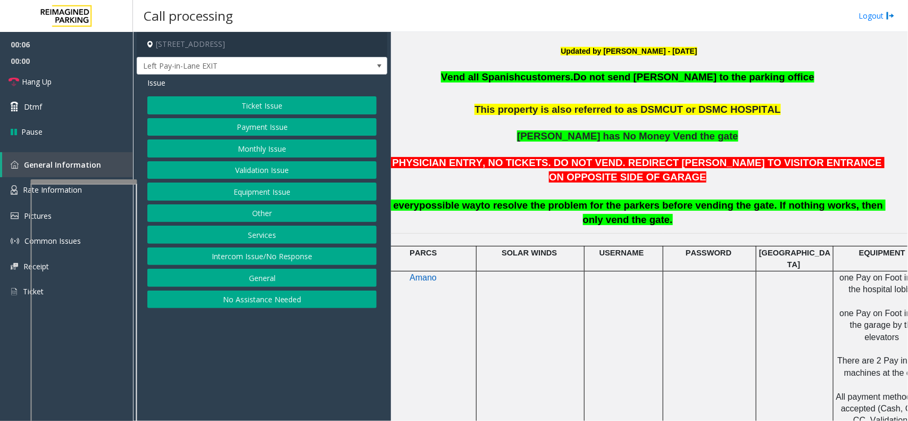
scroll to position [332, 144]
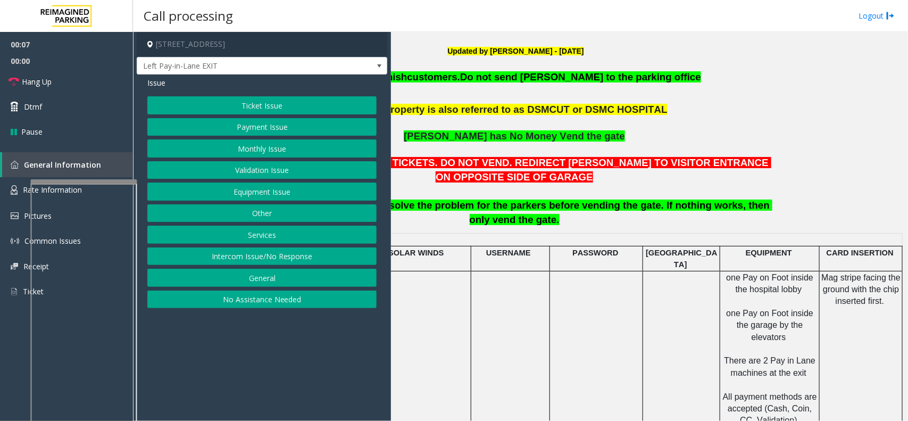
drag, startPoint x: 511, startPoint y: 182, endPoint x: 580, endPoint y: 186, distance: 69.3
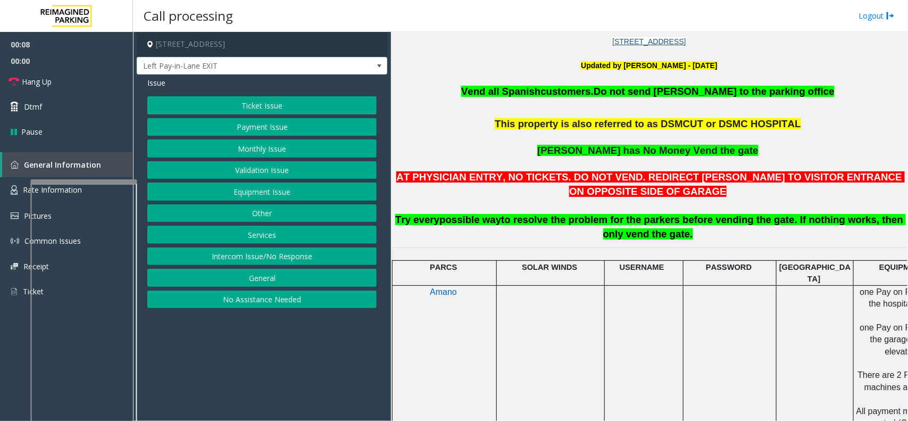
drag, startPoint x: 580, startPoint y: 186, endPoint x: 417, endPoint y: 170, distance: 164.1
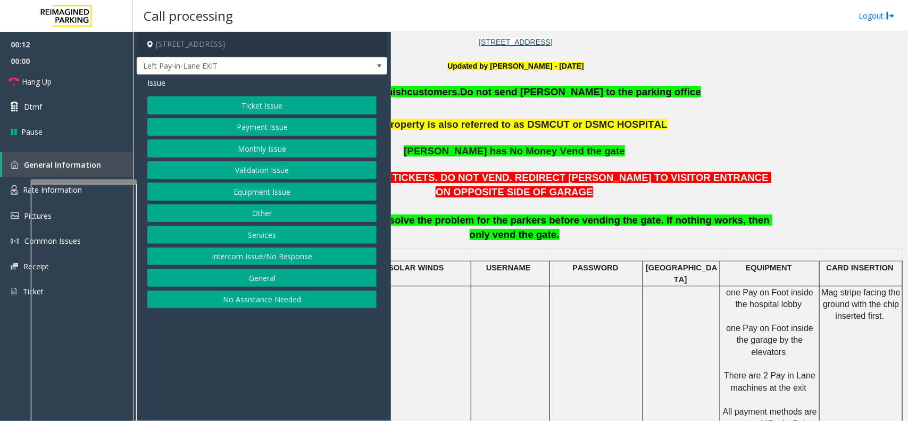
scroll to position [318, 144]
drag, startPoint x: 463, startPoint y: 157, endPoint x: 553, endPoint y: 163, distance: 90.7
click at [264, 129] on button "Payment Issue" at bounding box center [261, 127] width 229 height 18
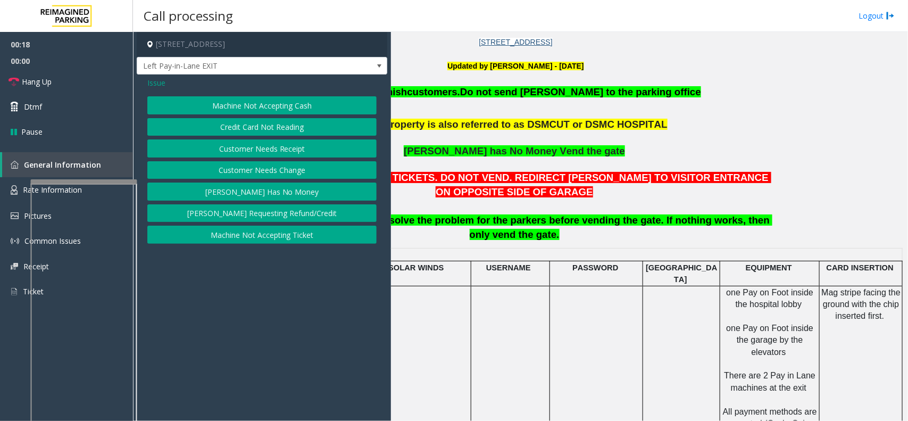
click at [290, 193] on button "[PERSON_NAME] Has No Money" at bounding box center [261, 191] width 229 height 18
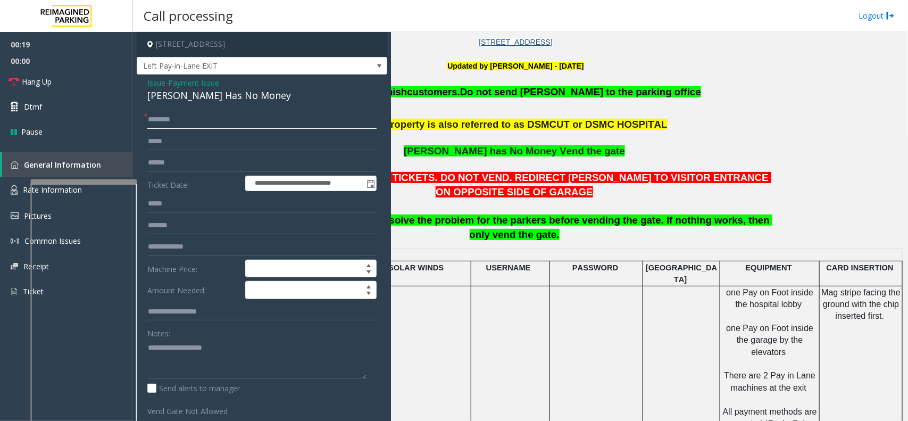
click at [190, 124] on input "text" at bounding box center [261, 120] width 229 height 18
click at [185, 119] on input "text" at bounding box center [261, 120] width 229 height 18
click at [177, 103] on div "[PERSON_NAME] Has No Money" at bounding box center [261, 95] width 229 height 14
click at [176, 102] on div "[PERSON_NAME] Has No Money" at bounding box center [261, 95] width 229 height 14
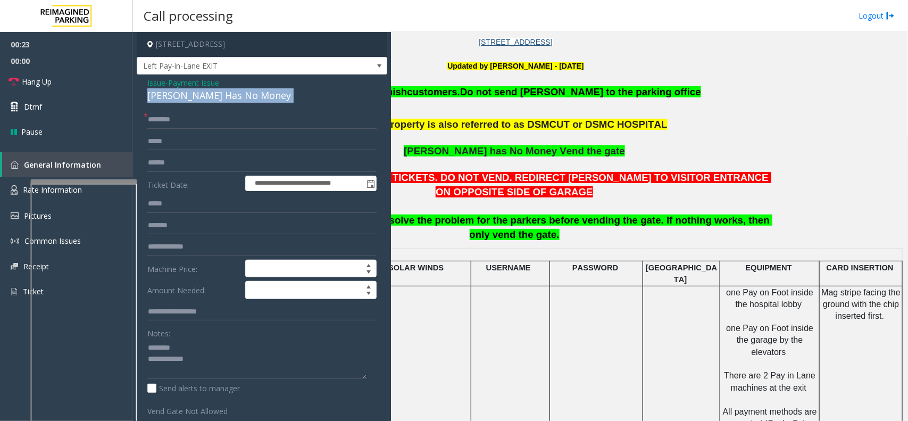
click at [176, 102] on div "[PERSON_NAME] Has No Money" at bounding box center [261, 95] width 229 height 14
click at [464, 152] on span "[PERSON_NAME] has No Money Vend the gate" at bounding box center [514, 150] width 221 height 11
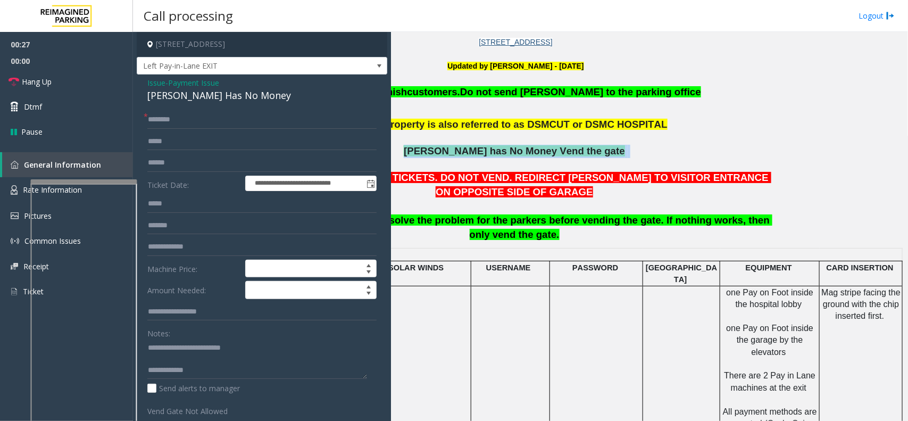
click at [464, 152] on span "[PERSON_NAME] has No Money Vend the gate" at bounding box center [514, 150] width 221 height 11
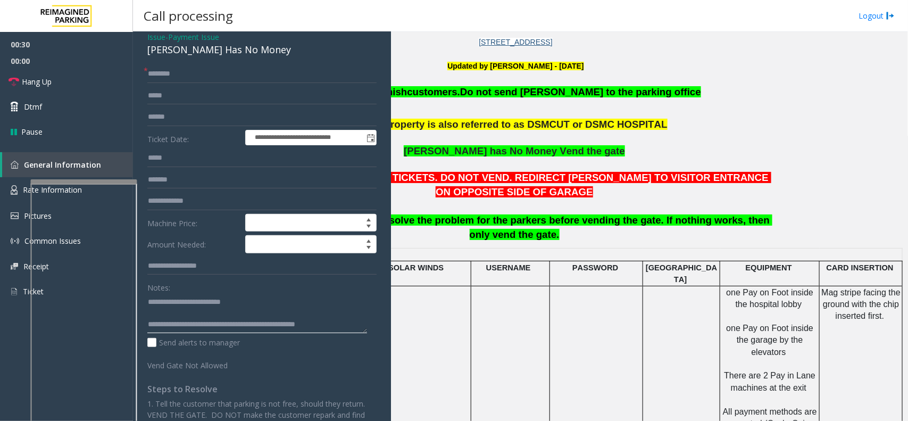
scroll to position [0, 0]
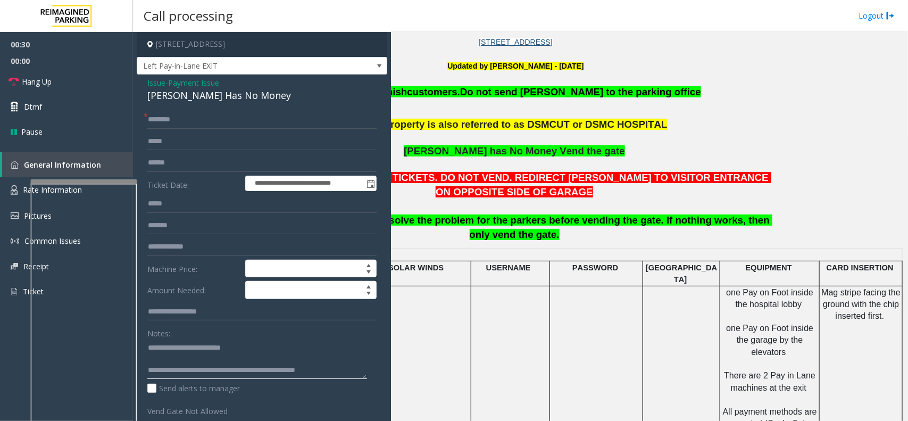
type textarea "**********"
click at [254, 128] on input "text" at bounding box center [261, 120] width 229 height 18
drag, startPoint x: 837, startPoint y: 208, endPoint x: 621, endPoint y: 215, distance: 215.6
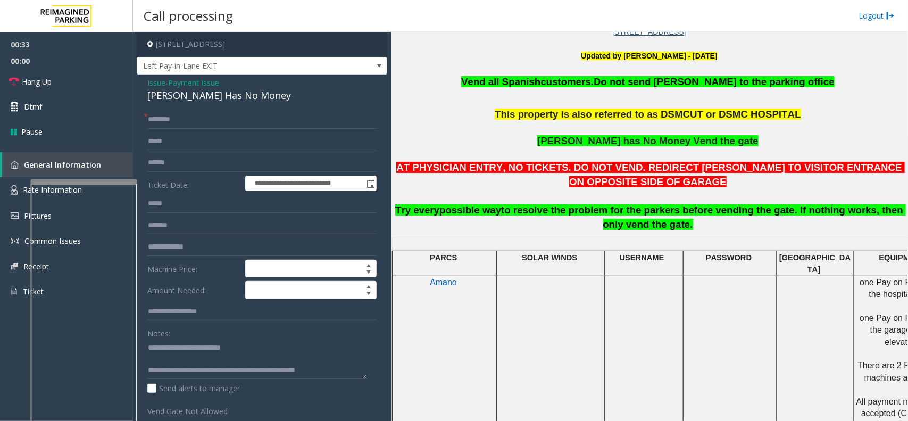
drag, startPoint x: 634, startPoint y: 193, endPoint x: 520, endPoint y: 210, distance: 115.2
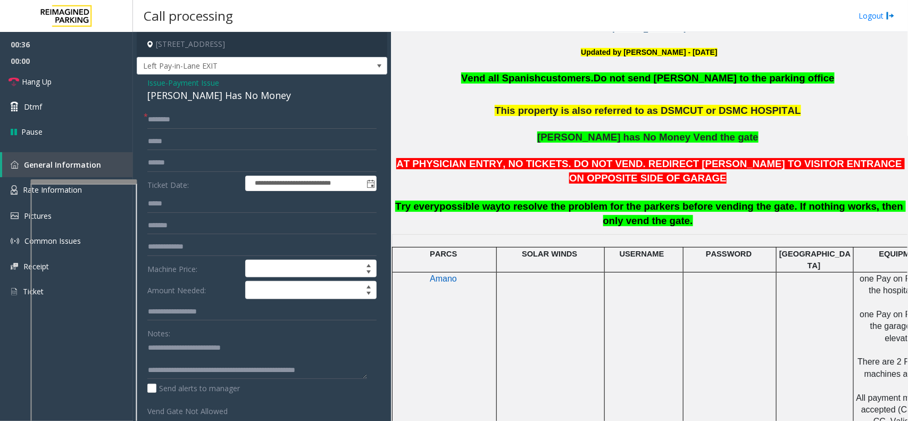
click at [549, 167] on span "AT PHYSICIAN ENTRY, NO TICKETS. DO NOT VEND. REDIRECT [PERSON_NAME] TO VISITOR …" at bounding box center [650, 171] width 509 height 26
click at [431, 73] on p "Vend all [DEMOGRAPHIC_DATA] customers. Do not send parkers to the parking office" at bounding box center [649, 78] width 509 height 14
click at [227, 130] on form "**********" at bounding box center [261, 264] width 229 height 306
click at [235, 117] on input "text" at bounding box center [261, 120] width 229 height 18
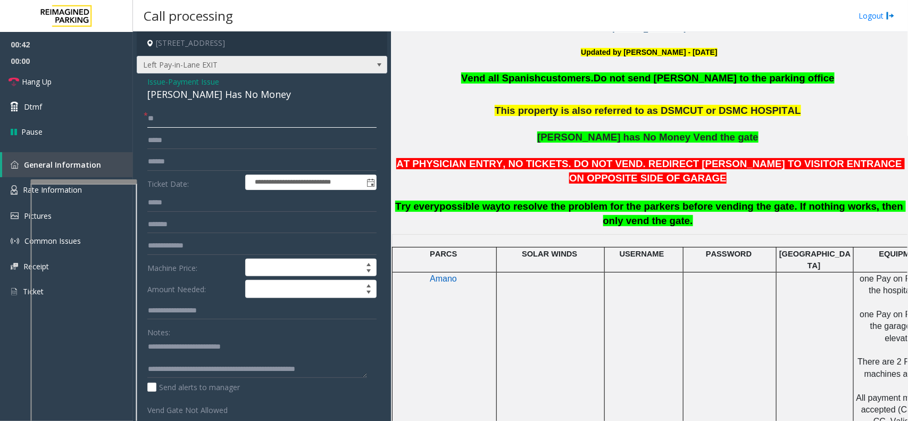
scroll to position [0, 0]
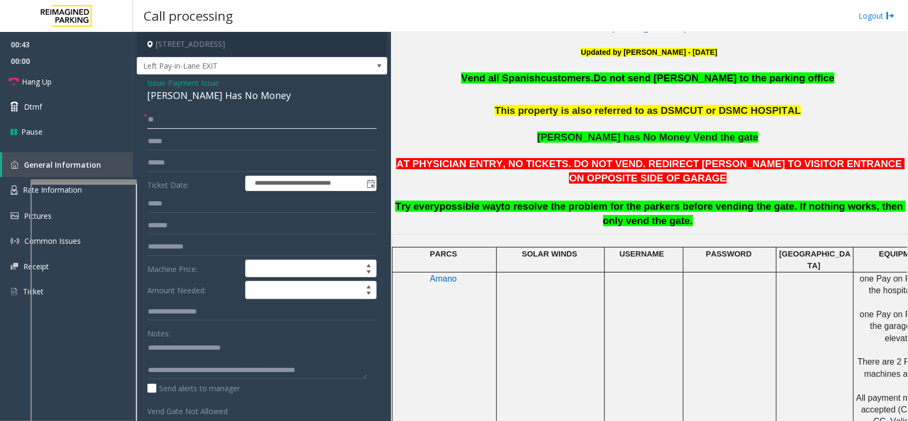
type input "**"
click at [171, 83] on span "- Payment Issue" at bounding box center [192, 83] width 54 height 10
click at [156, 82] on span "Issue" at bounding box center [156, 82] width 18 height 11
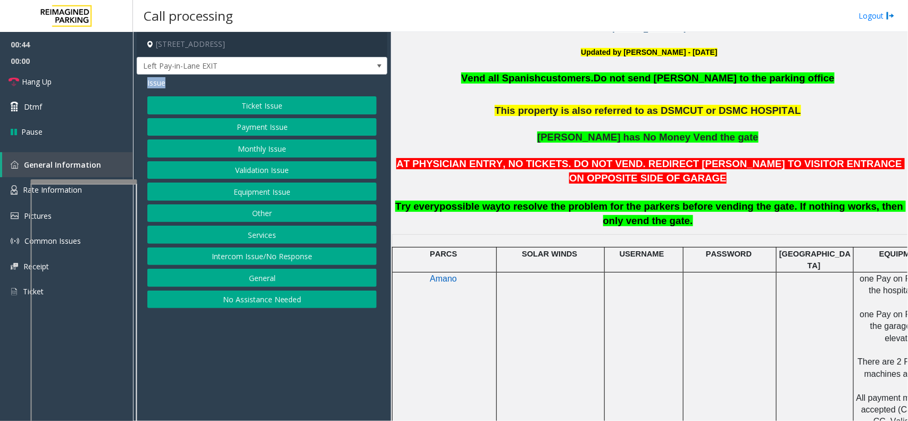
click at [156, 82] on span "Issue" at bounding box center [156, 82] width 18 height 11
click at [272, 187] on button "Equipment Issue" at bounding box center [261, 191] width 229 height 18
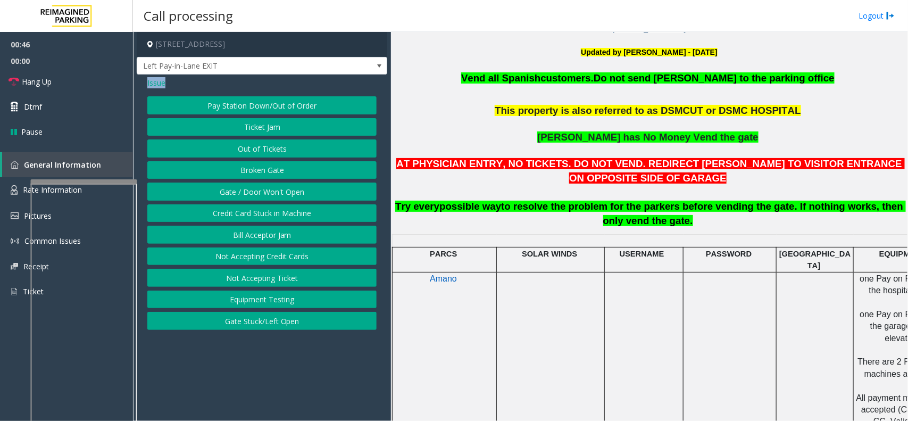
click at [262, 179] on button "Broken Gate" at bounding box center [261, 170] width 229 height 18
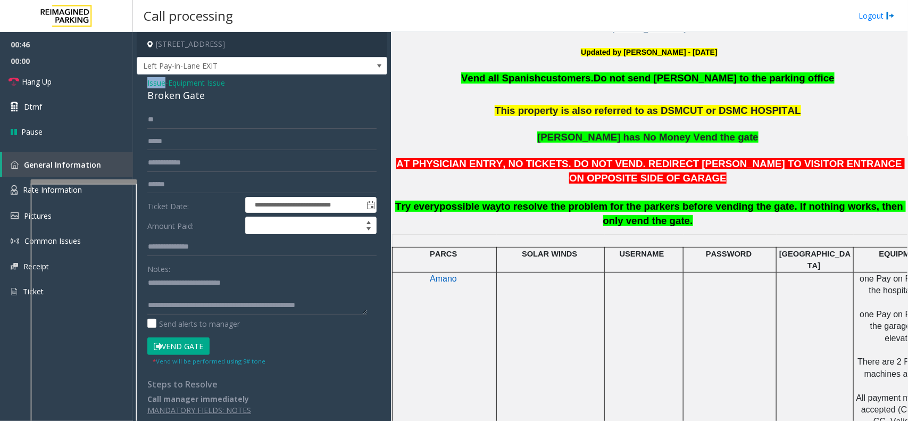
click at [190, 336] on button "Vend Gate" at bounding box center [178, 346] width 62 height 18
click at [189, 84] on span "Equipment Issue" at bounding box center [196, 82] width 57 height 11
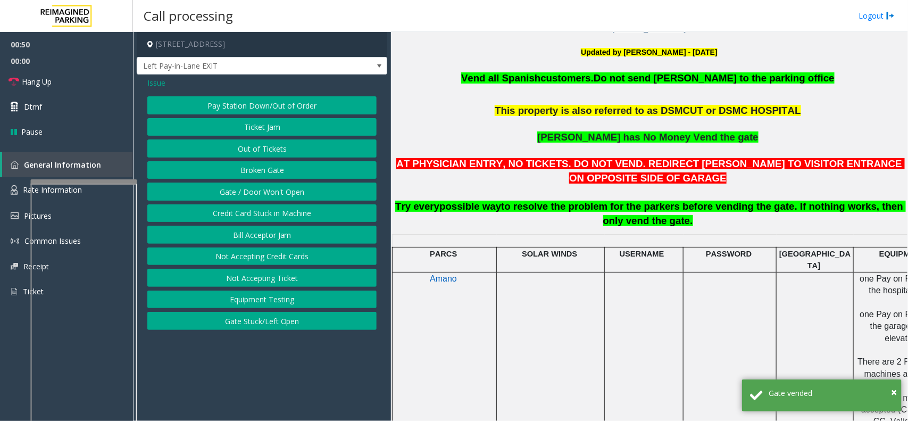
click at [152, 84] on span "Issue" at bounding box center [156, 82] width 18 height 11
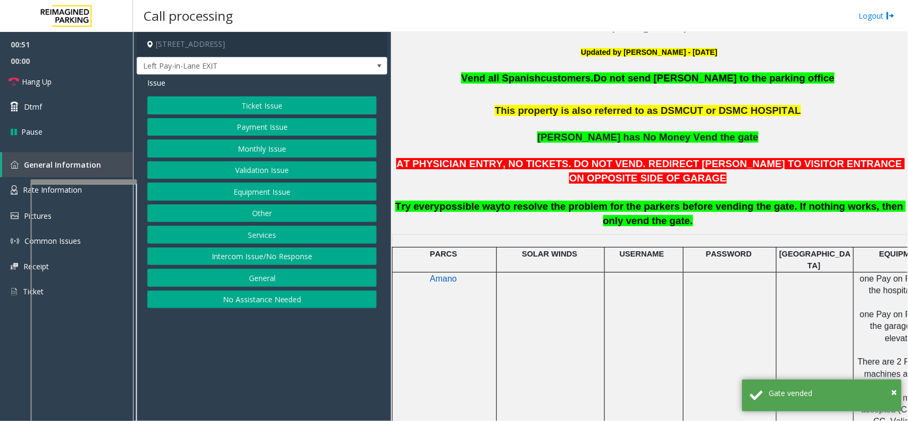
click at [232, 129] on button "Payment Issue" at bounding box center [261, 127] width 229 height 18
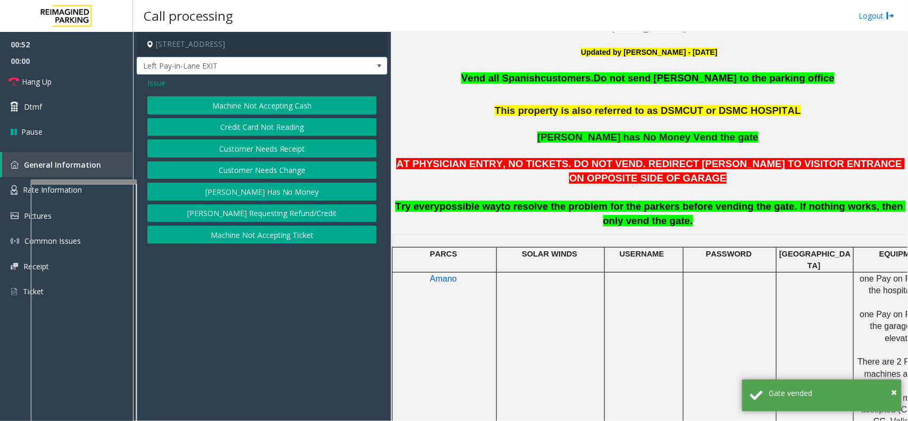
click at [247, 195] on button "[PERSON_NAME] Has No Money" at bounding box center [261, 191] width 229 height 18
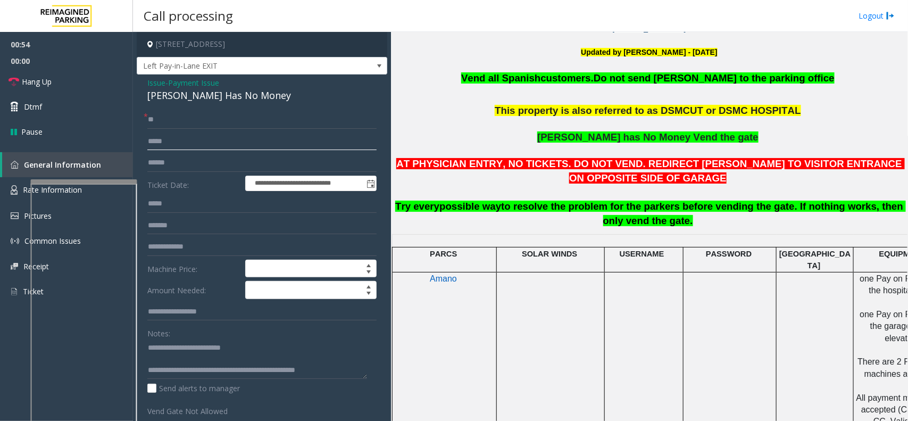
click at [171, 139] on input "text" at bounding box center [261, 141] width 229 height 18
click at [110, 85] on link "Hang Up" at bounding box center [66, 81] width 133 height 25
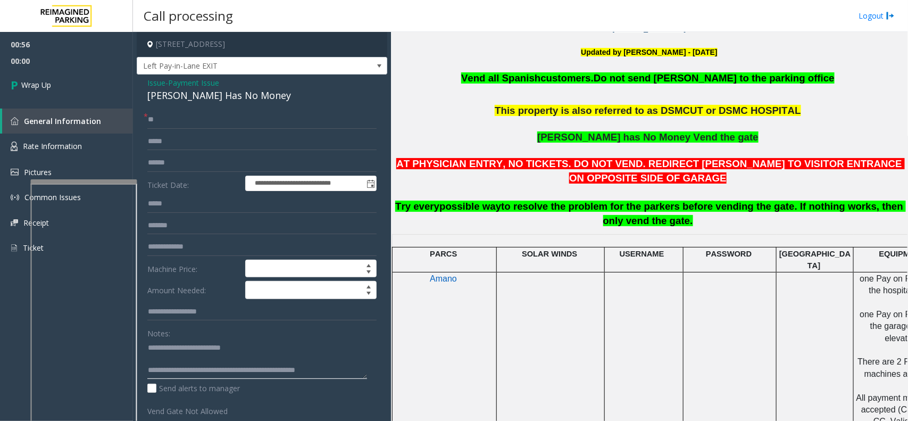
click at [344, 336] on textarea at bounding box center [257, 359] width 220 height 40
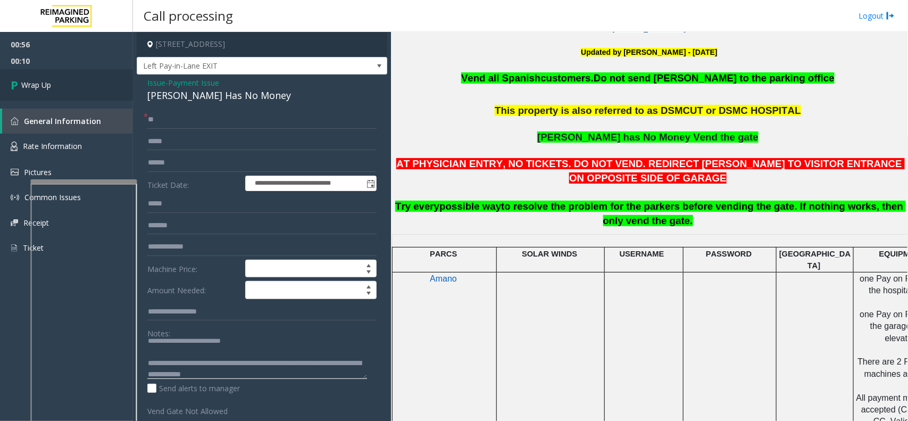
type textarea "**********"
click at [114, 92] on link "Wrap Up" at bounding box center [66, 84] width 133 height 31
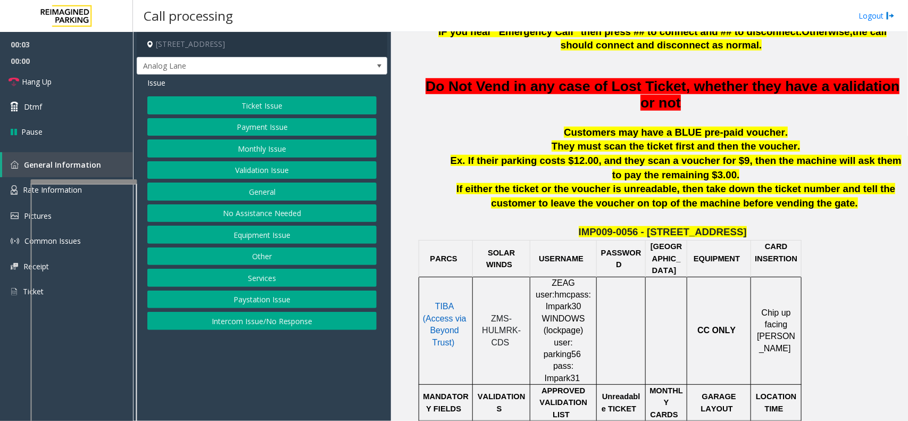
scroll to position [399, 0]
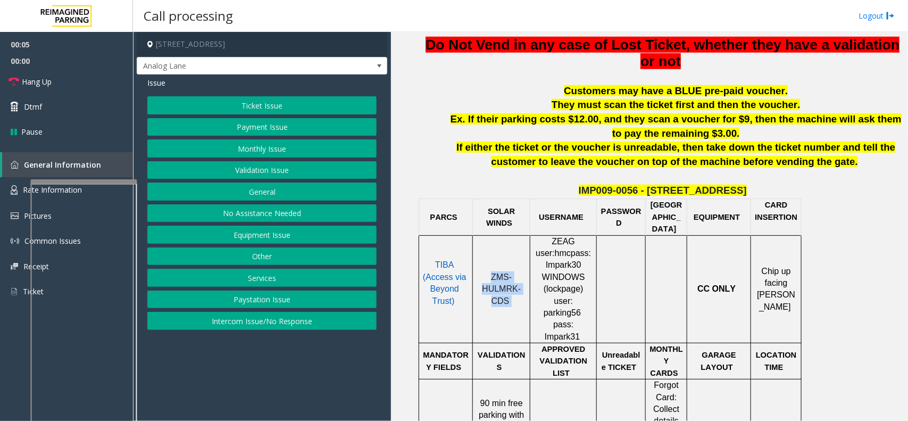
drag, startPoint x: 513, startPoint y: 282, endPoint x: 494, endPoint y: 259, distance: 30.6
click at [494, 271] on p "ZMS-HULMRK-CDS" at bounding box center [501, 289] width 49 height 36
copy p "ZMS-HULMRK-CDS"
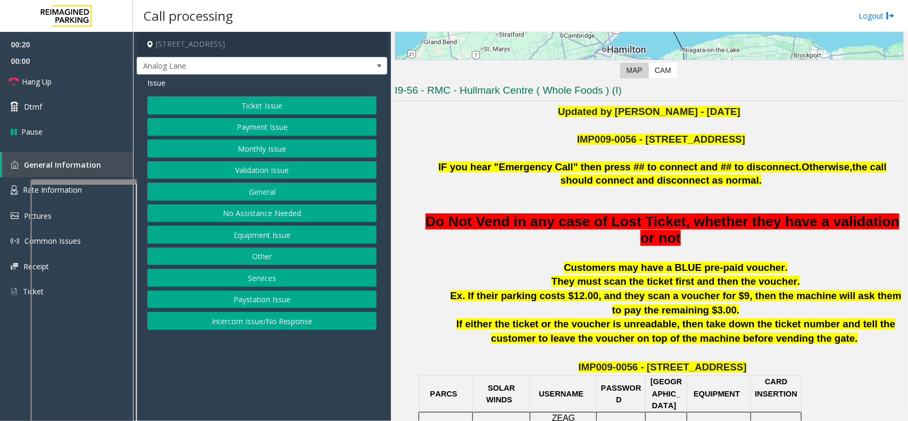
scroll to position [199, 0]
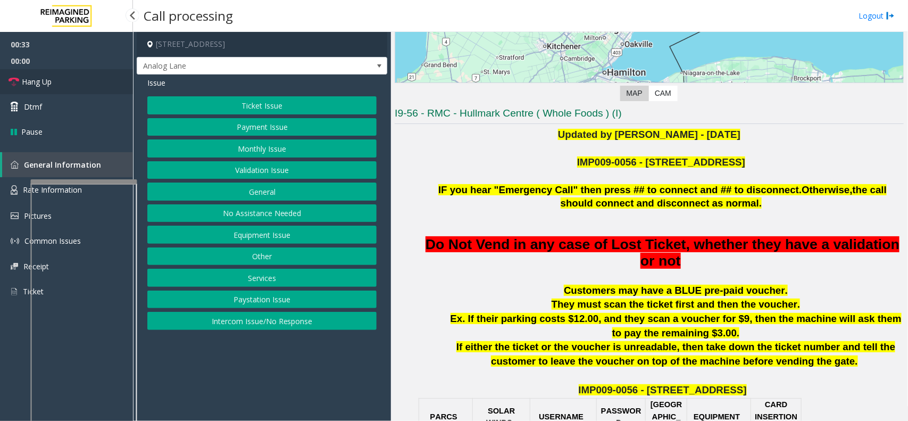
click at [99, 82] on link "Hang Up" at bounding box center [66, 81] width 133 height 25
click at [256, 248] on div "Ticket Issue Payment Issue Monthly Issue Validation Issue General No Assistance…" at bounding box center [261, 213] width 229 height 234
click at [257, 244] on button "Equipment Issue" at bounding box center [261, 235] width 229 height 18
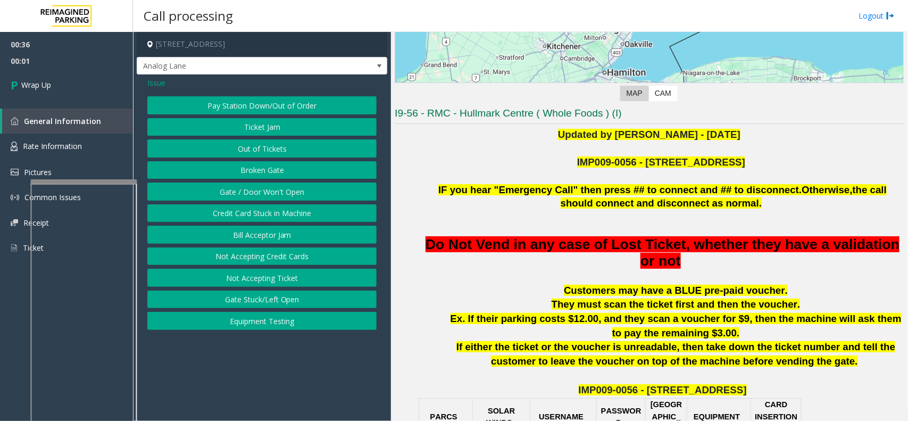
click at [298, 320] on button "Equipment Testing" at bounding box center [261, 321] width 229 height 18
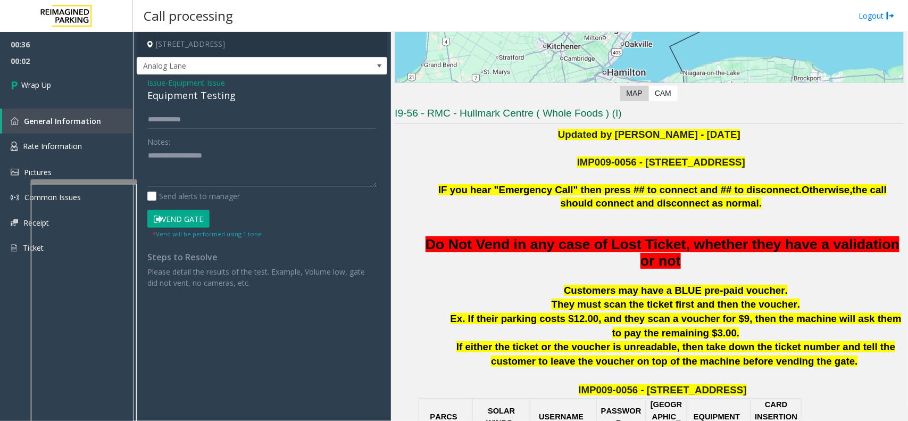
click at [205, 99] on div "Equipment Testing" at bounding box center [261, 95] width 229 height 14
type textarea "**********"
click at [113, 94] on link "Wrap Up" at bounding box center [66, 84] width 133 height 31
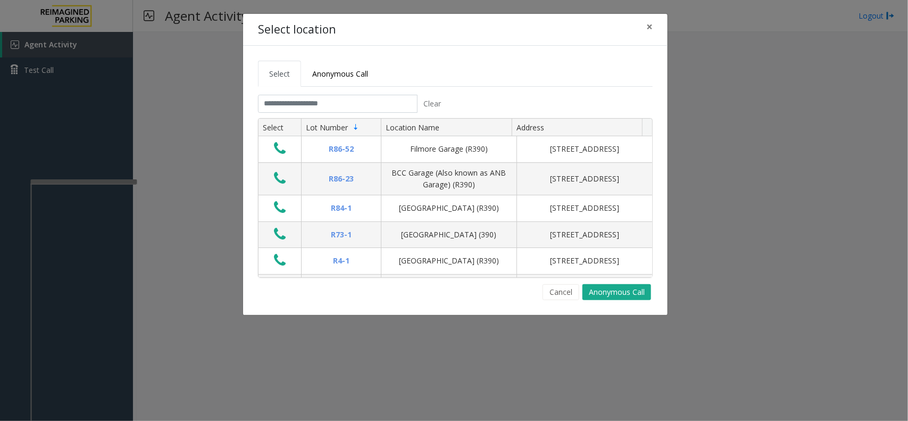
click at [328, 91] on tabset "Select Anonymous Call Clear Select Lot Number Location Name Address R86-52 Film…" at bounding box center [455, 180] width 395 height 239
click at [325, 98] on input "text" at bounding box center [338, 104] width 160 height 18
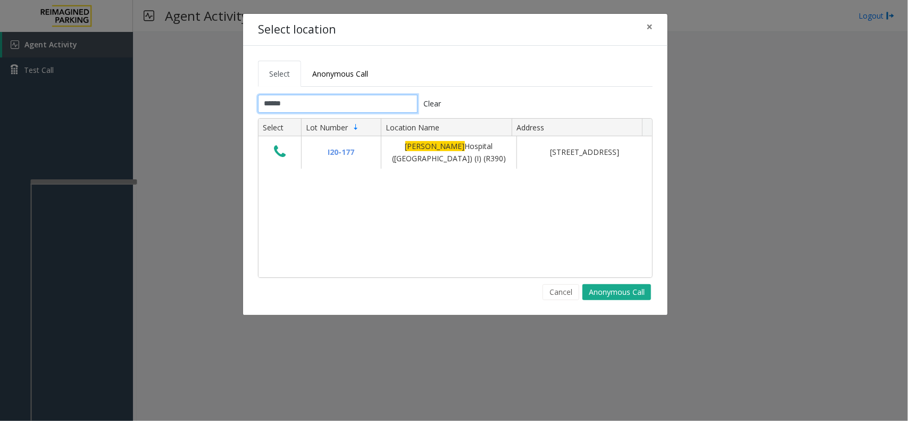
type input "******"
